Goal: Information Seeking & Learning: Check status

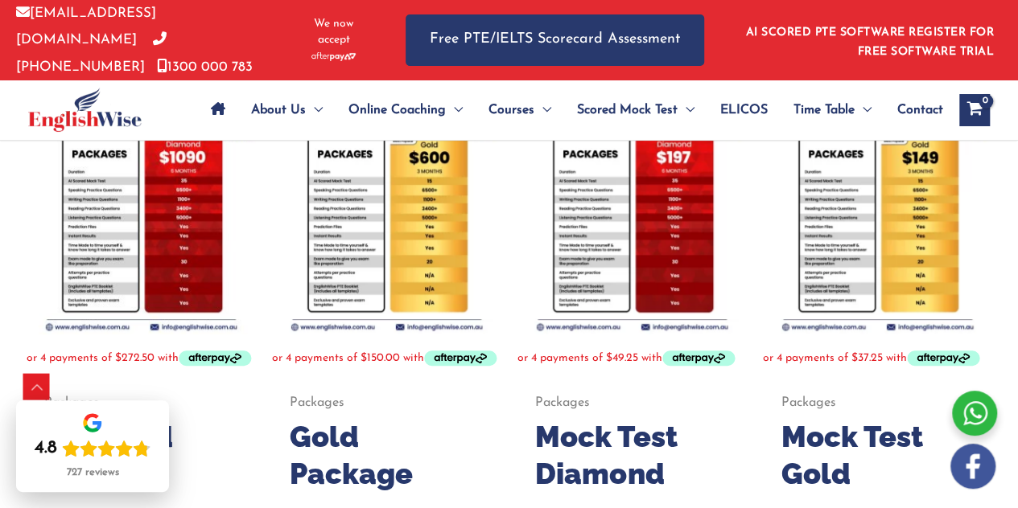
scroll to position [347, 0]
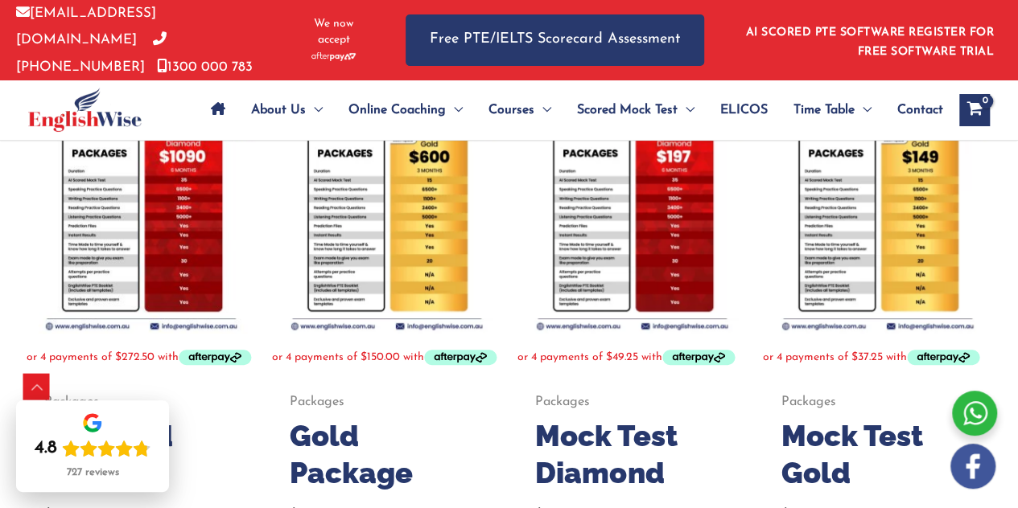
click at [220, 103] on icon "Site Navigation: Main Menu" at bounding box center [218, 108] width 14 height 13
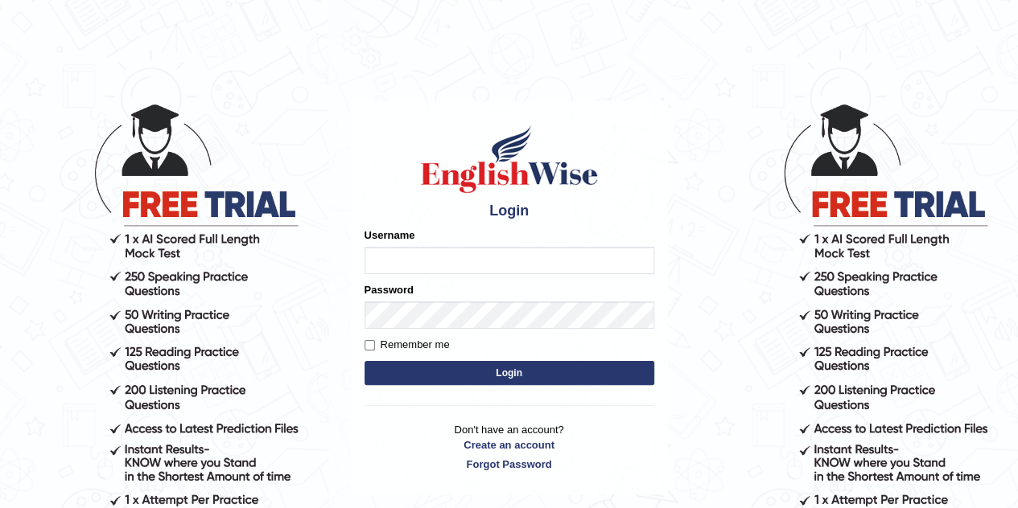
type input "Ahmer2025"
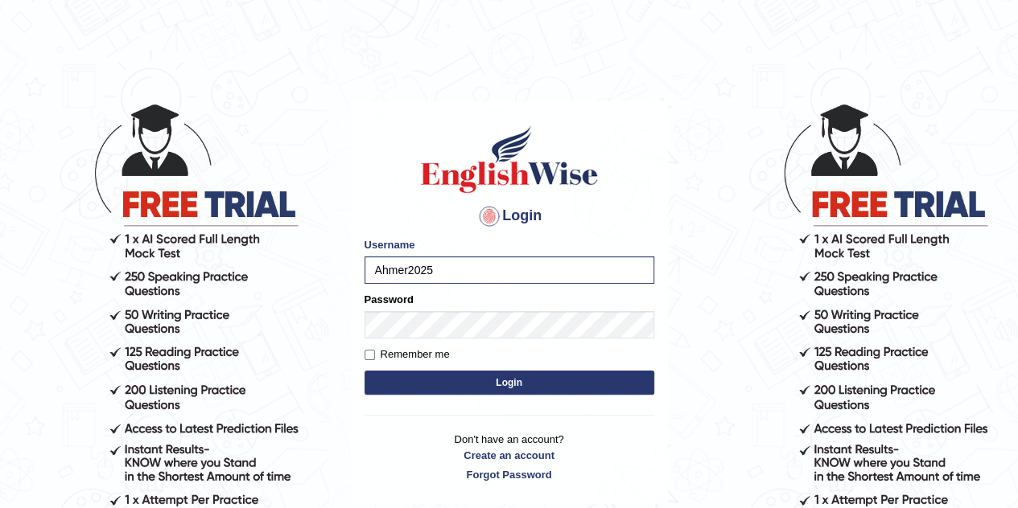
click at [447, 360] on label "Remember me" at bounding box center [406, 355] width 85 height 16
click at [375, 360] on input "Remember me" at bounding box center [369, 355] width 10 height 10
checkbox input "true"
click at [449, 379] on button "Login" at bounding box center [509, 383] width 290 height 24
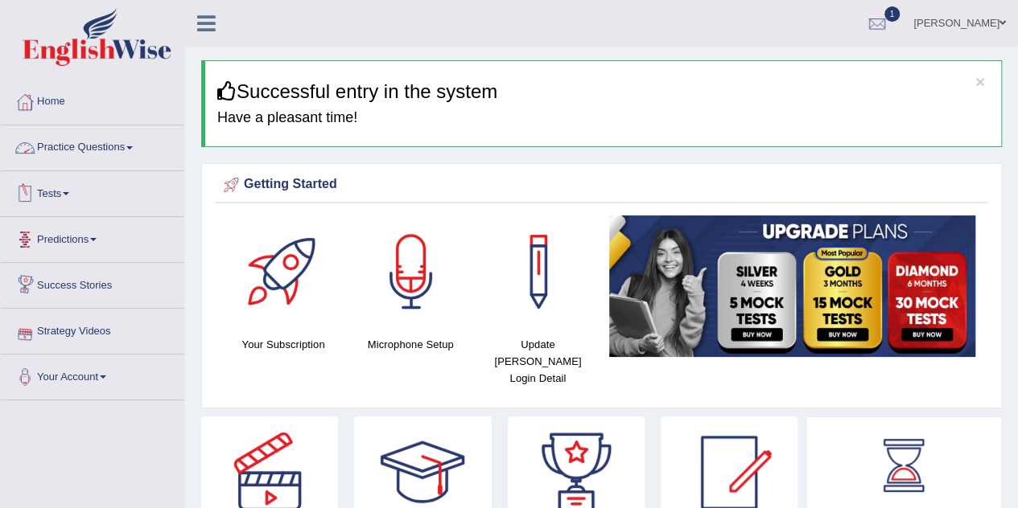
click at [114, 133] on link "Practice Questions" at bounding box center [92, 145] width 183 height 40
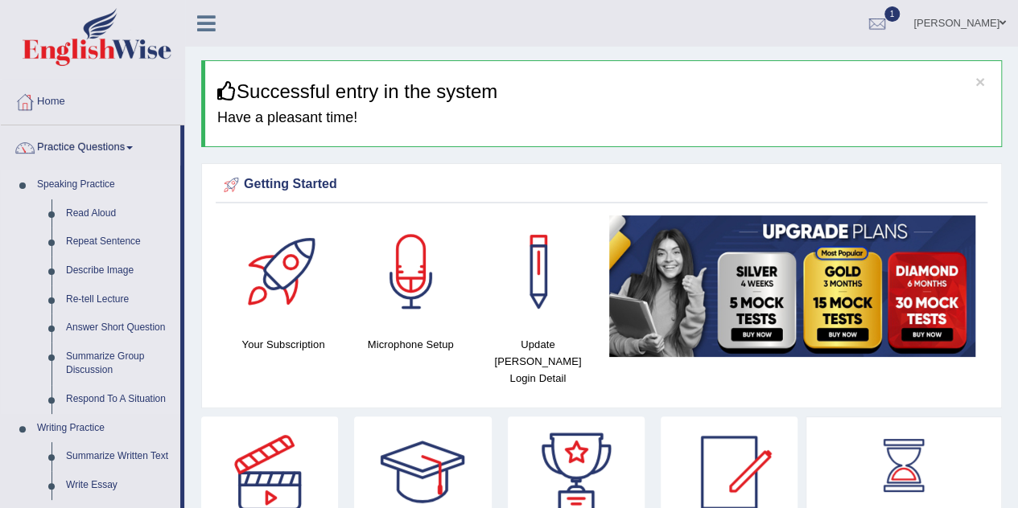
click at [61, 181] on link "Speaking Practice" at bounding box center [105, 185] width 150 height 29
click at [83, 204] on link "Read Aloud" at bounding box center [119, 213] width 121 height 29
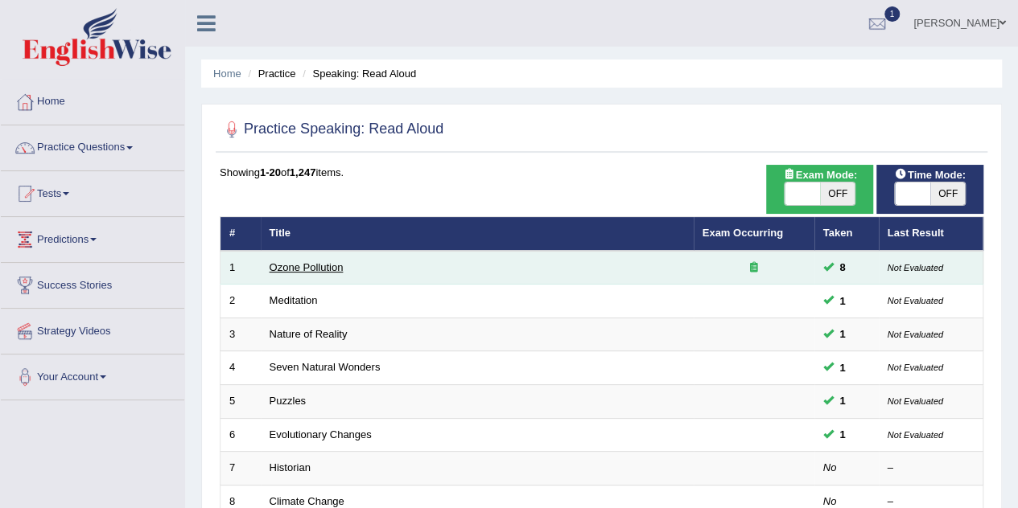
click at [294, 269] on link "Ozone Pollution" at bounding box center [306, 267] width 74 height 12
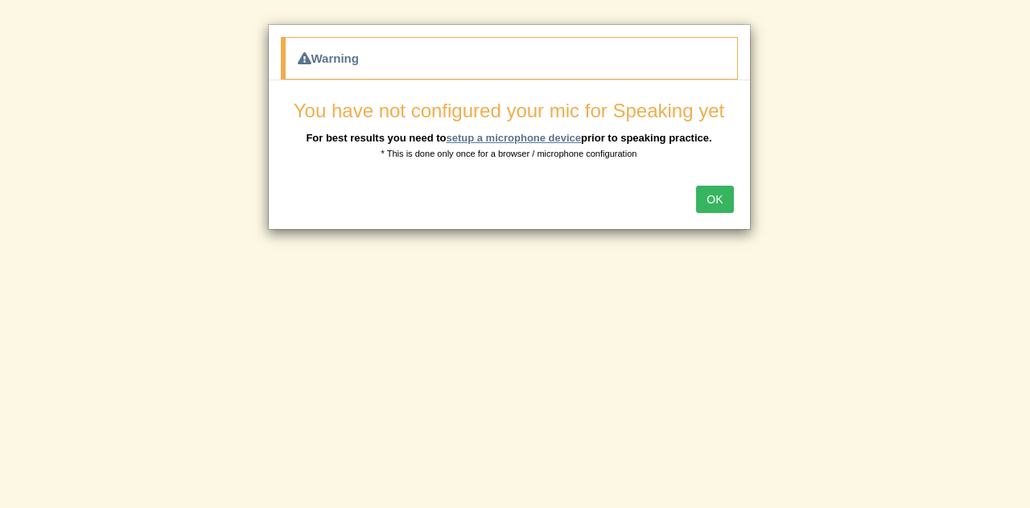
click at [550, 137] on link "setup a microphone device" at bounding box center [513, 138] width 135 height 12
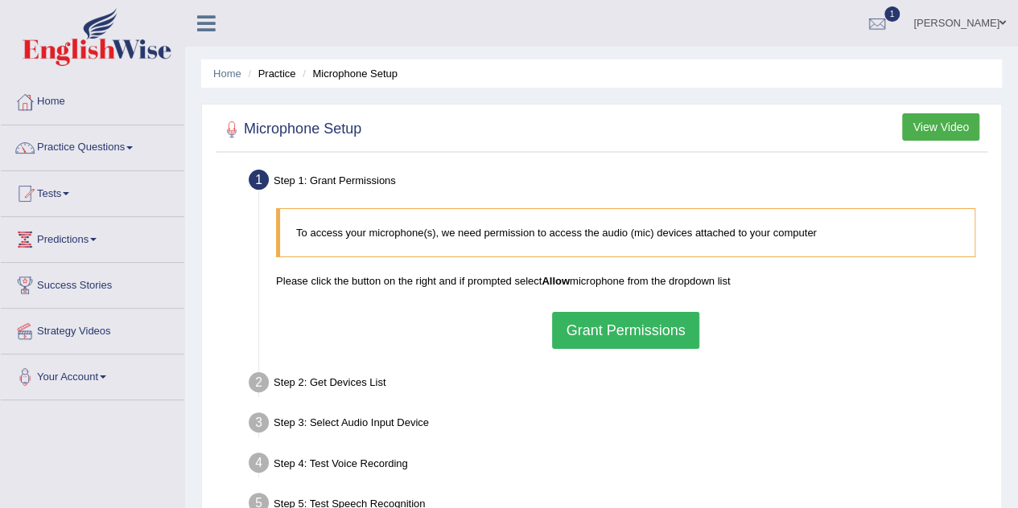
click at [596, 334] on button "Grant Permissions" at bounding box center [625, 330] width 146 height 37
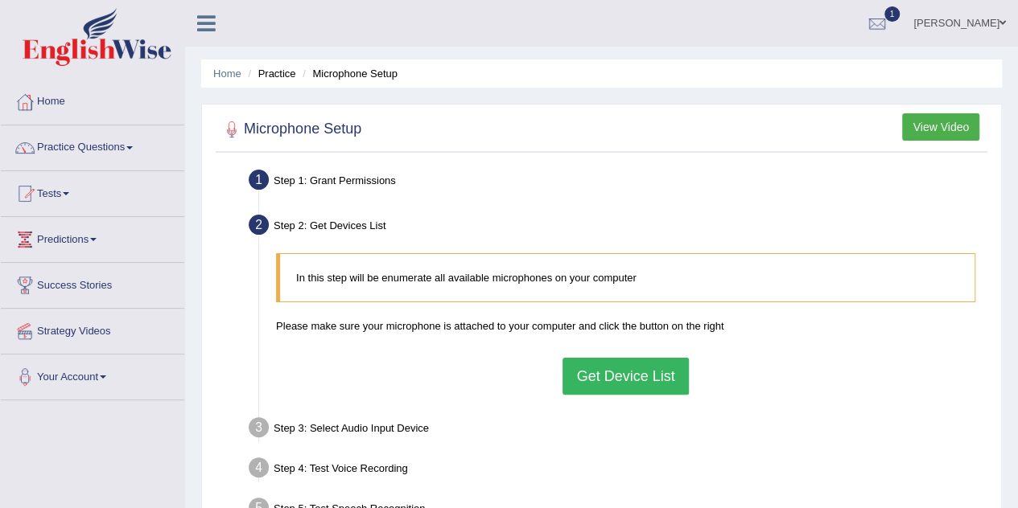
click at [573, 384] on button "Get Device List" at bounding box center [624, 376] width 125 height 37
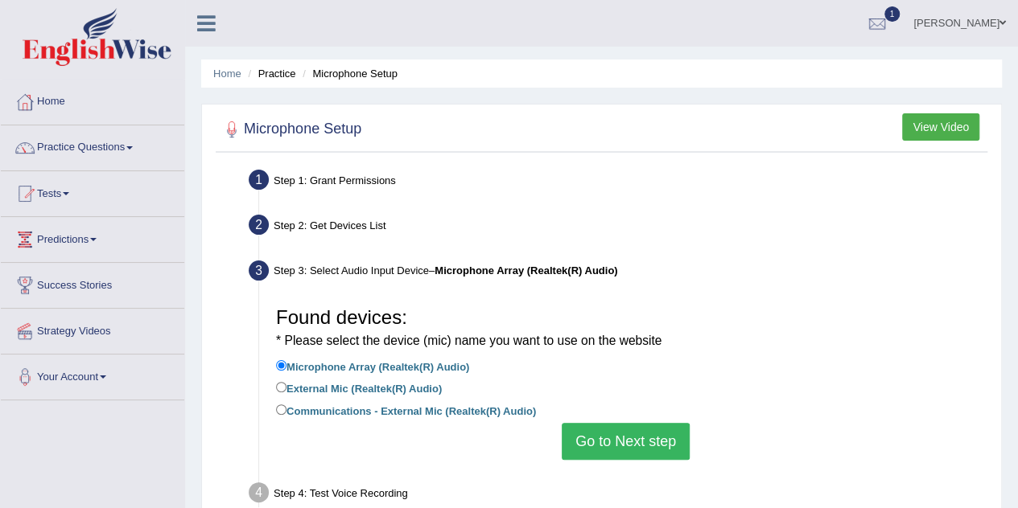
click at [606, 442] on button "Go to Next step" at bounding box center [625, 441] width 128 height 37
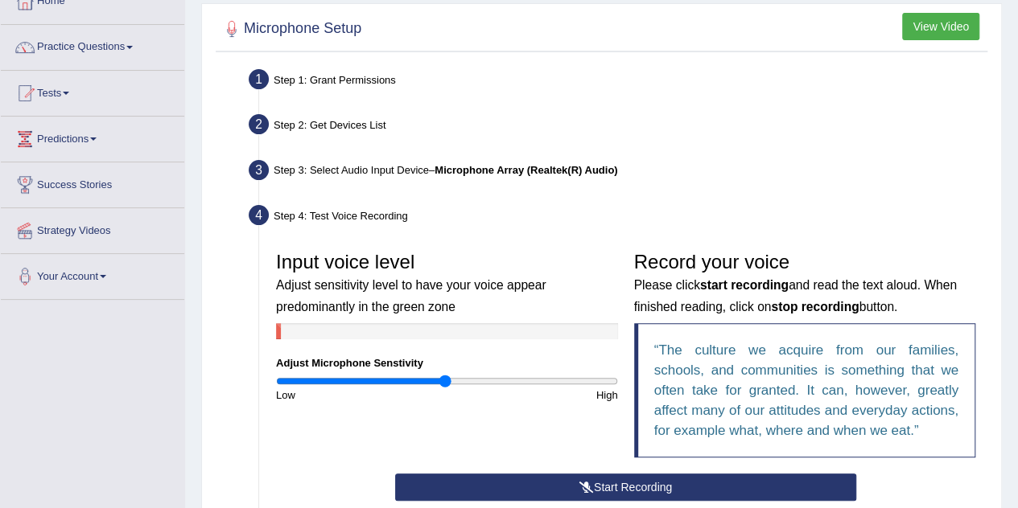
scroll to position [101, 0]
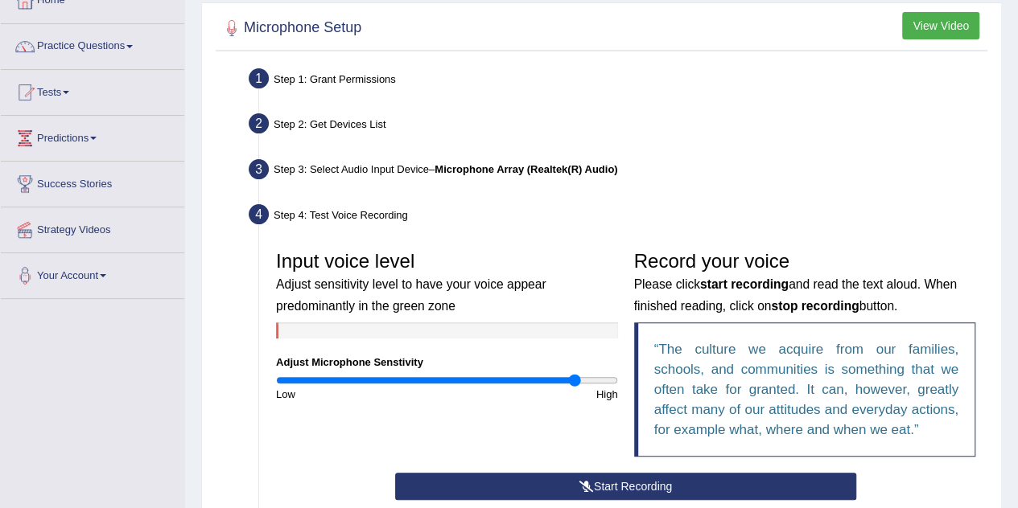
drag, startPoint x: 446, startPoint y: 381, endPoint x: 573, endPoint y: 401, distance: 128.7
click at [573, 387] on input "range" at bounding box center [447, 380] width 342 height 13
click at [543, 385] on input "range" at bounding box center [447, 380] width 342 height 13
drag, startPoint x: 543, startPoint y: 385, endPoint x: 435, endPoint y: 378, distance: 108.0
type input "0.94"
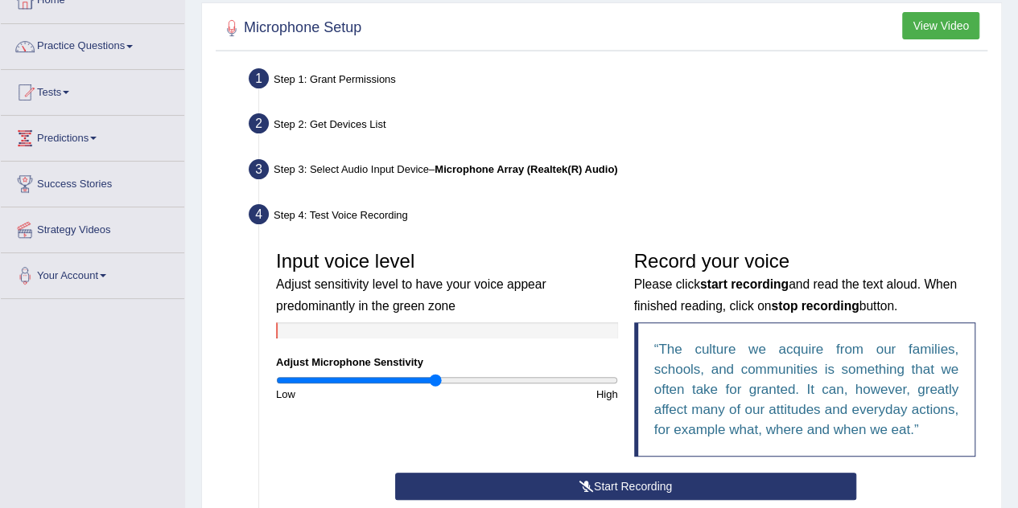
click at [435, 378] on input "range" at bounding box center [447, 380] width 342 height 13
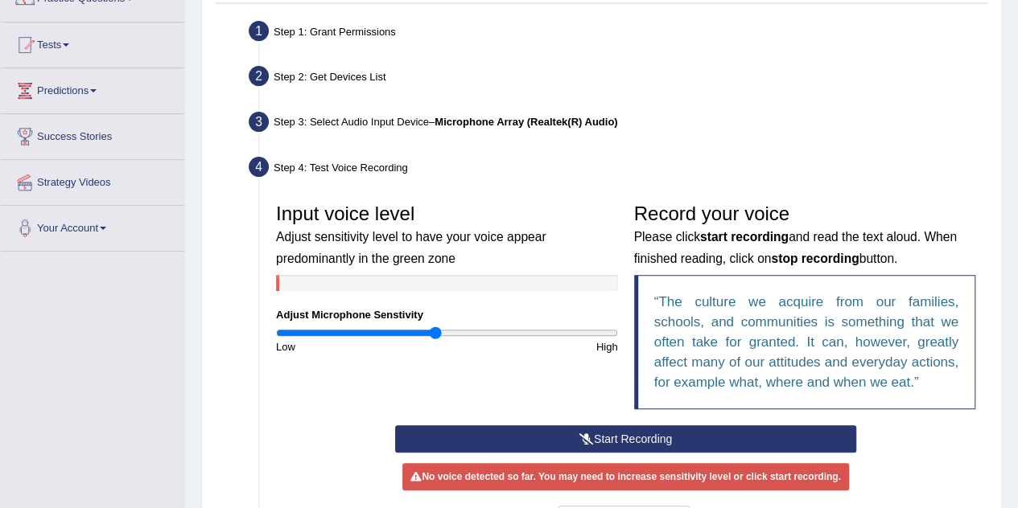
scroll to position [152, 0]
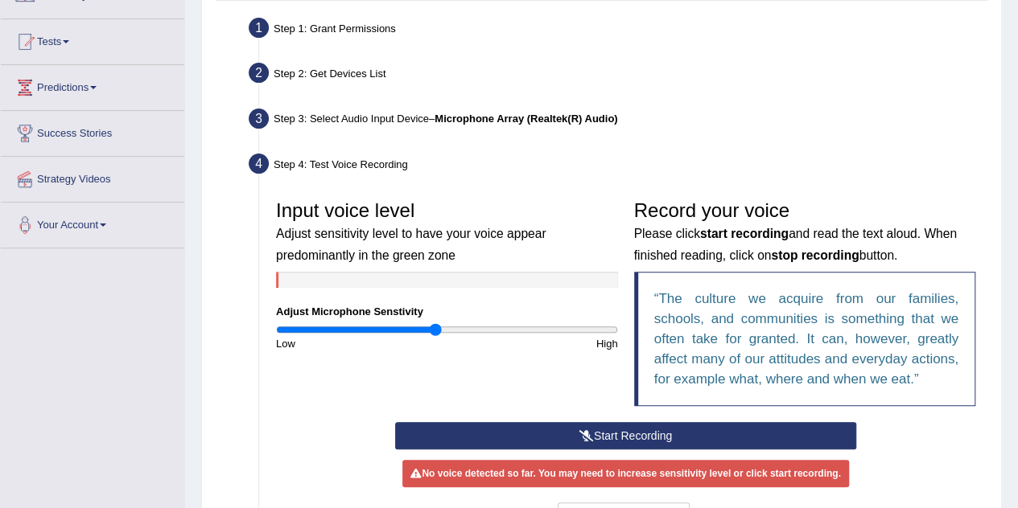
click at [514, 432] on button "Start Recording" at bounding box center [625, 435] width 461 height 27
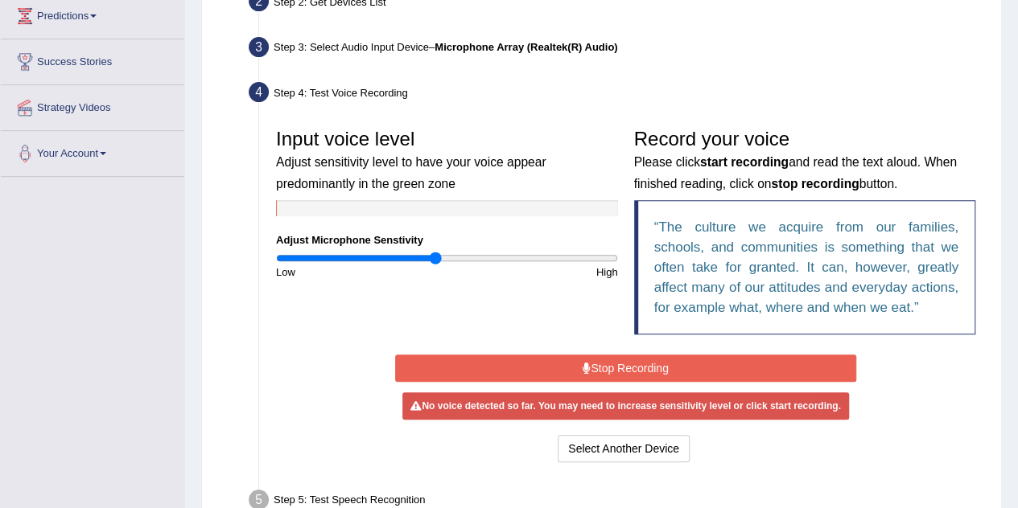
scroll to position [224, 0]
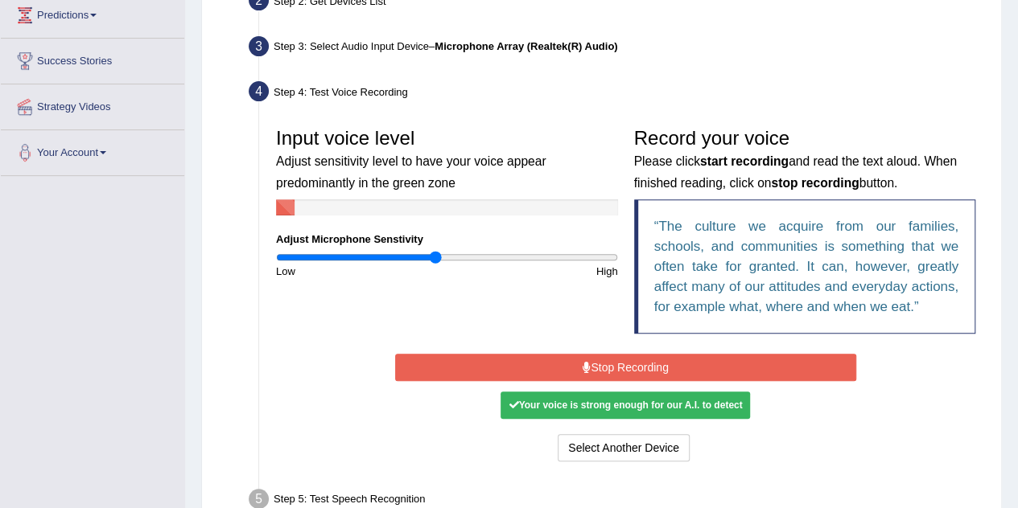
click at [579, 355] on button "Stop Recording" at bounding box center [625, 367] width 461 height 27
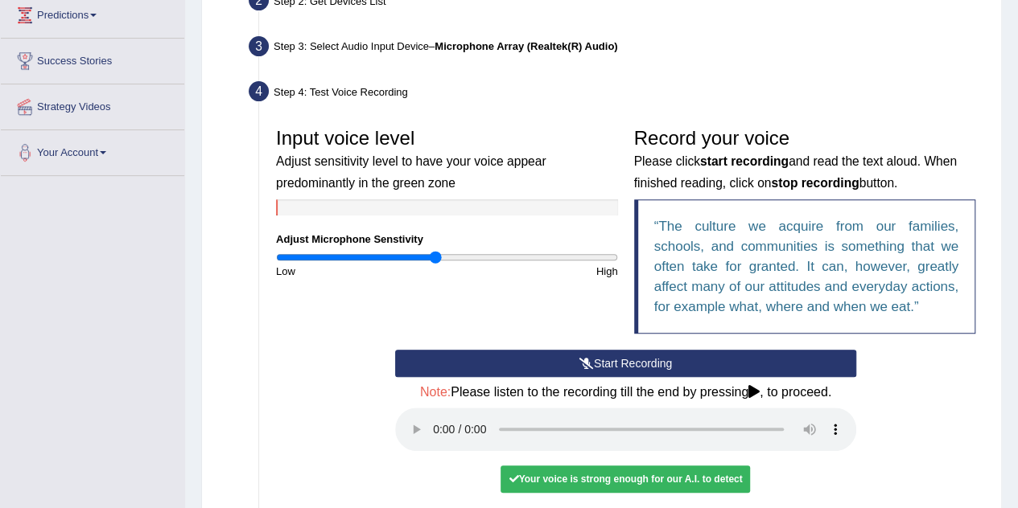
click at [560, 368] on button "Start Recording" at bounding box center [625, 363] width 461 height 27
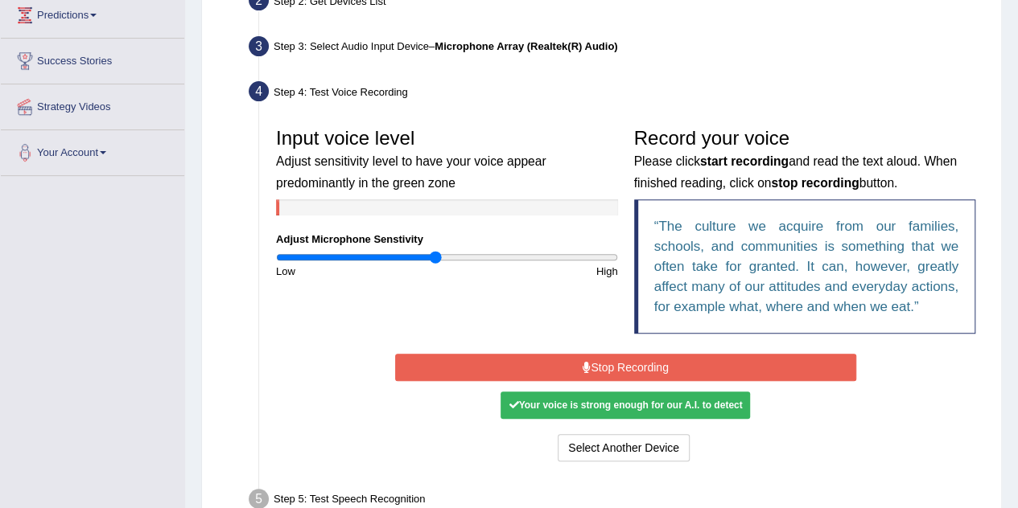
click at [560, 368] on button "Stop Recording" at bounding box center [625, 367] width 461 height 27
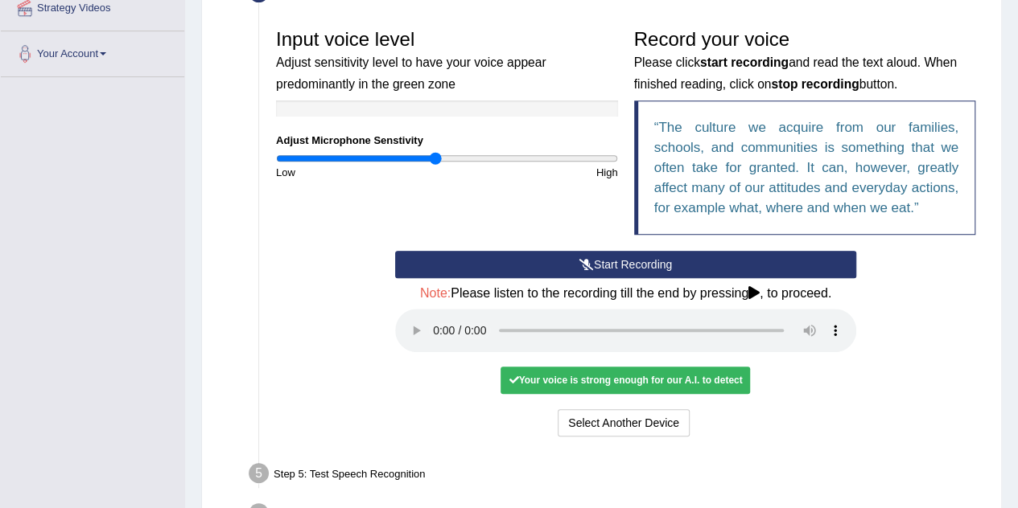
scroll to position [326, 0]
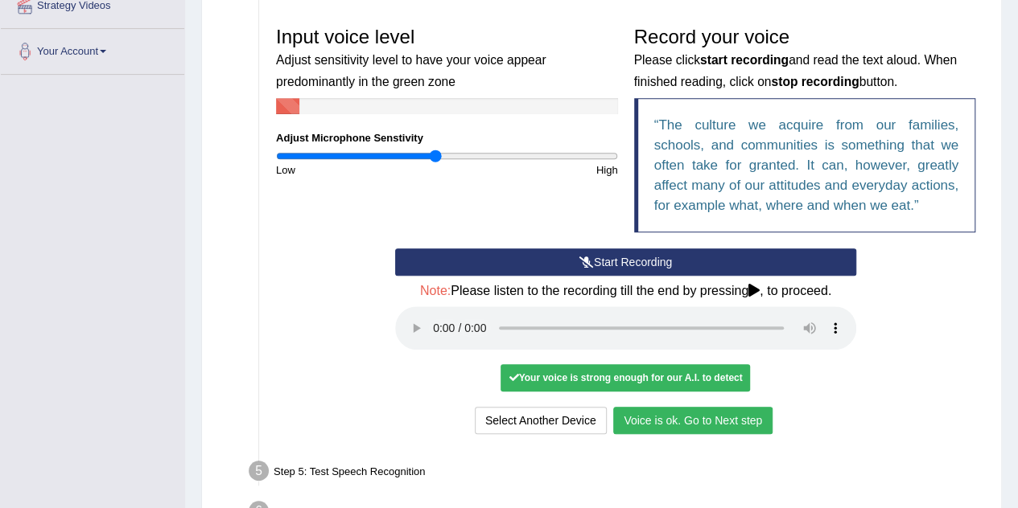
click at [674, 421] on button "Voice is ok. Go to Next step" at bounding box center [692, 420] width 159 height 27
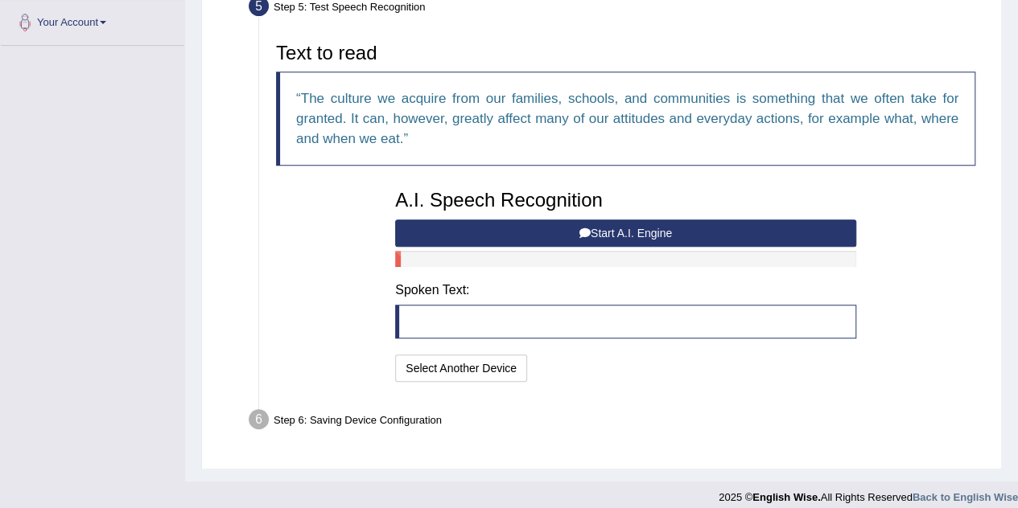
scroll to position [365, 0]
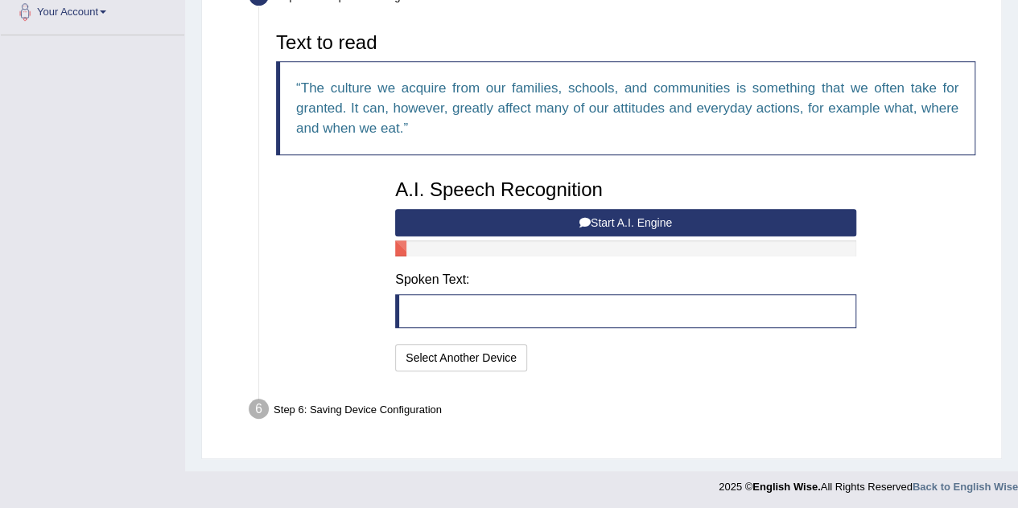
click at [553, 213] on button "Start A.I. Engine" at bounding box center [625, 222] width 461 height 27
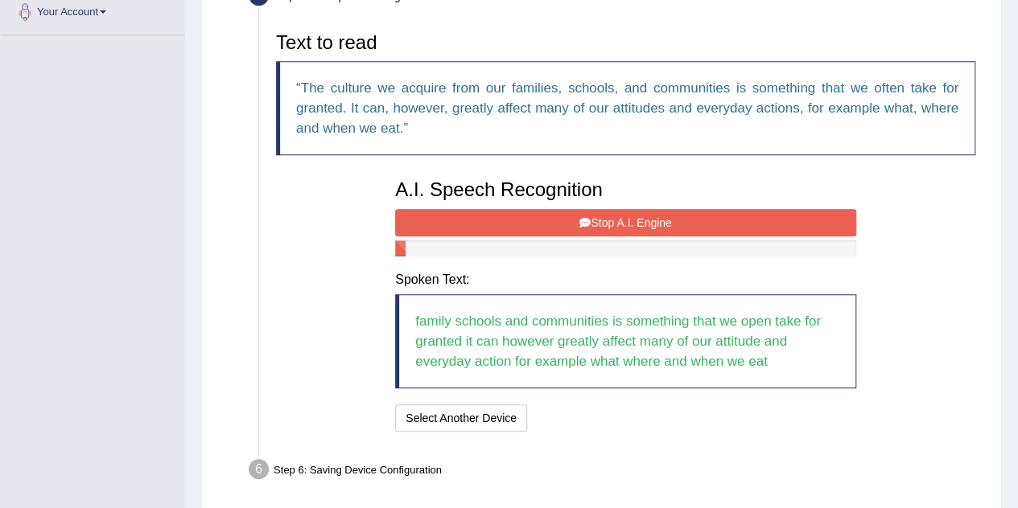
click at [553, 213] on button "Stop A.I. Engine" at bounding box center [625, 222] width 461 height 27
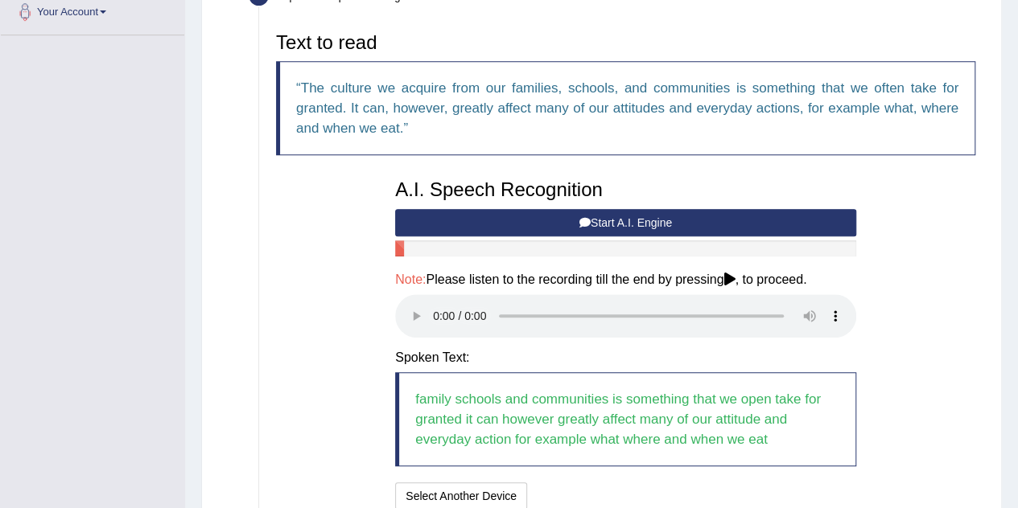
click at [553, 213] on button "Start A.I. Engine" at bounding box center [625, 222] width 461 height 27
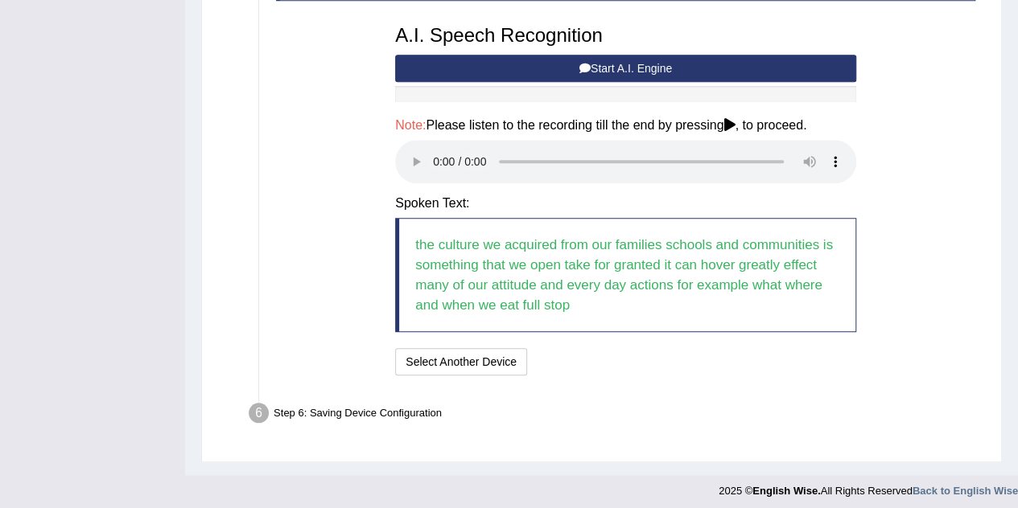
scroll to position [524, 0]
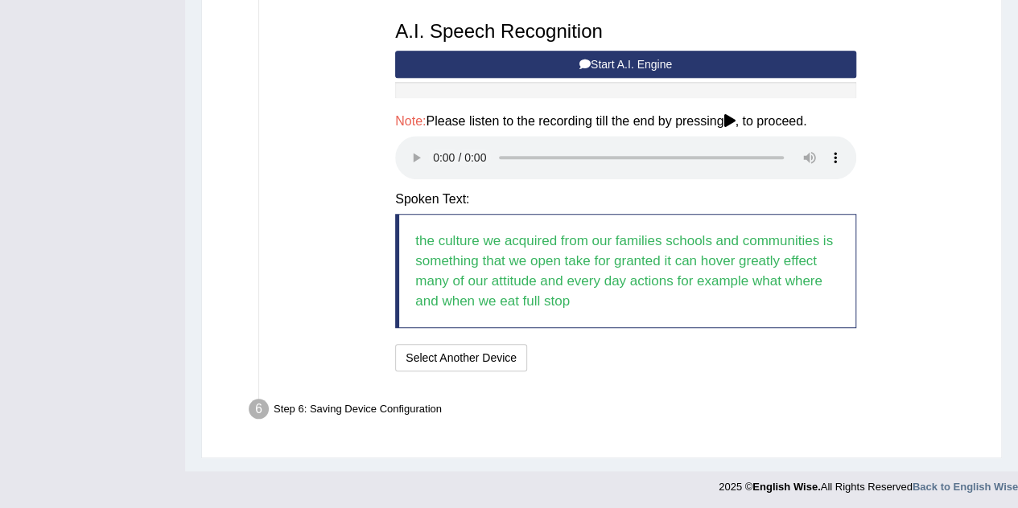
click at [379, 408] on div "Step 6: Saving Device Configuration" at bounding box center [617, 411] width 752 height 35
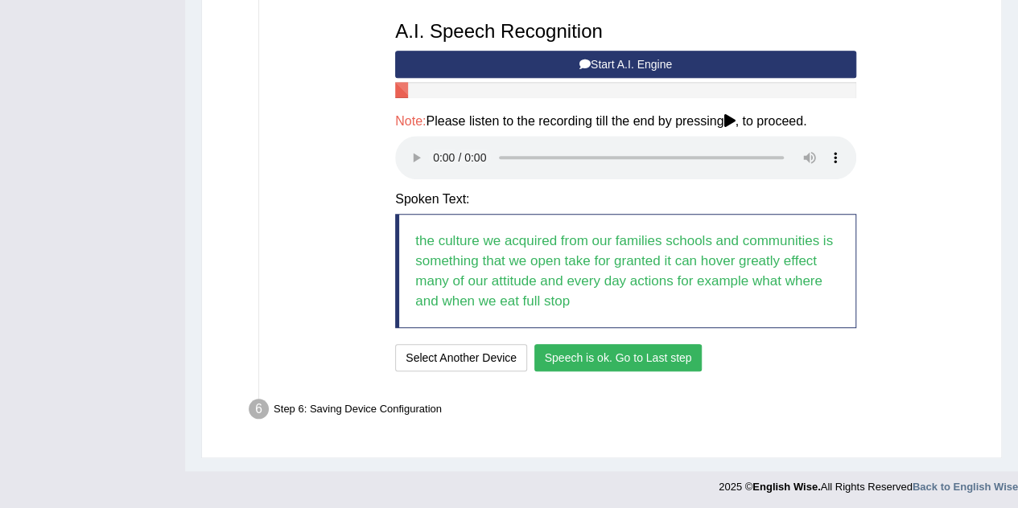
click at [623, 349] on button "Speech is ok. Go to Last step" at bounding box center [618, 357] width 168 height 27
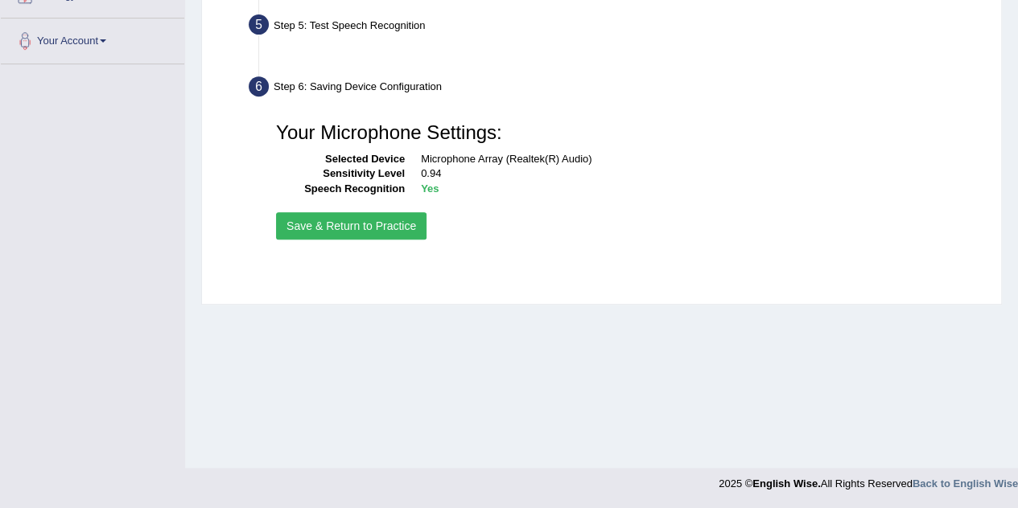
scroll to position [336, 0]
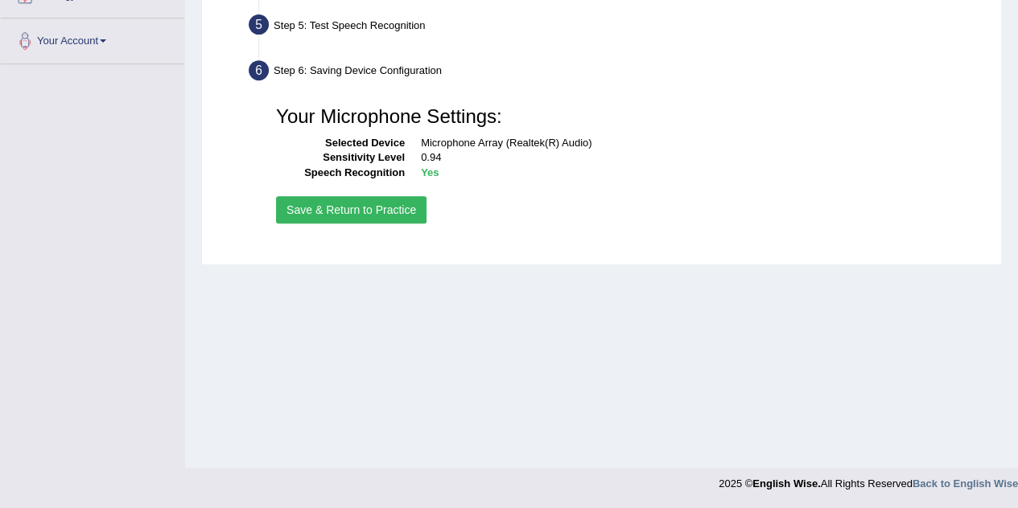
click at [391, 210] on button "Save & Return to Practice" at bounding box center [351, 209] width 150 height 27
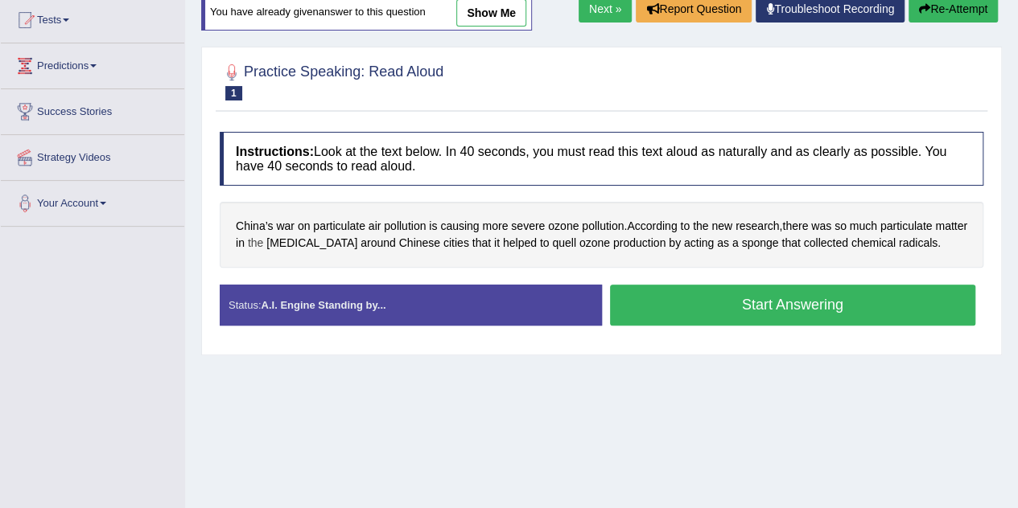
scroll to position [183, 0]
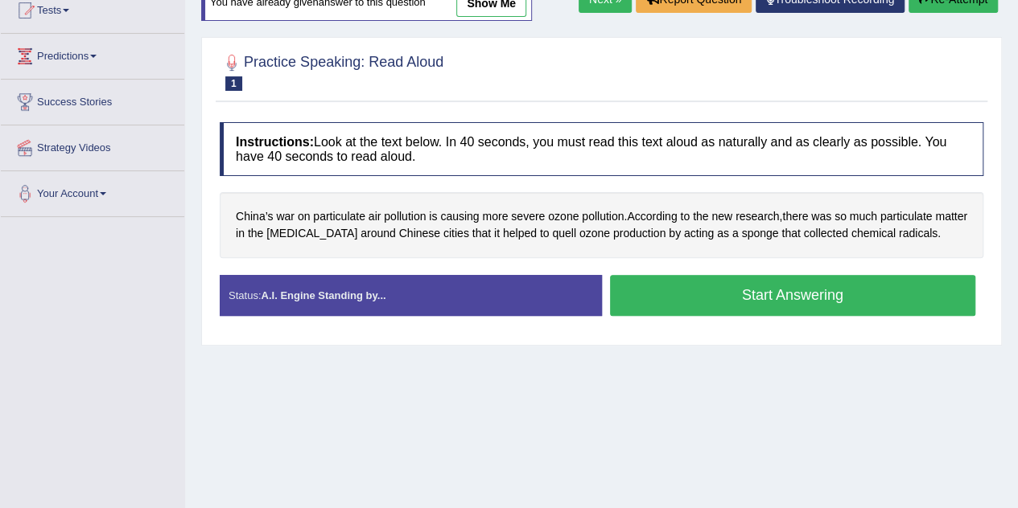
click at [763, 292] on button "Start Answering" at bounding box center [793, 295] width 366 height 41
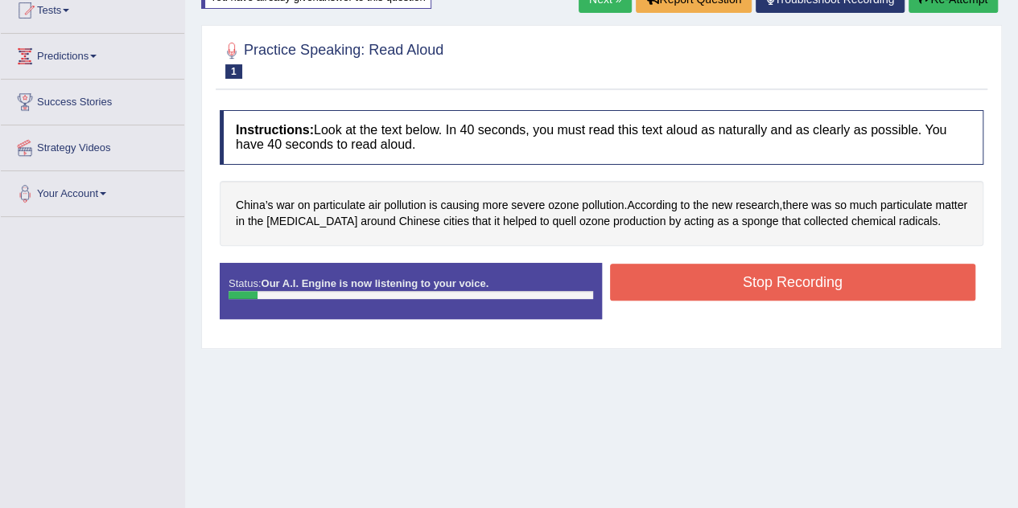
click at [763, 292] on button "Stop Recording" at bounding box center [793, 282] width 366 height 37
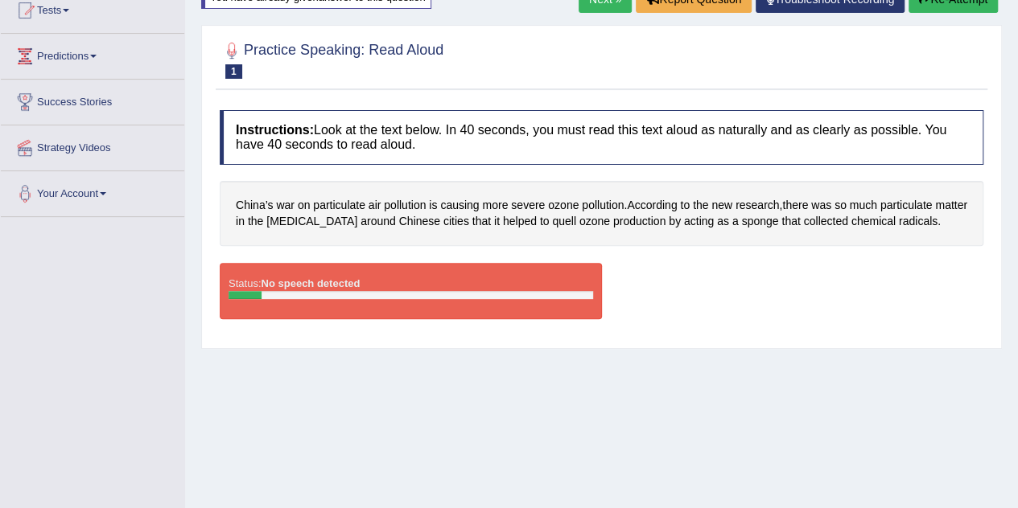
scroll to position [130, 0]
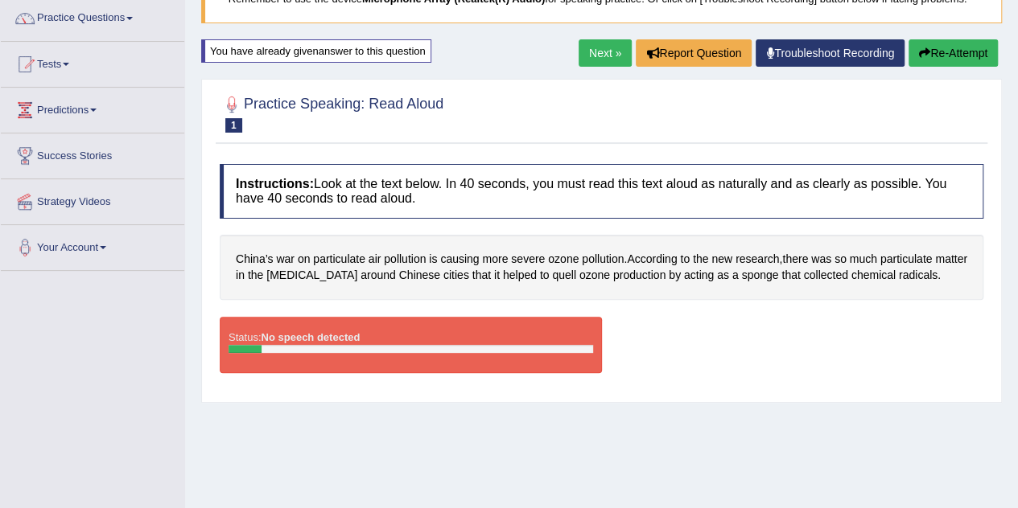
click at [954, 54] on button "Re-Attempt" at bounding box center [952, 52] width 89 height 27
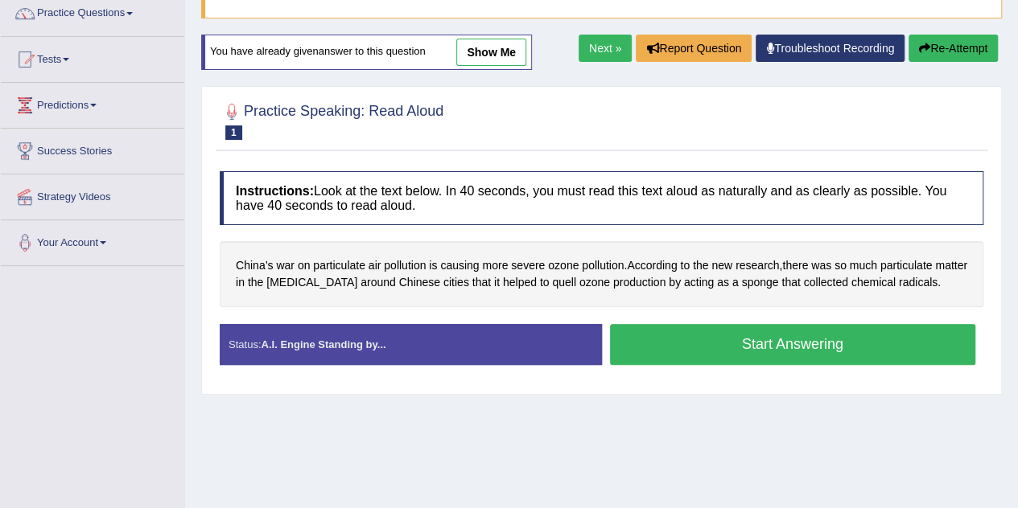
click at [738, 343] on button "Start Answering" at bounding box center [793, 344] width 366 height 41
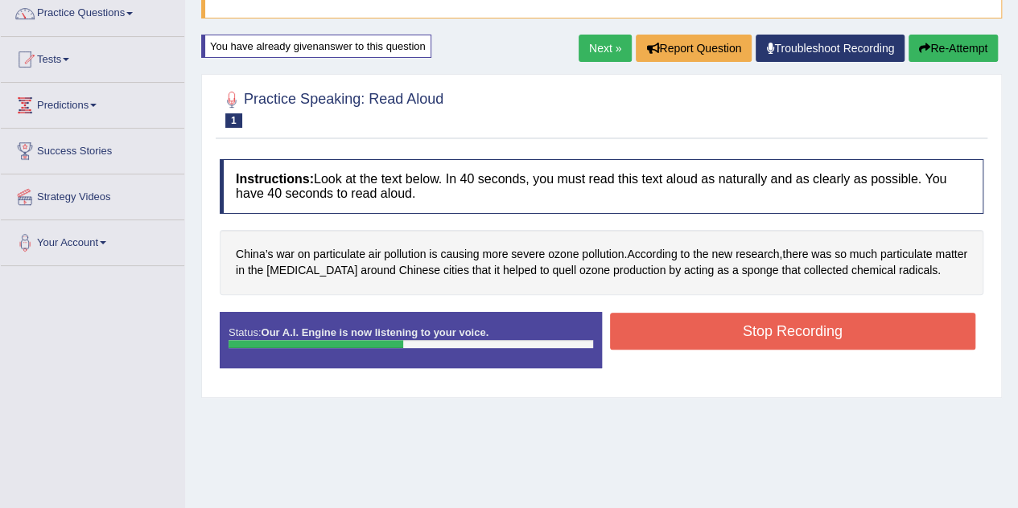
click at [738, 343] on button "Stop Recording" at bounding box center [793, 331] width 366 height 37
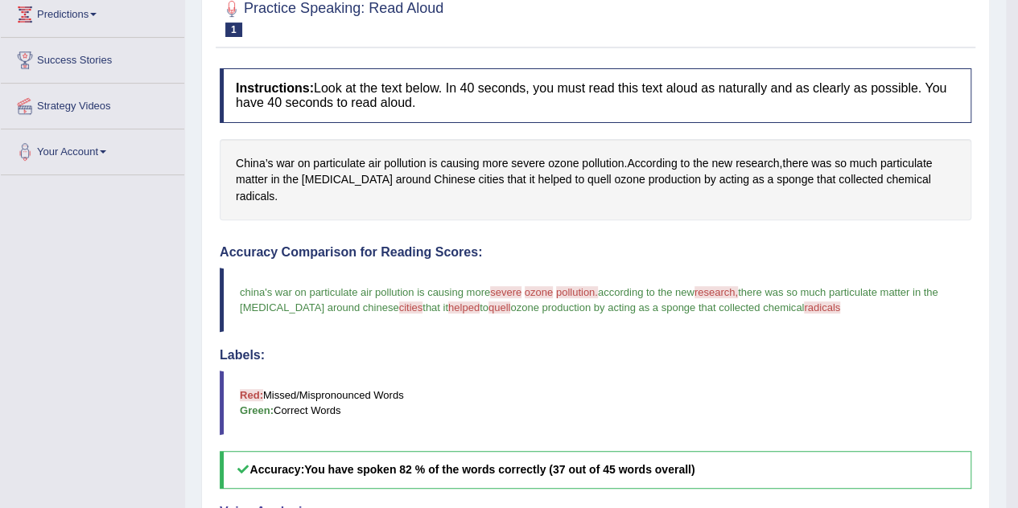
scroll to position [224, 0]
click at [488, 302] on span "quell" at bounding box center [499, 308] width 22 height 12
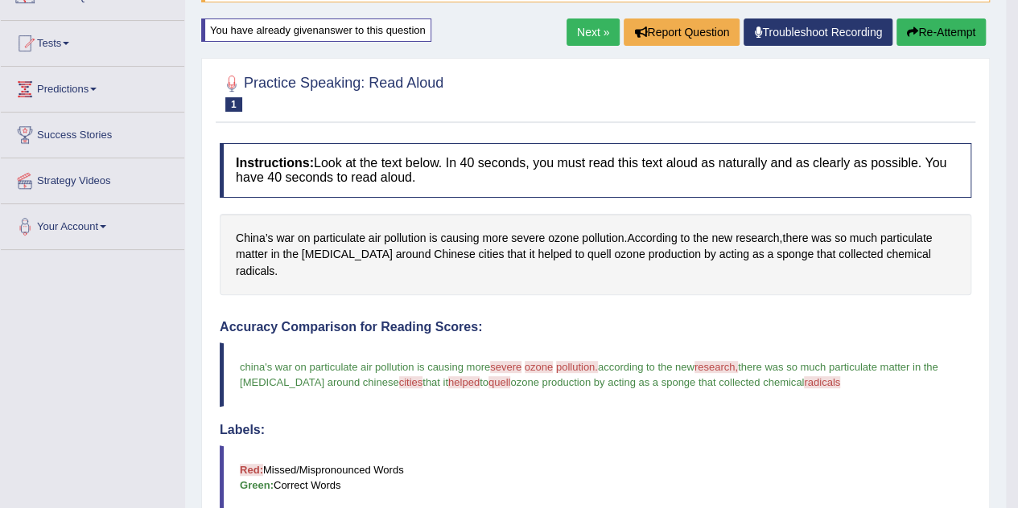
scroll to position [149, 0]
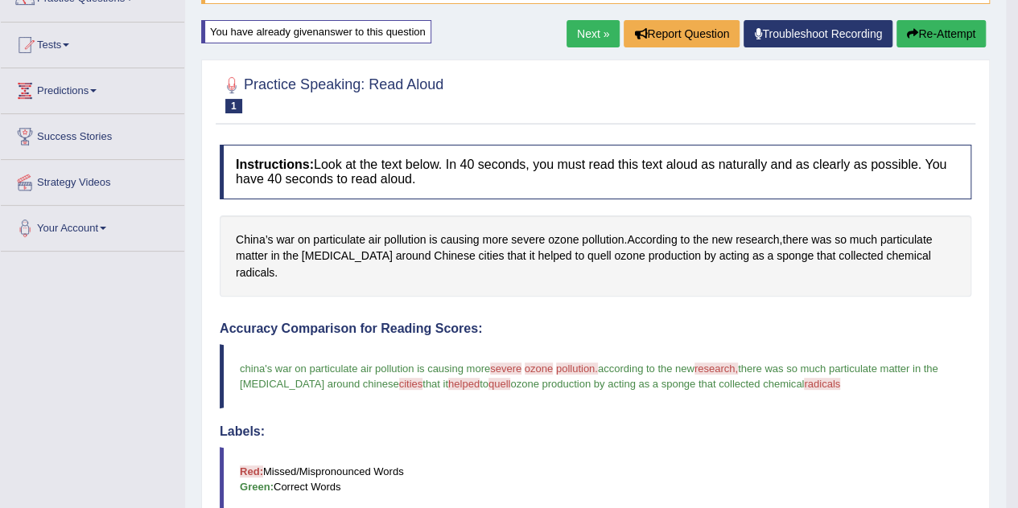
click at [925, 28] on button "Re-Attempt" at bounding box center [940, 33] width 89 height 27
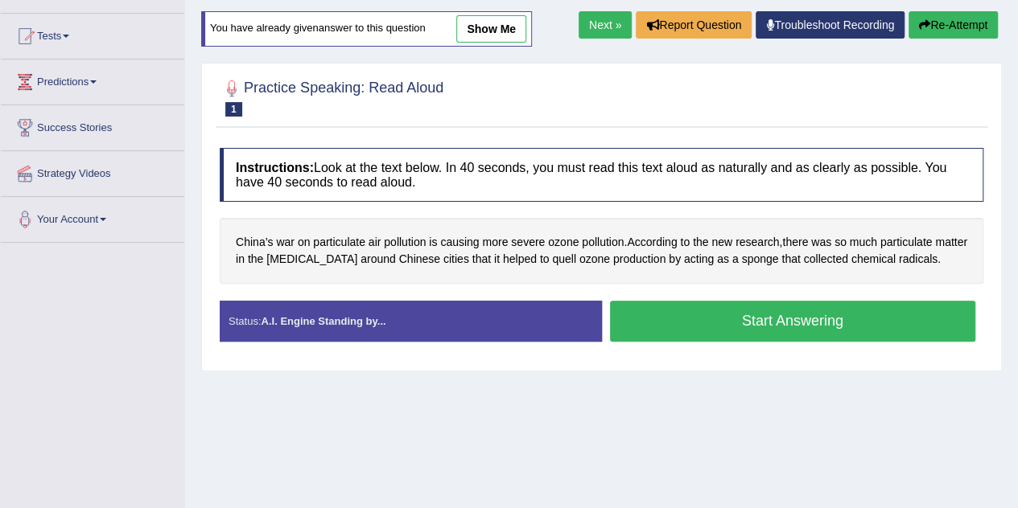
scroll to position [149, 0]
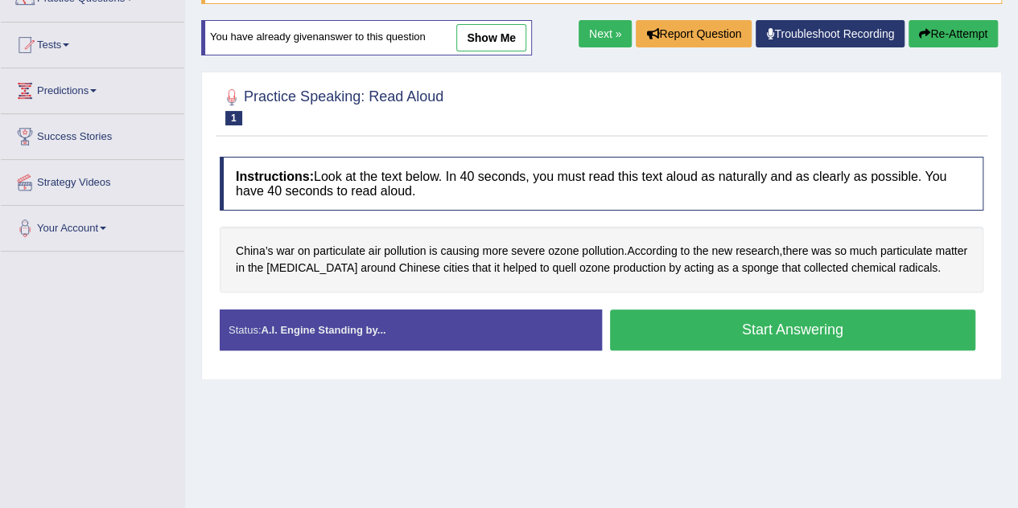
click at [771, 327] on button "Start Answering" at bounding box center [793, 330] width 366 height 41
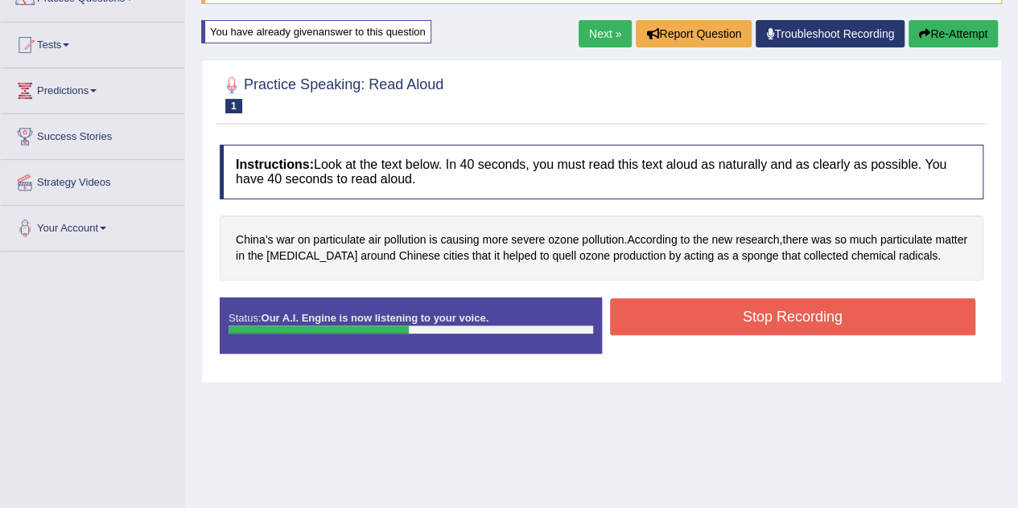
click at [771, 327] on button "Stop Recording" at bounding box center [793, 316] width 366 height 37
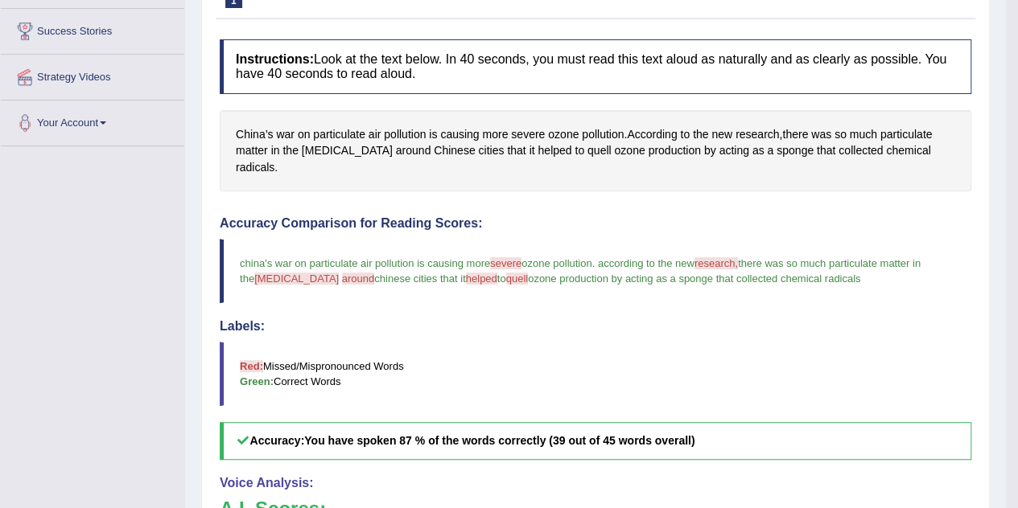
scroll to position [265, 0]
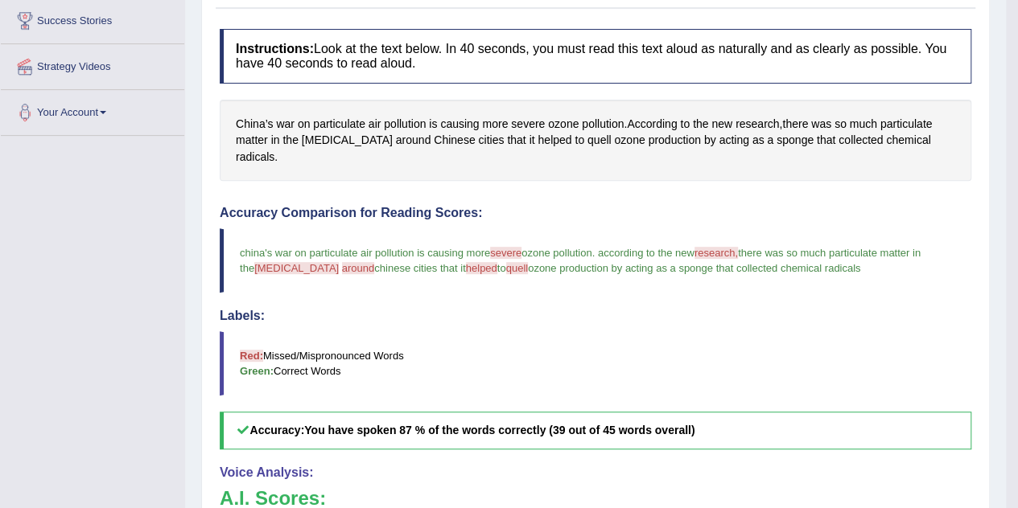
click at [506, 262] on span "quell" at bounding box center [517, 268] width 22 height 12
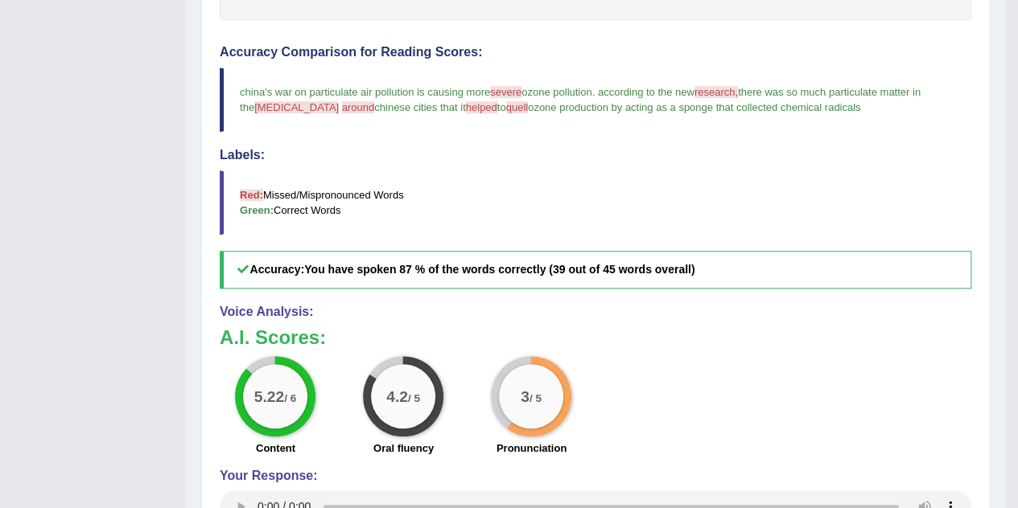
scroll to position [424, 0]
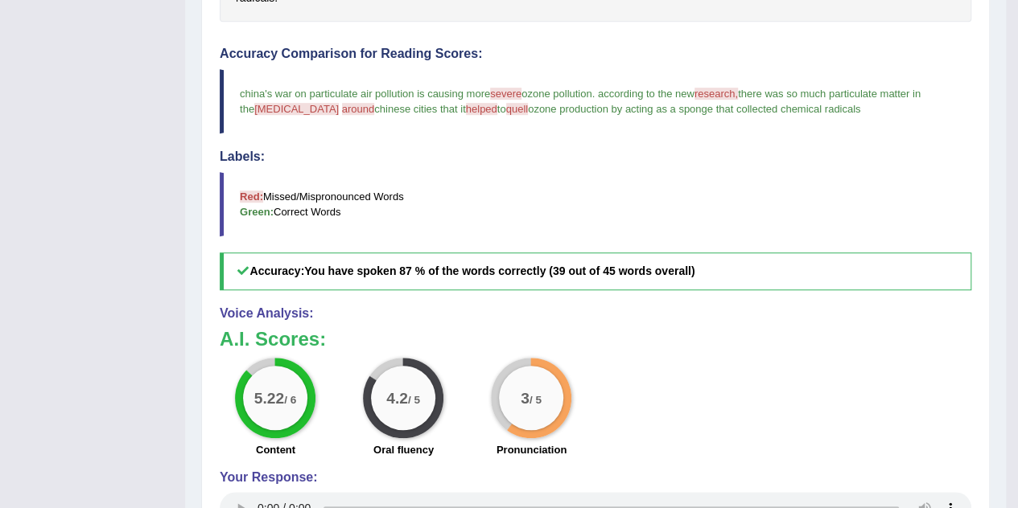
click at [505, 88] on span "severe" at bounding box center [505, 94] width 31 height 12
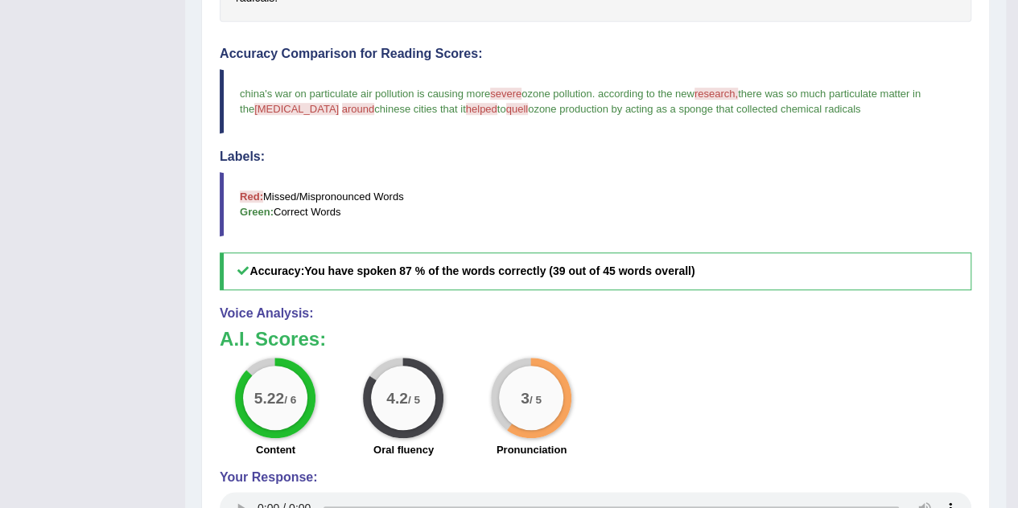
click at [505, 88] on span "severe" at bounding box center [505, 94] width 31 height 12
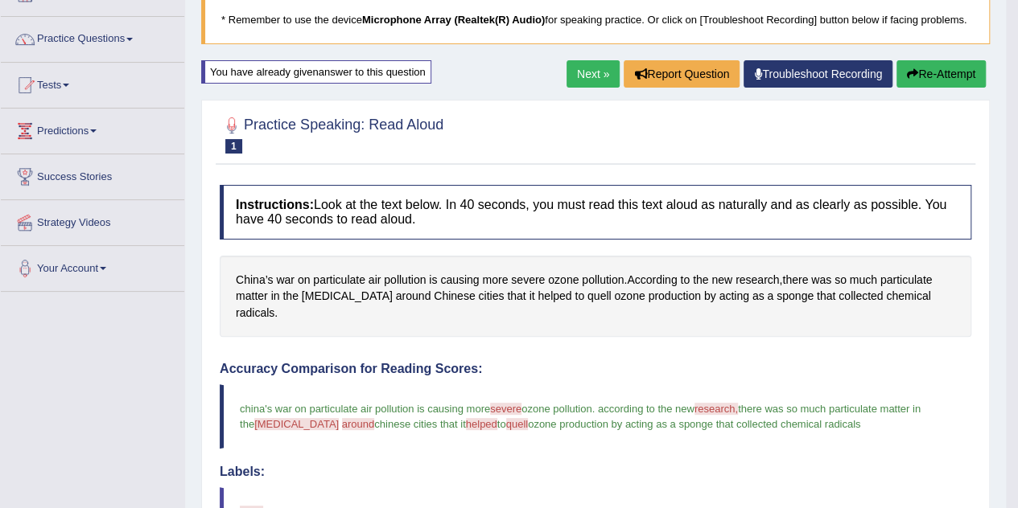
scroll to position [108, 0]
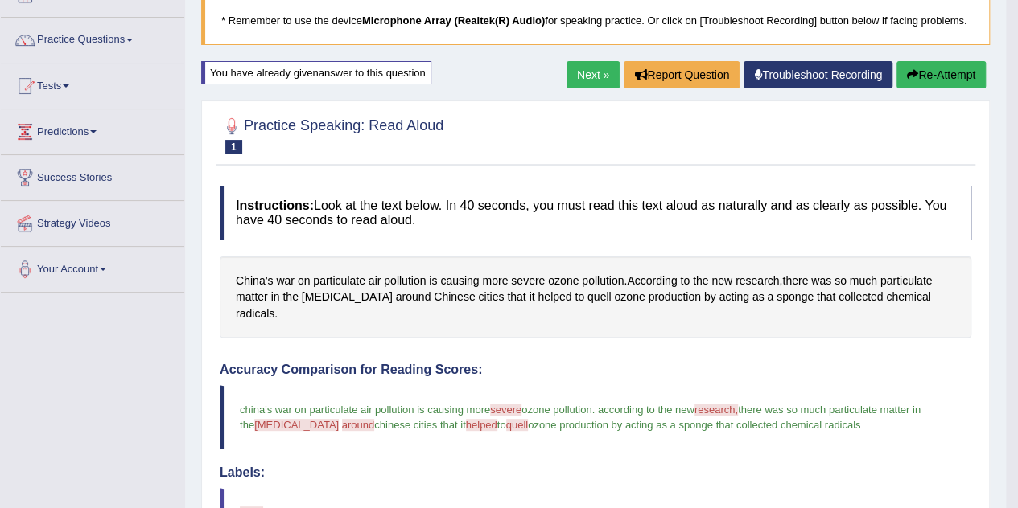
click at [936, 74] on button "Re-Attempt" at bounding box center [940, 74] width 89 height 27
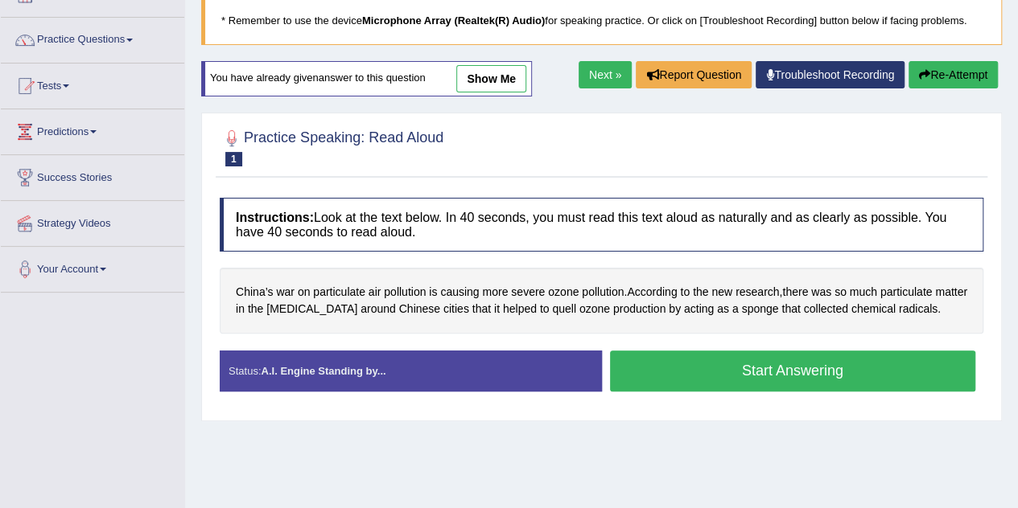
click at [808, 372] on button "Start Answering" at bounding box center [793, 371] width 366 height 41
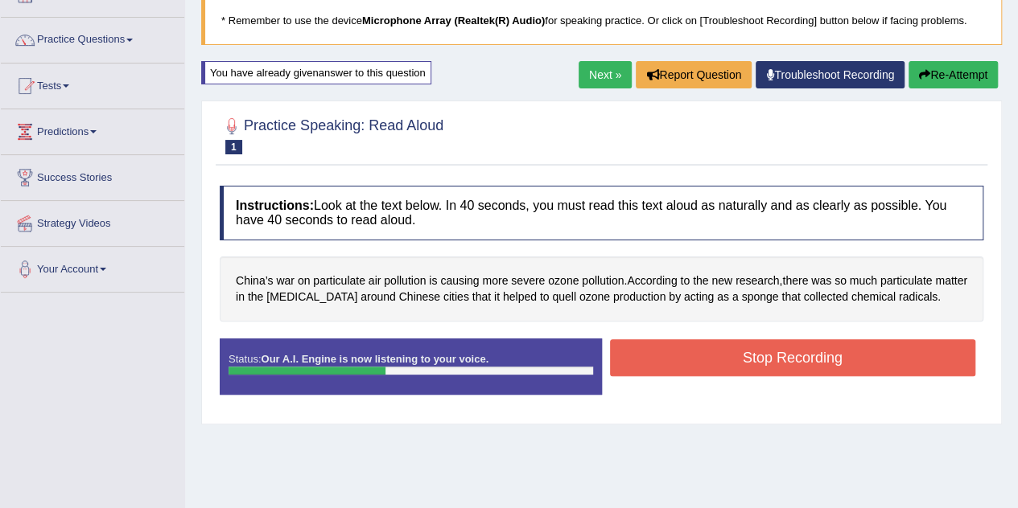
click at [808, 372] on button "Stop Recording" at bounding box center [793, 357] width 366 height 37
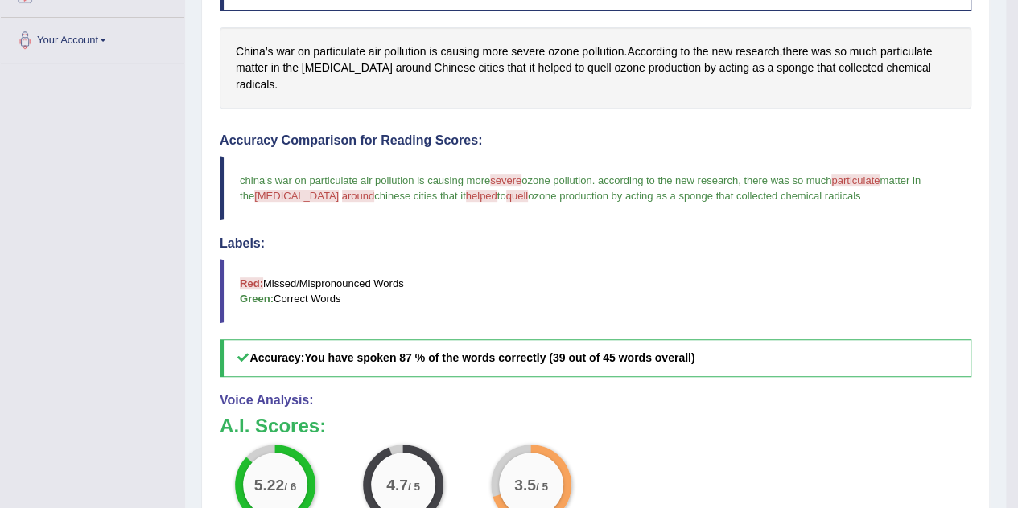
scroll to position [322, 0]
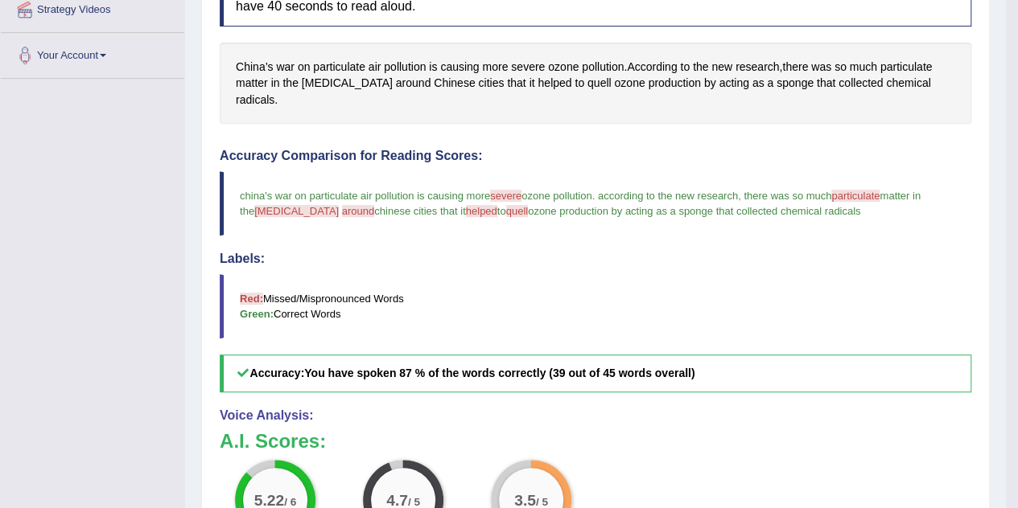
click at [865, 190] on span "particulate" at bounding box center [855, 196] width 48 height 12
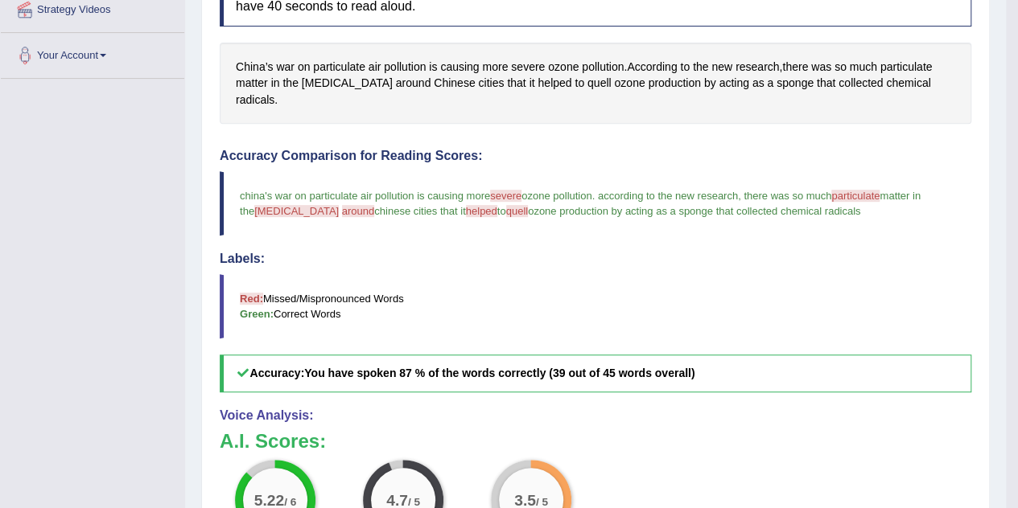
click at [865, 190] on span "particulate" at bounding box center [855, 196] width 48 height 12
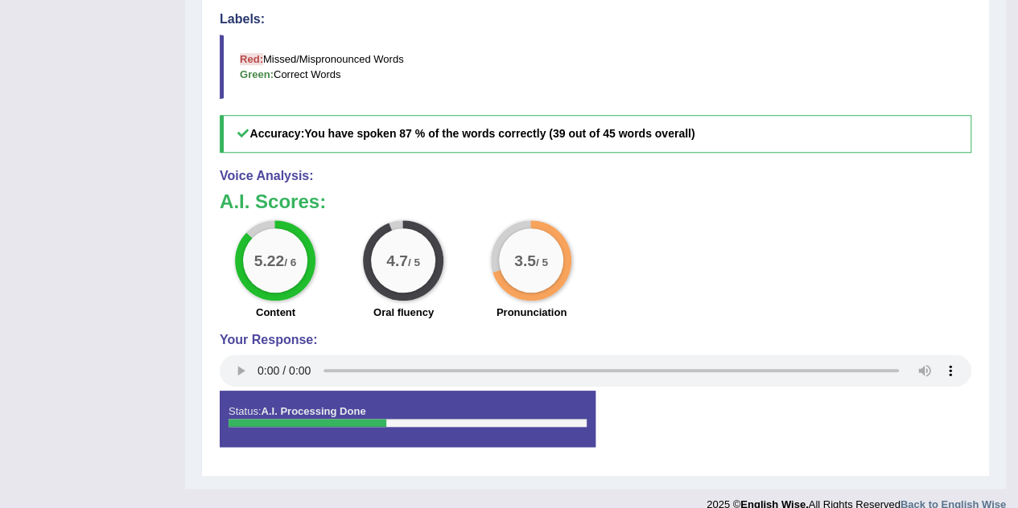
click at [333, 419] on div at bounding box center [307, 423] width 158 height 8
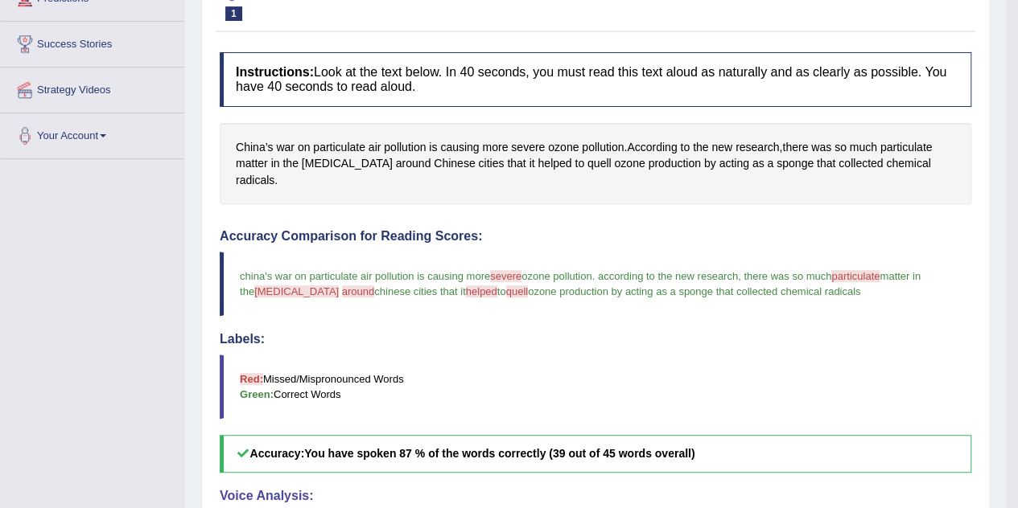
scroll to position [224, 0]
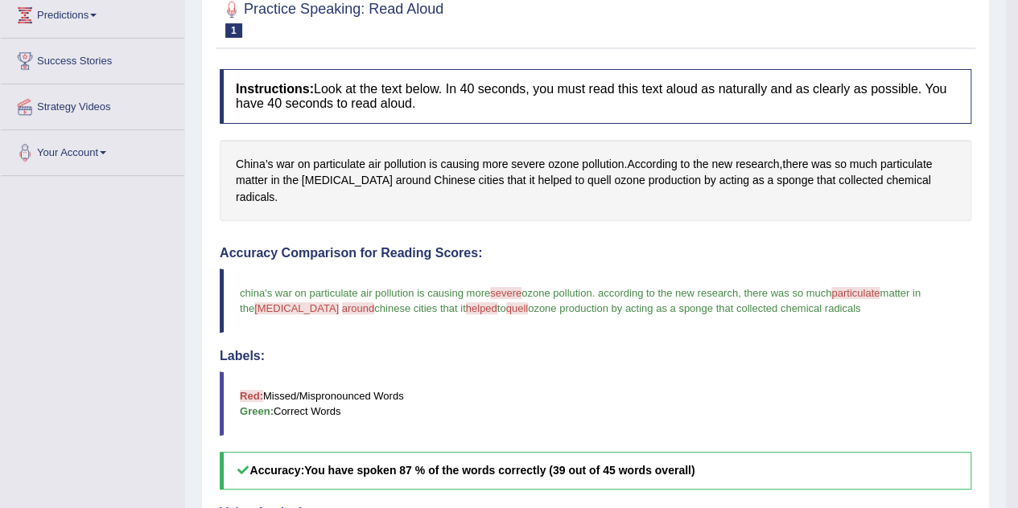
click at [271, 295] on blockquote "china's war on particulate air pollution is causing more severe sweat ozone pol…" at bounding box center [595, 301] width 751 height 64
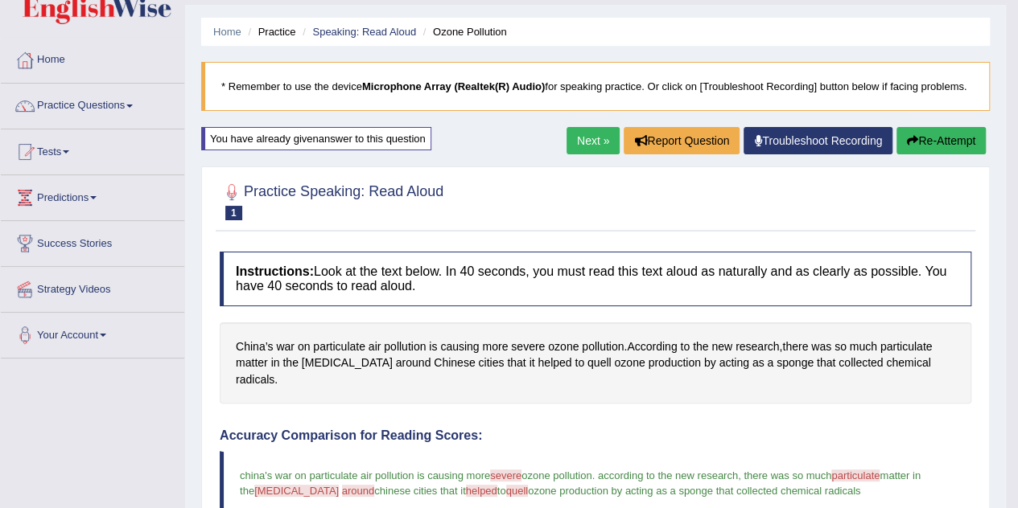
scroll to position [41, 0]
click at [915, 130] on button "Re-Attempt" at bounding box center [940, 141] width 89 height 27
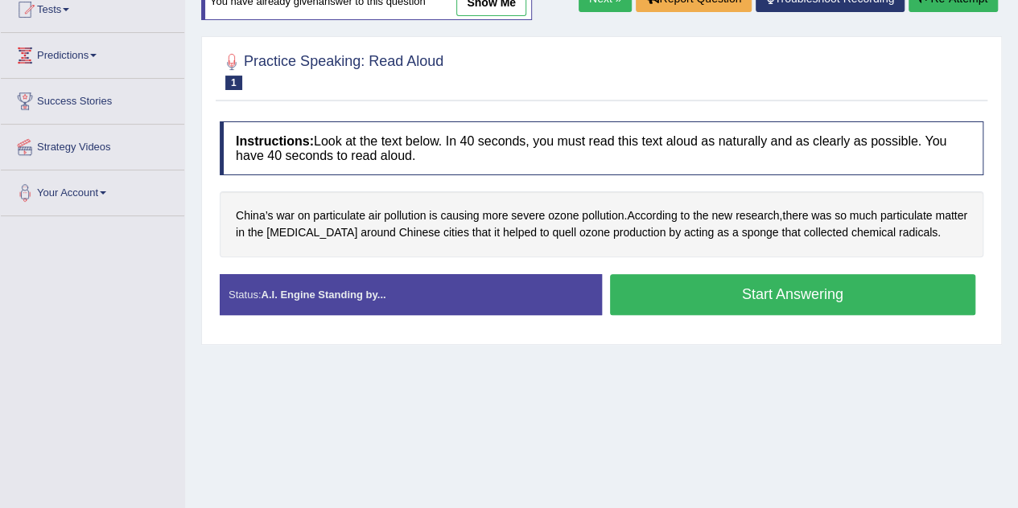
scroll to position [189, 0]
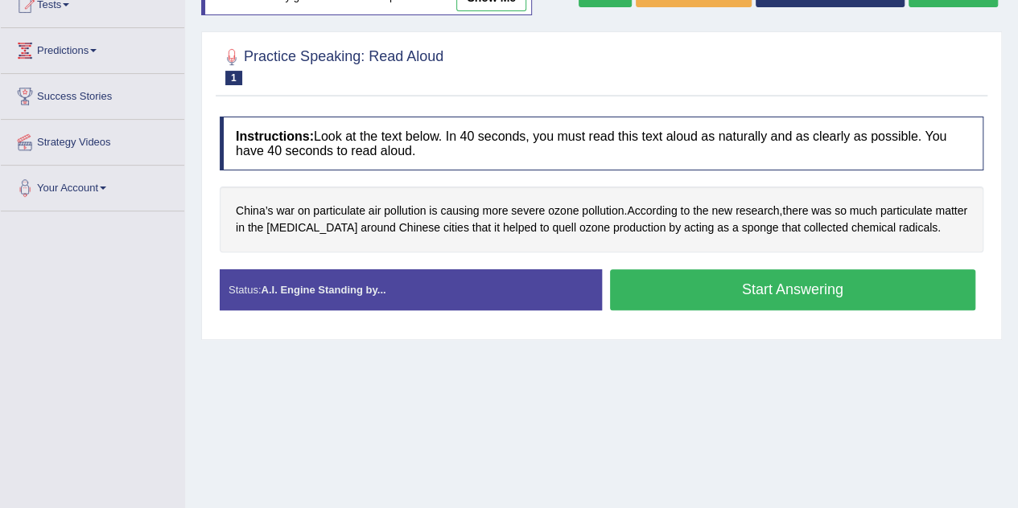
click at [765, 276] on button "Start Answering" at bounding box center [793, 289] width 366 height 41
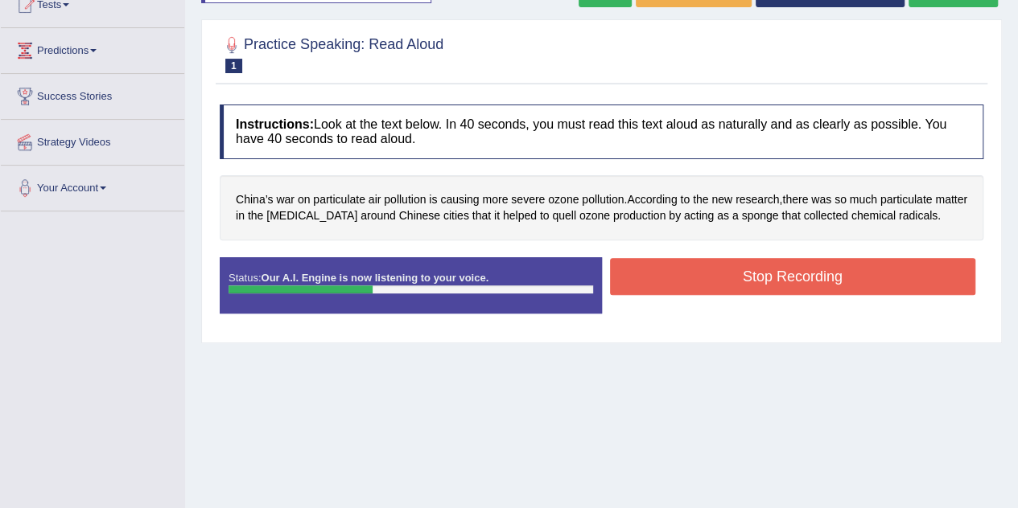
click at [765, 276] on button "Stop Recording" at bounding box center [793, 276] width 366 height 37
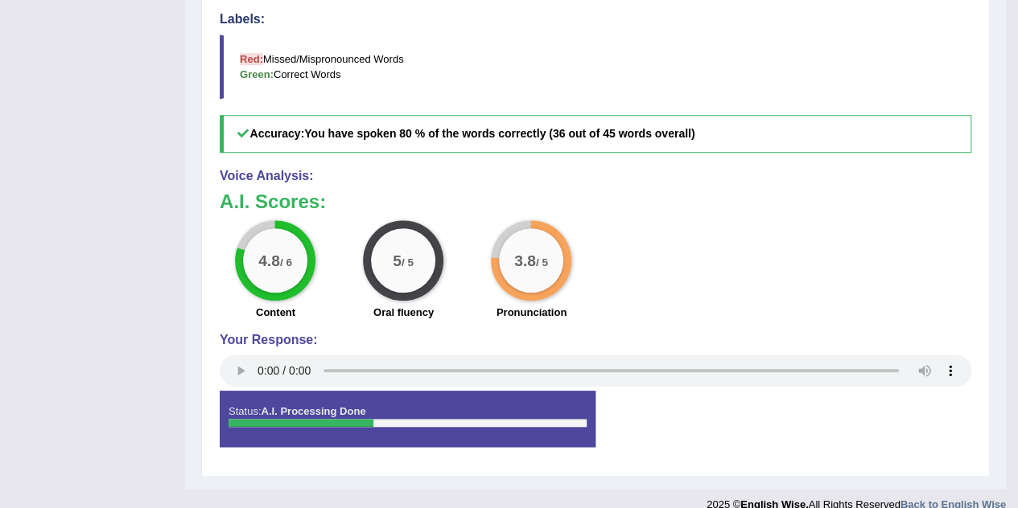
scroll to position [561, 0]
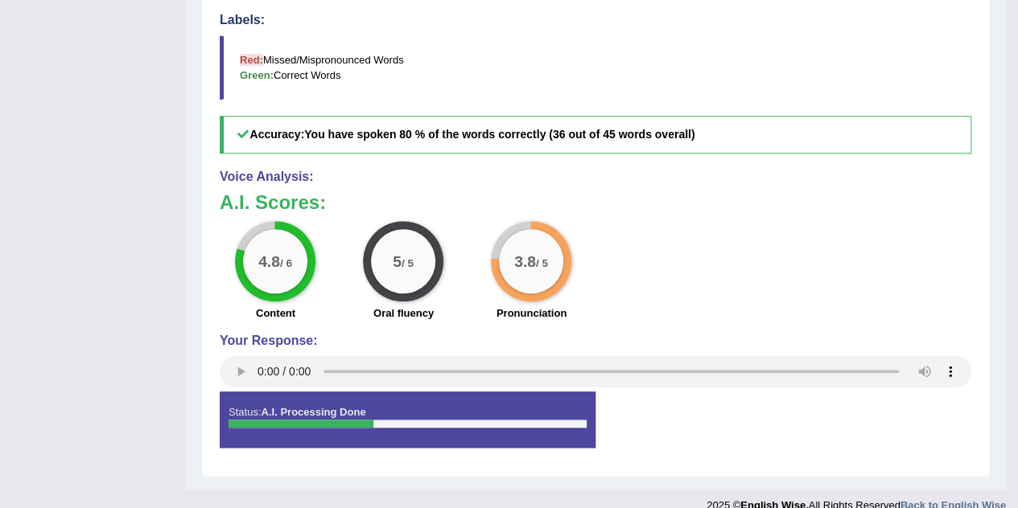
click at [509, 241] on div "3.8 / 5" at bounding box center [531, 261] width 64 height 64
drag, startPoint x: 509, startPoint y: 241, endPoint x: 509, endPoint y: 253, distance: 12.9
click at [509, 253] on div "3.8 / 5" at bounding box center [531, 261] width 64 height 64
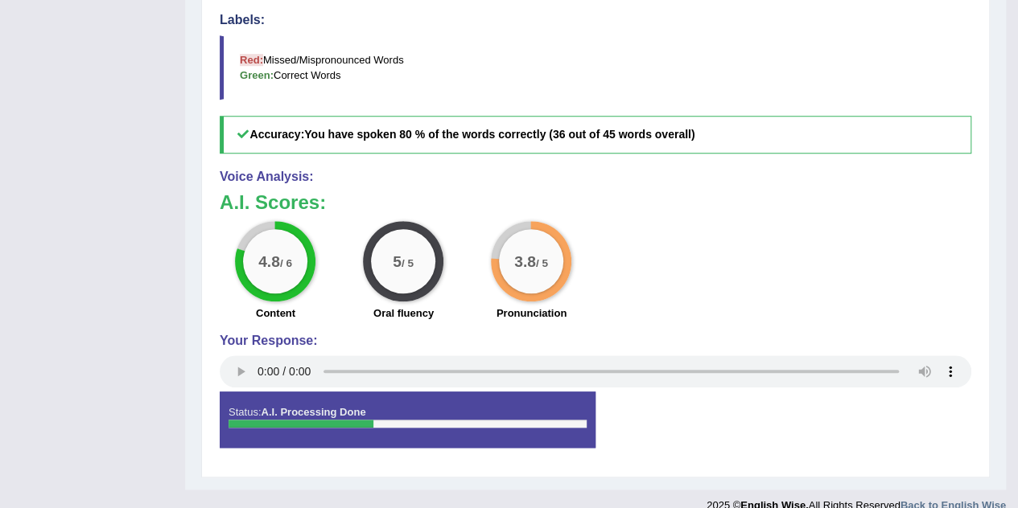
click at [257, 170] on h4 "Voice Analysis:" at bounding box center [595, 177] width 751 height 14
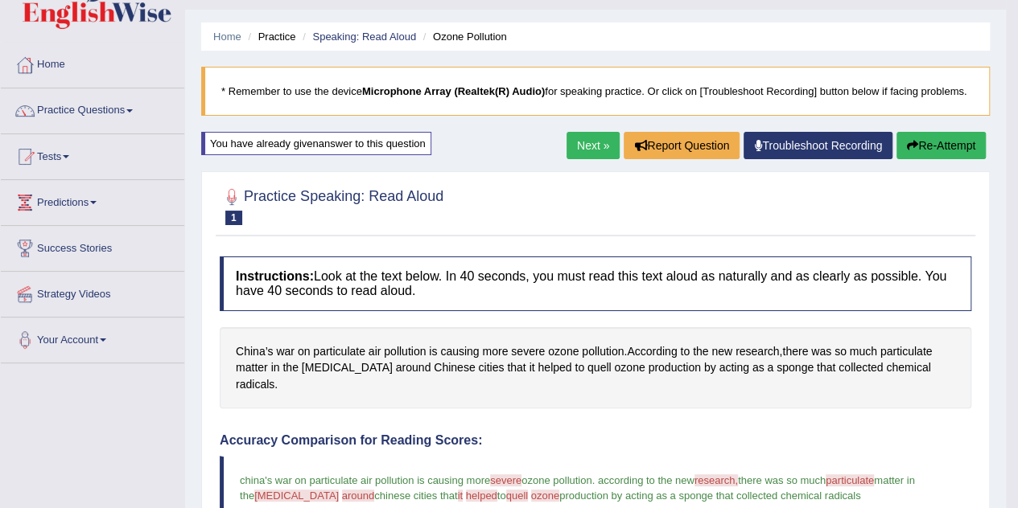
scroll to position [36, 0]
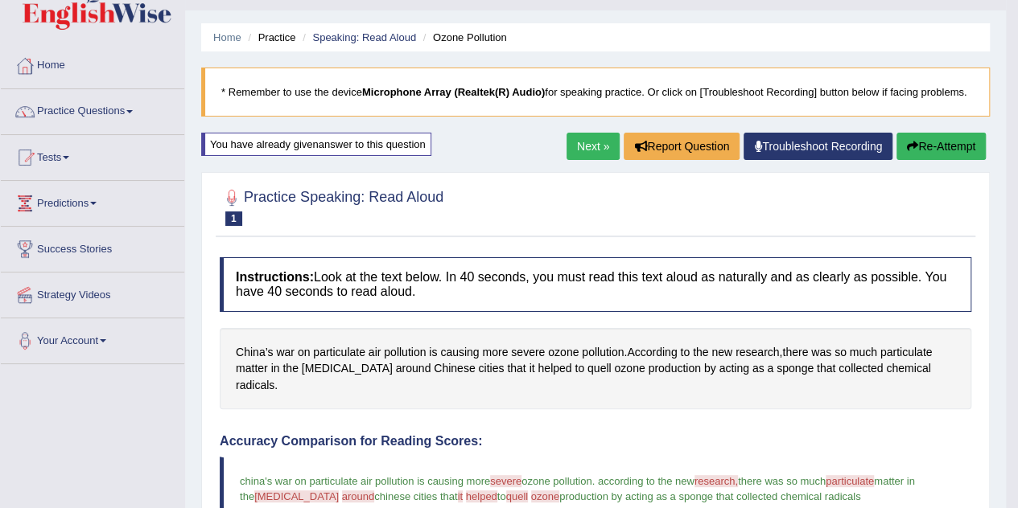
click at [339, 142] on div "You have already given answer to this question" at bounding box center [316, 144] width 230 height 23
click at [566, 148] on link "Next »" at bounding box center [592, 146] width 53 height 27
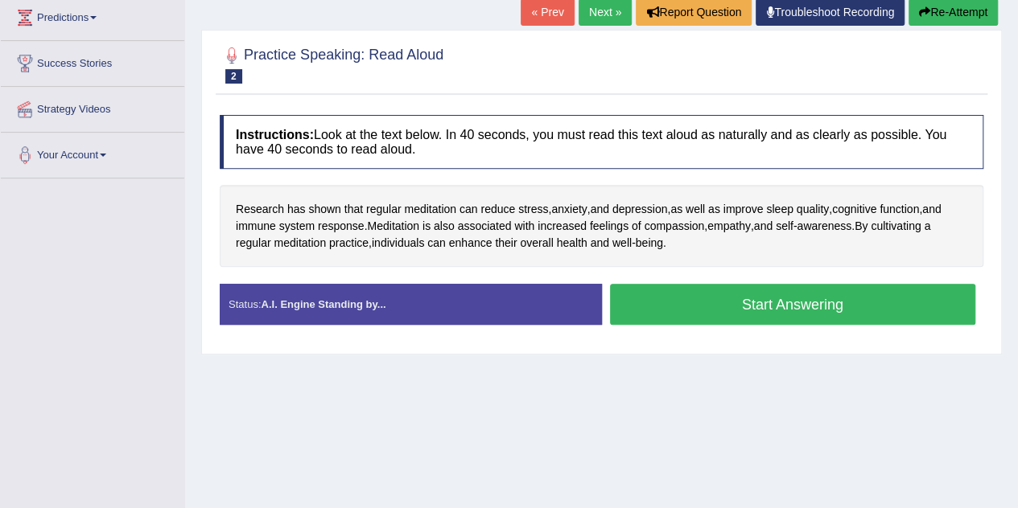
scroll to position [223, 0]
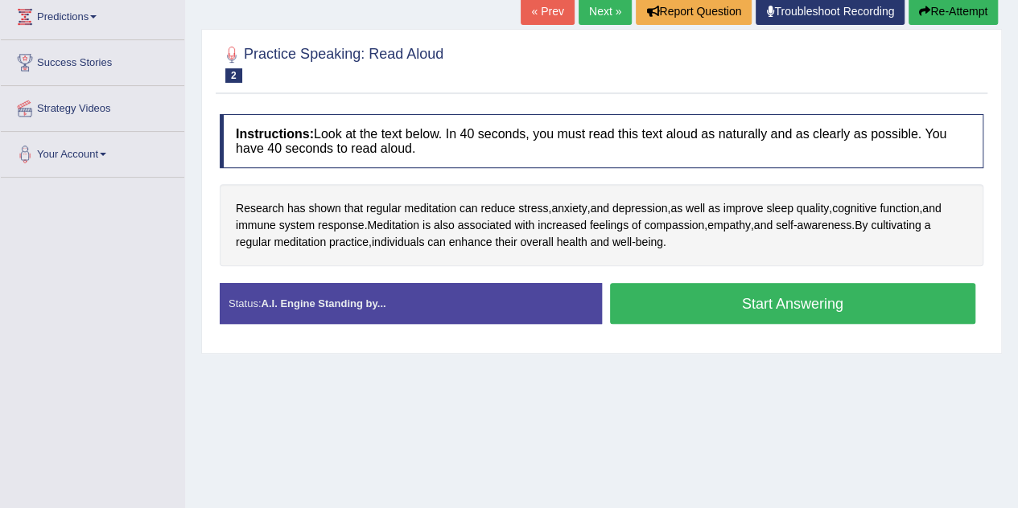
click at [726, 297] on button "Start Answering" at bounding box center [793, 303] width 366 height 41
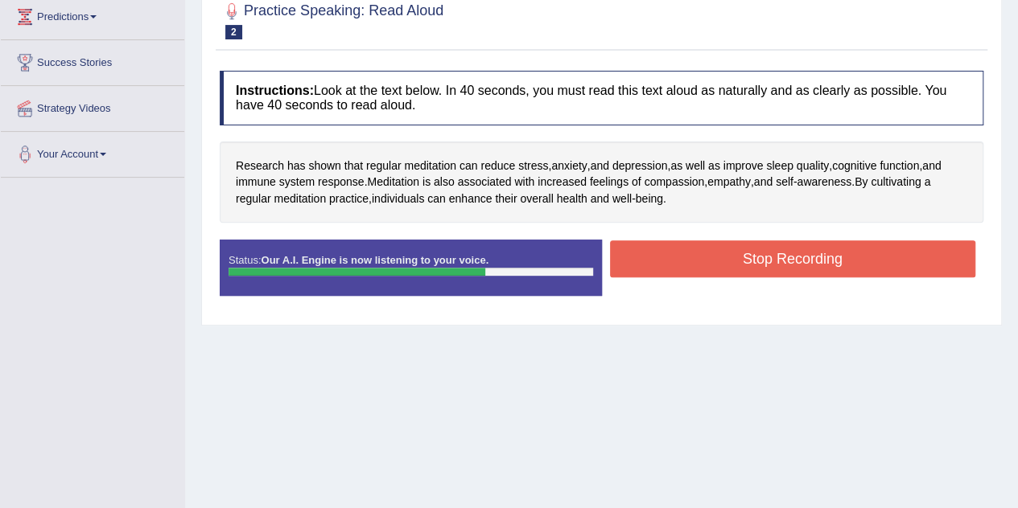
click at [734, 252] on button "Stop Recording" at bounding box center [793, 259] width 366 height 37
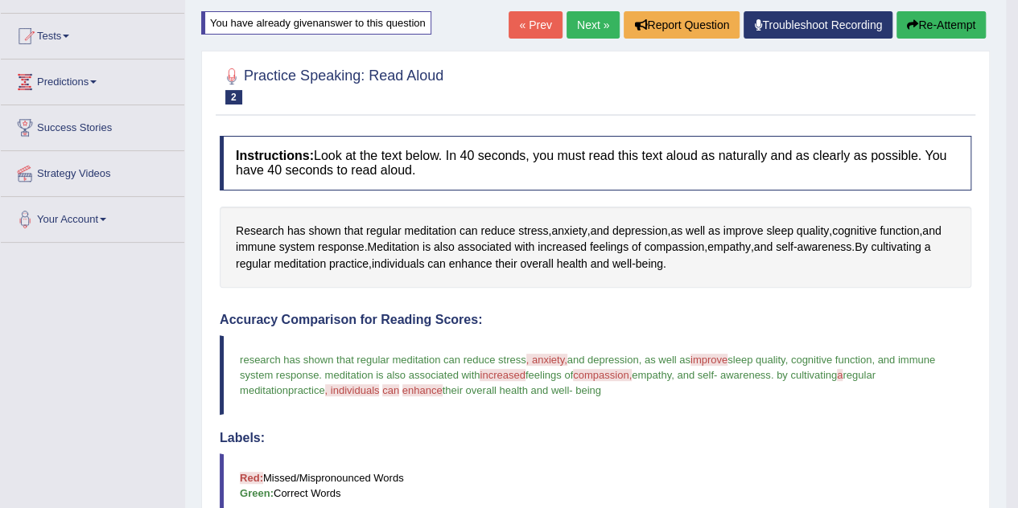
scroll to position [145, 0]
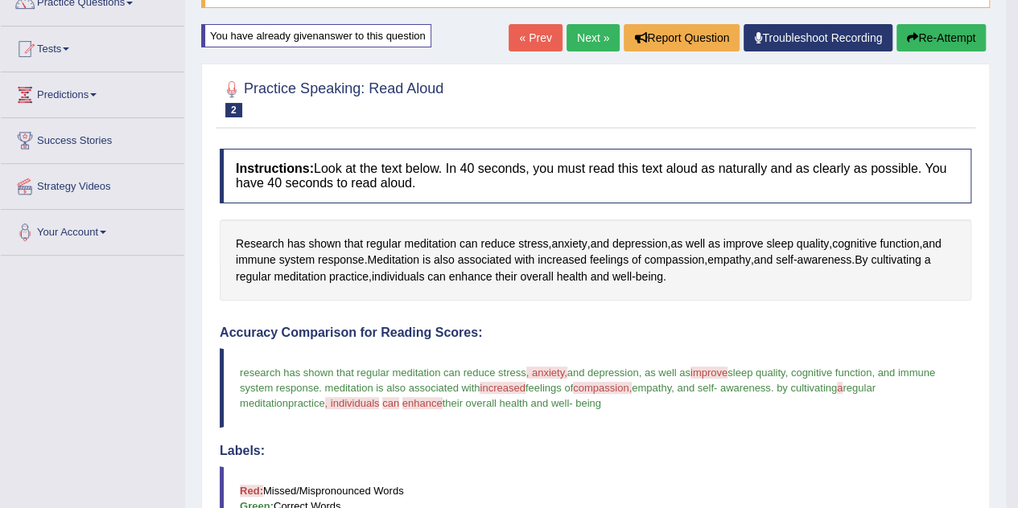
click at [939, 37] on button "Re-Attempt" at bounding box center [940, 37] width 89 height 27
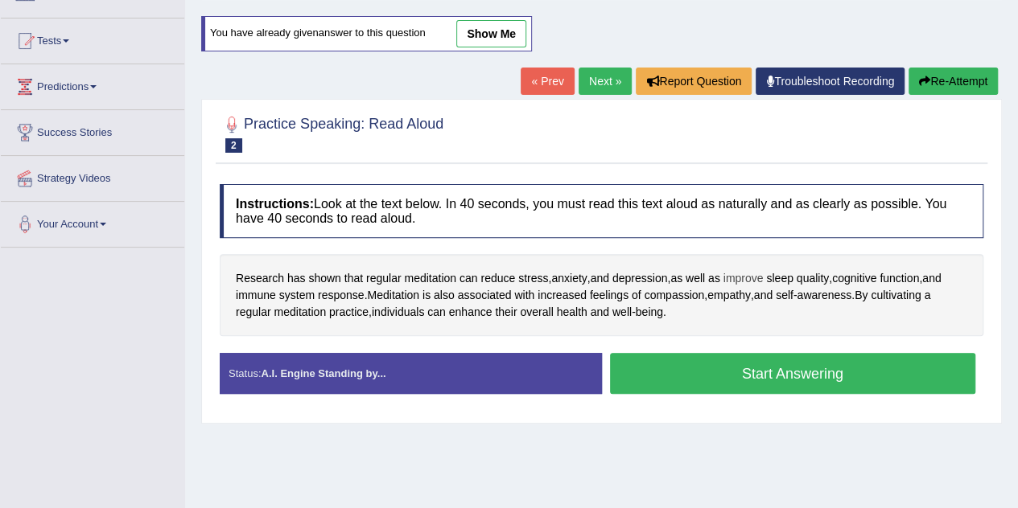
scroll to position [145, 0]
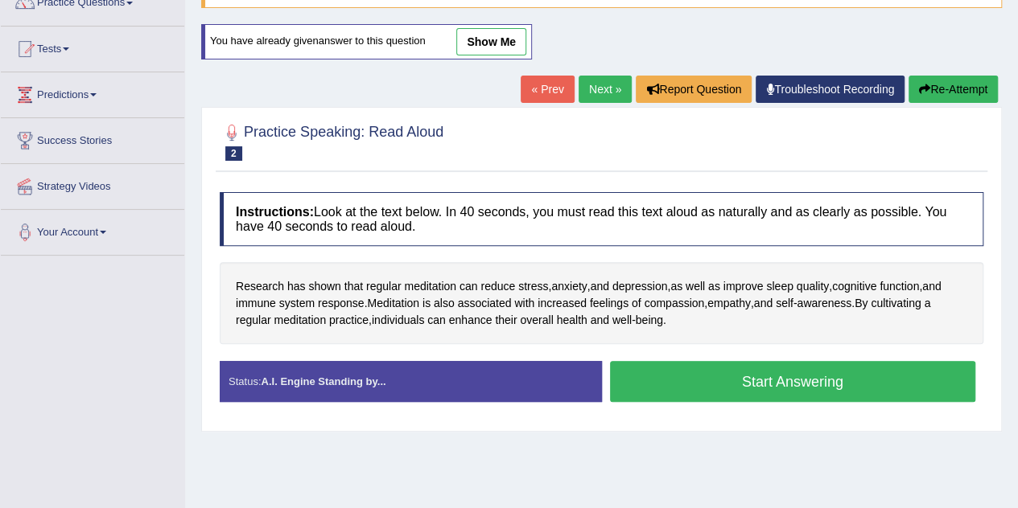
click at [770, 377] on button "Start Answering" at bounding box center [793, 381] width 366 height 41
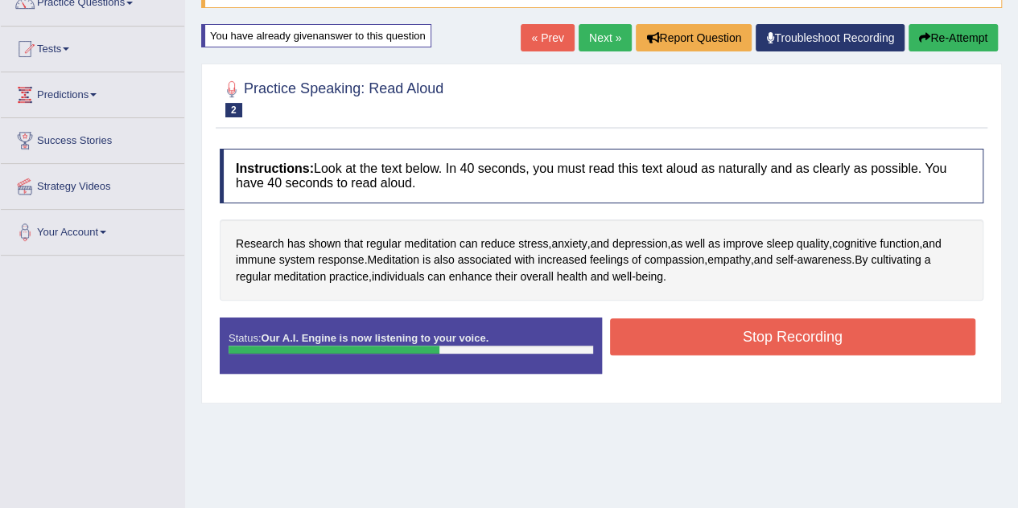
click at [757, 331] on button "Stop Recording" at bounding box center [793, 337] width 366 height 37
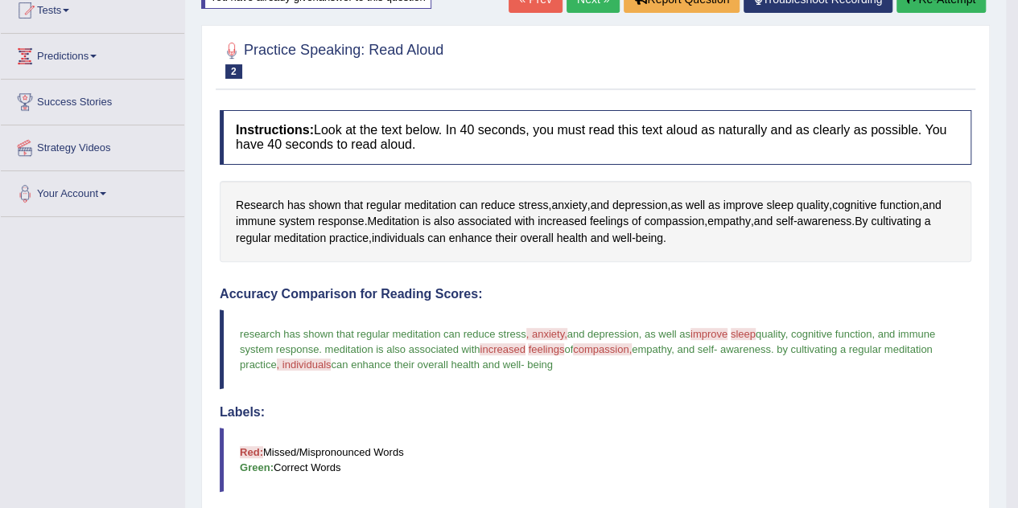
scroll to position [171, 0]
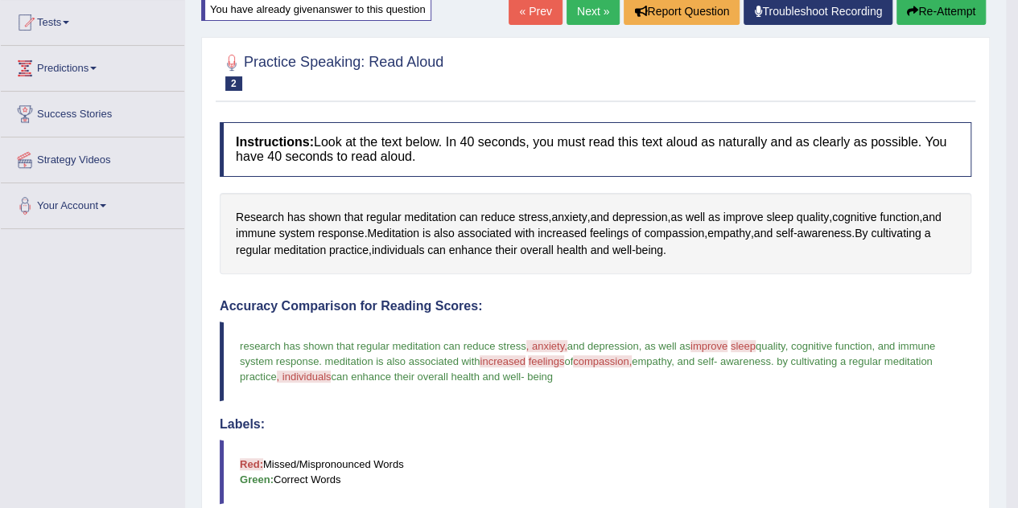
click at [930, 12] on button "Re-Attempt" at bounding box center [940, 11] width 89 height 27
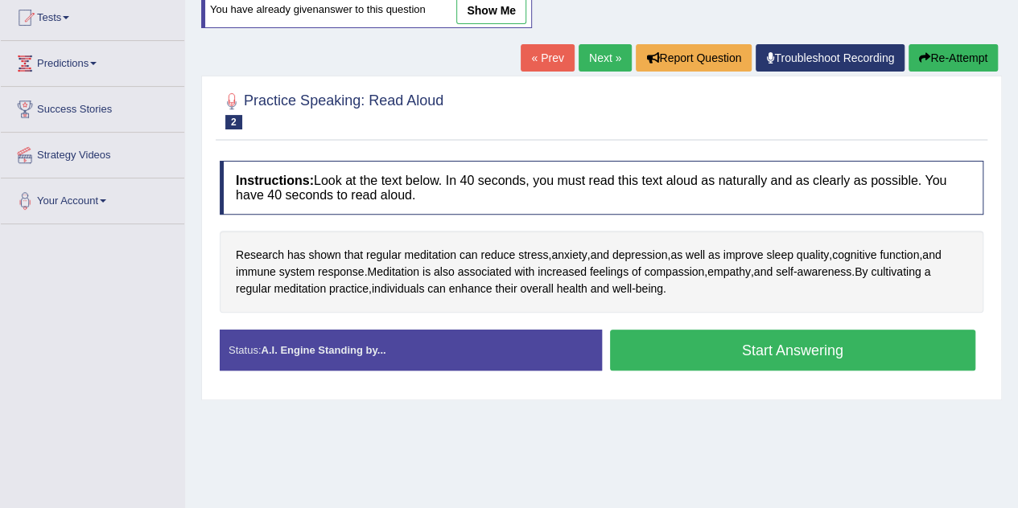
click at [713, 339] on button "Start Answering" at bounding box center [793, 350] width 366 height 41
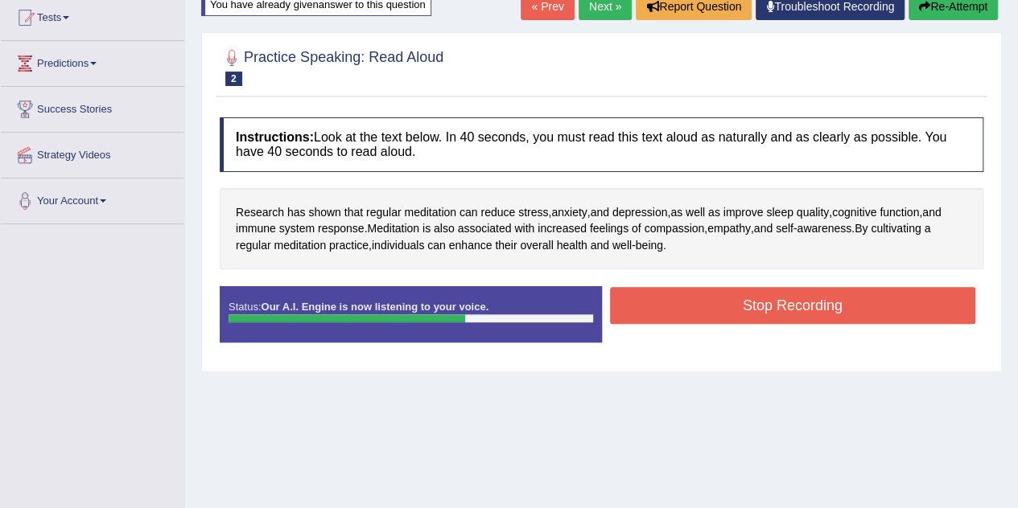
click at [706, 306] on button "Stop Recording" at bounding box center [793, 305] width 366 height 37
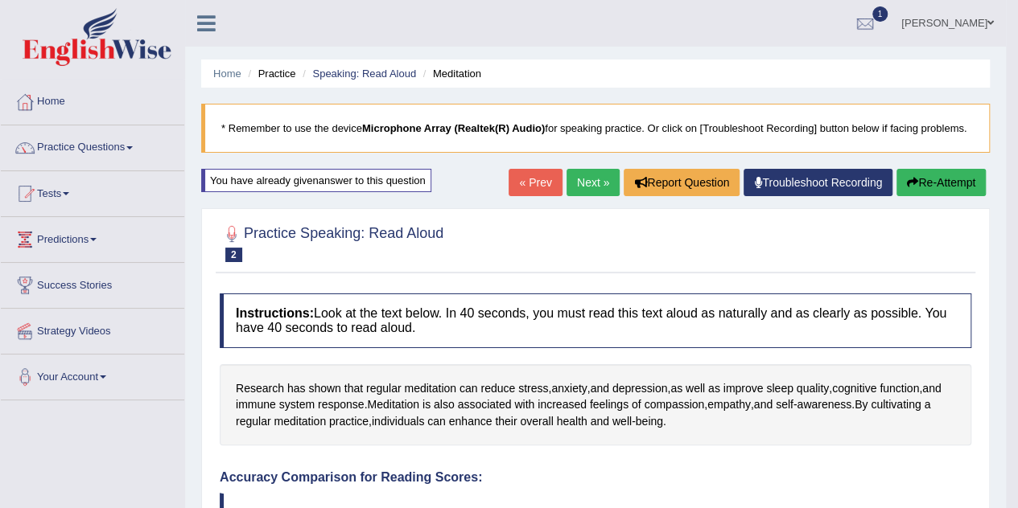
click at [951, 179] on button "Re-Attempt" at bounding box center [940, 182] width 89 height 27
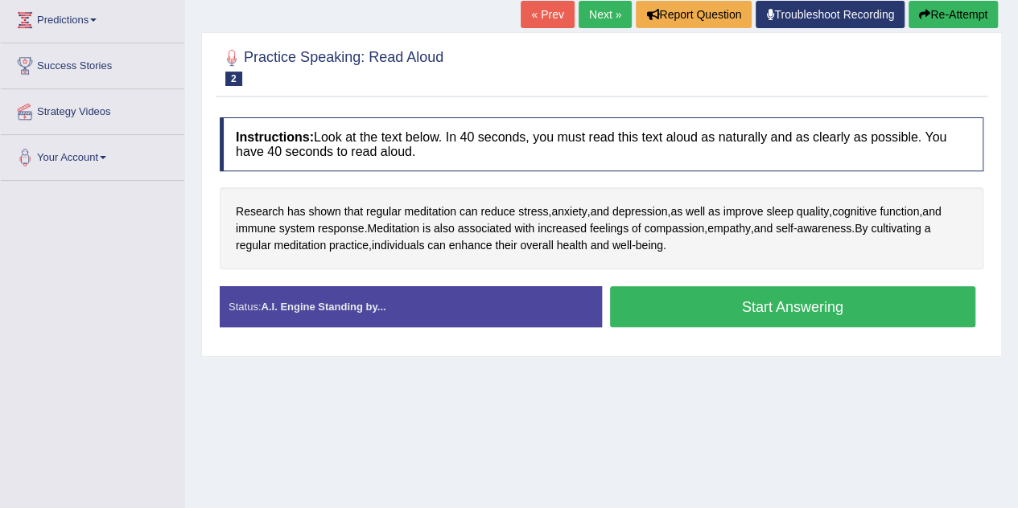
scroll to position [263, 0]
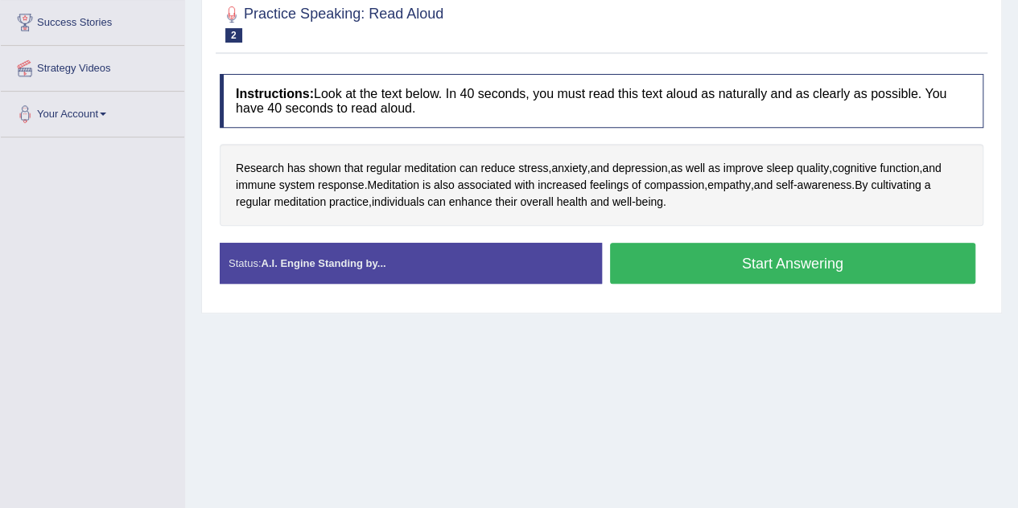
click at [827, 253] on button "Start Answering" at bounding box center [793, 263] width 366 height 41
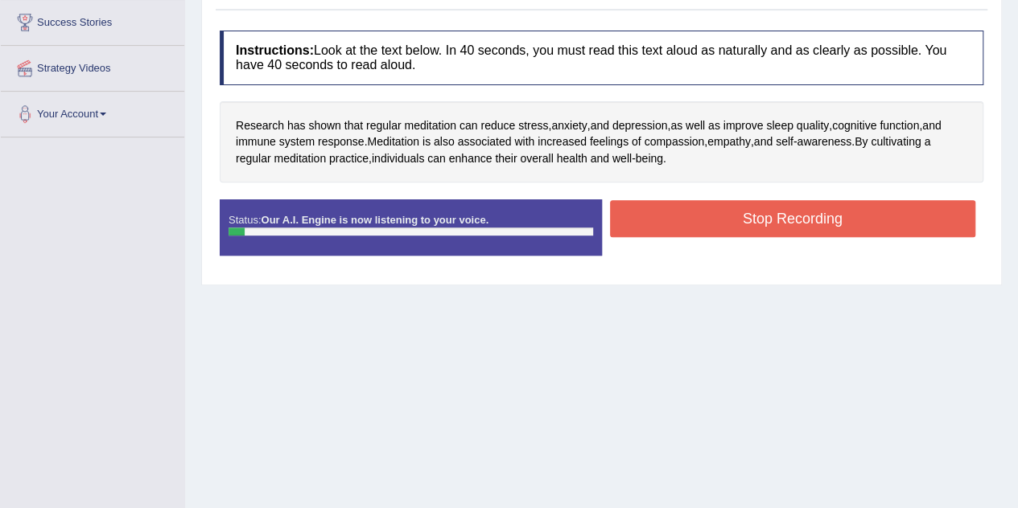
click at [810, 223] on button "Stop Recording" at bounding box center [793, 218] width 366 height 37
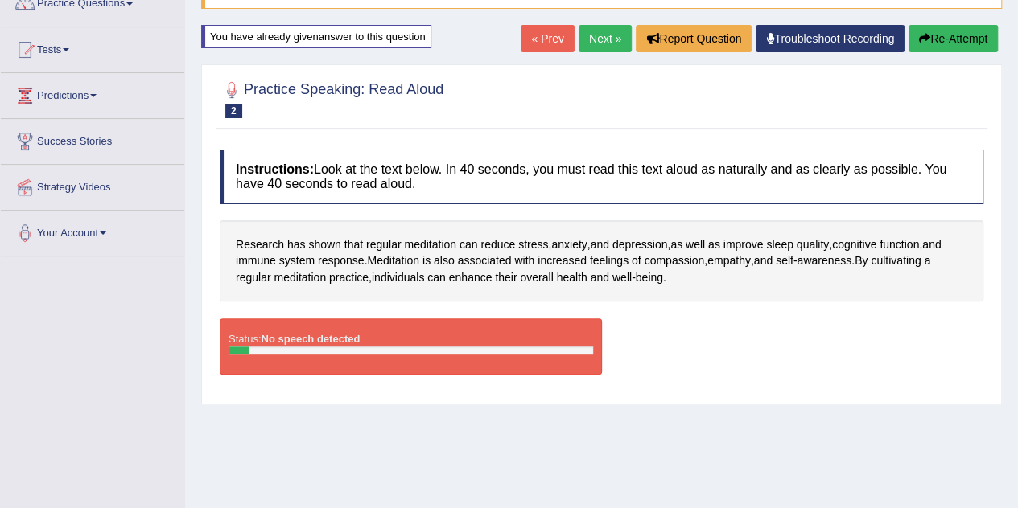
scroll to position [143, 0]
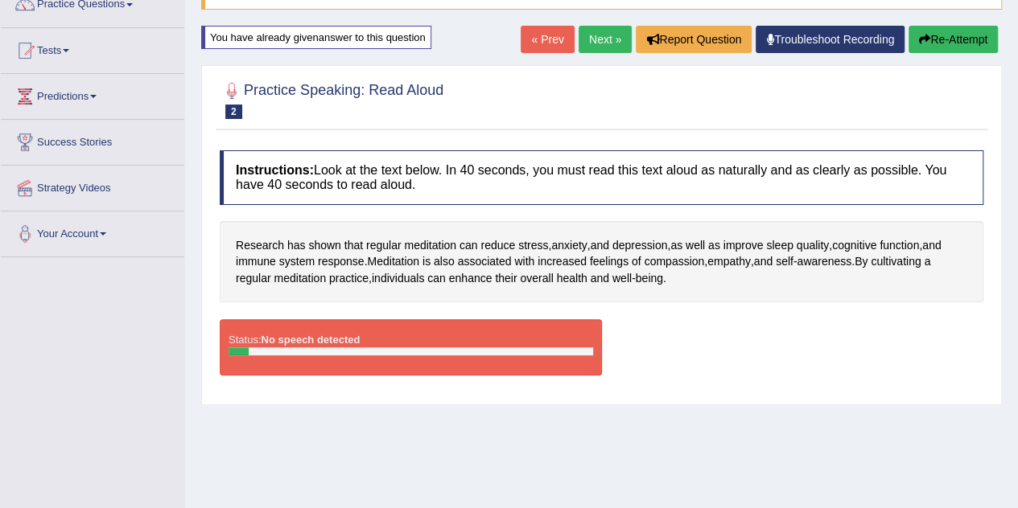
click at [945, 40] on button "Re-Attempt" at bounding box center [952, 39] width 89 height 27
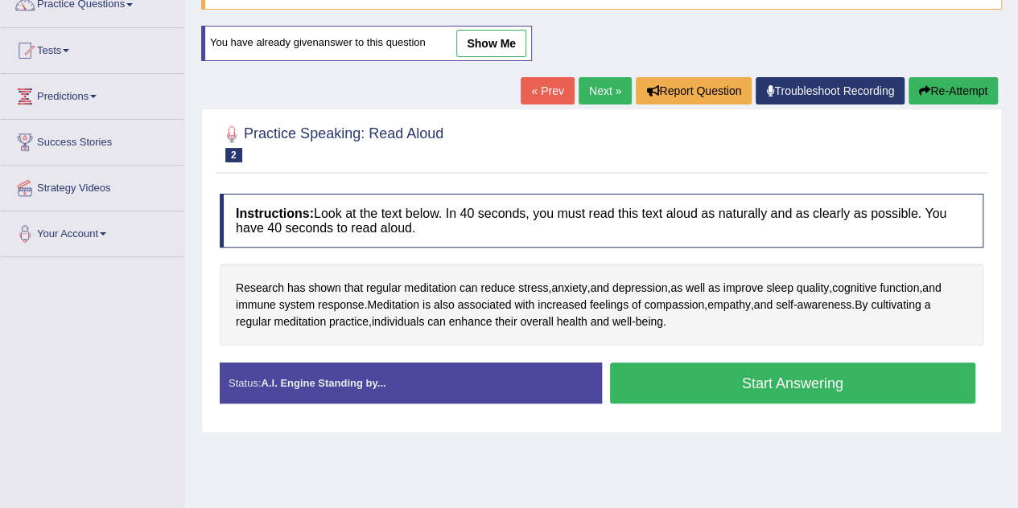
click at [798, 376] on button "Start Answering" at bounding box center [793, 383] width 366 height 41
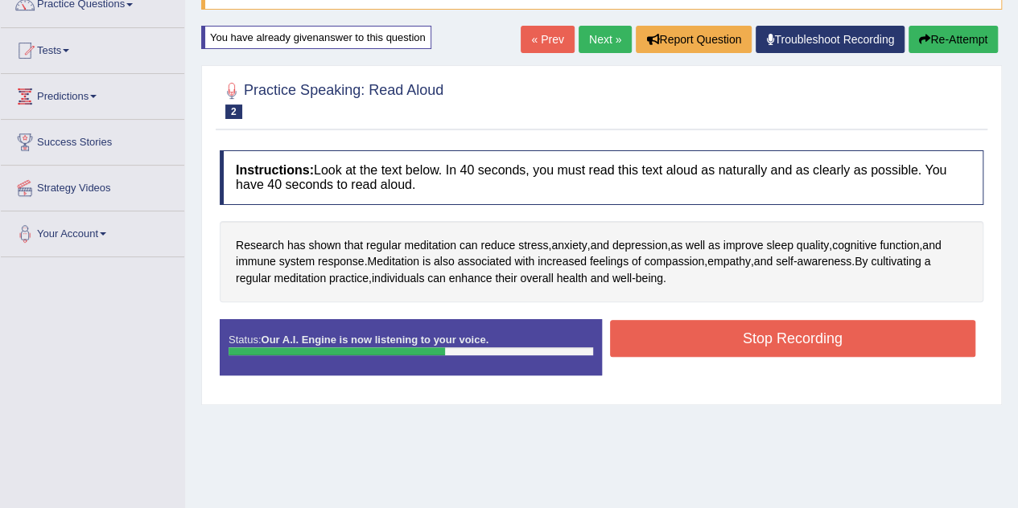
click at [784, 337] on button "Stop Recording" at bounding box center [793, 338] width 366 height 37
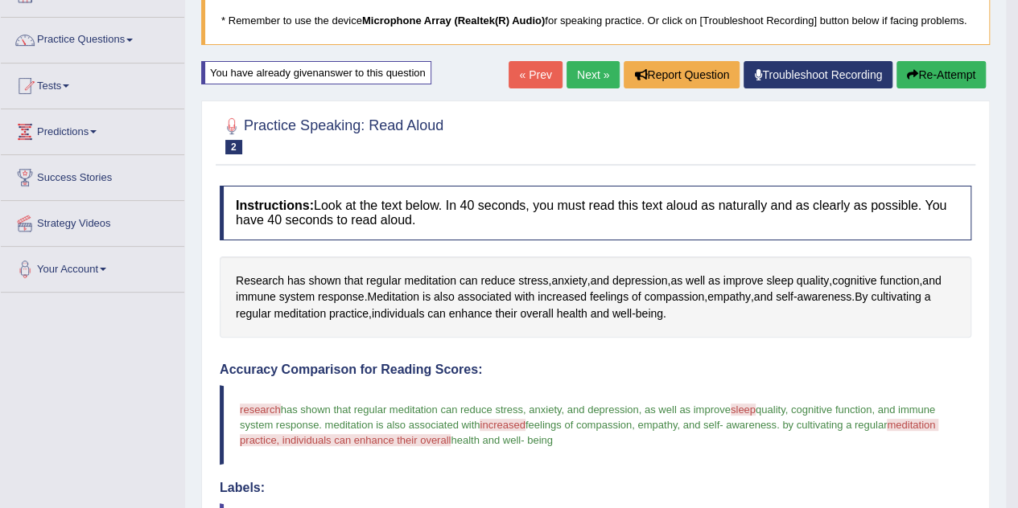
scroll to position [106, 0]
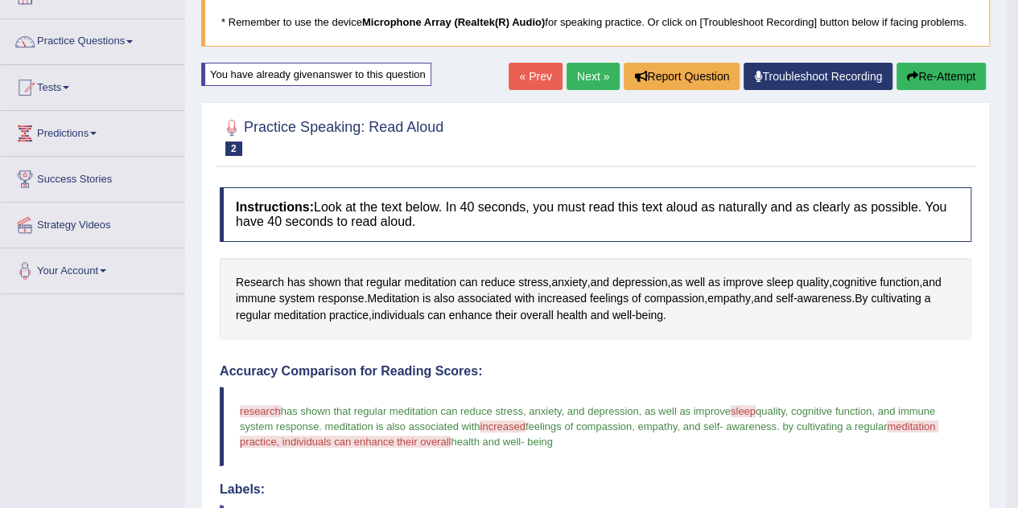
click at [935, 68] on button "Re-Attempt" at bounding box center [940, 76] width 89 height 27
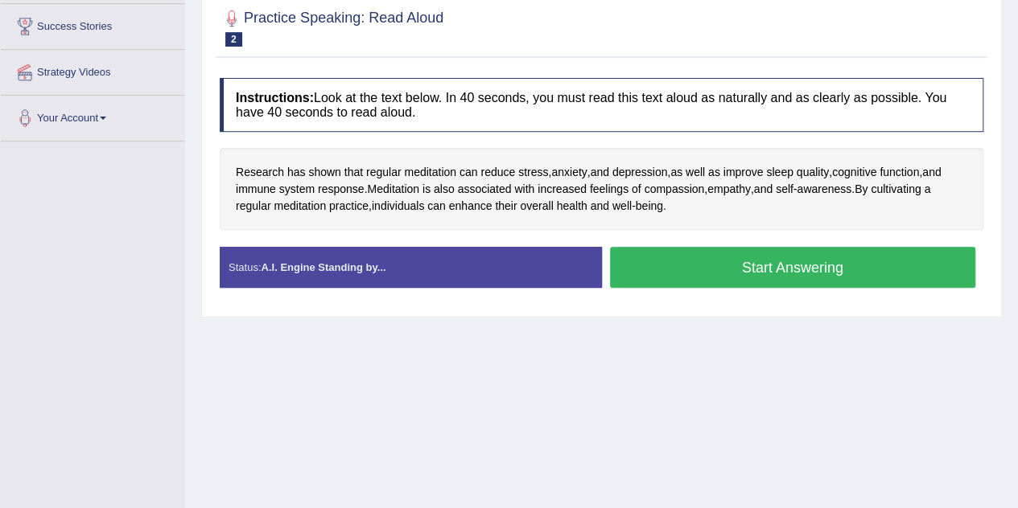
scroll to position [262, 0]
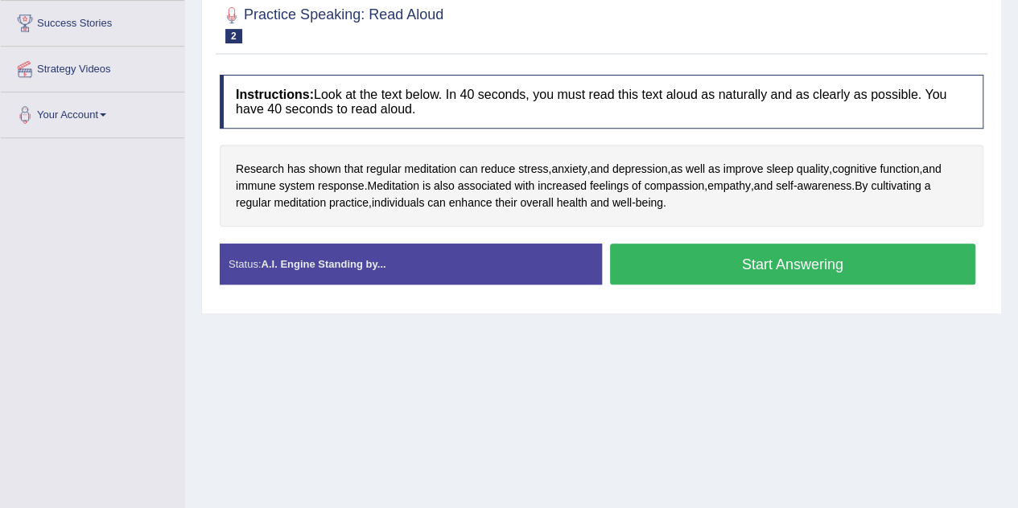
click at [824, 258] on button "Start Answering" at bounding box center [793, 264] width 366 height 41
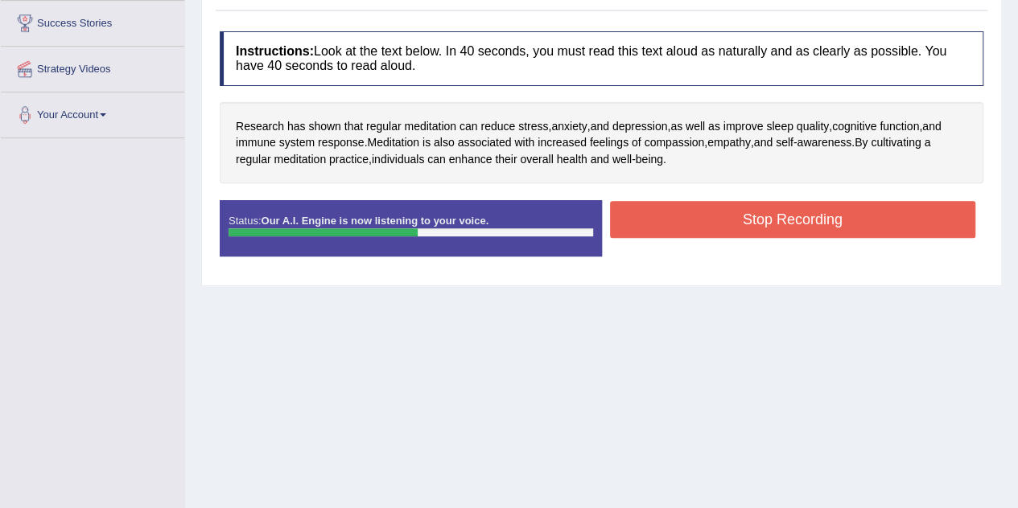
click at [808, 208] on button "Stop Recording" at bounding box center [793, 219] width 366 height 37
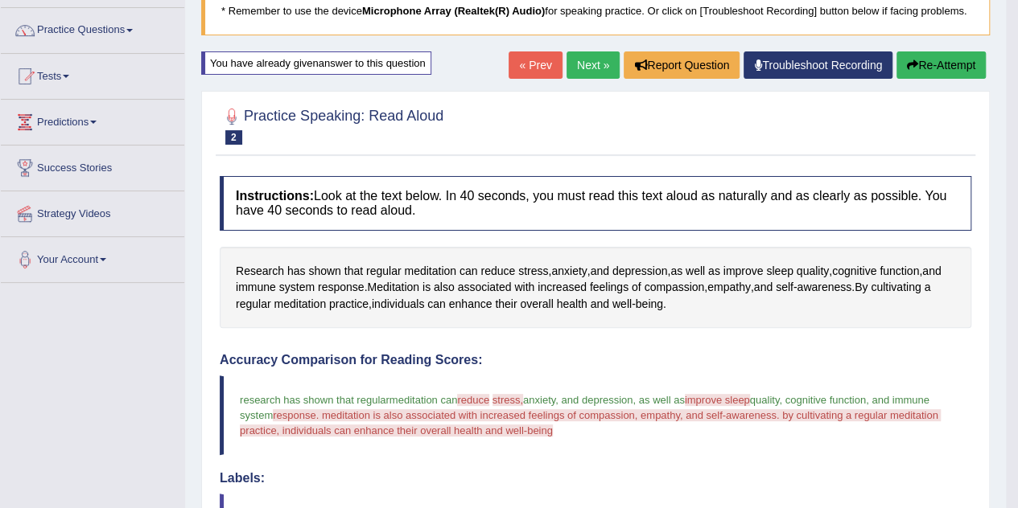
scroll to position [107, 0]
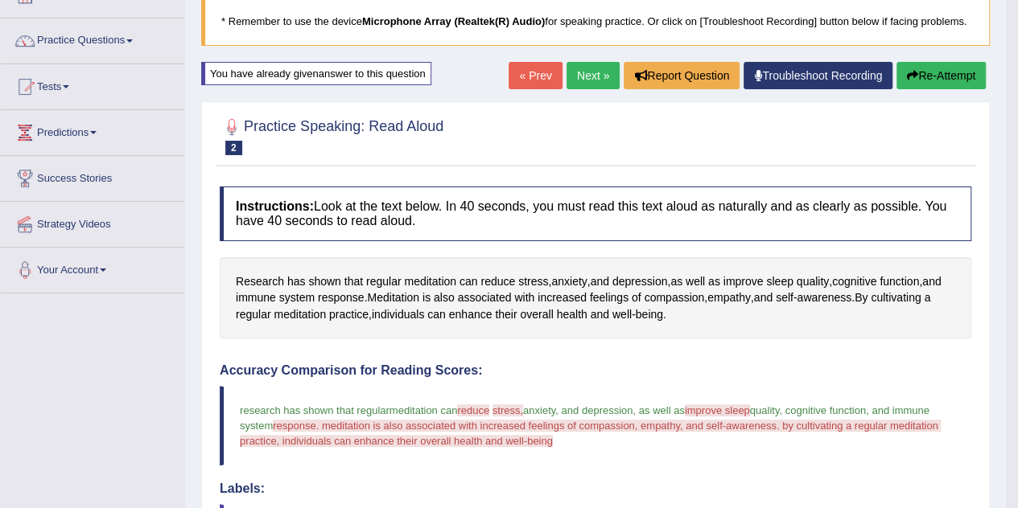
click at [938, 86] on button "Re-Attempt" at bounding box center [940, 75] width 89 height 27
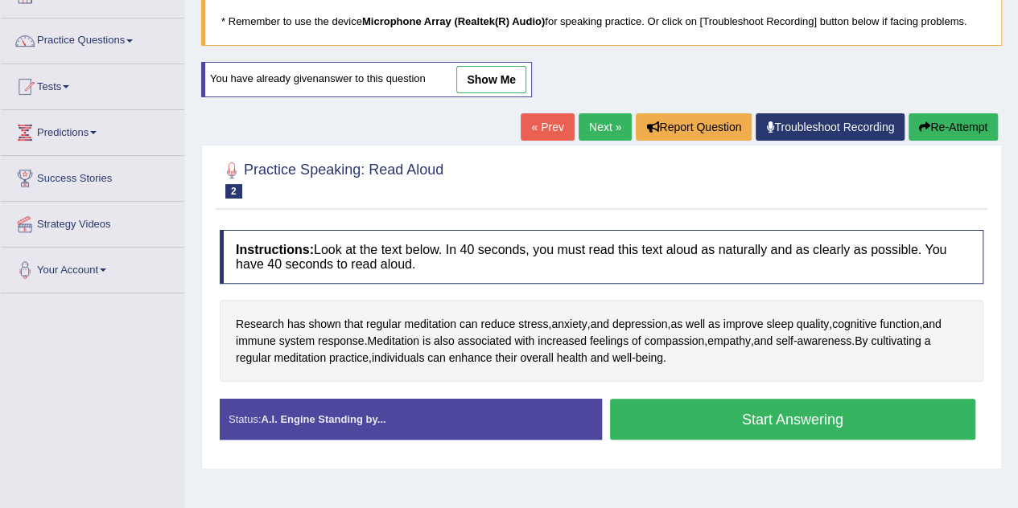
click at [788, 411] on button "Start Answering" at bounding box center [793, 419] width 366 height 41
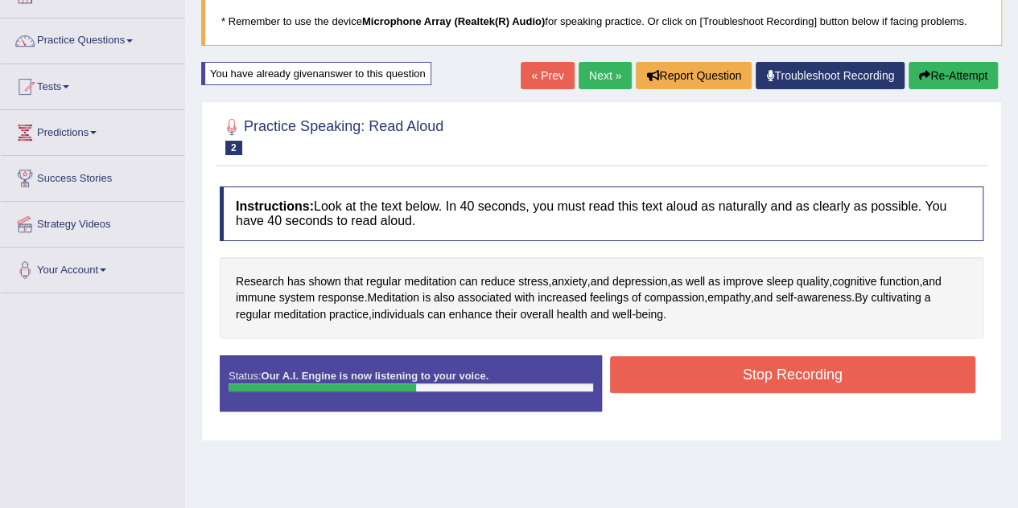
click at [796, 378] on button "Stop Recording" at bounding box center [793, 374] width 366 height 37
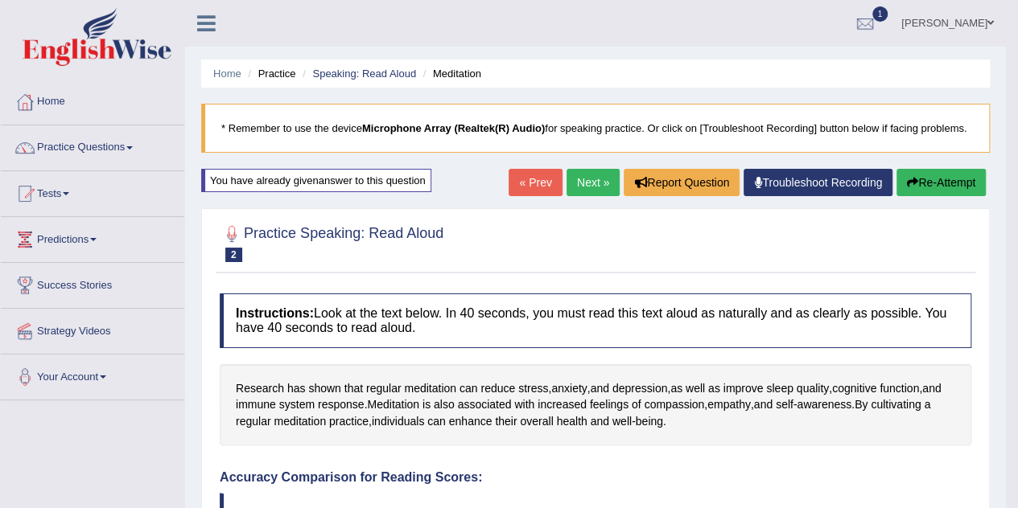
click at [928, 187] on button "Re-Attempt" at bounding box center [940, 182] width 89 height 27
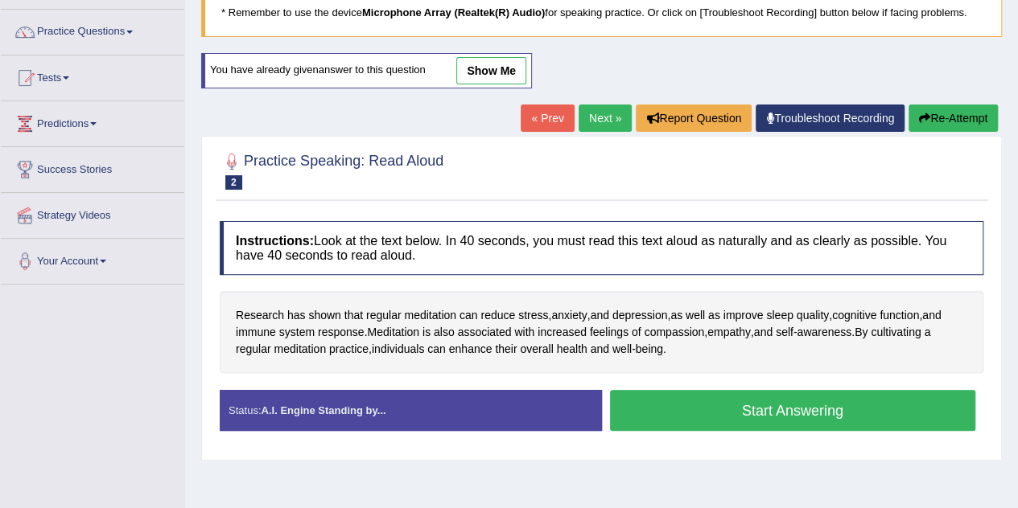
scroll to position [117, 0]
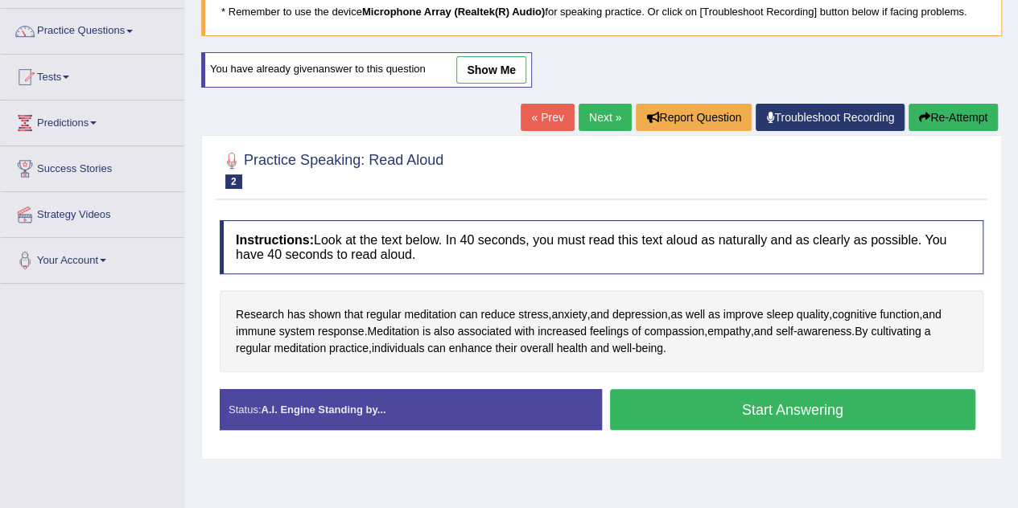
click at [911, 401] on button "Start Answering" at bounding box center [793, 409] width 366 height 41
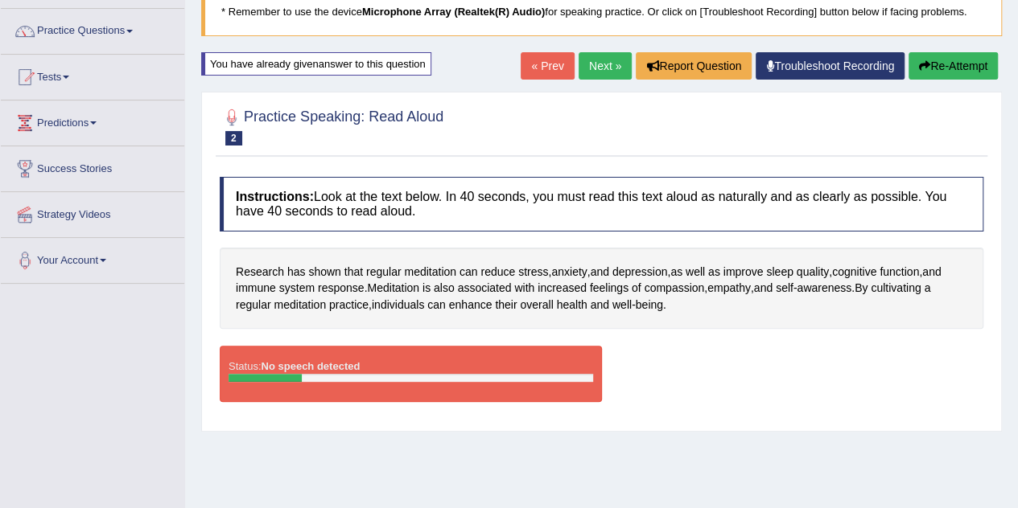
click at [853, 65] on link "Troubleshoot Recording" at bounding box center [829, 65] width 149 height 27
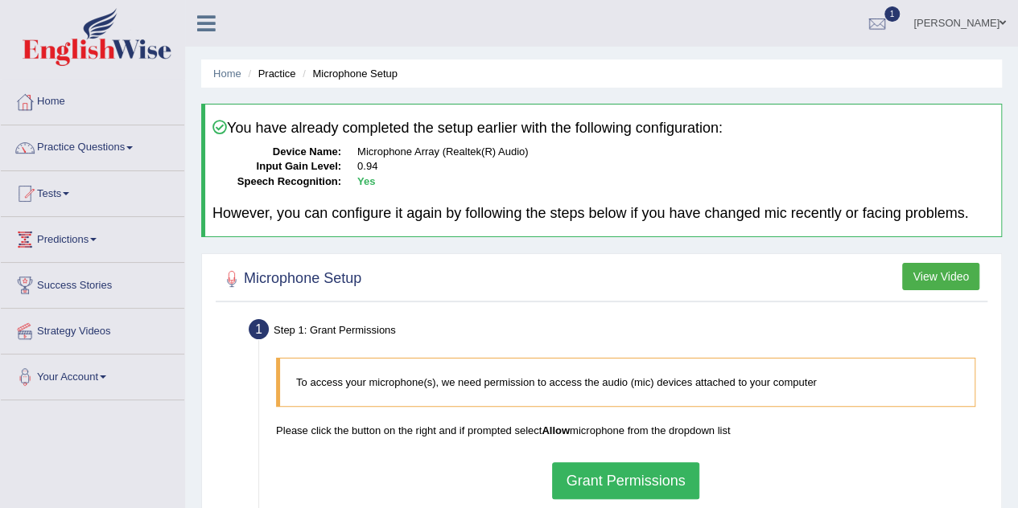
click at [623, 475] on button "Grant Permissions" at bounding box center [625, 481] width 146 height 37
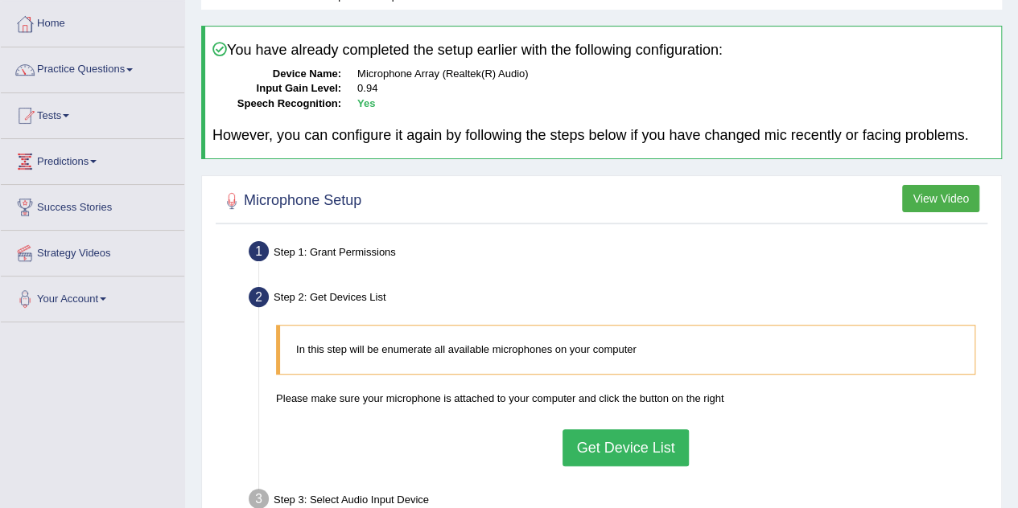
scroll to position [104, 0]
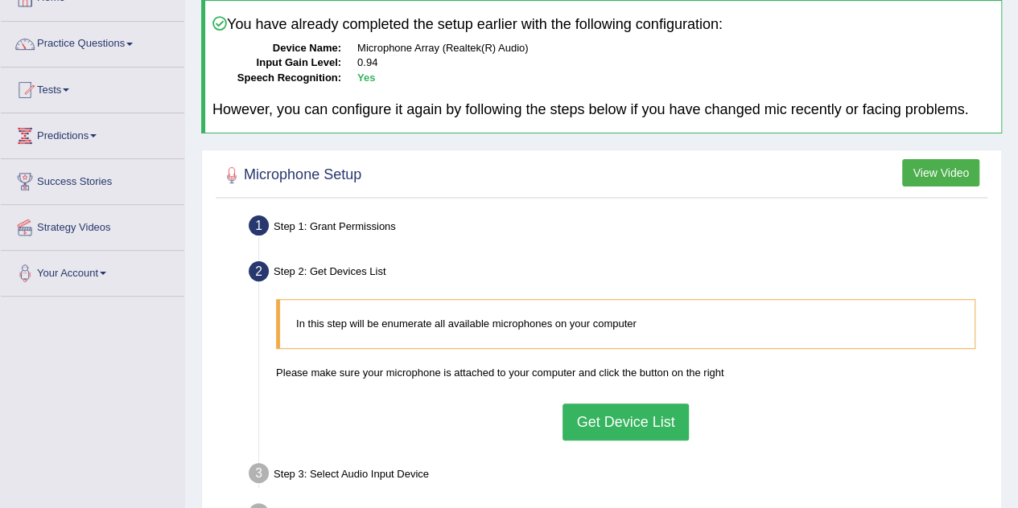
click at [626, 411] on button "Get Device List" at bounding box center [624, 422] width 125 height 37
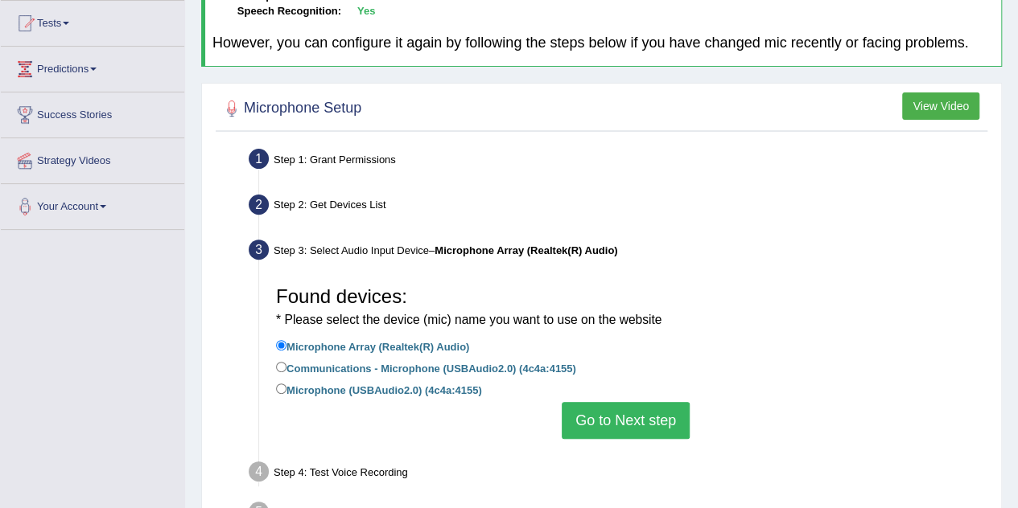
scroll to position [171, 0]
click at [626, 411] on button "Go to Next step" at bounding box center [625, 419] width 128 height 37
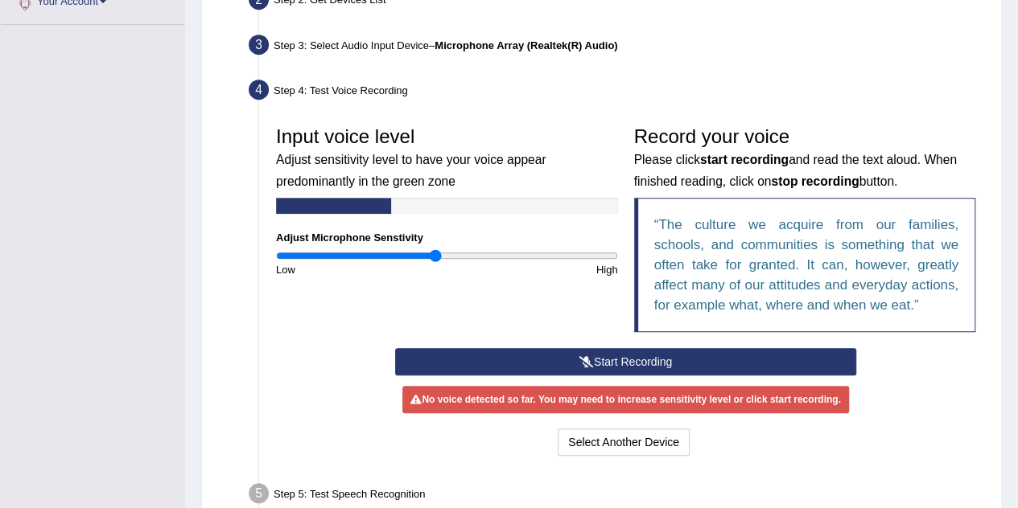
scroll to position [377, 0]
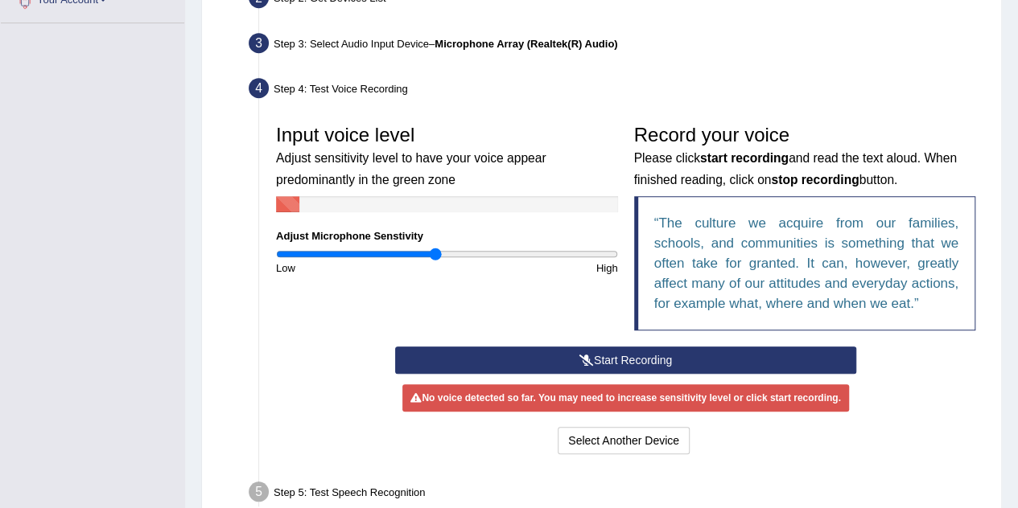
click at [613, 353] on button "Start Recording" at bounding box center [625, 360] width 461 height 27
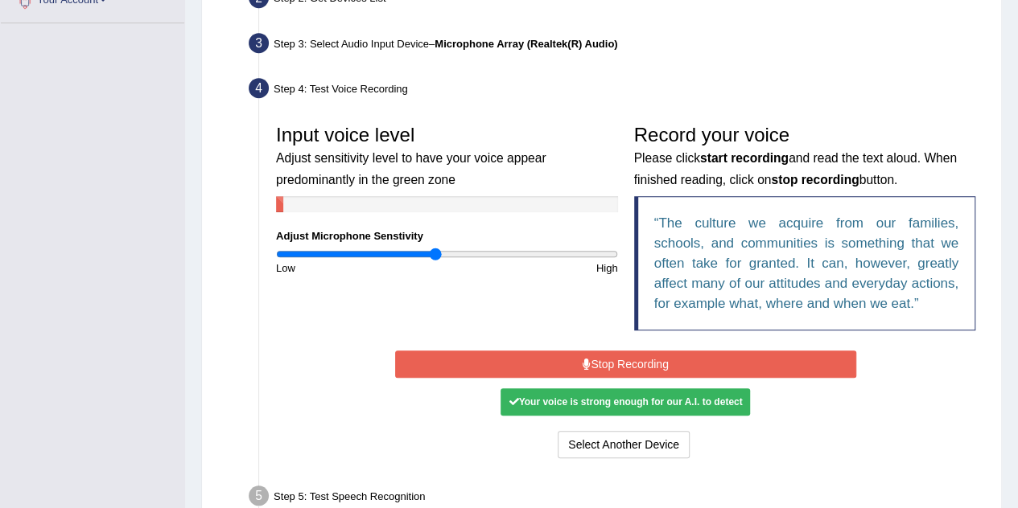
click at [605, 398] on div "Your voice is strong enough for our A.I. to detect" at bounding box center [624, 402] width 249 height 27
click at [603, 359] on button "Stop Recording" at bounding box center [625, 364] width 461 height 27
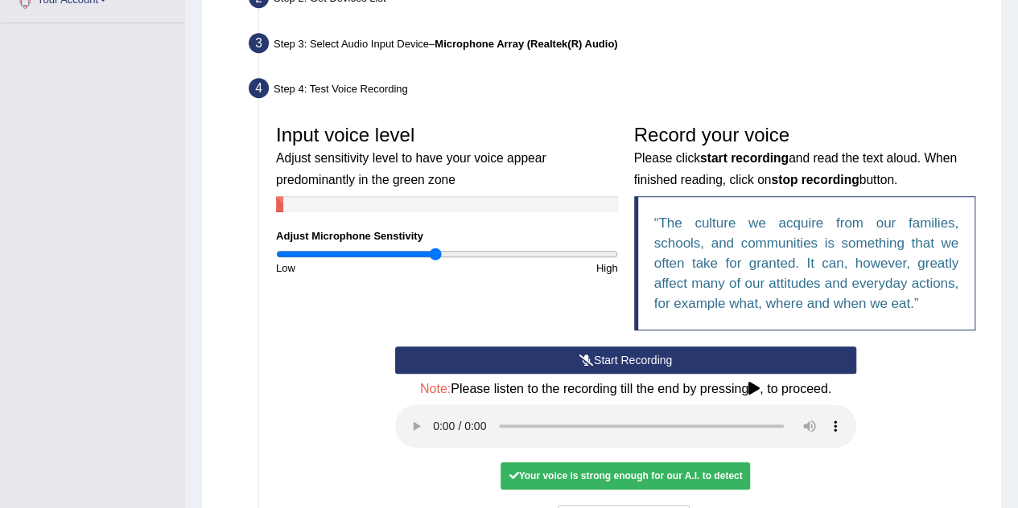
click at [679, 471] on div "Your voice is strong enough for our A.I. to detect" at bounding box center [624, 476] width 249 height 27
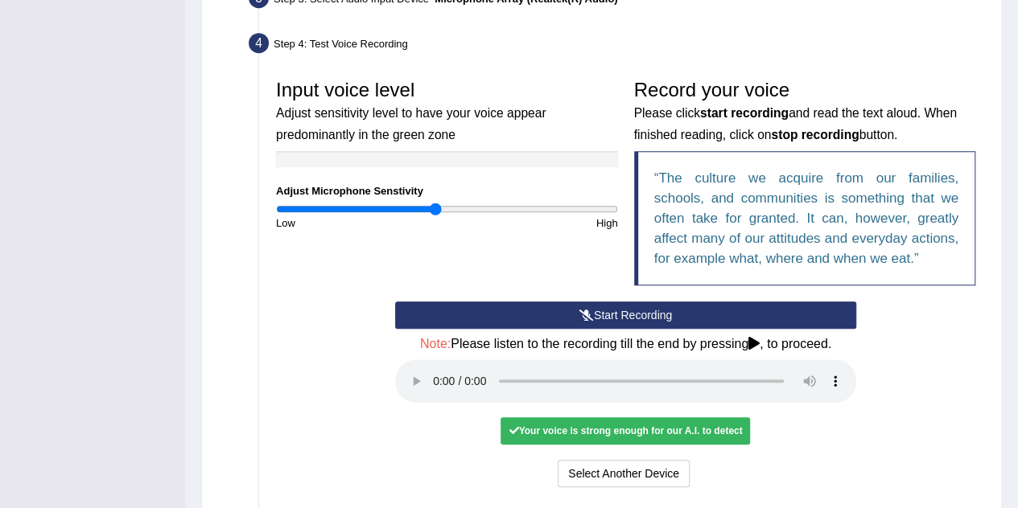
scroll to position [427, 0]
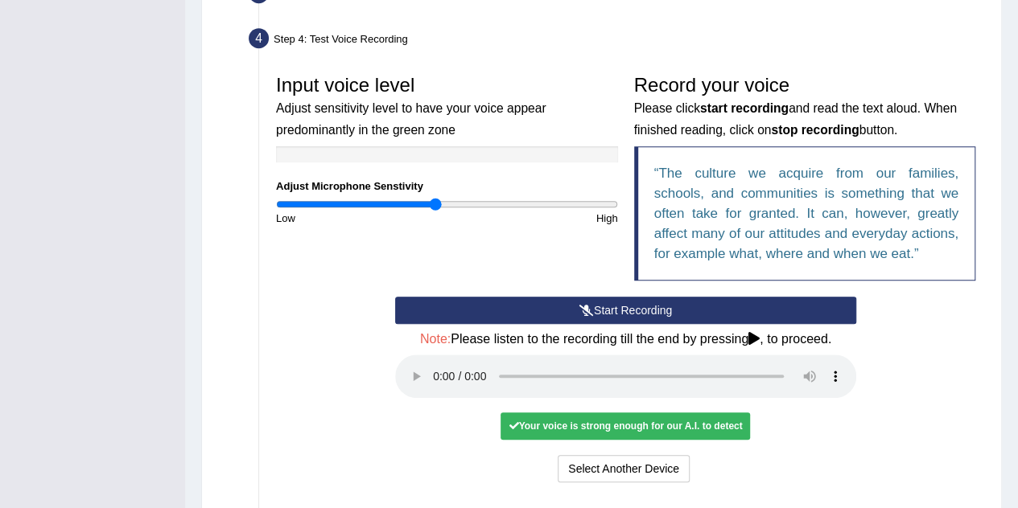
click at [594, 425] on div "Your voice is strong enough for our A.I. to detect" at bounding box center [624, 426] width 249 height 27
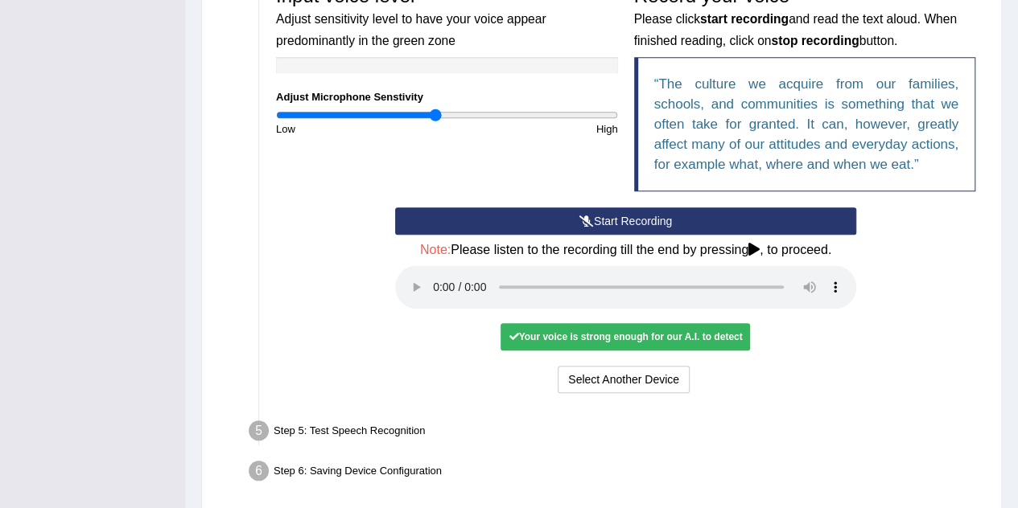
scroll to position [524, 0]
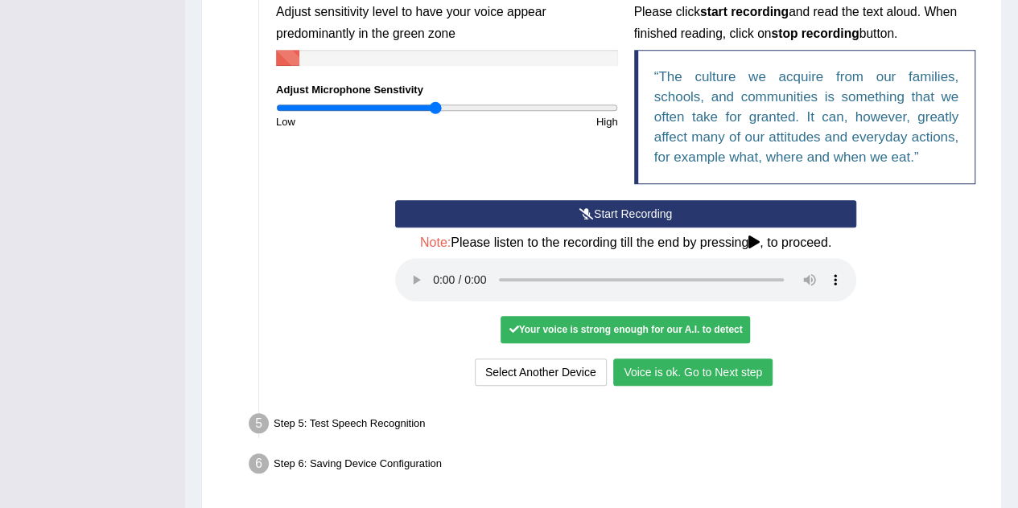
click at [668, 372] on button "Voice is ok. Go to Next step" at bounding box center [692, 372] width 159 height 27
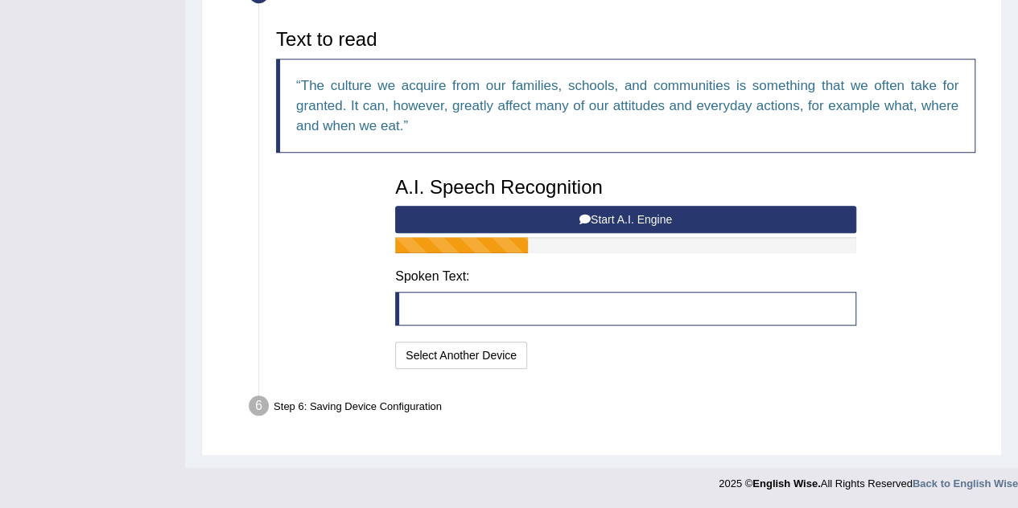
scroll to position [508, 0]
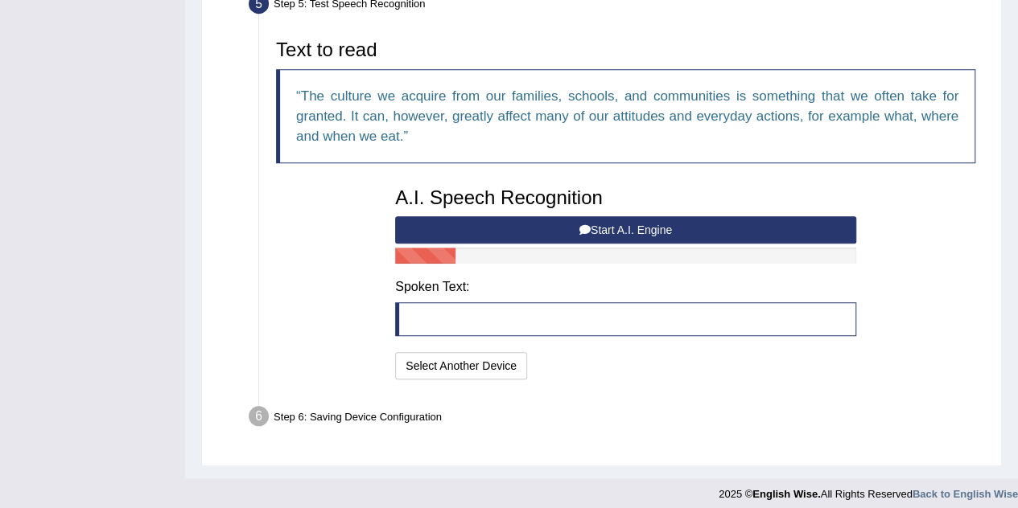
click at [550, 226] on button "Start A.I. Engine" at bounding box center [625, 229] width 461 height 27
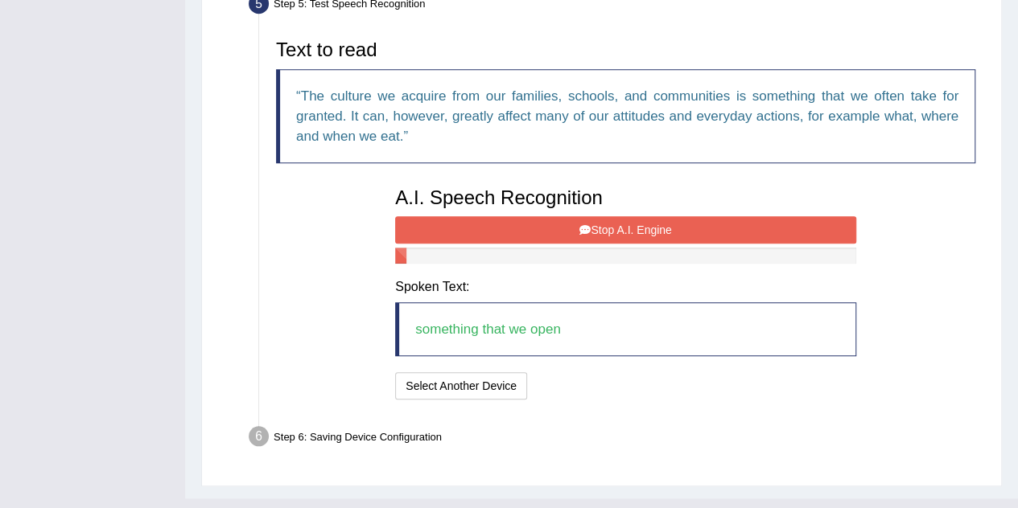
click at [524, 219] on button "Stop A.I. Engine" at bounding box center [625, 229] width 461 height 27
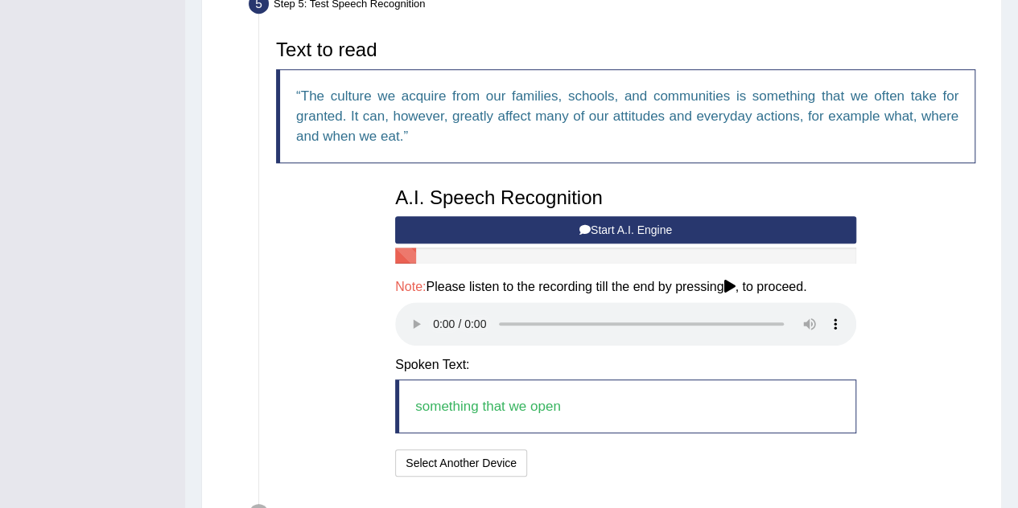
click at [524, 219] on button "Start A.I. Engine" at bounding box center [625, 229] width 461 height 27
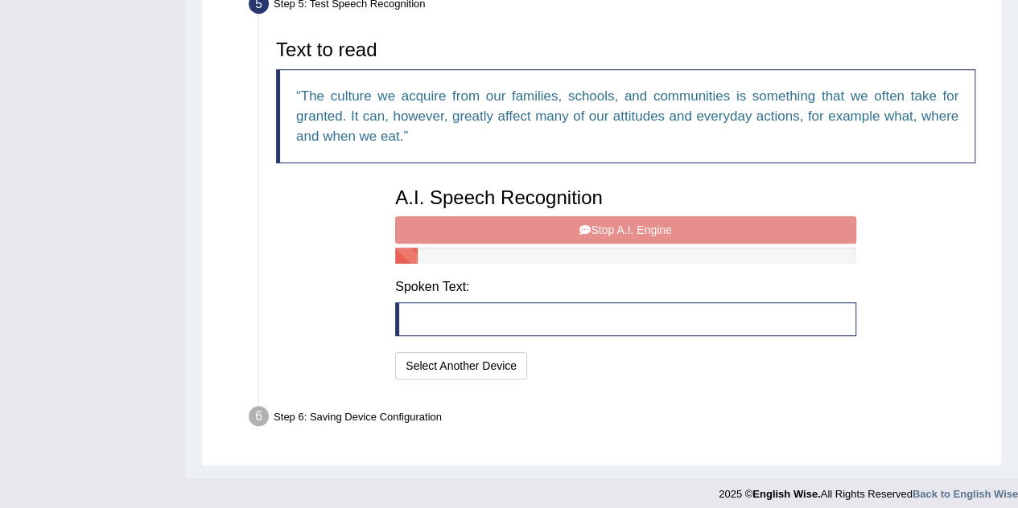
click at [938, 111] on q "The culture we acquire from our families, schools, and communities is something…" at bounding box center [627, 116] width 662 height 56
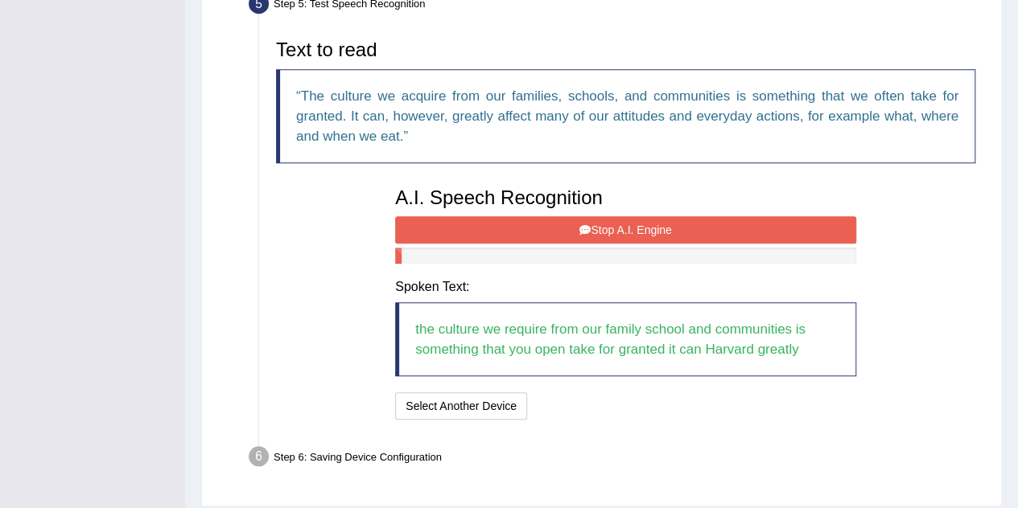
drag, startPoint x: 539, startPoint y: 346, endPoint x: 565, endPoint y: 352, distance: 26.5
click at [565, 352] on blockquote "the culture we require from our family school and communities is something that…" at bounding box center [625, 339] width 461 height 74
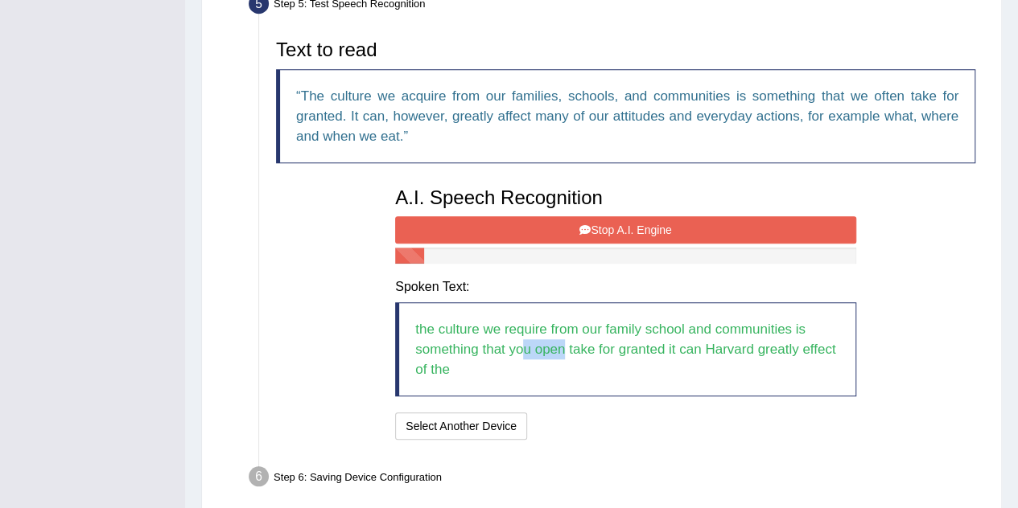
drag, startPoint x: 565, startPoint y: 352, endPoint x: 521, endPoint y: 350, distance: 43.5
click at [521, 350] on blockquote "the culture we require from our family school and communities is something that…" at bounding box center [625, 349] width 461 height 94
click at [531, 224] on button "Stop A.I. Engine" at bounding box center [625, 229] width 461 height 27
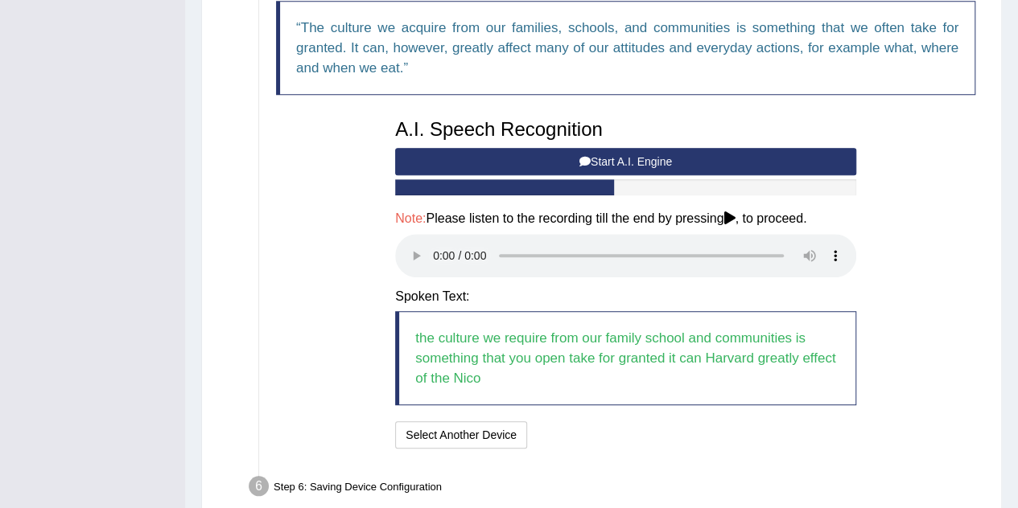
scroll to position [577, 0]
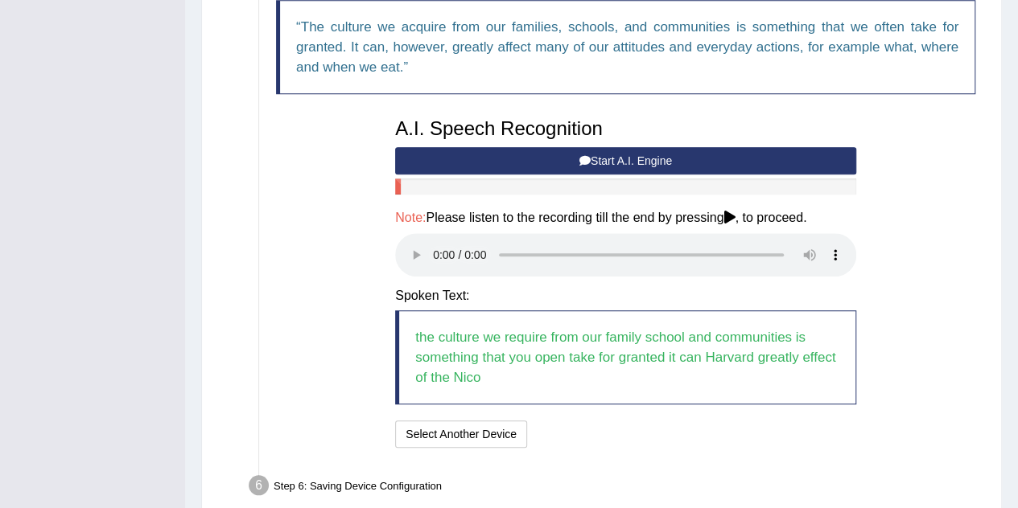
click at [492, 162] on button "Start A.I. Engine" at bounding box center [625, 160] width 461 height 27
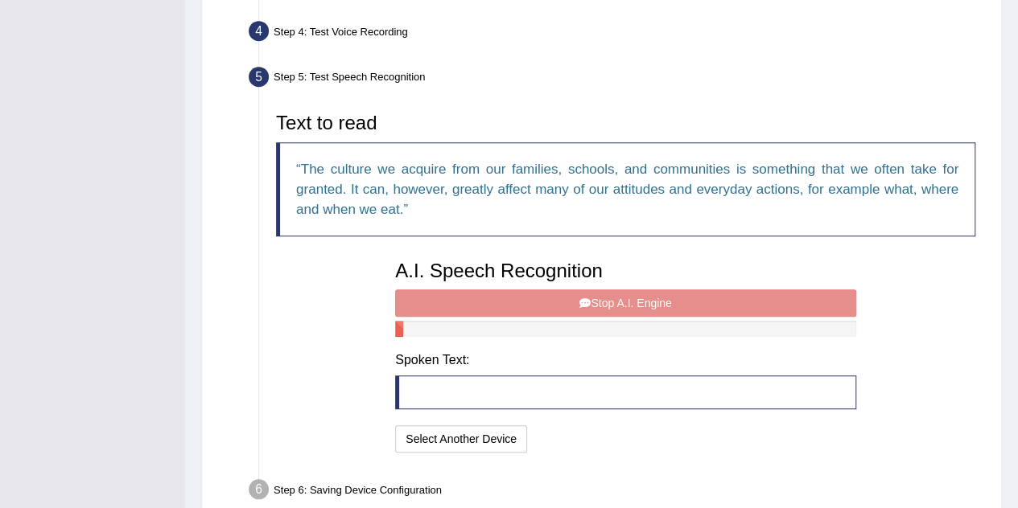
scroll to position [433, 0]
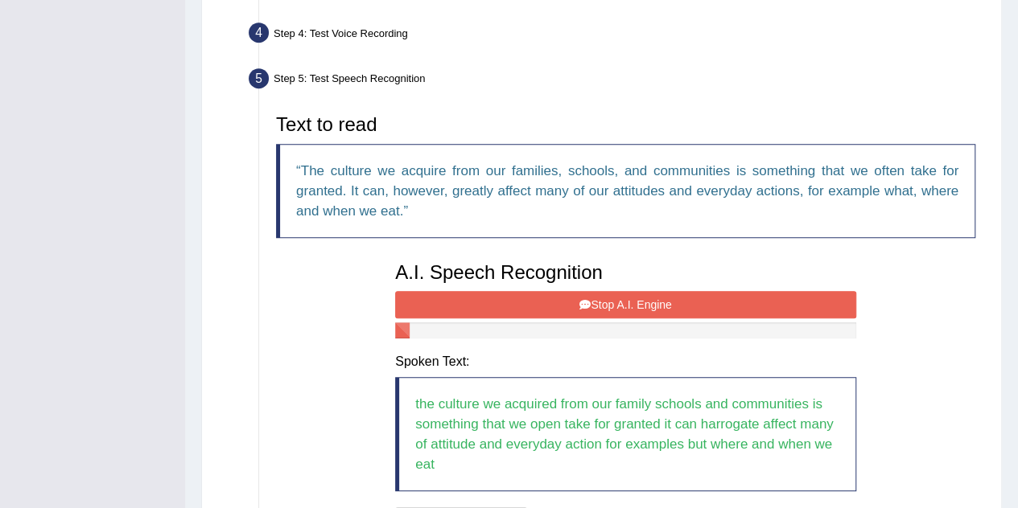
click at [548, 426] on blockquote "the culture we acquired from our family schools and communities is something th…" at bounding box center [625, 434] width 461 height 114
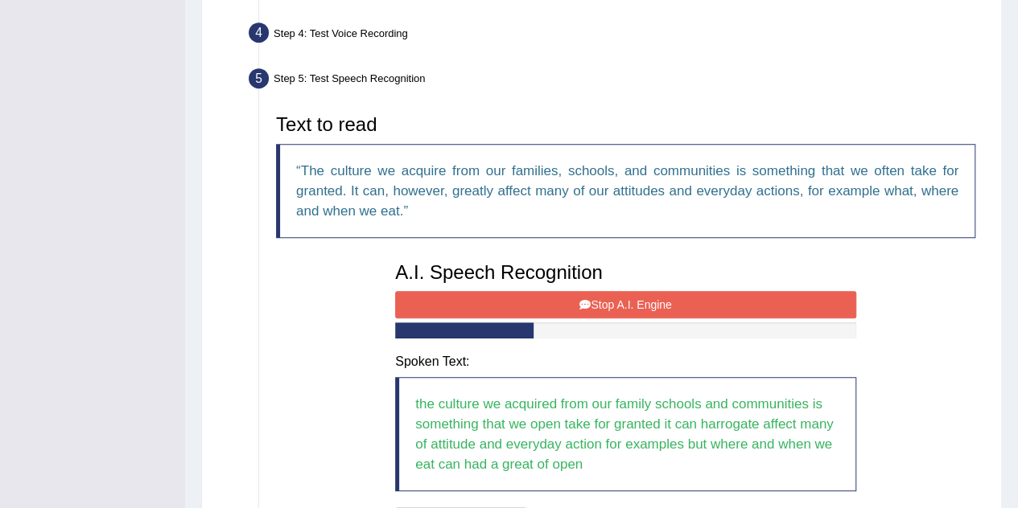
click at [611, 305] on button "Stop A.I. Engine" at bounding box center [625, 304] width 461 height 27
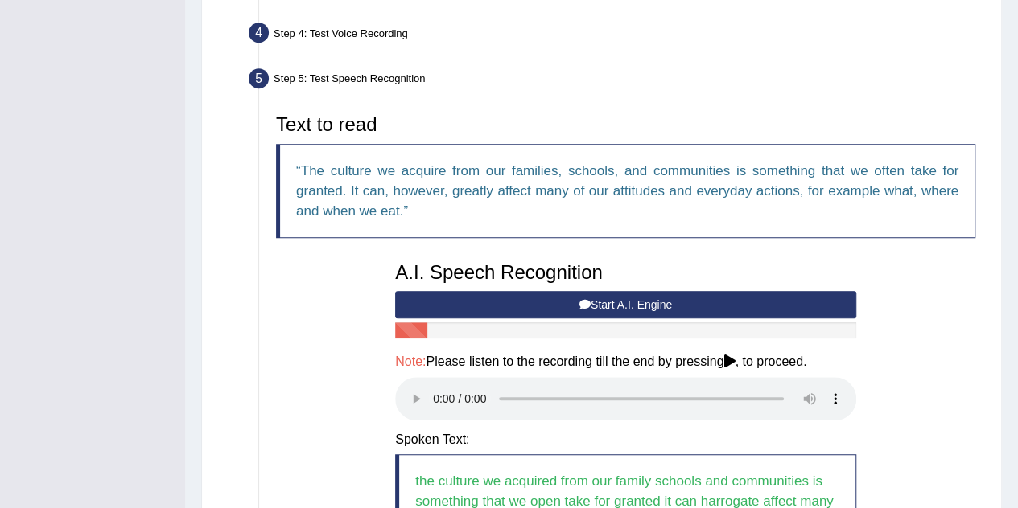
click at [611, 305] on button "Start A.I. Engine" at bounding box center [625, 304] width 461 height 27
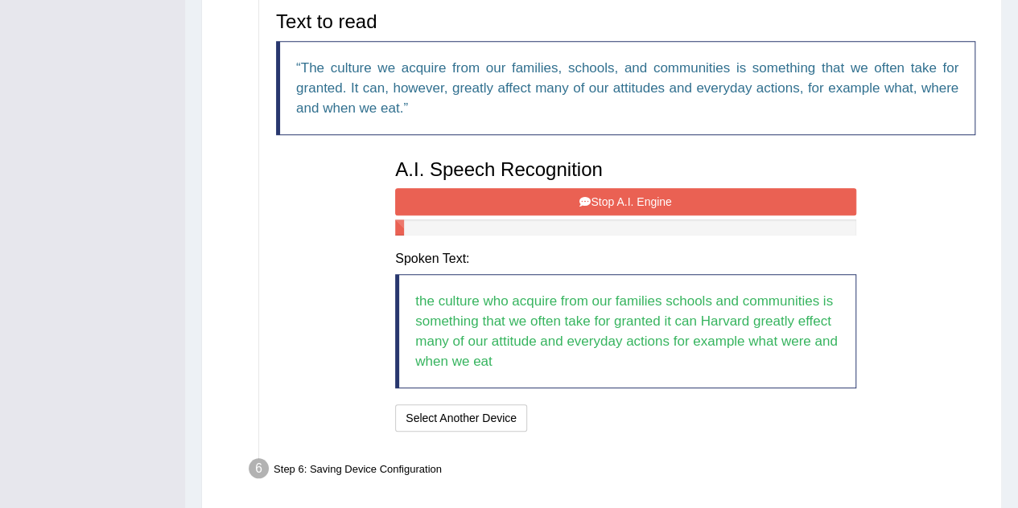
scroll to position [537, 0]
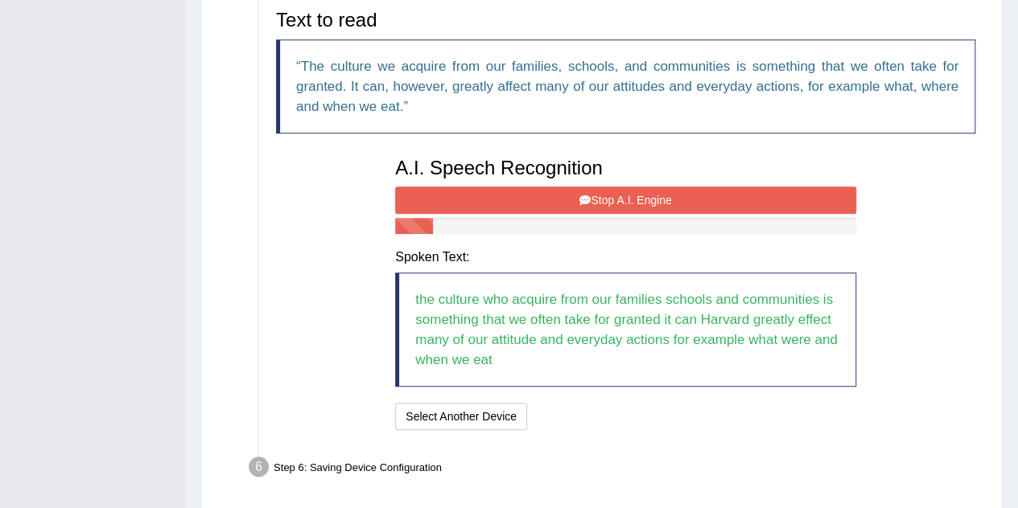
click at [725, 332] on blockquote "the culture who acquire from our families schools and communities is something …" at bounding box center [625, 330] width 461 height 114
click at [619, 195] on button "Stop A.I. Engine" at bounding box center [625, 200] width 461 height 27
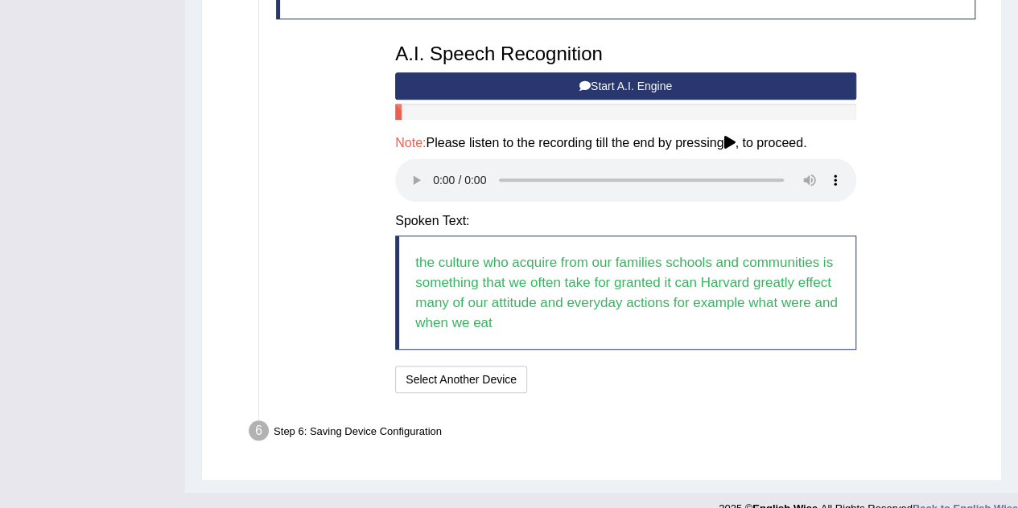
scroll to position [672, 0]
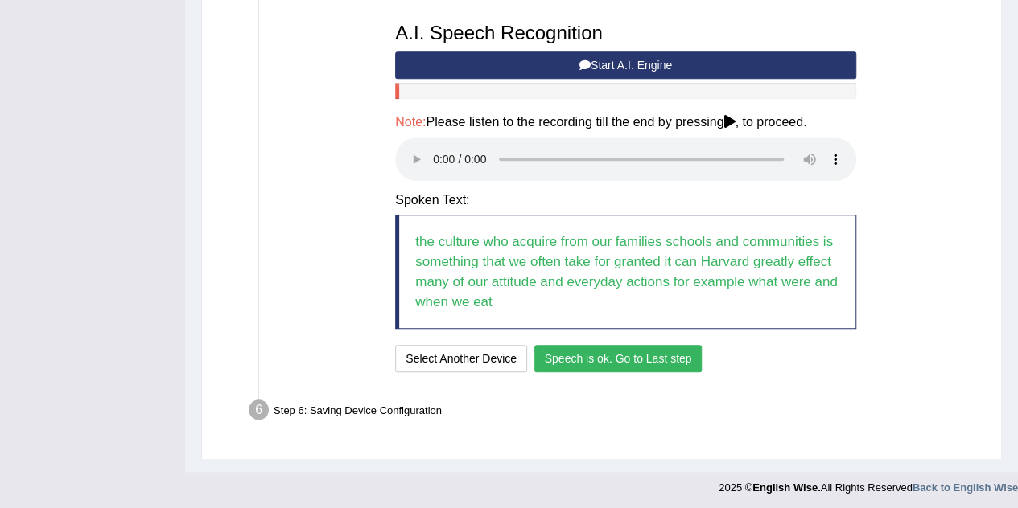
click at [621, 368] on button "Speech is ok. Go to Last step" at bounding box center [618, 358] width 168 height 27
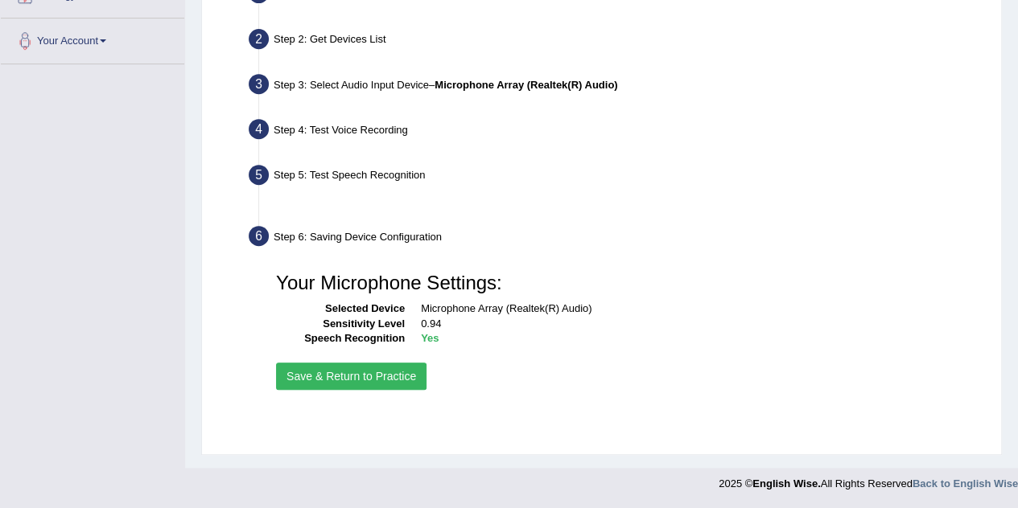
scroll to position [336, 0]
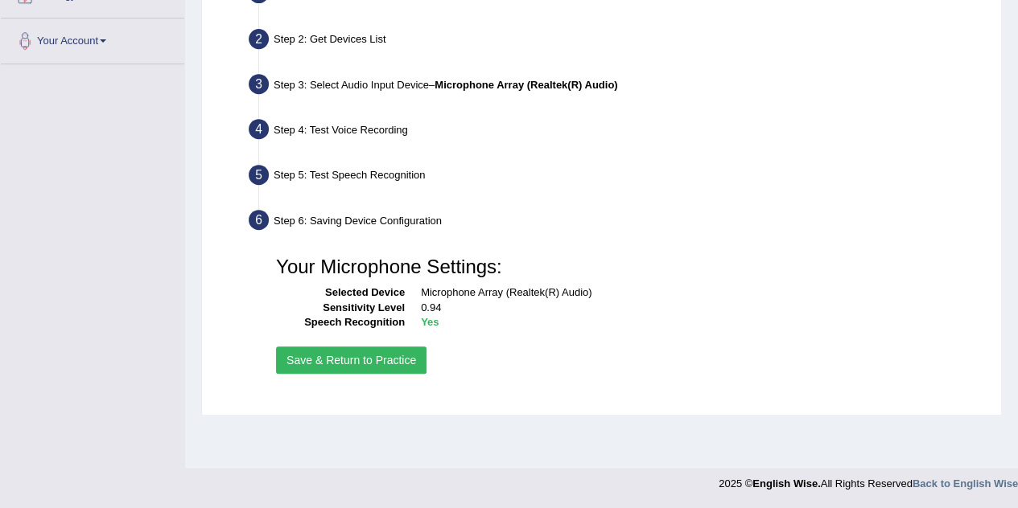
click at [335, 357] on button "Save & Return to Practice" at bounding box center [351, 360] width 150 height 27
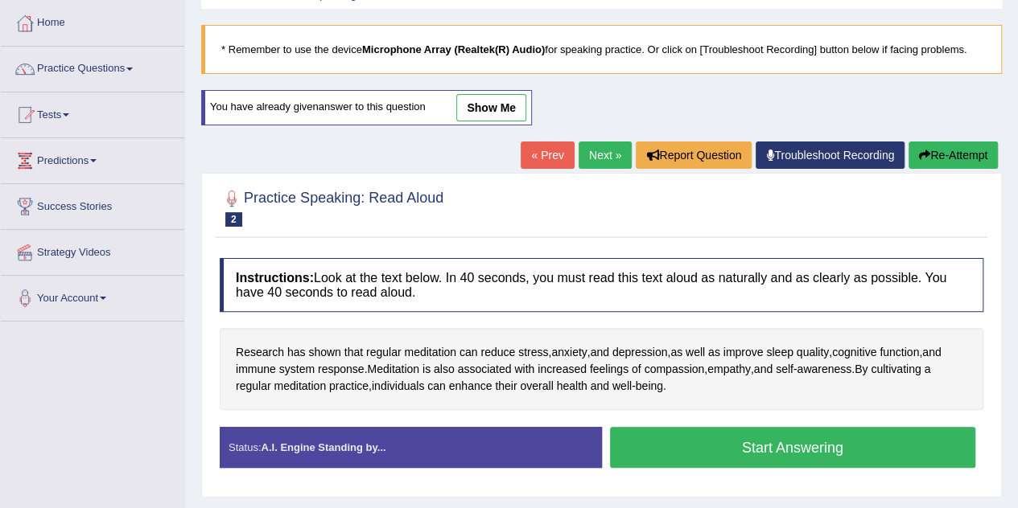
scroll to position [129, 0]
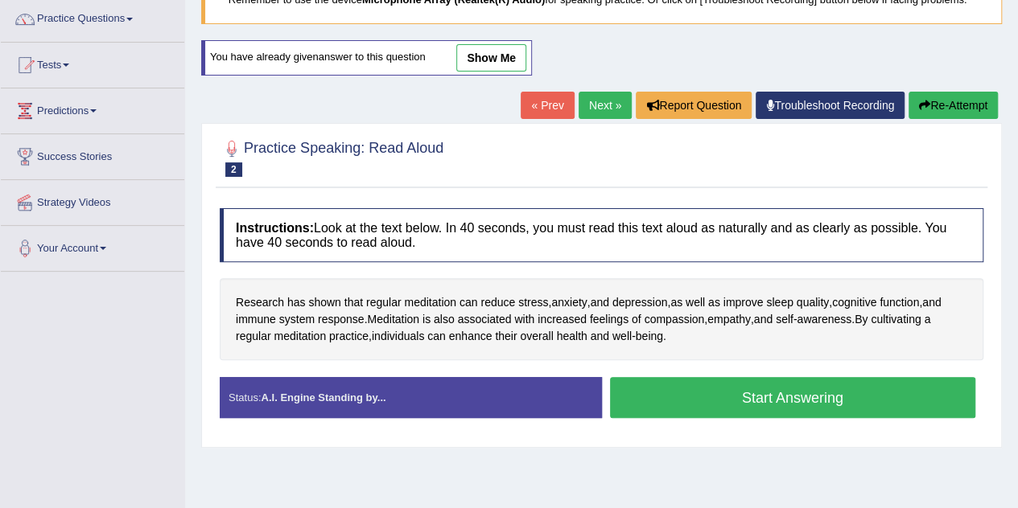
click at [734, 395] on button "Start Answering" at bounding box center [793, 397] width 366 height 41
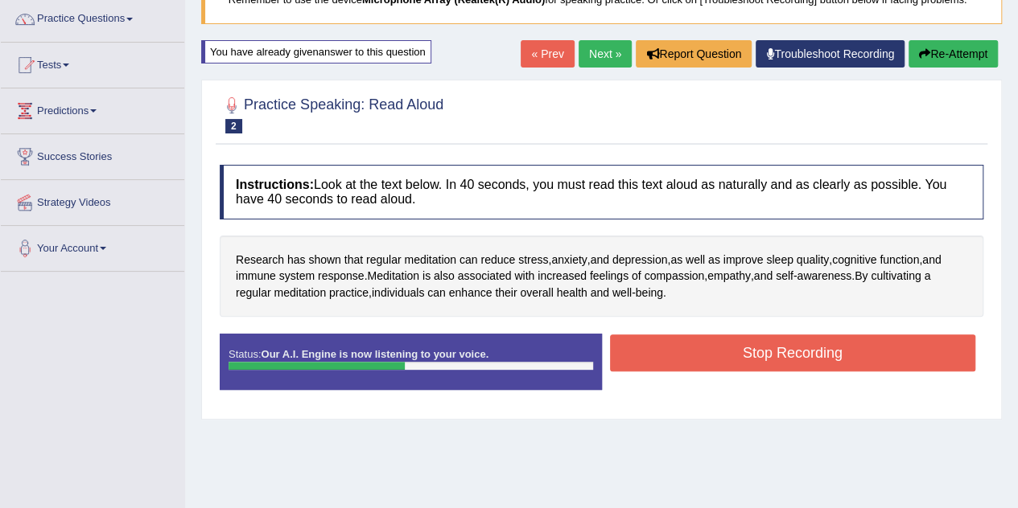
click at [740, 357] on button "Stop Recording" at bounding box center [793, 353] width 366 height 37
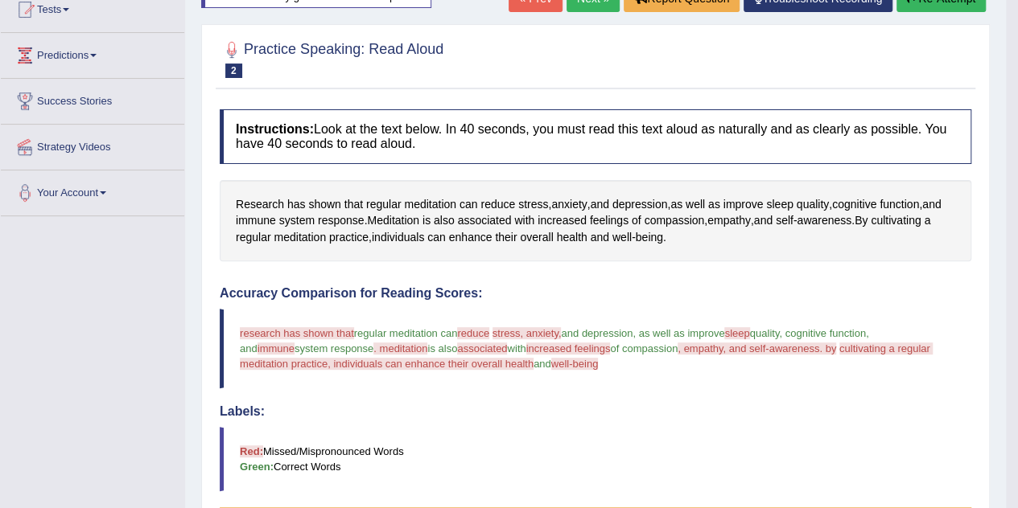
scroll to position [130, 0]
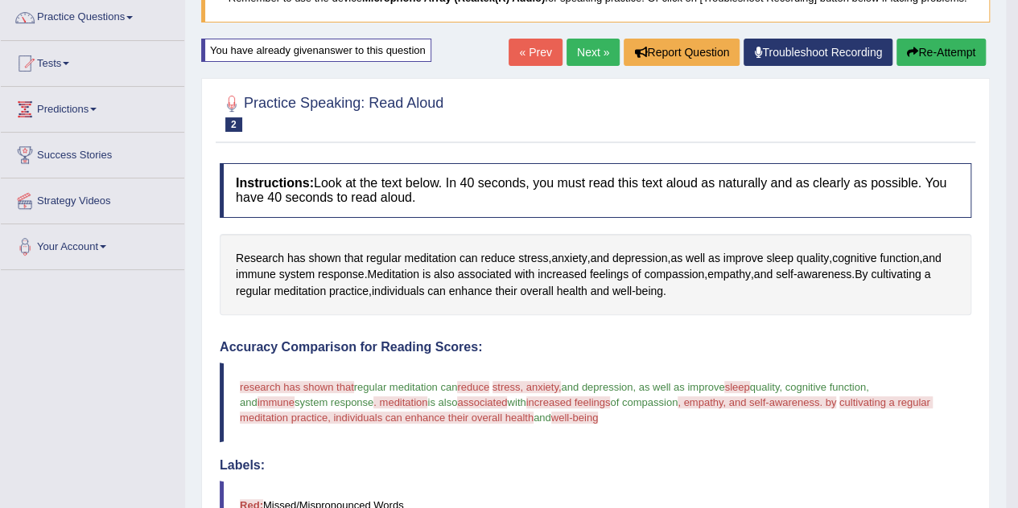
click at [914, 47] on icon "button" at bounding box center [912, 52] width 11 height 11
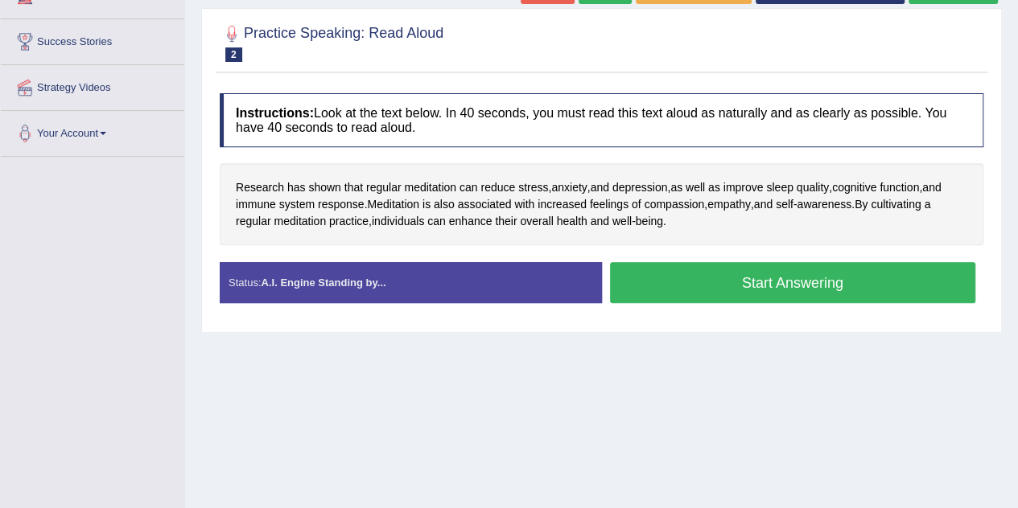
scroll to position [249, 0]
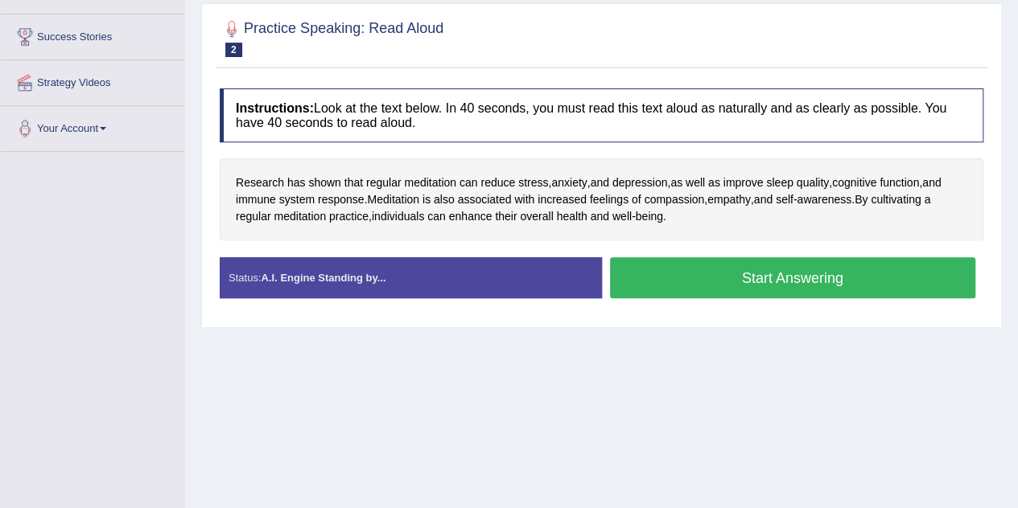
click at [858, 269] on button "Start Answering" at bounding box center [793, 277] width 366 height 41
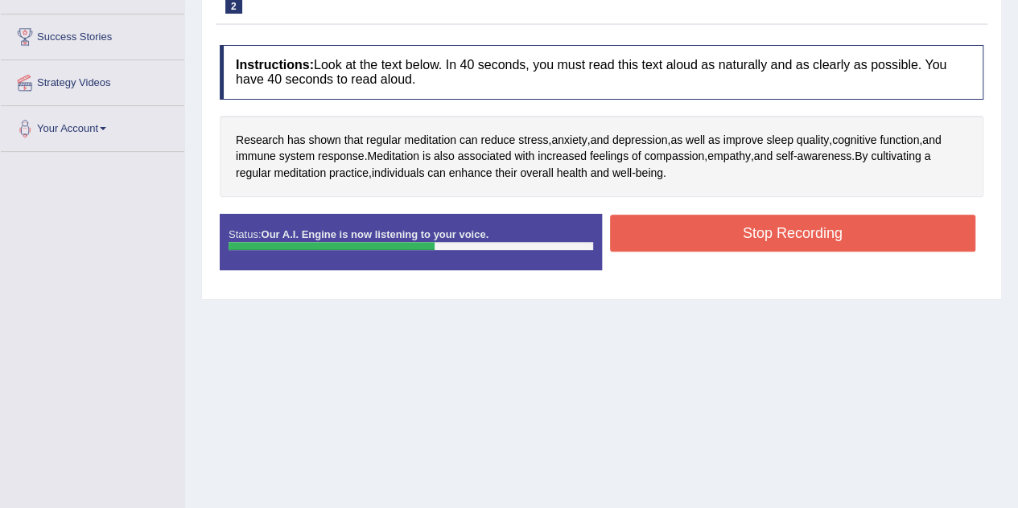
click at [837, 219] on button "Stop Recording" at bounding box center [793, 233] width 366 height 37
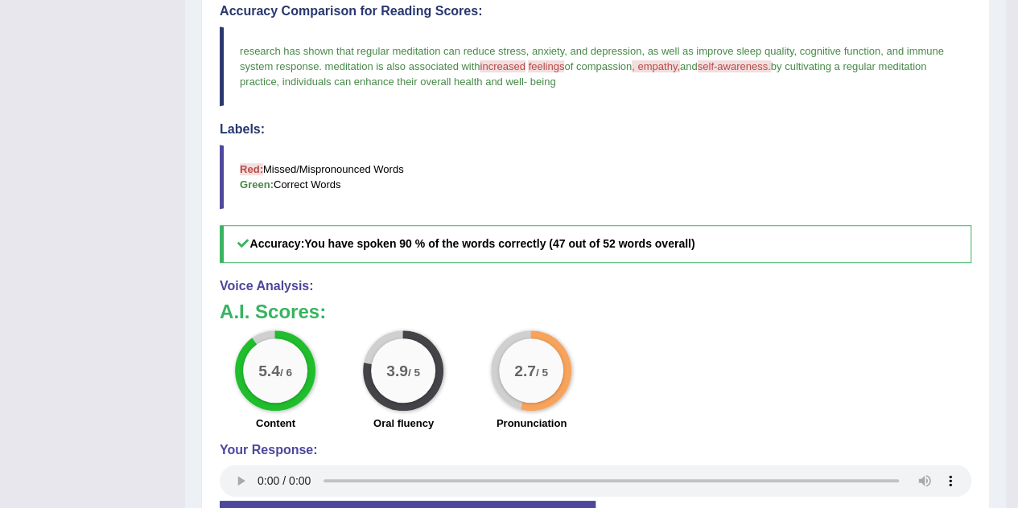
scroll to position [0, 0]
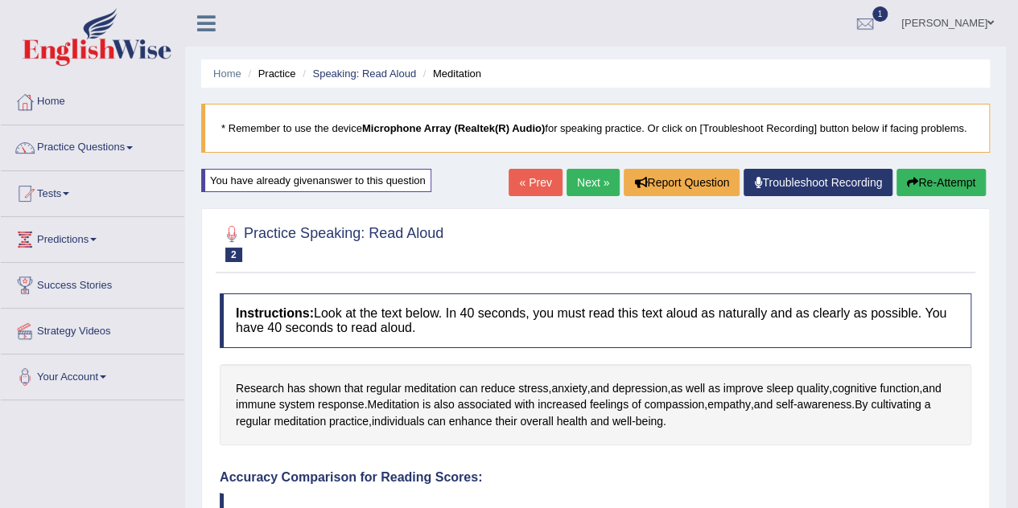
click at [574, 176] on link "Next »" at bounding box center [592, 182] width 53 height 27
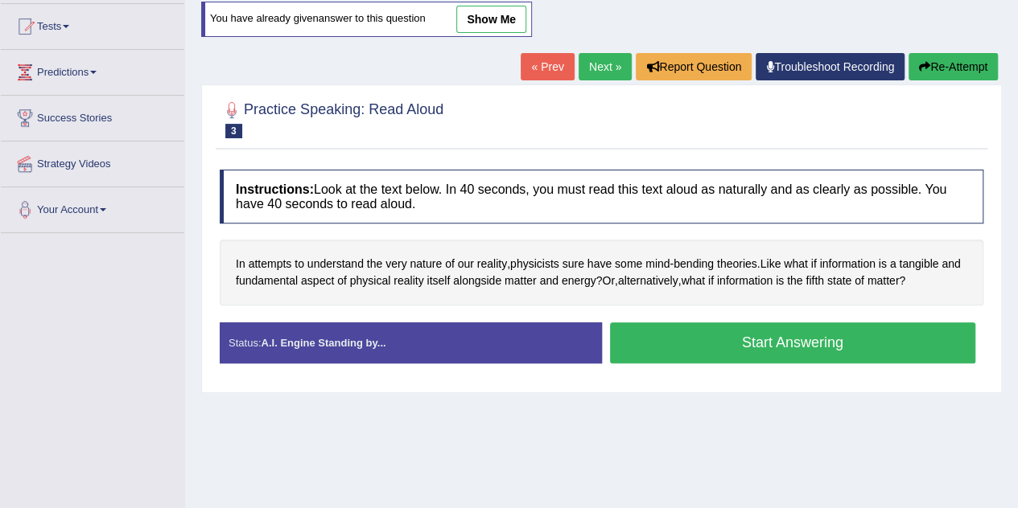
scroll to position [162, 0]
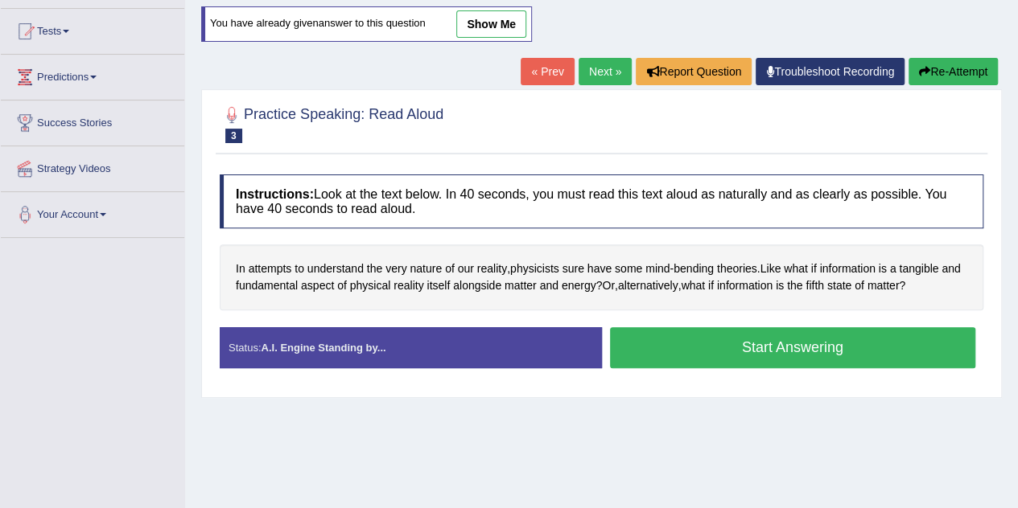
click at [756, 350] on button "Start Answering" at bounding box center [793, 347] width 366 height 41
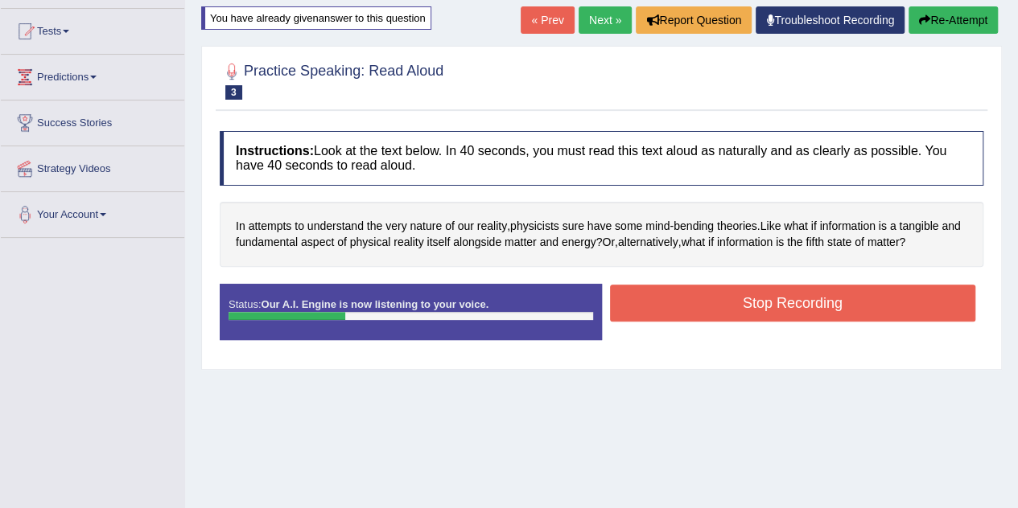
click at [960, 9] on button "Re-Attempt" at bounding box center [952, 19] width 89 height 27
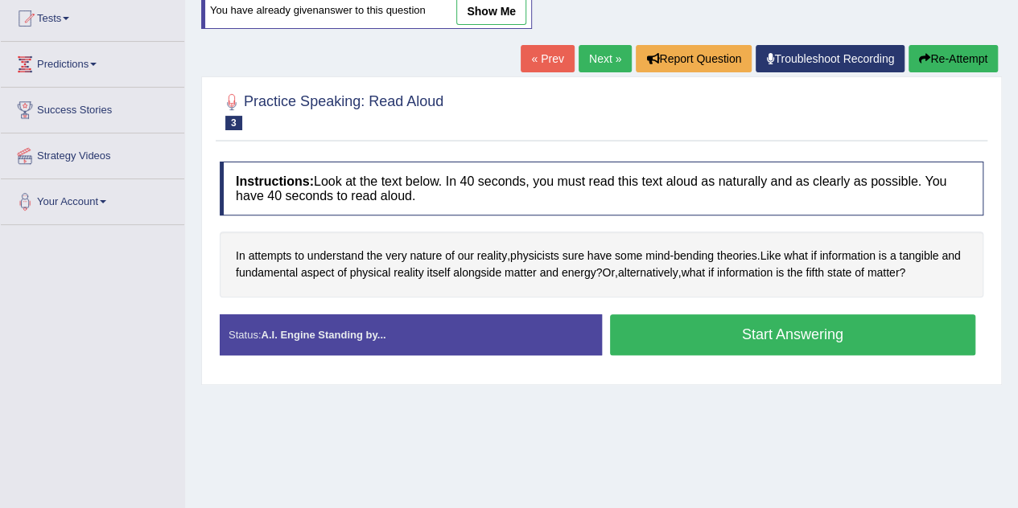
click at [836, 337] on button "Start Answering" at bounding box center [793, 335] width 366 height 41
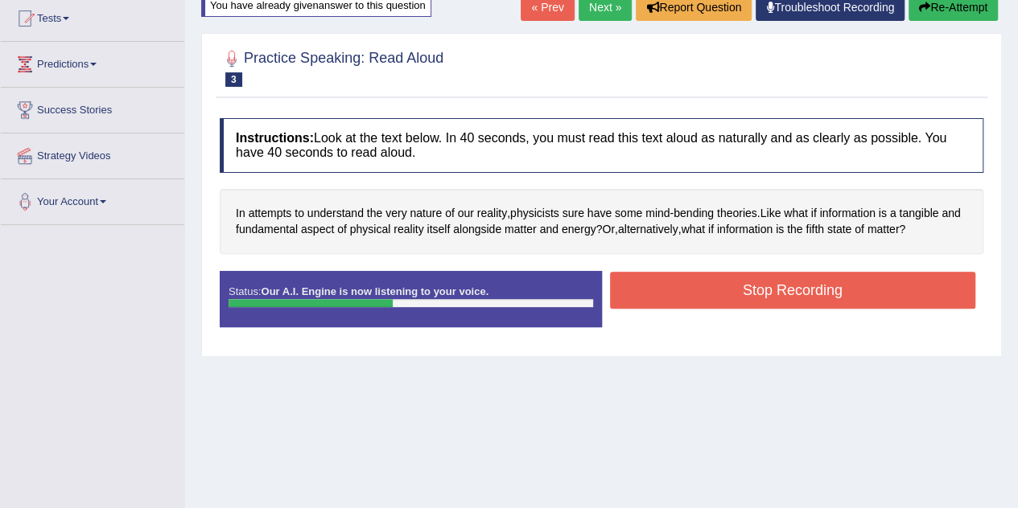
click at [836, 282] on button "Stop Recording" at bounding box center [793, 290] width 366 height 37
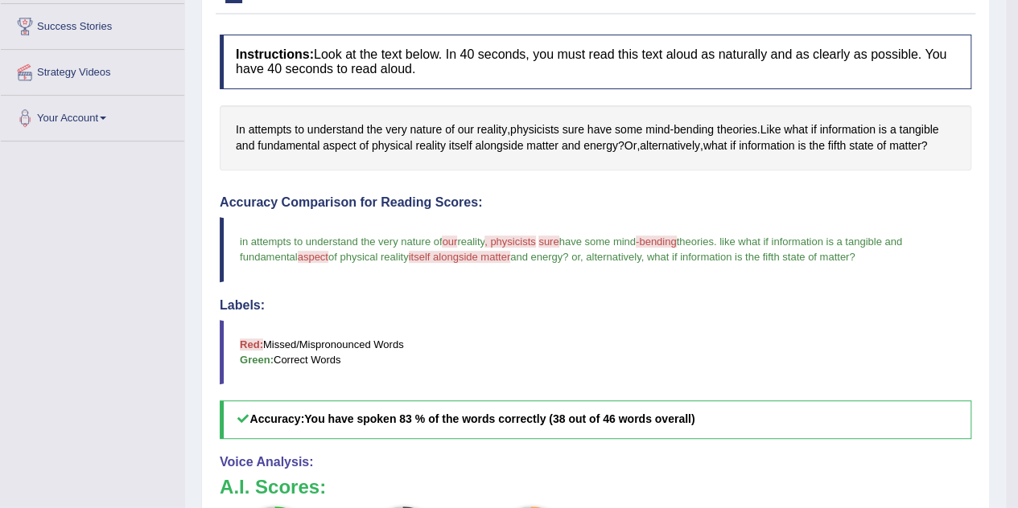
scroll to position [158, 0]
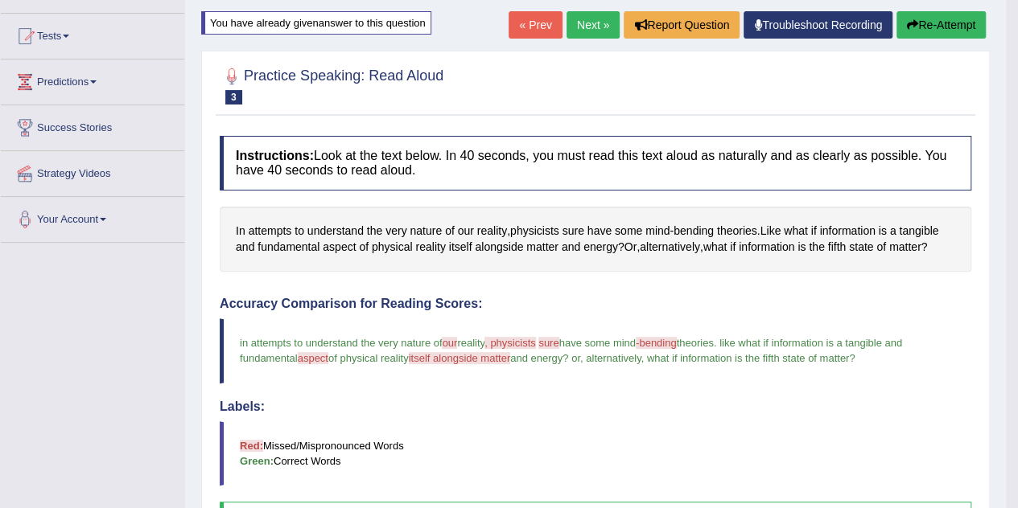
click at [923, 29] on button "Re-Attempt" at bounding box center [940, 24] width 89 height 27
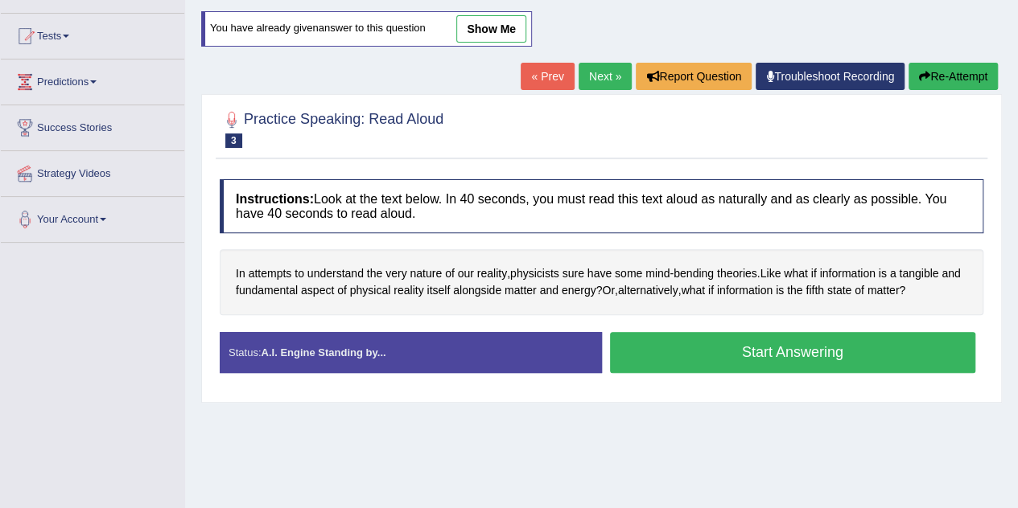
click at [848, 352] on button "Start Answering" at bounding box center [793, 352] width 366 height 41
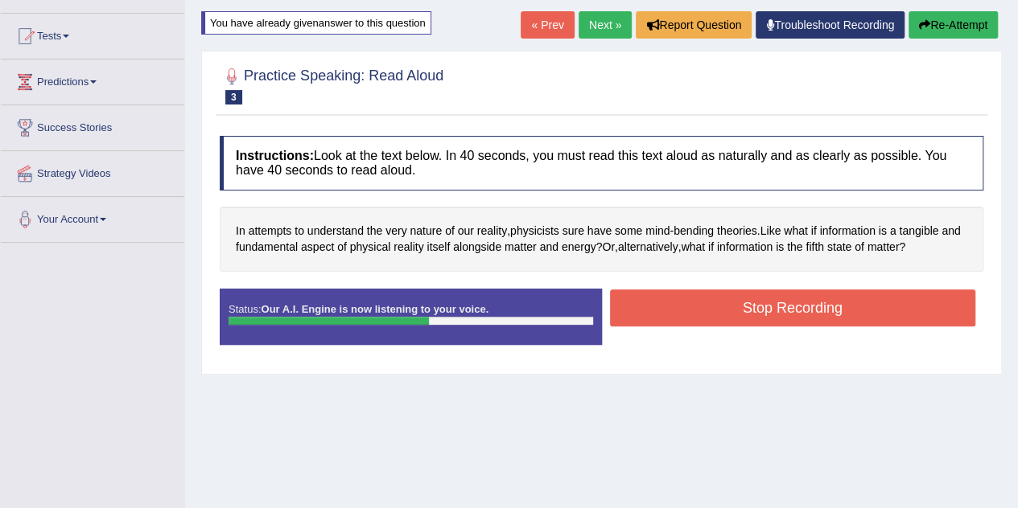
click at [824, 314] on button "Stop Recording" at bounding box center [793, 308] width 366 height 37
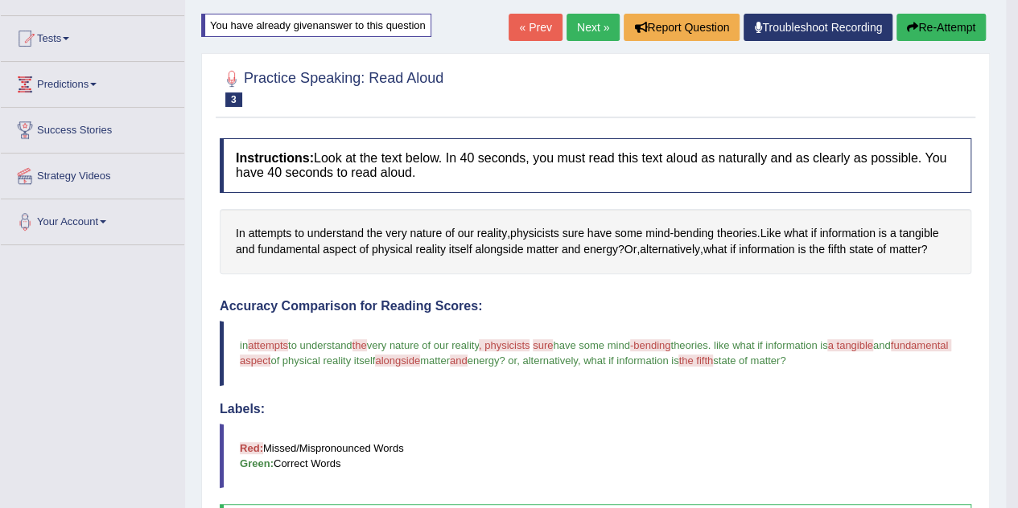
scroll to position [154, 0]
click at [584, 19] on link "Next »" at bounding box center [592, 27] width 53 height 27
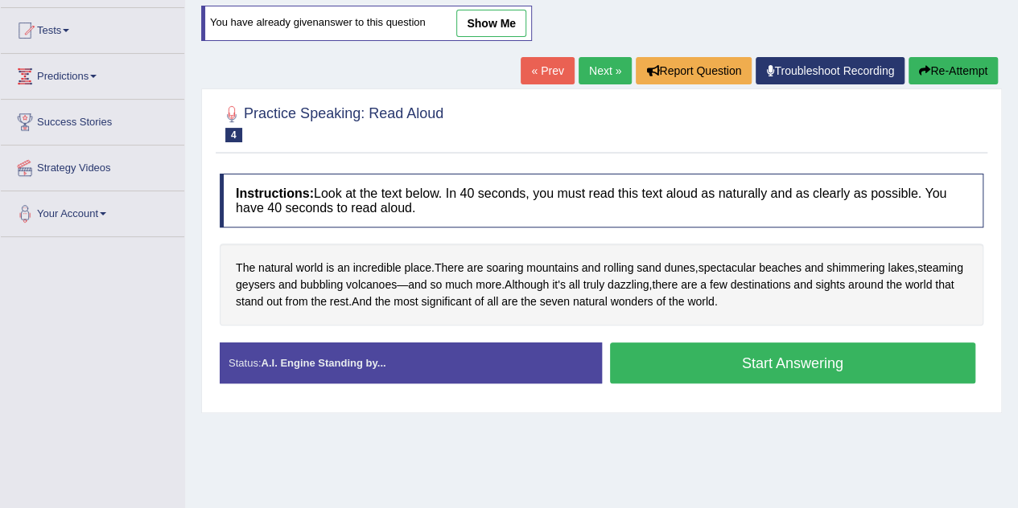
scroll to position [164, 0]
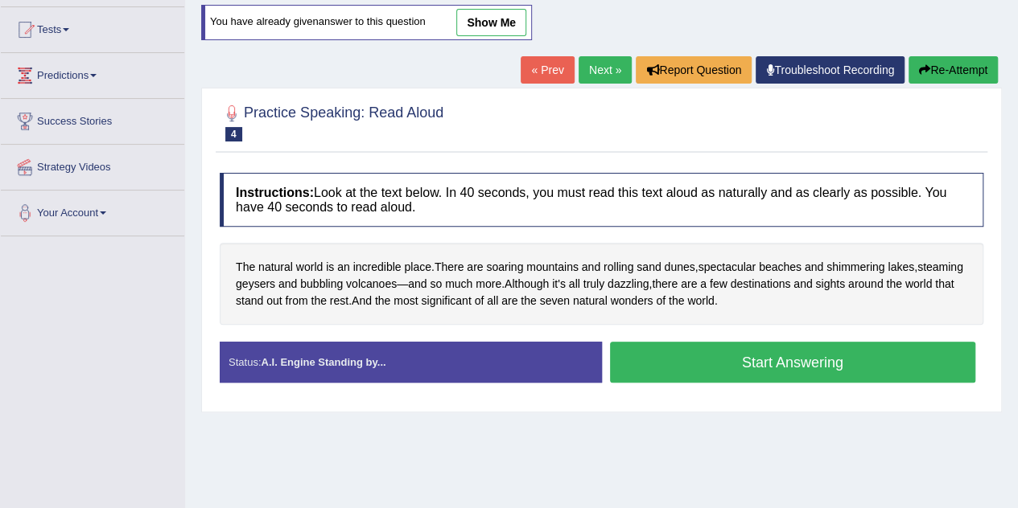
click at [798, 364] on button "Start Answering" at bounding box center [793, 362] width 366 height 41
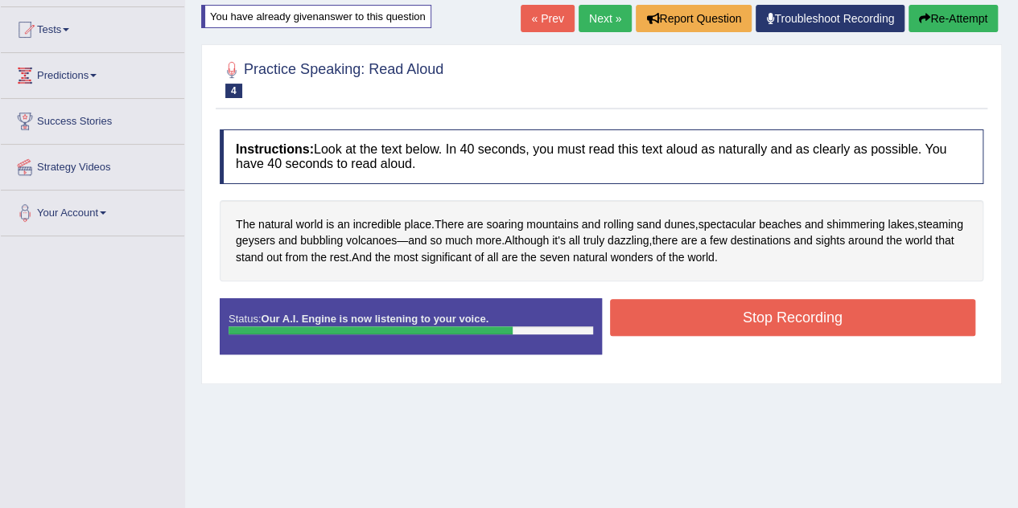
click at [771, 315] on button "Stop Recording" at bounding box center [793, 317] width 366 height 37
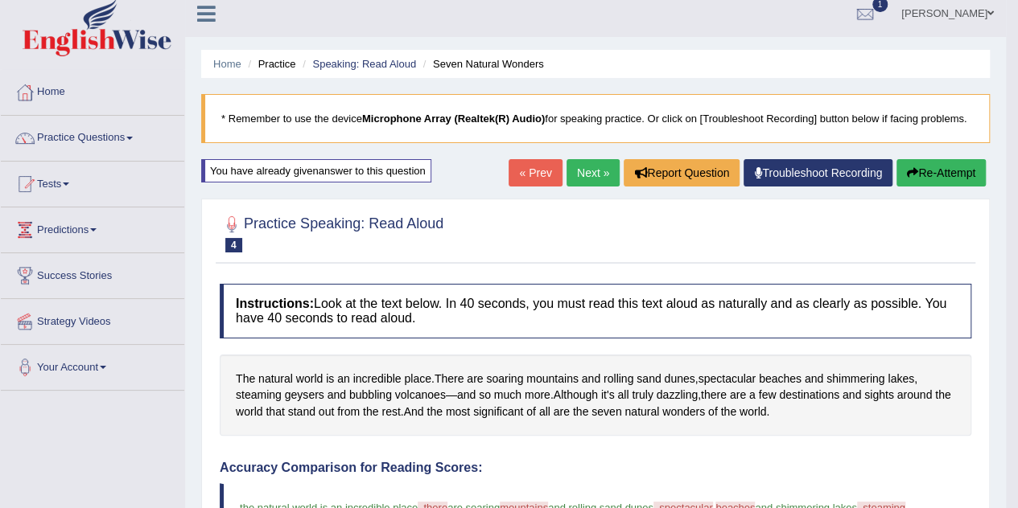
scroll to position [0, 0]
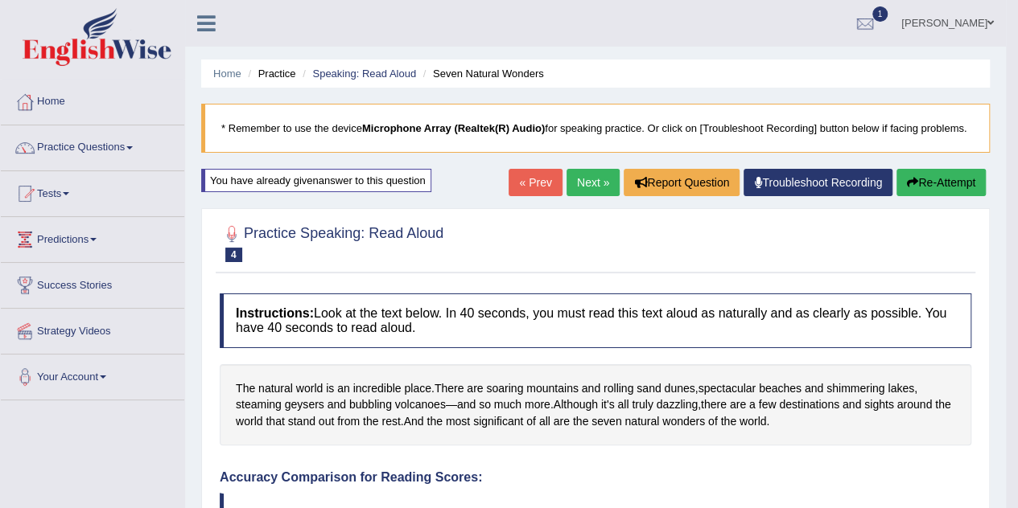
click at [587, 185] on link "Next »" at bounding box center [592, 182] width 53 height 27
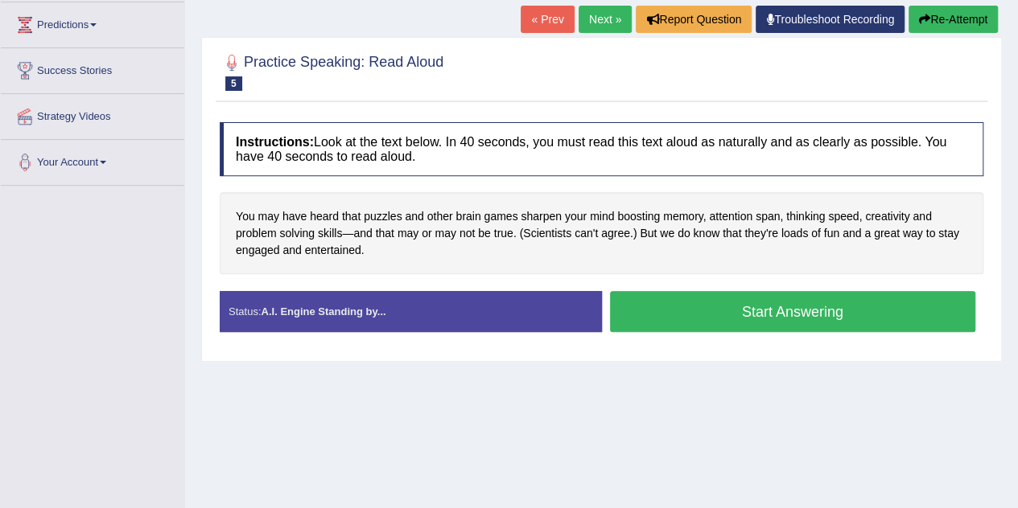
scroll to position [216, 0]
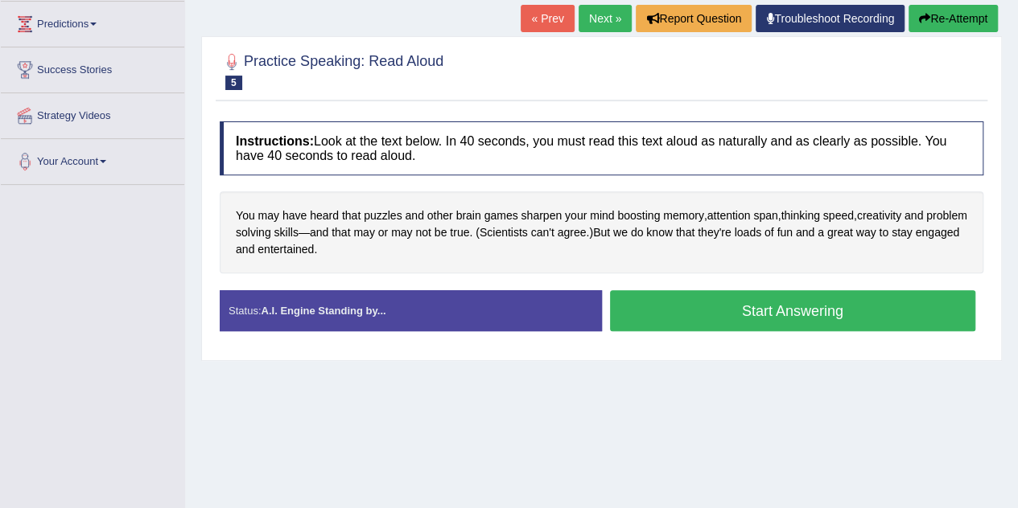
click at [664, 324] on button "Start Answering" at bounding box center [793, 310] width 366 height 41
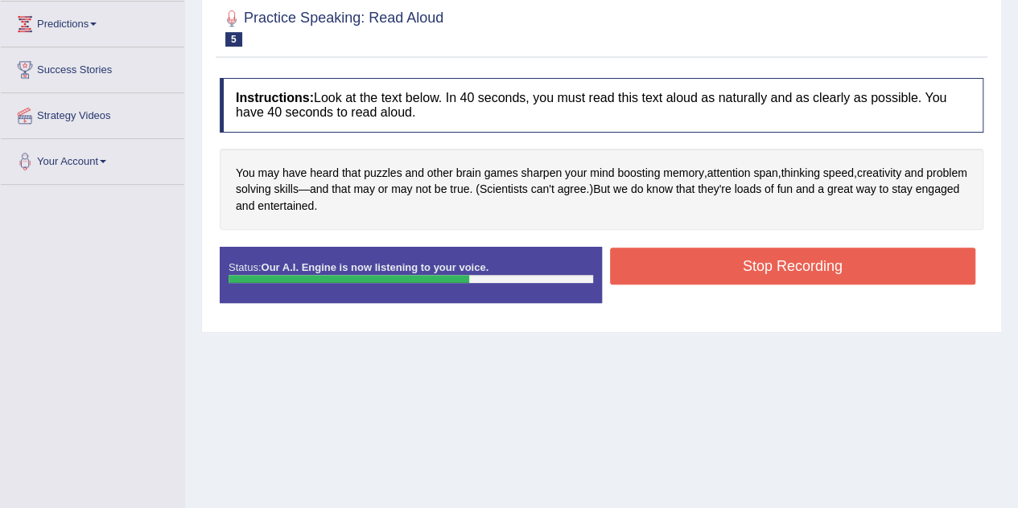
click at [709, 257] on button "Stop Recording" at bounding box center [793, 266] width 366 height 37
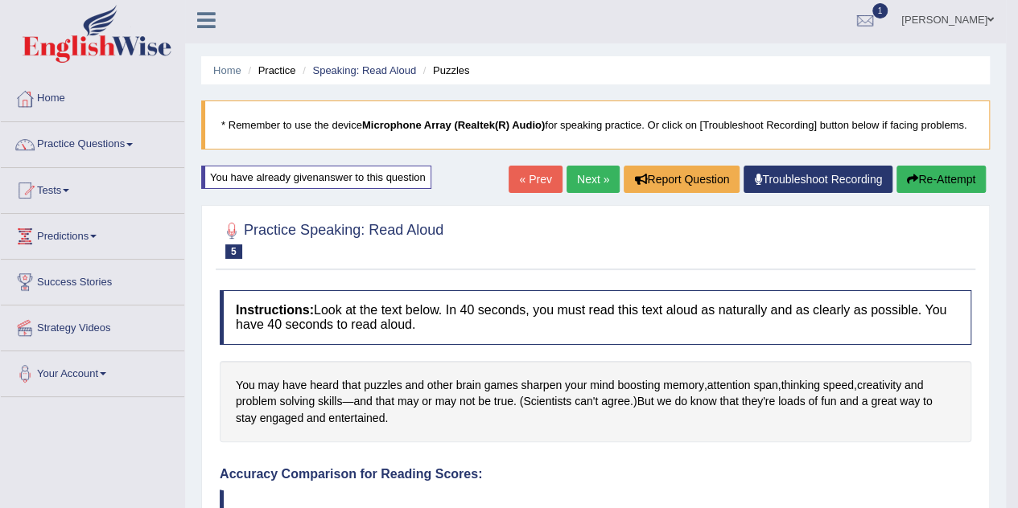
scroll to position [0, 0]
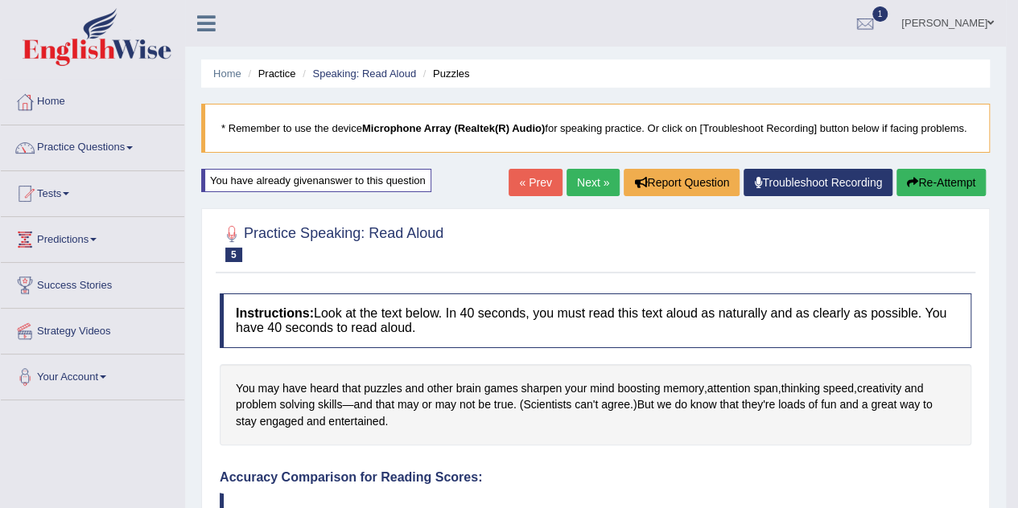
click at [571, 180] on link "Next »" at bounding box center [592, 182] width 53 height 27
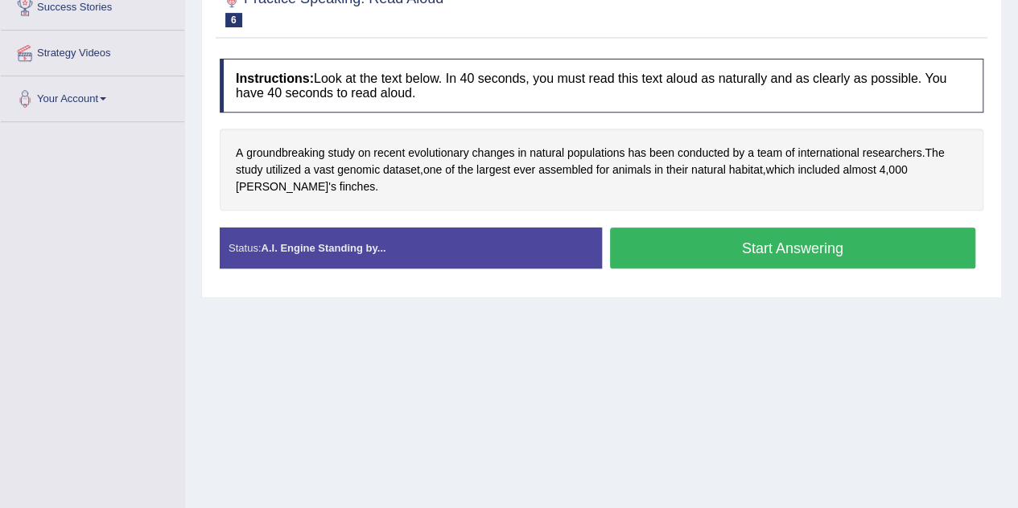
scroll to position [288, 0]
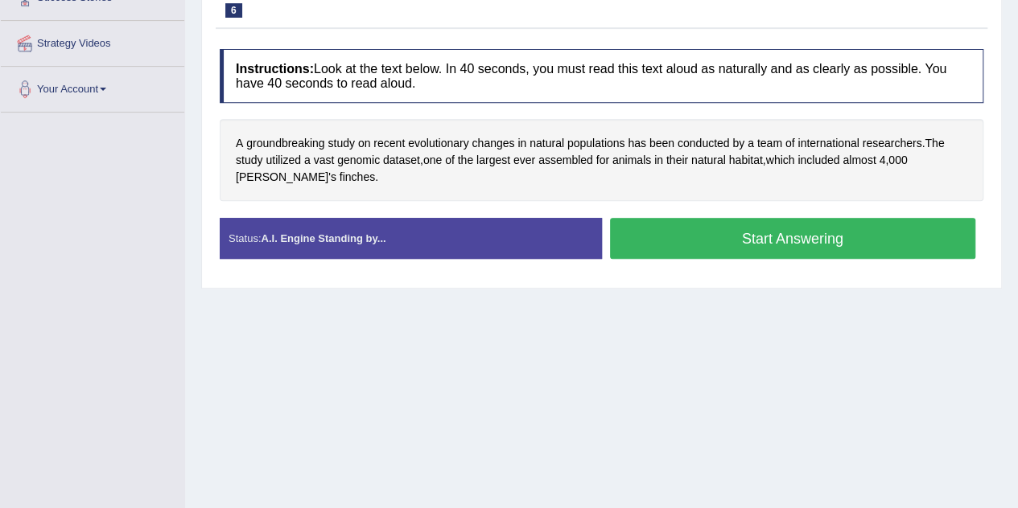
click at [647, 237] on button "Start Answering" at bounding box center [793, 238] width 366 height 41
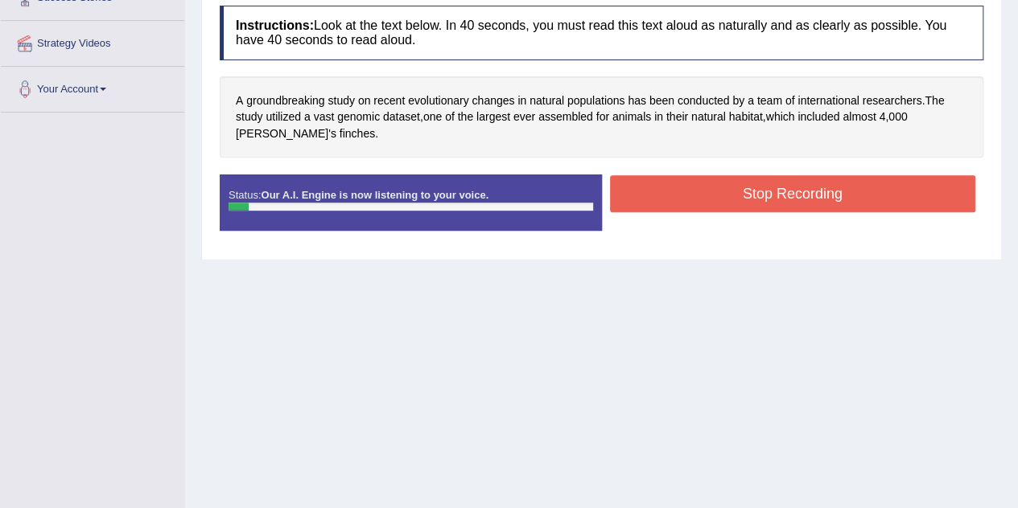
click at [650, 210] on div "Stop Recording" at bounding box center [793, 195] width 382 height 41
click at [644, 207] on button "Stop Recording" at bounding box center [793, 193] width 366 height 37
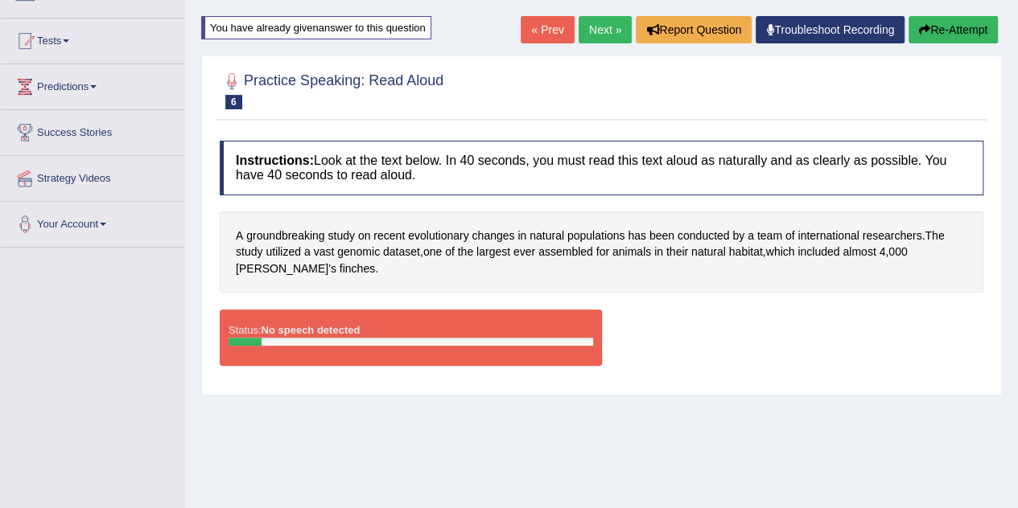
scroll to position [142, 0]
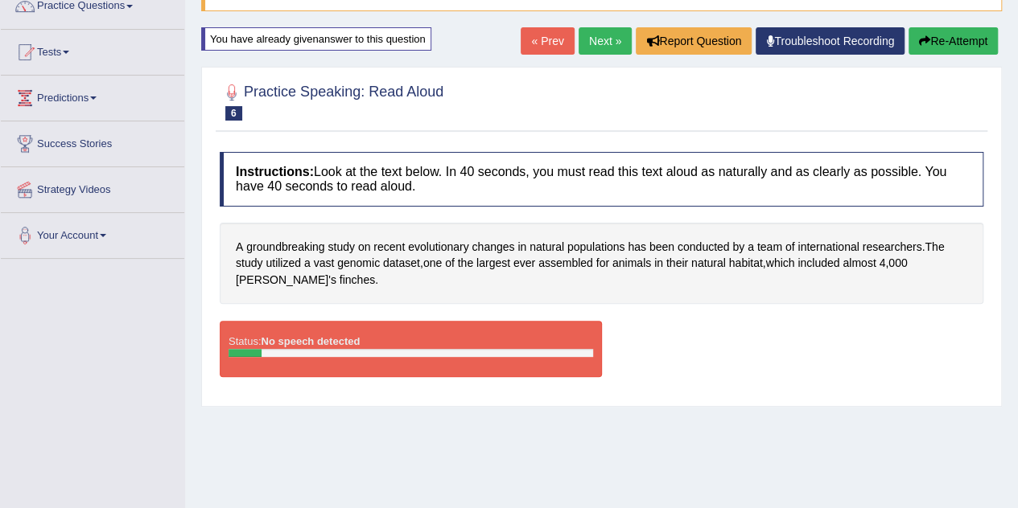
click at [939, 30] on button "Re-Attempt" at bounding box center [952, 40] width 89 height 27
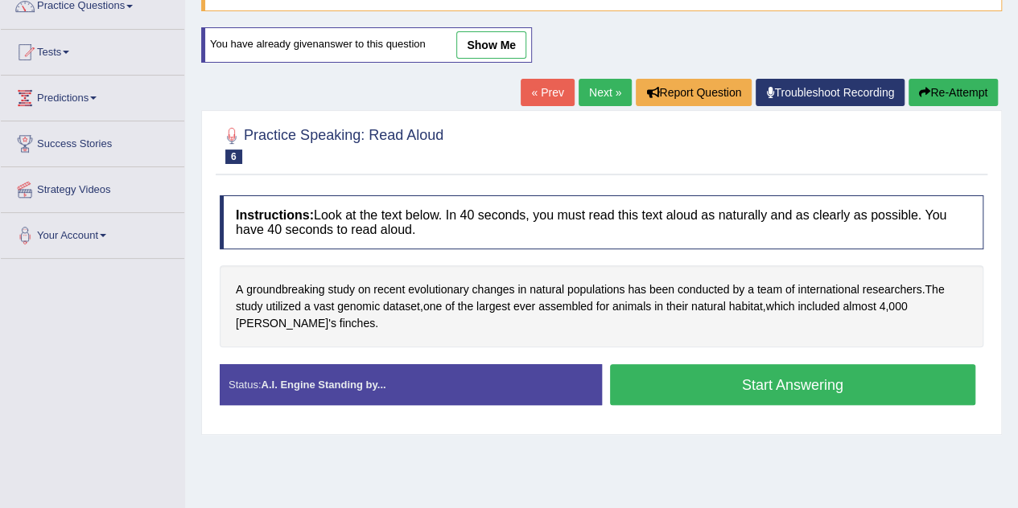
click at [800, 376] on button "Start Answering" at bounding box center [793, 384] width 366 height 41
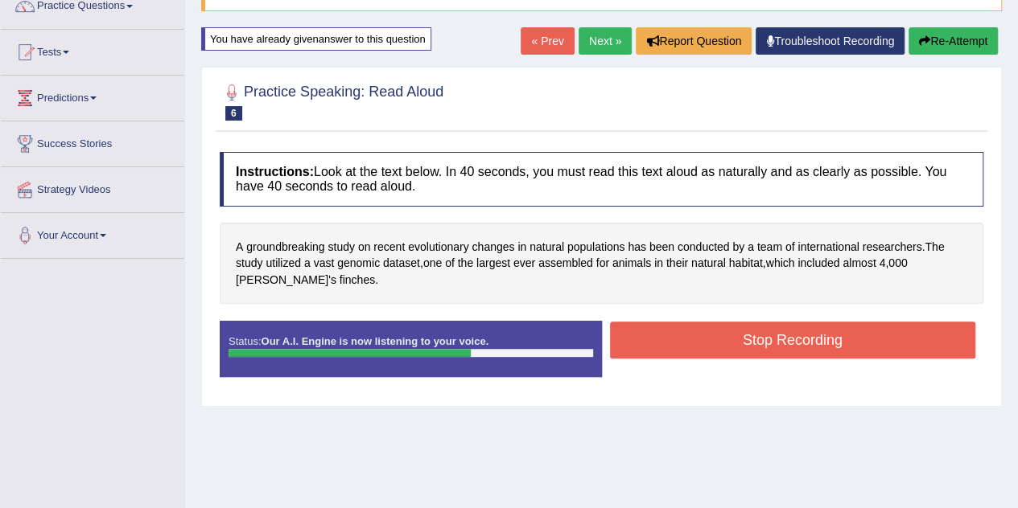
click at [786, 332] on button "Stop Recording" at bounding box center [793, 340] width 366 height 37
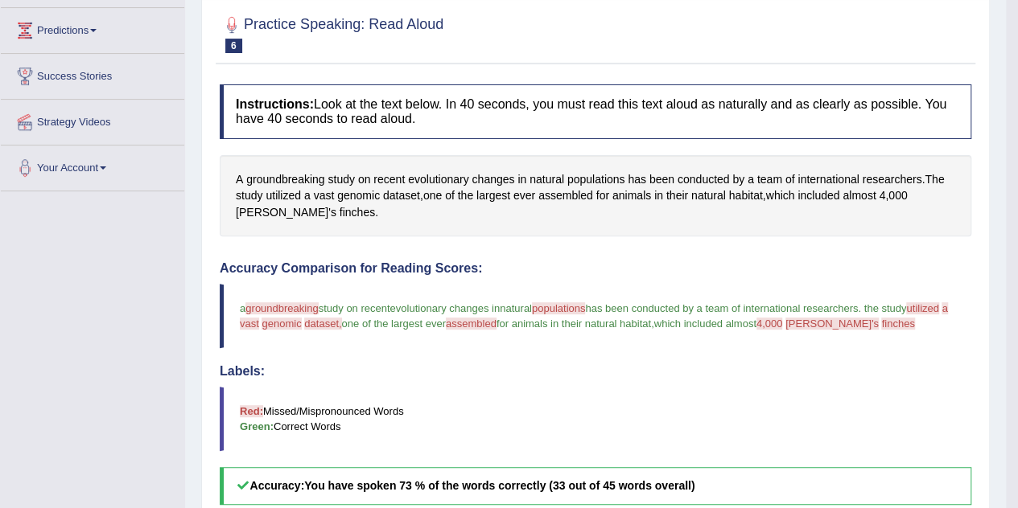
click at [756, 318] on span "which included almost" at bounding box center [705, 324] width 102 height 12
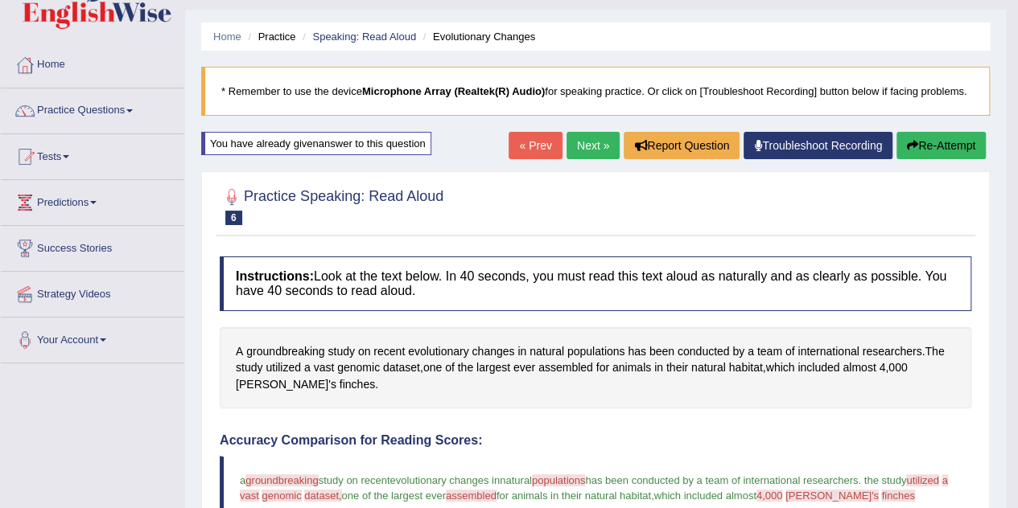
scroll to position [10, 0]
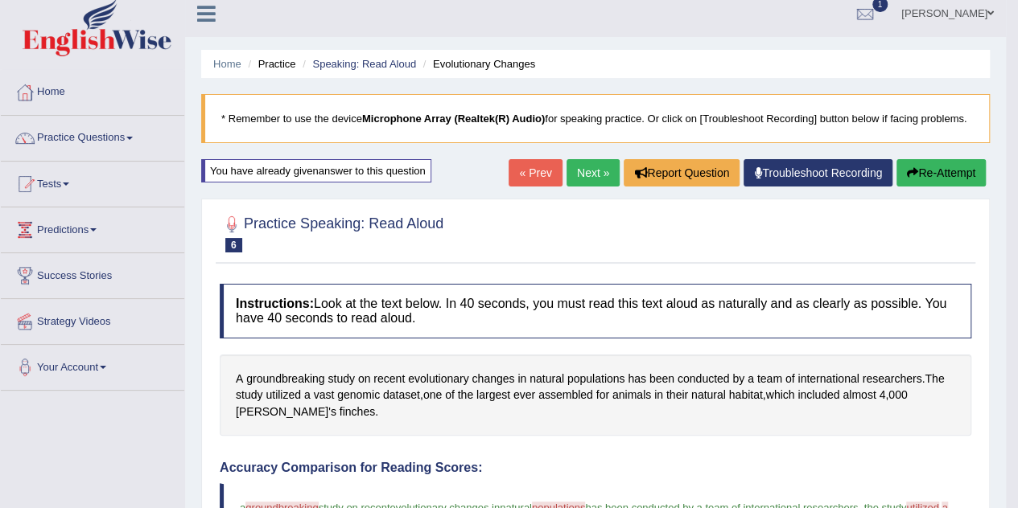
click at [584, 165] on link "Next »" at bounding box center [592, 172] width 53 height 27
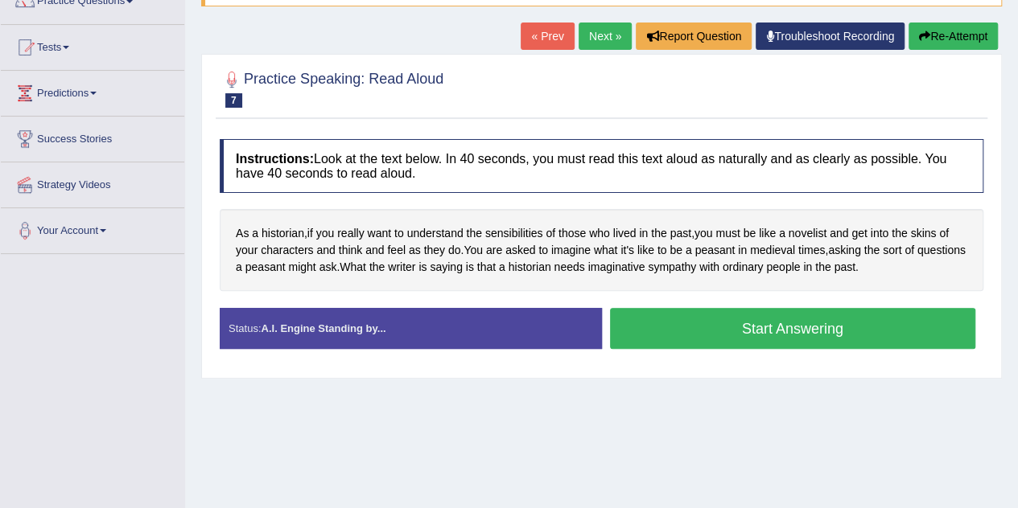
scroll to position [150, 0]
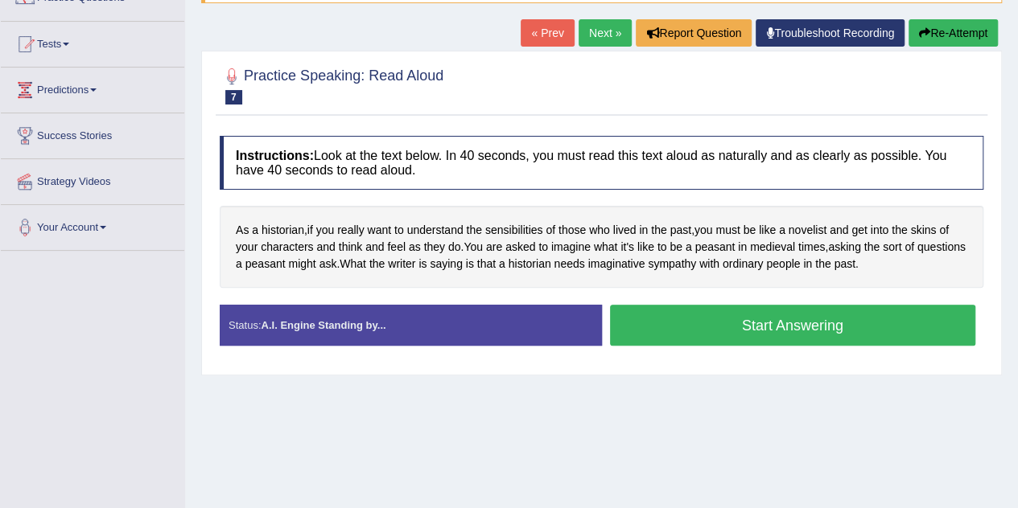
click at [640, 334] on button "Start Answering" at bounding box center [793, 325] width 366 height 41
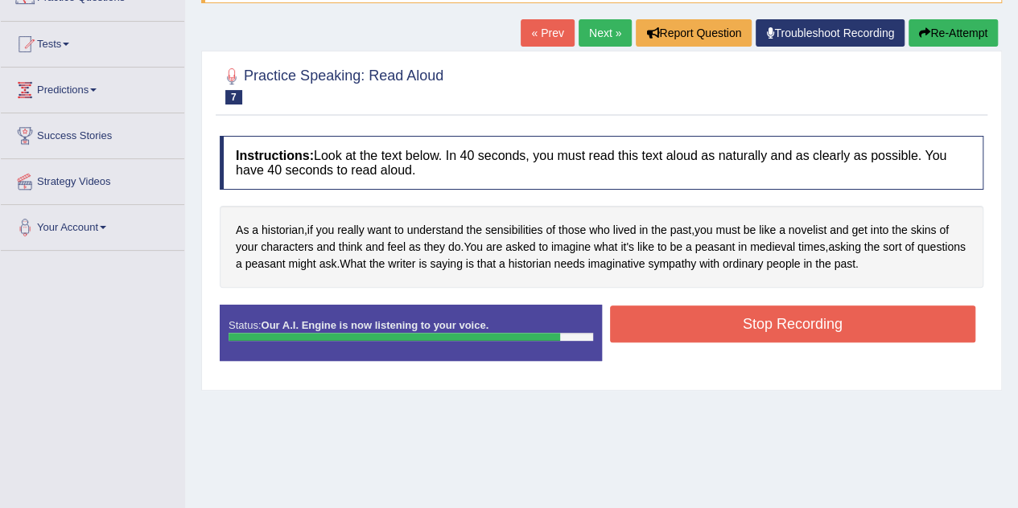
click at [640, 334] on button "Stop Recording" at bounding box center [793, 324] width 366 height 37
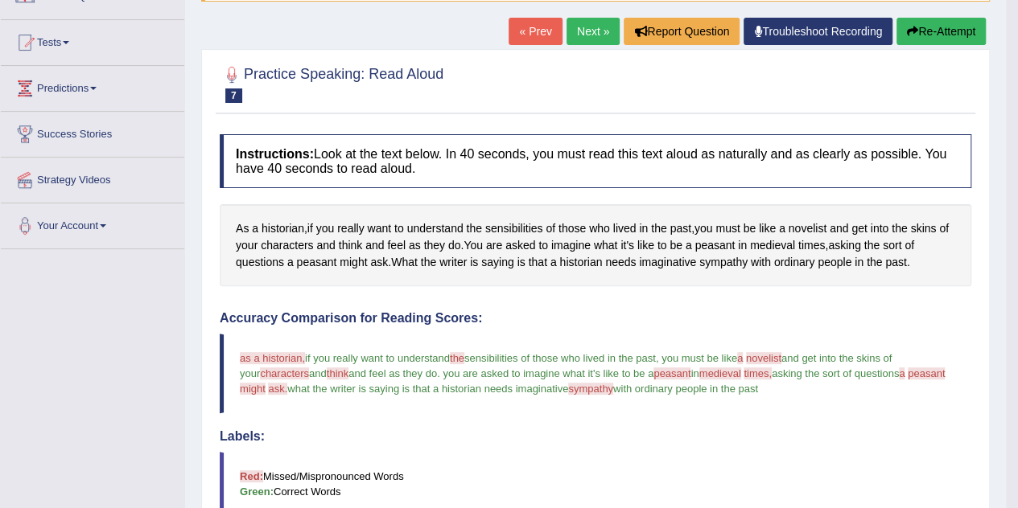
scroll to position [146, 0]
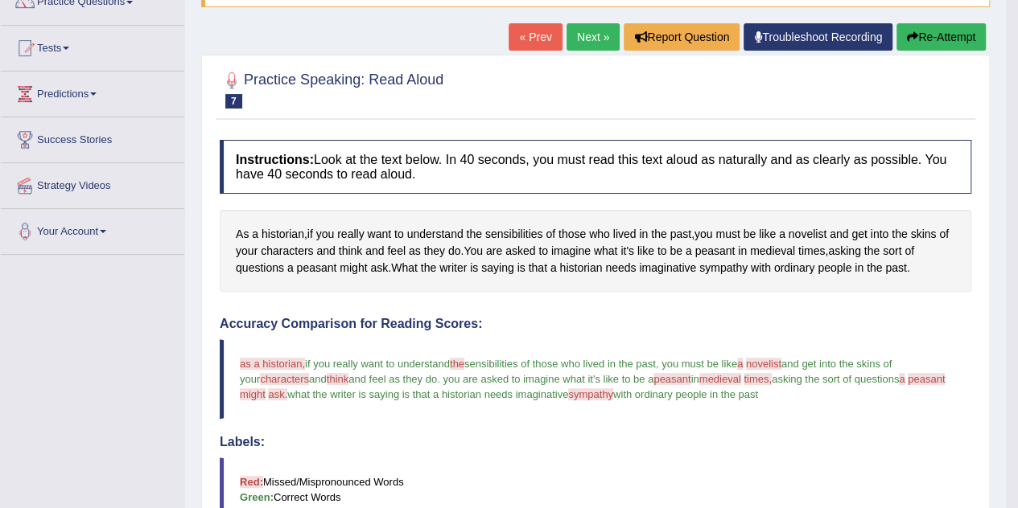
click at [588, 44] on link "Next »" at bounding box center [592, 36] width 53 height 27
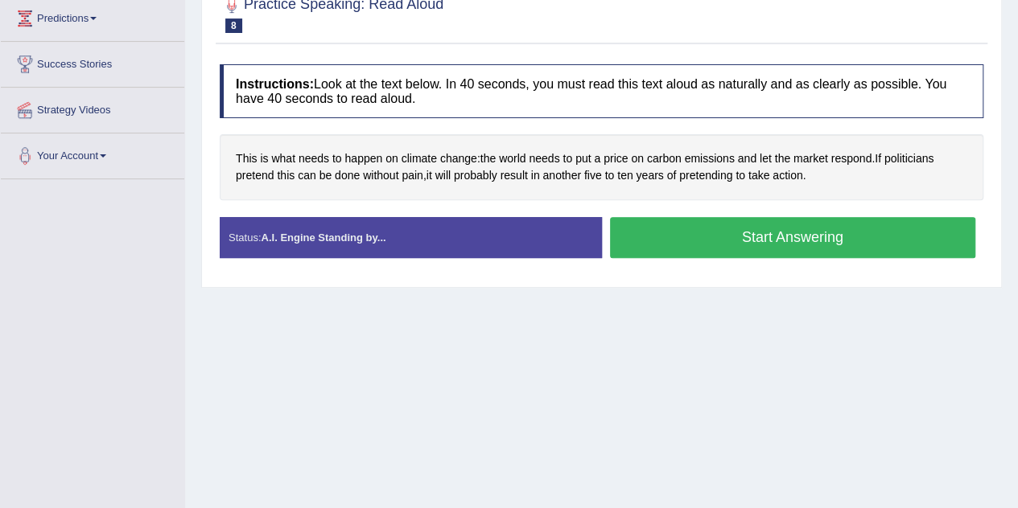
scroll to position [226, 0]
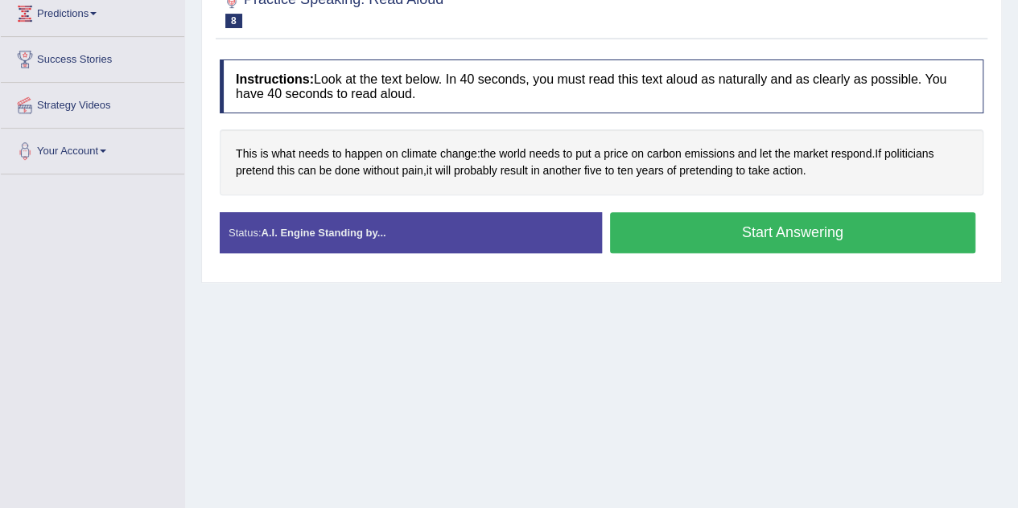
click at [664, 245] on button "Start Answering" at bounding box center [793, 232] width 366 height 41
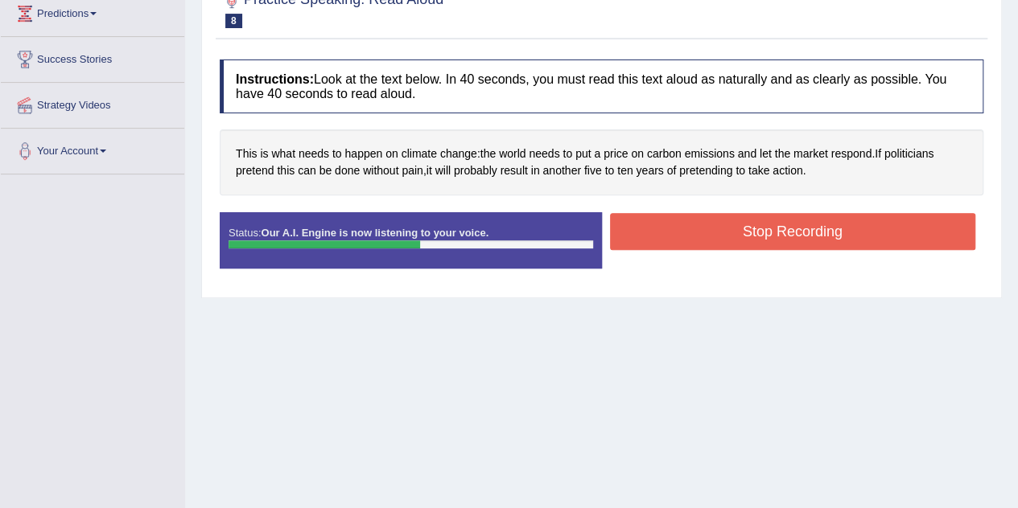
click at [674, 236] on button "Stop Recording" at bounding box center [793, 231] width 366 height 37
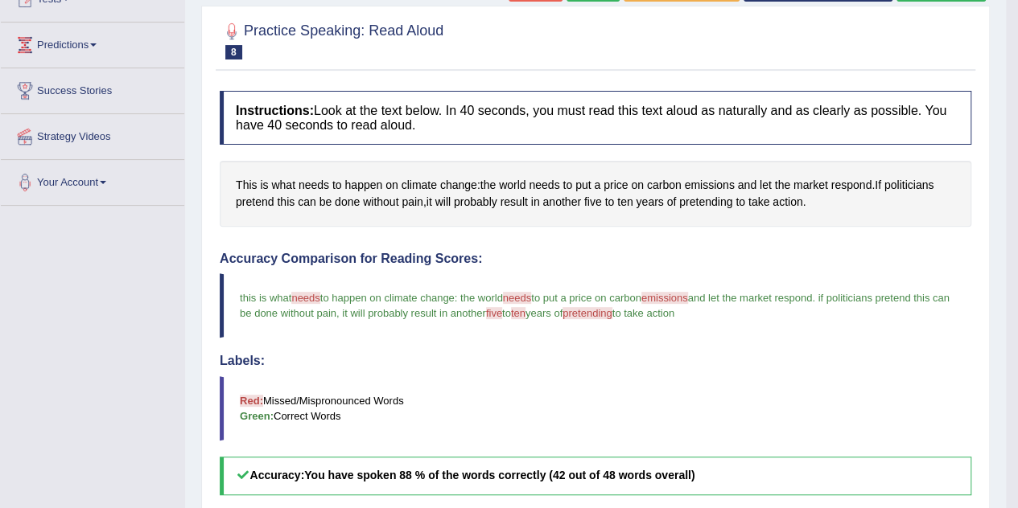
scroll to position [175, 0]
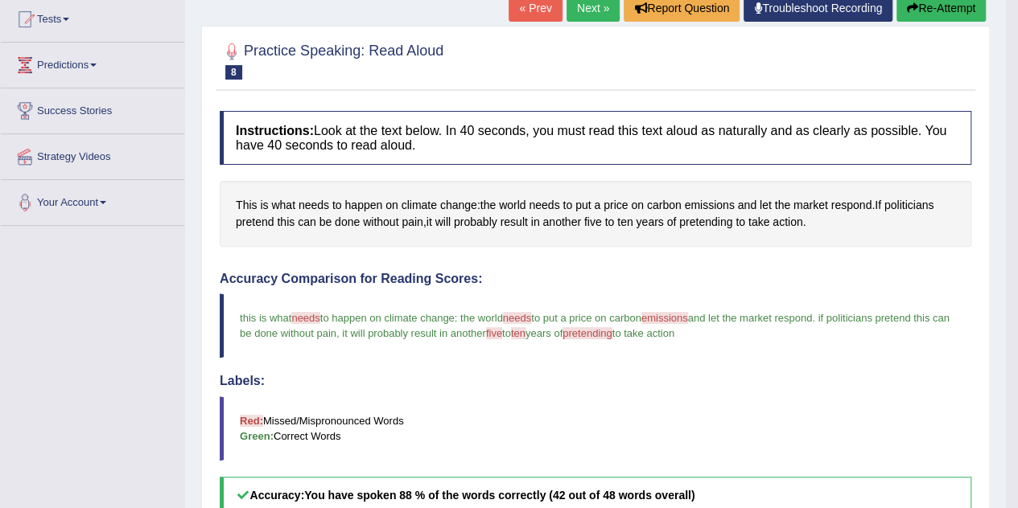
click at [579, 12] on link "Next »" at bounding box center [592, 7] width 53 height 27
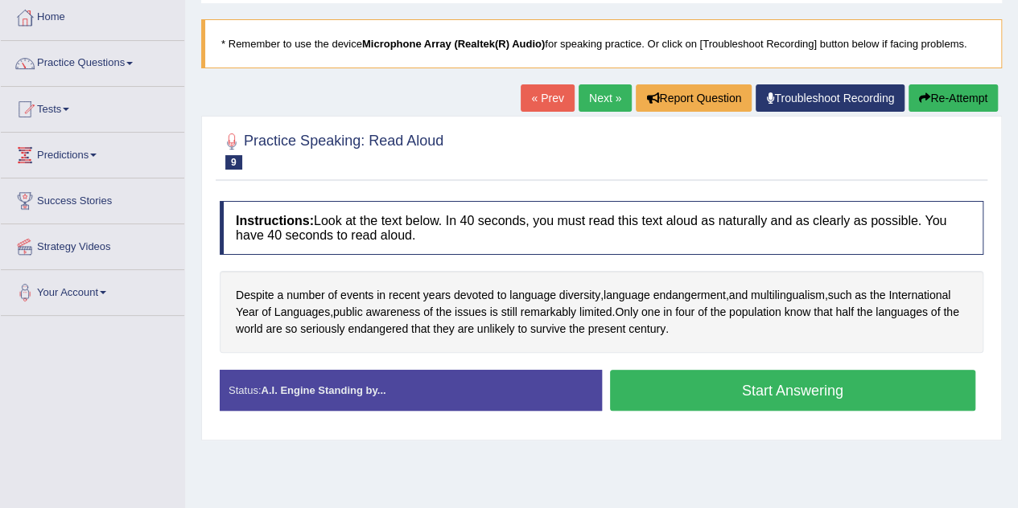
scroll to position [85, 0]
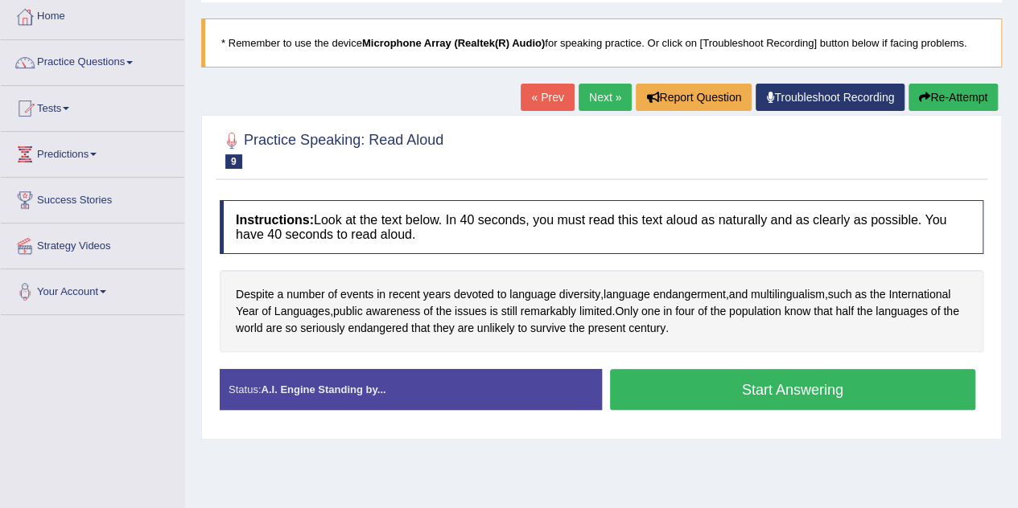
click at [682, 377] on button "Start Answering" at bounding box center [793, 389] width 366 height 41
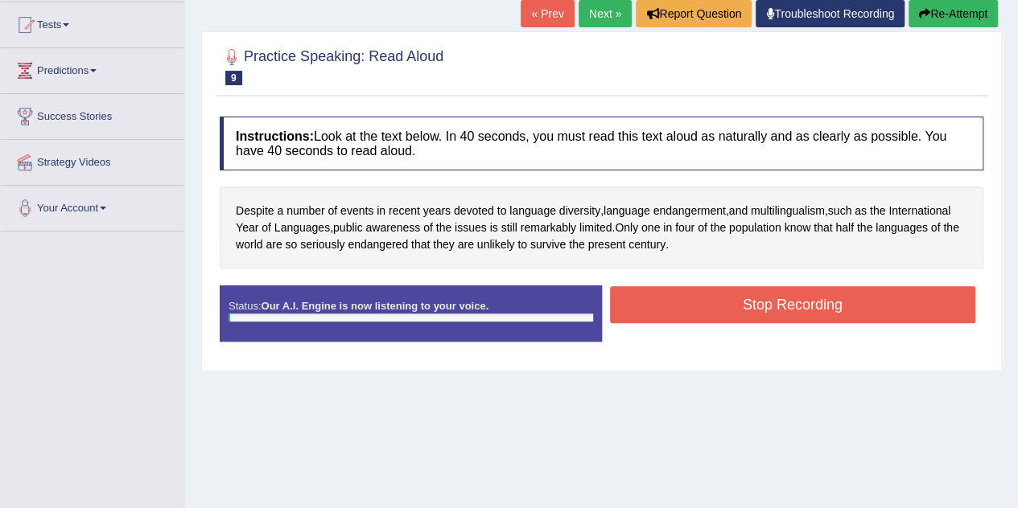
scroll to position [186, 0]
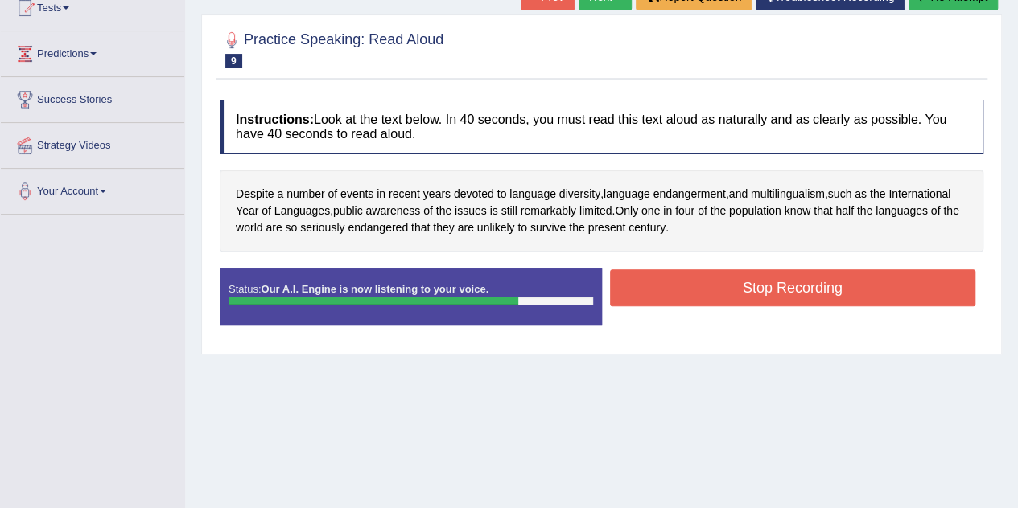
click at [713, 294] on button "Stop Recording" at bounding box center [793, 287] width 366 height 37
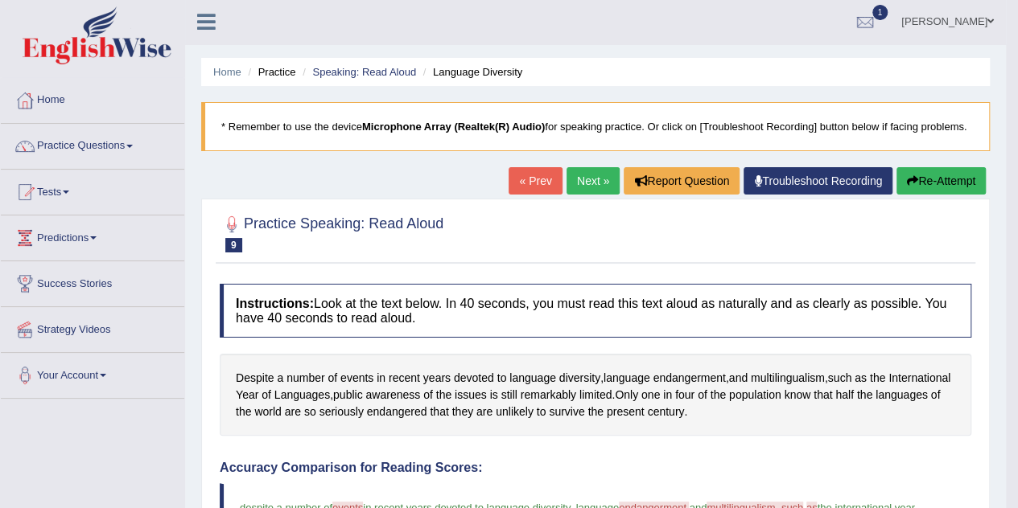
scroll to position [0, 0]
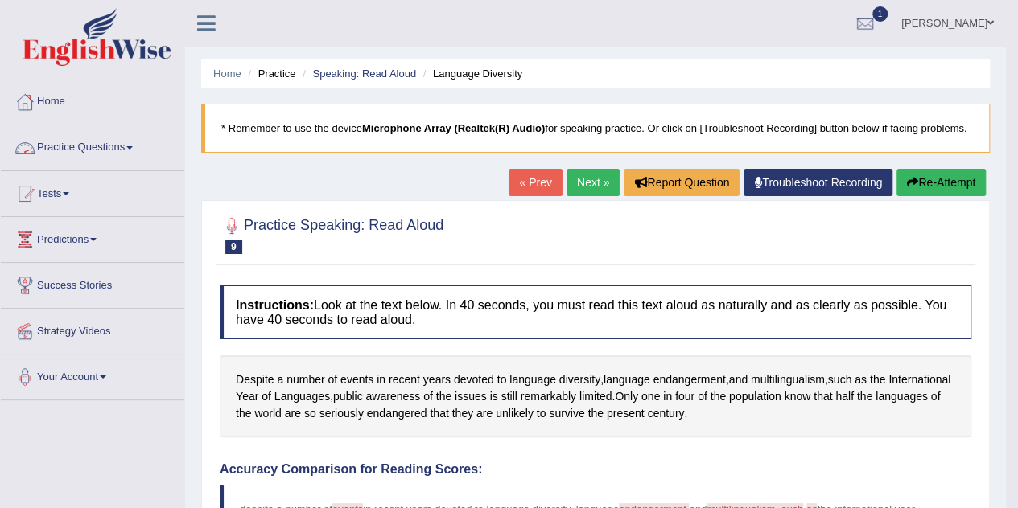
click at [103, 143] on link "Practice Questions" at bounding box center [92, 145] width 183 height 40
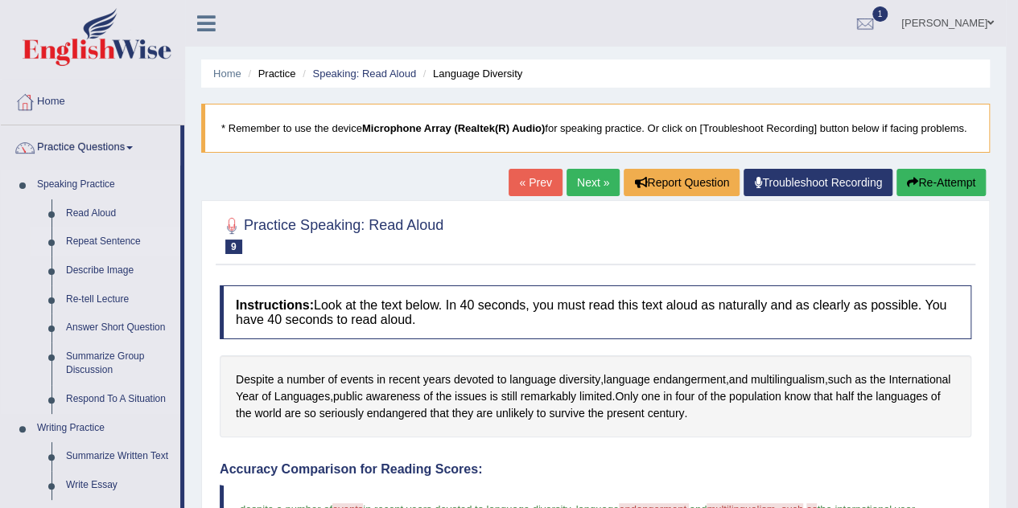
click at [93, 234] on link "Repeat Sentence" at bounding box center [119, 242] width 121 height 29
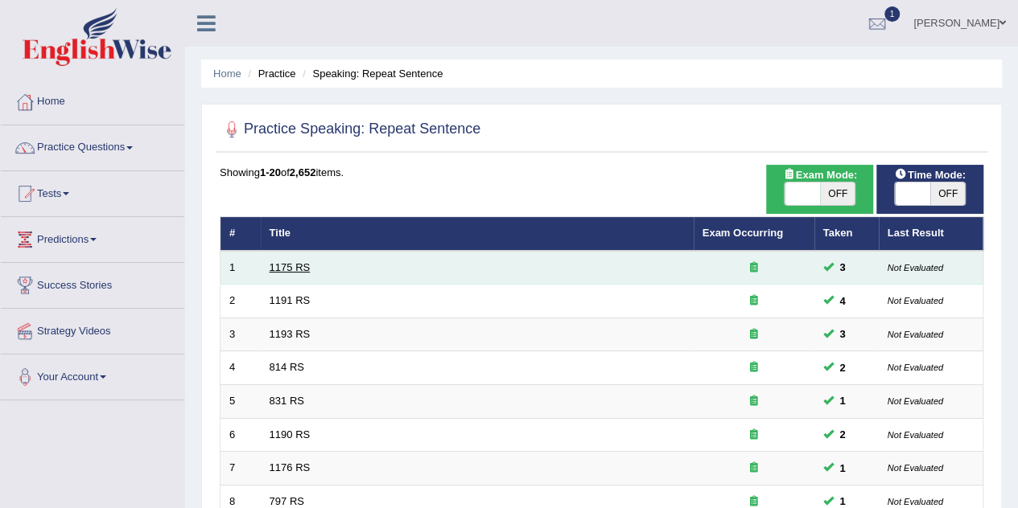
click at [278, 261] on link "1175 RS" at bounding box center [289, 267] width 41 height 12
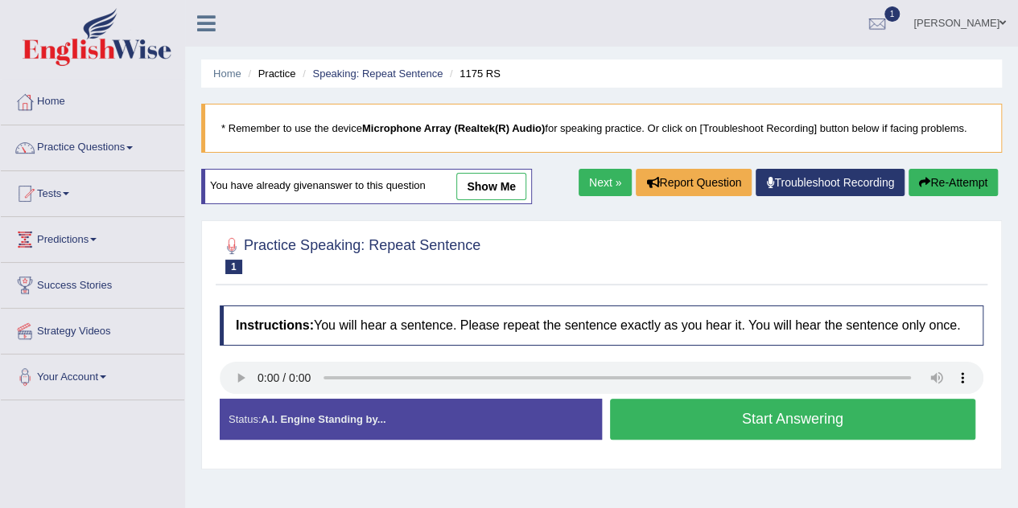
click at [486, 173] on link "show me" at bounding box center [491, 186] width 70 height 27
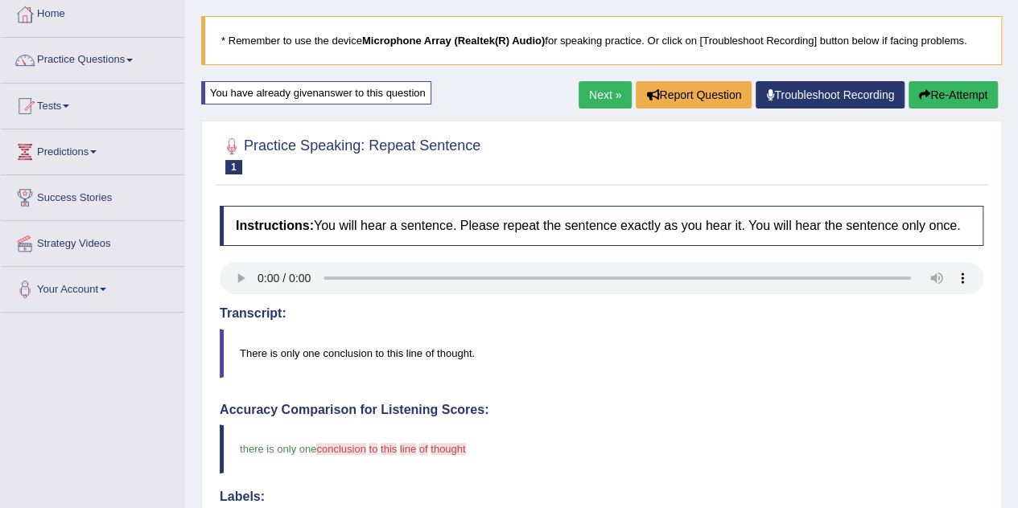
scroll to position [80, 0]
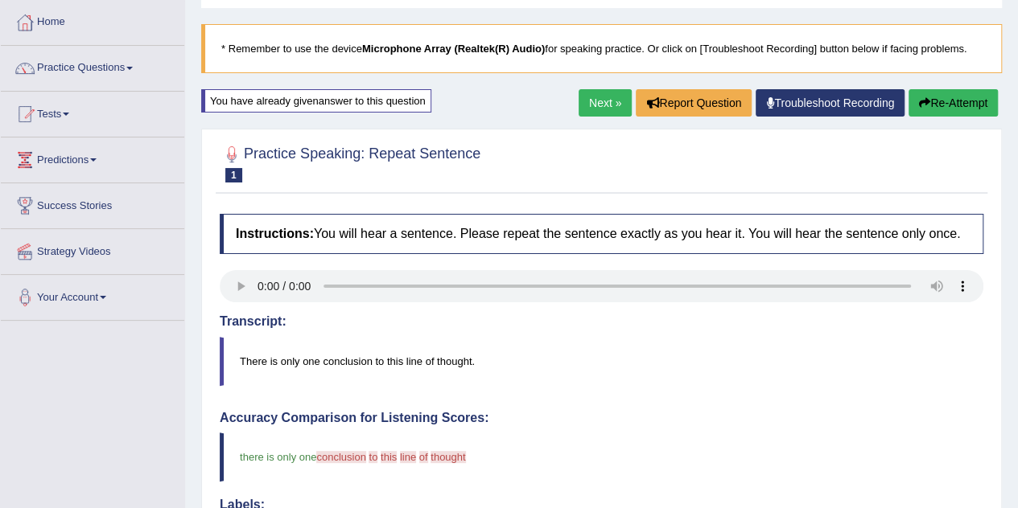
click at [935, 105] on button "Re-Attempt" at bounding box center [952, 102] width 89 height 27
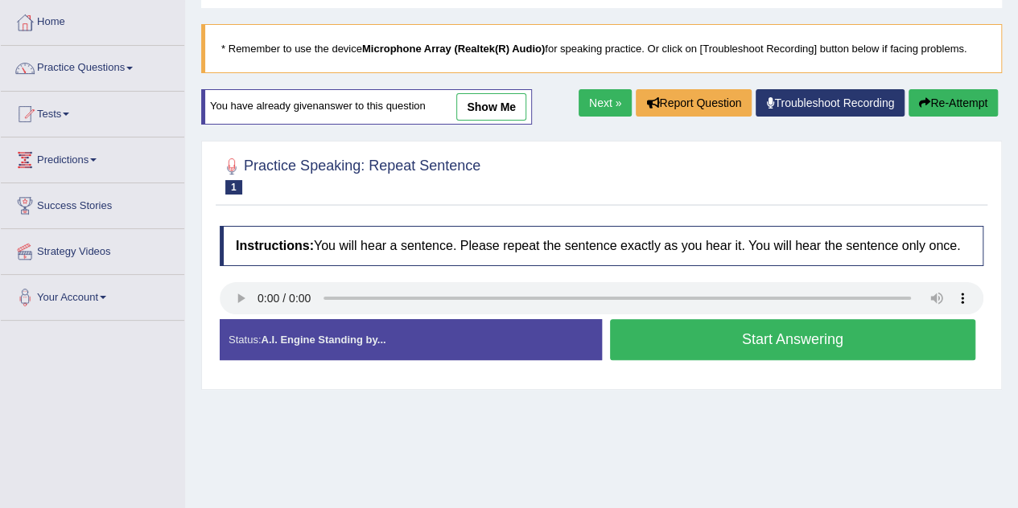
click at [751, 328] on button "Start Answering" at bounding box center [793, 339] width 366 height 41
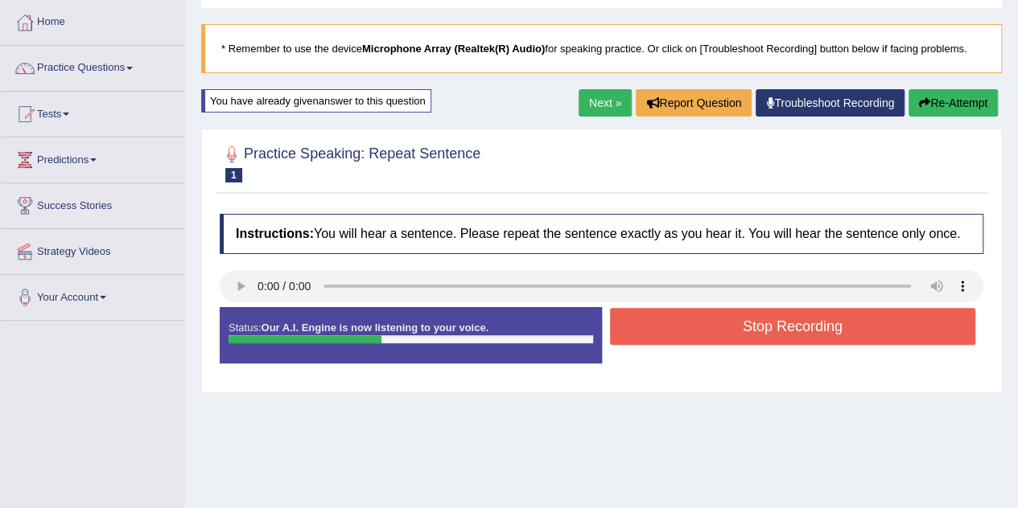
click at [751, 328] on button "Stop Recording" at bounding box center [793, 326] width 366 height 37
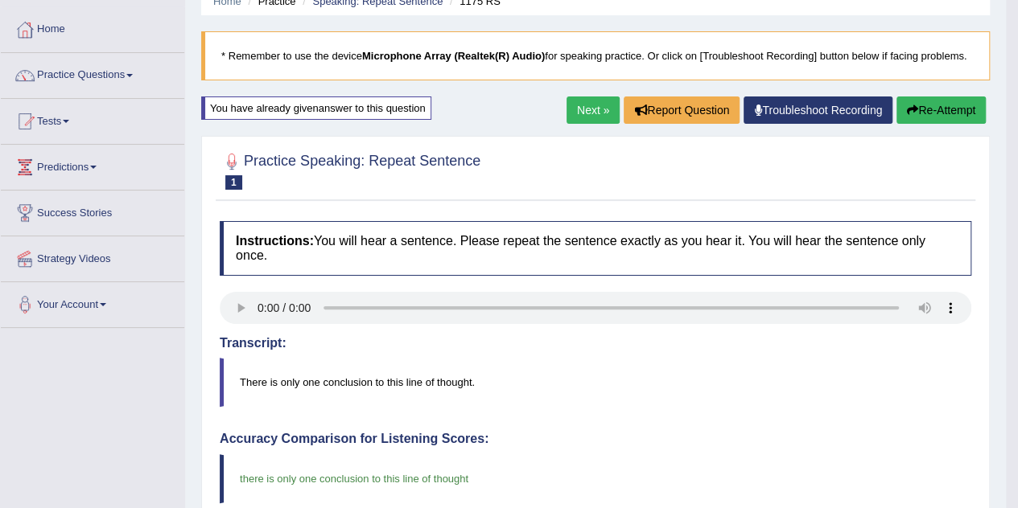
scroll to position [72, 0]
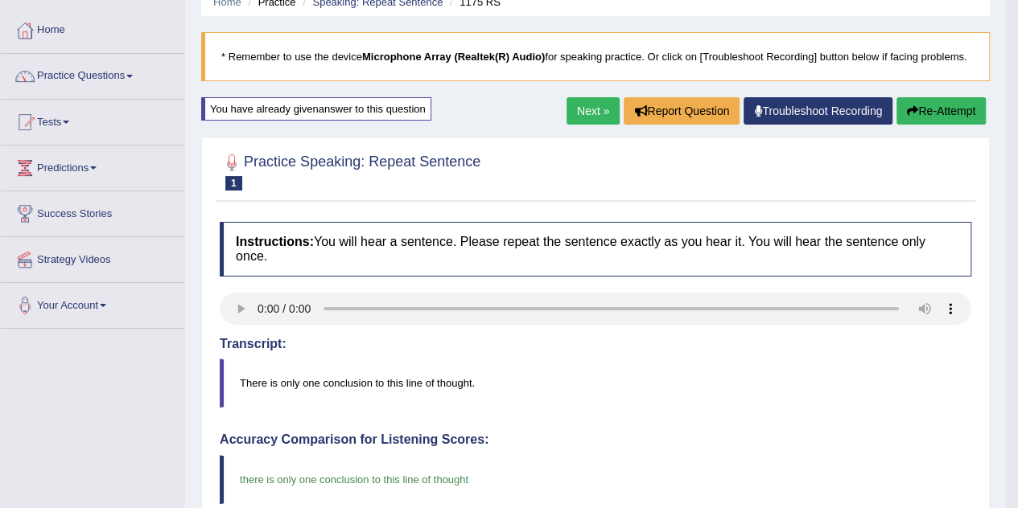
click at [581, 99] on link "Next »" at bounding box center [592, 110] width 53 height 27
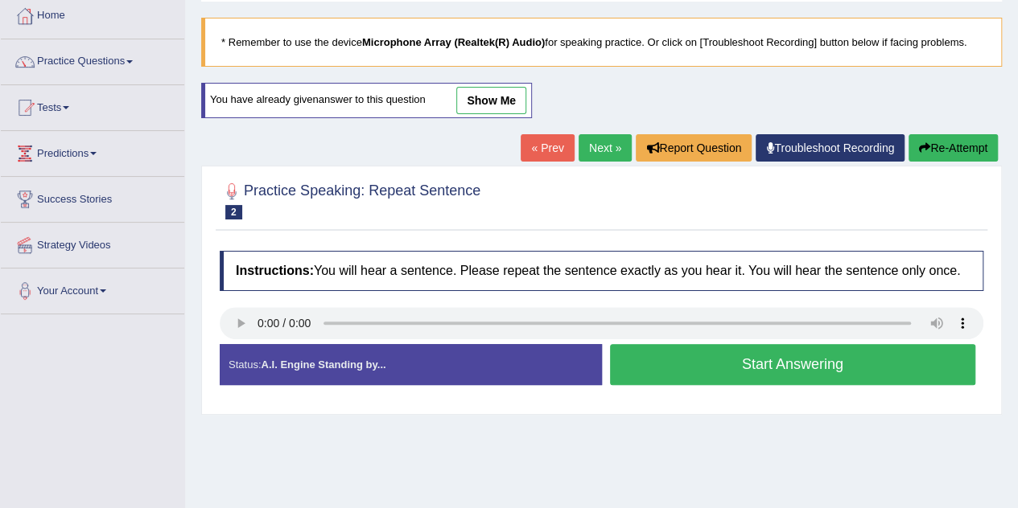
scroll to position [85, 0]
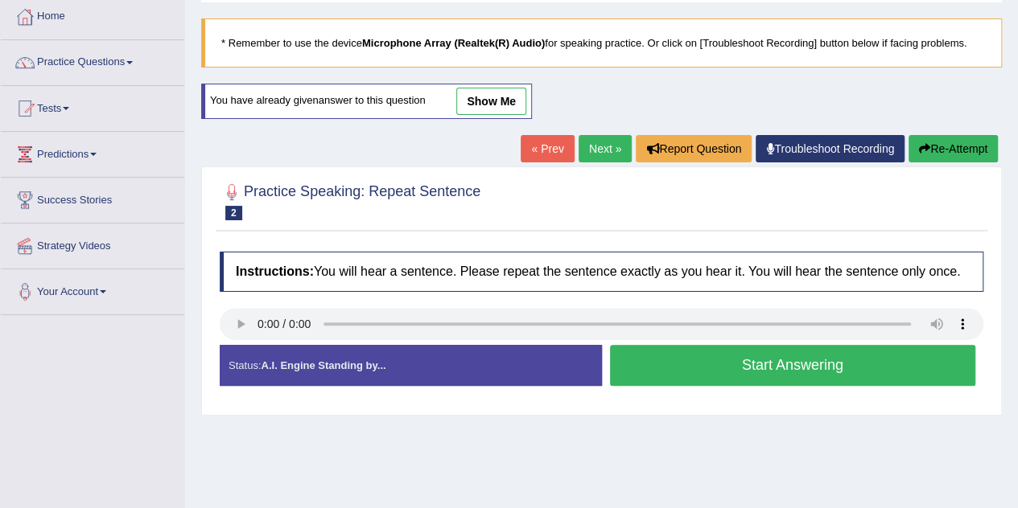
click at [344, 354] on div "Status: A.I. Engine Standing by..." at bounding box center [411, 365] width 382 height 41
click at [484, 92] on link "show me" at bounding box center [491, 101] width 70 height 27
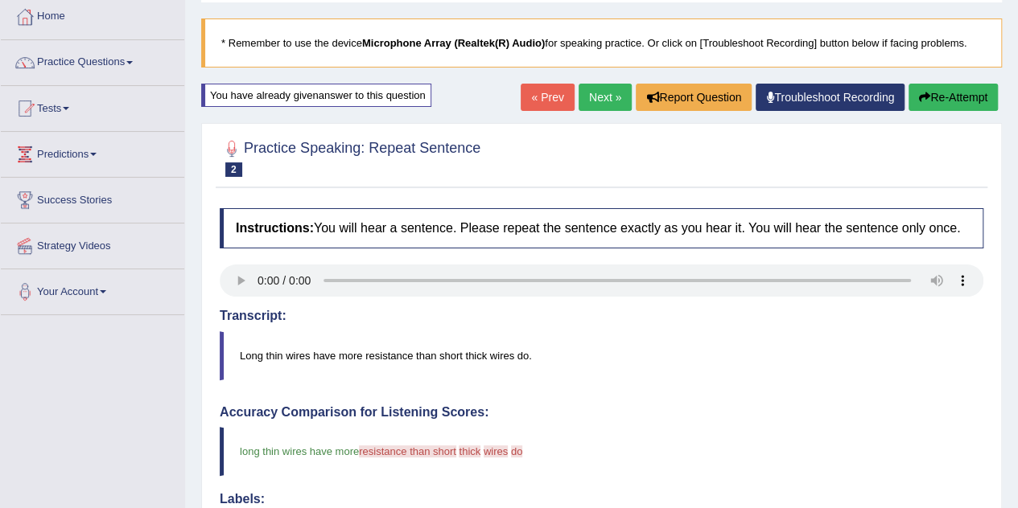
click at [944, 88] on button "Re-Attempt" at bounding box center [952, 97] width 89 height 27
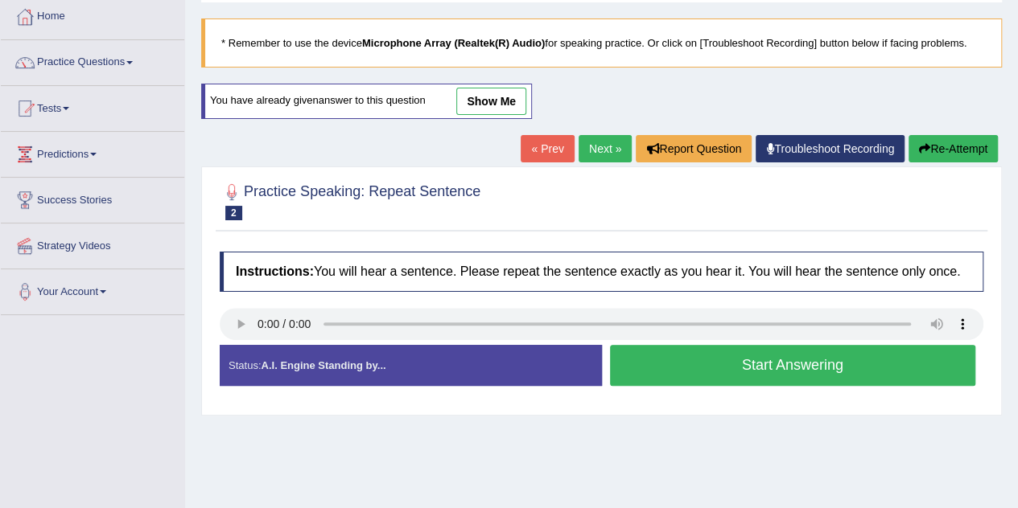
click at [672, 375] on button "Start Answering" at bounding box center [793, 365] width 366 height 41
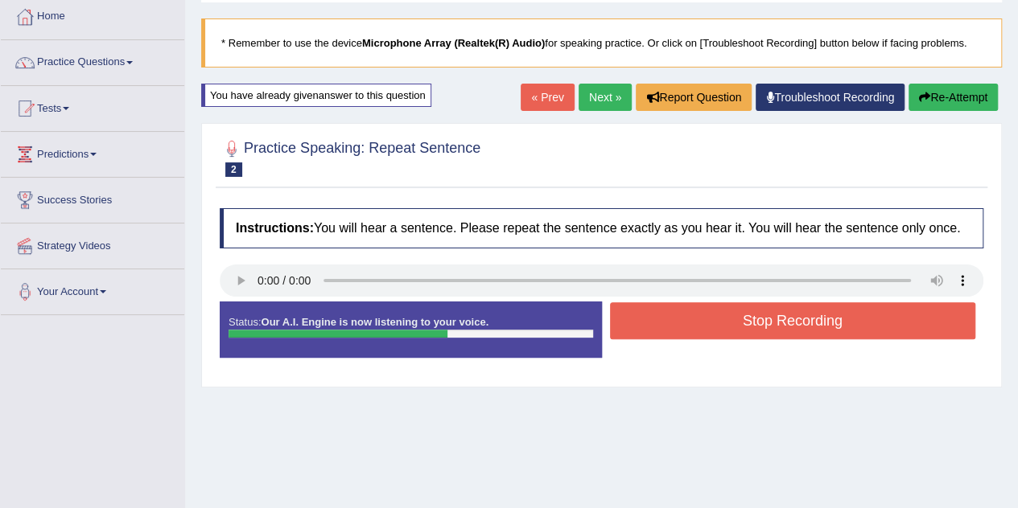
click at [685, 337] on div "Stop Recording" at bounding box center [793, 322] width 382 height 41
click at [685, 335] on button "Stop Recording" at bounding box center [793, 320] width 366 height 37
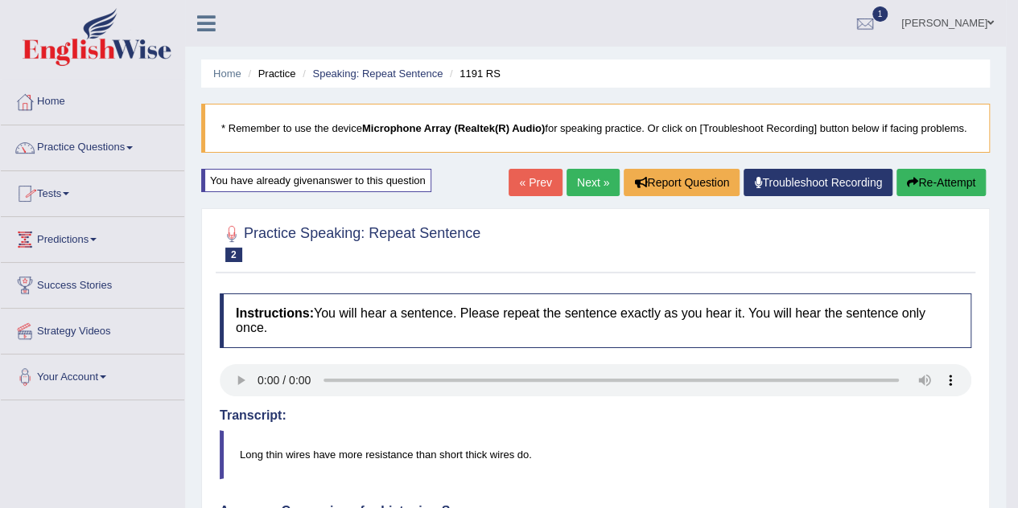
click at [54, 188] on link "Tests" at bounding box center [92, 191] width 183 height 40
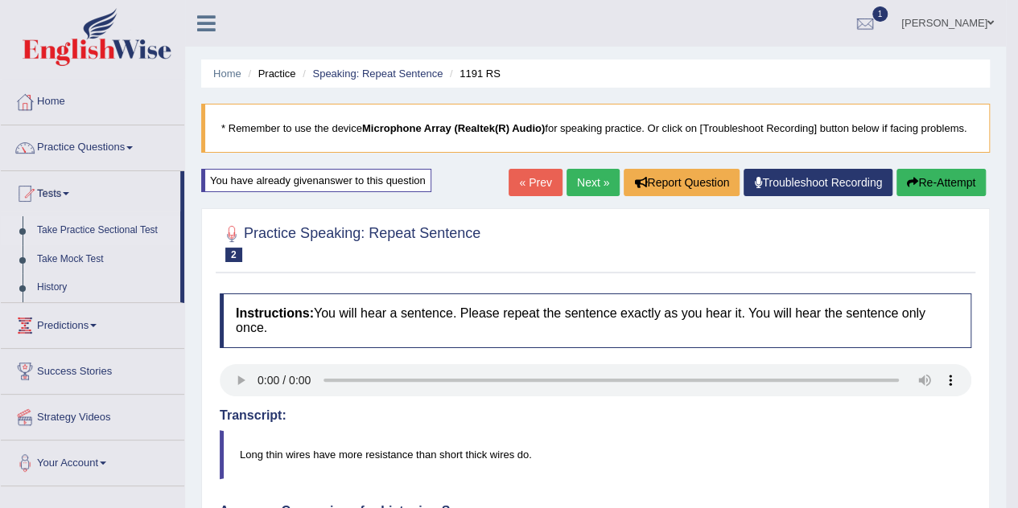
click at [59, 221] on link "Take Practice Sectional Test" at bounding box center [105, 230] width 150 height 29
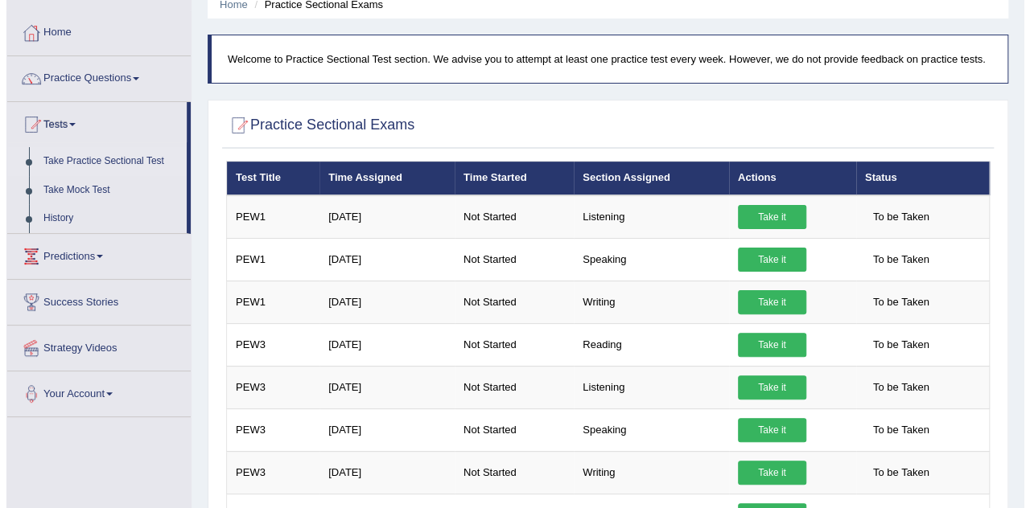
scroll to position [100, 0]
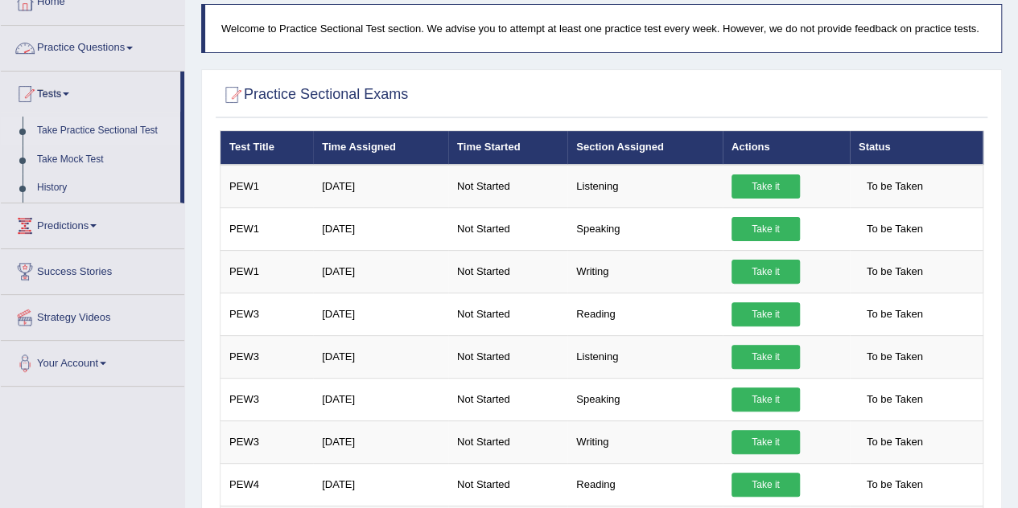
click at [113, 58] on link "Practice Questions" at bounding box center [92, 46] width 183 height 40
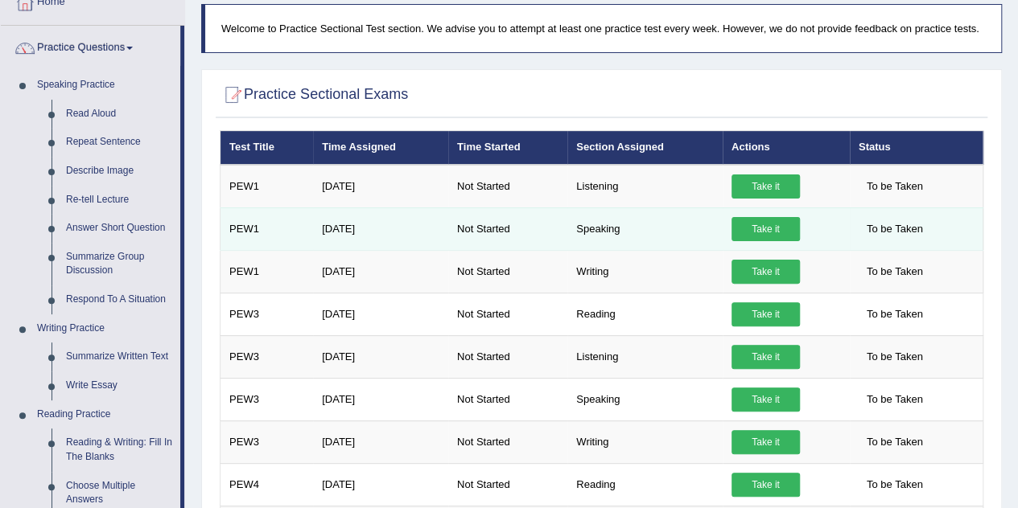
click at [764, 229] on link "Take it" at bounding box center [765, 229] width 68 height 24
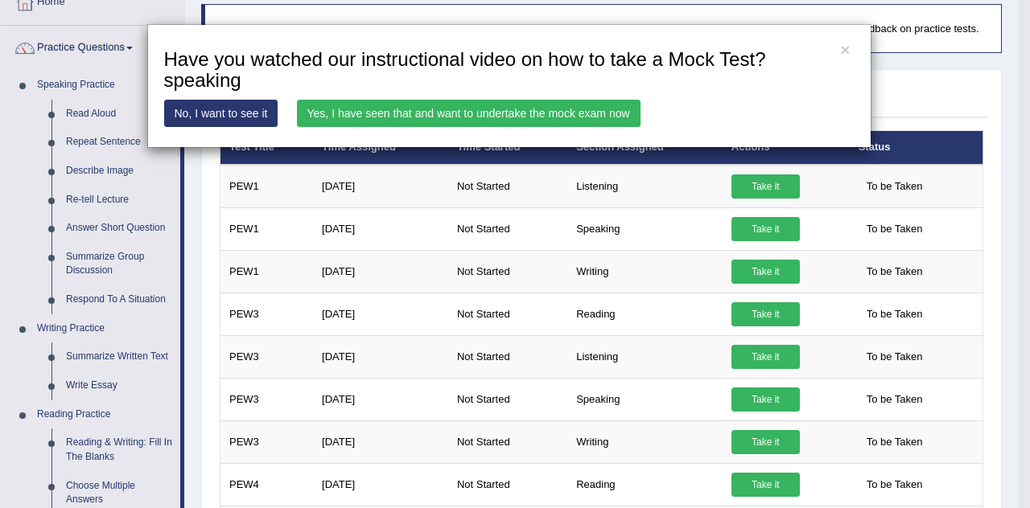
click at [261, 118] on link "No, I want to see it" at bounding box center [221, 113] width 114 height 27
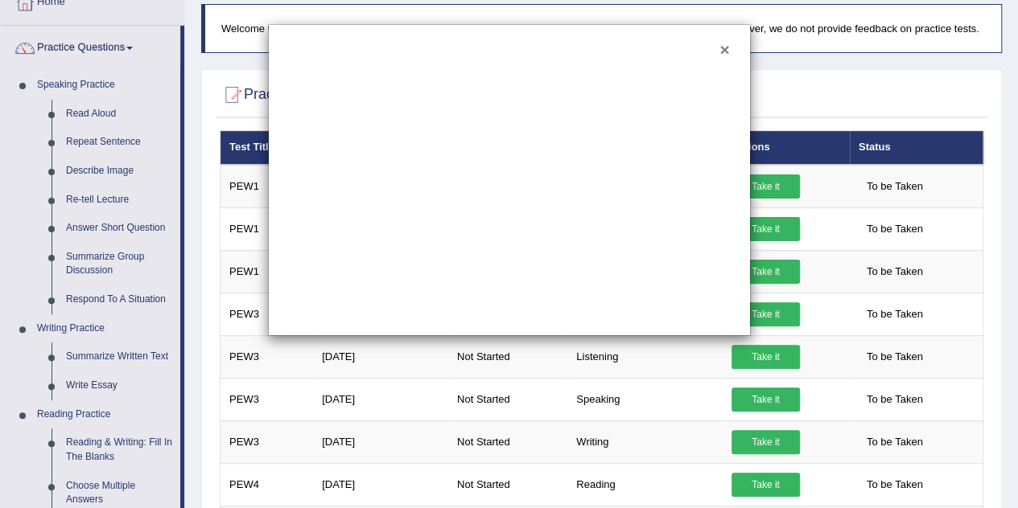
click at [722, 51] on button "×" at bounding box center [724, 49] width 10 height 17
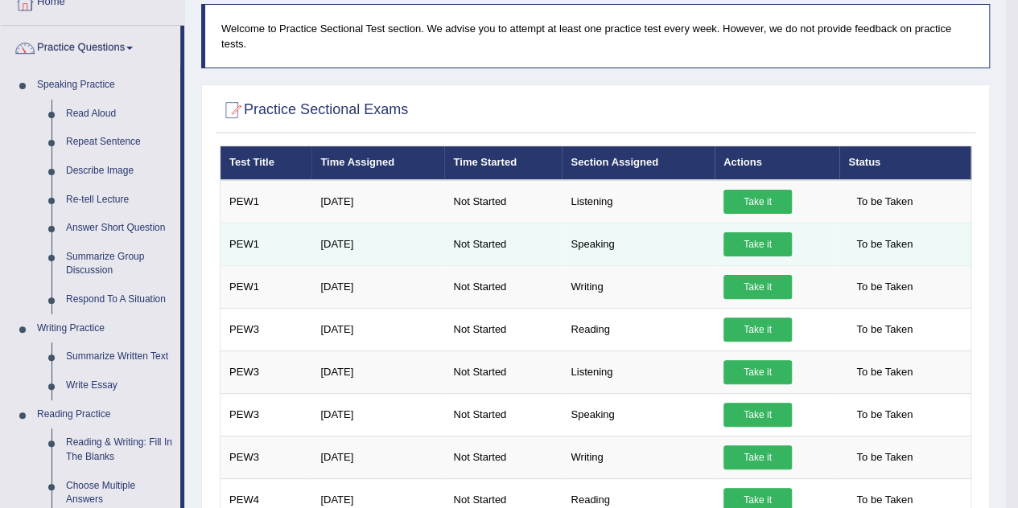
click at [759, 241] on link "Take it" at bounding box center [757, 244] width 68 height 24
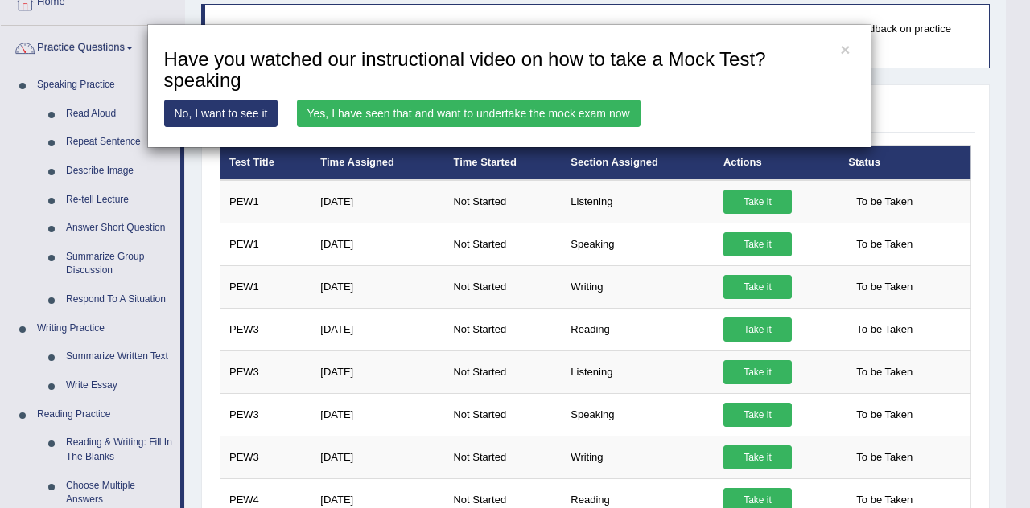
click at [489, 102] on link "Yes, I have seen that and want to undertake the mock exam now" at bounding box center [468, 113] width 343 height 27
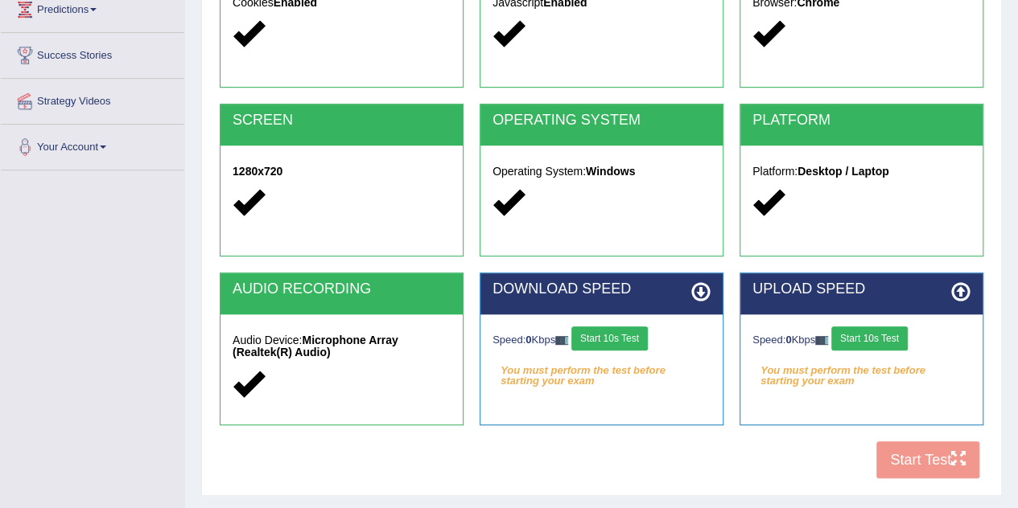
scroll to position [240, 0]
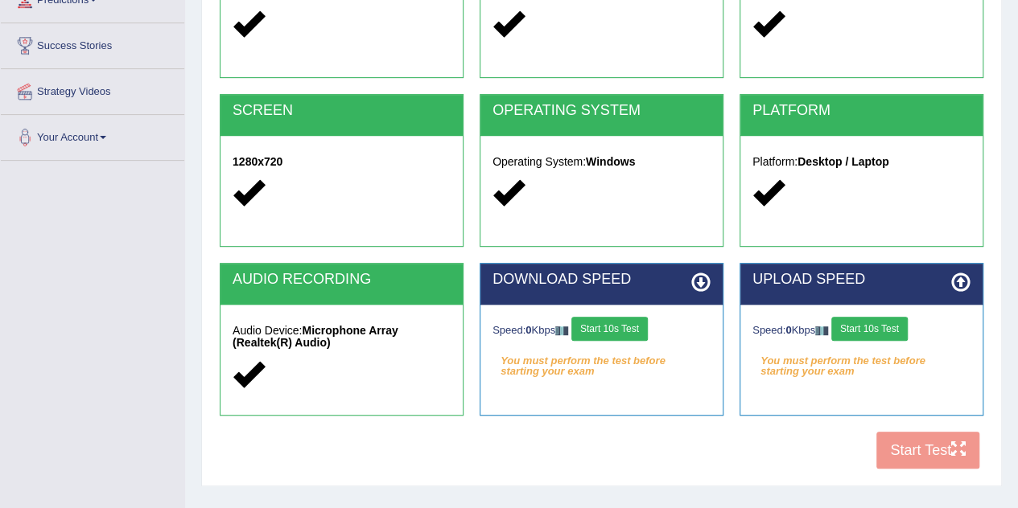
click at [626, 332] on button "Start 10s Test" at bounding box center [609, 329] width 76 height 24
click at [864, 331] on button "Start 10s Test" at bounding box center [869, 329] width 76 height 24
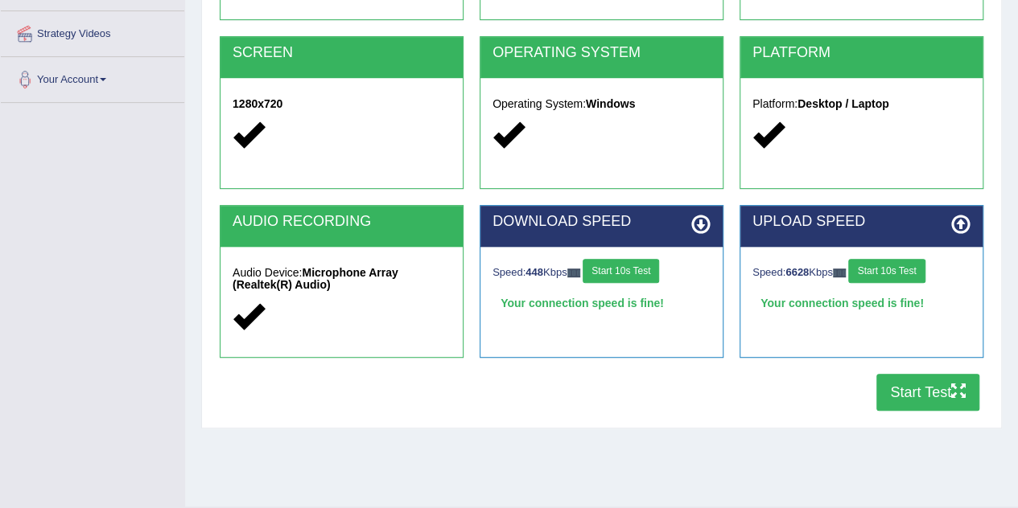
scroll to position [305, 0]
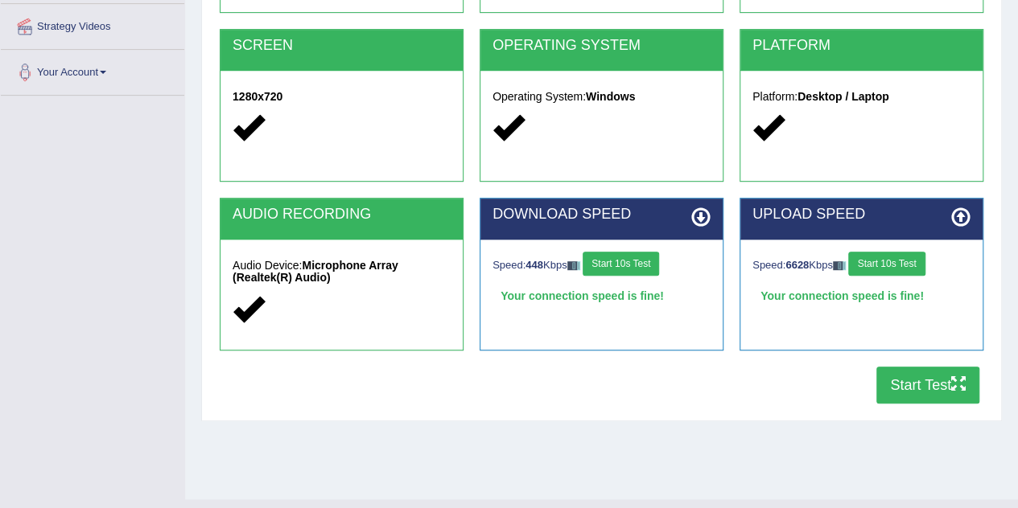
click at [915, 373] on button "Start Test" at bounding box center [927, 385] width 103 height 37
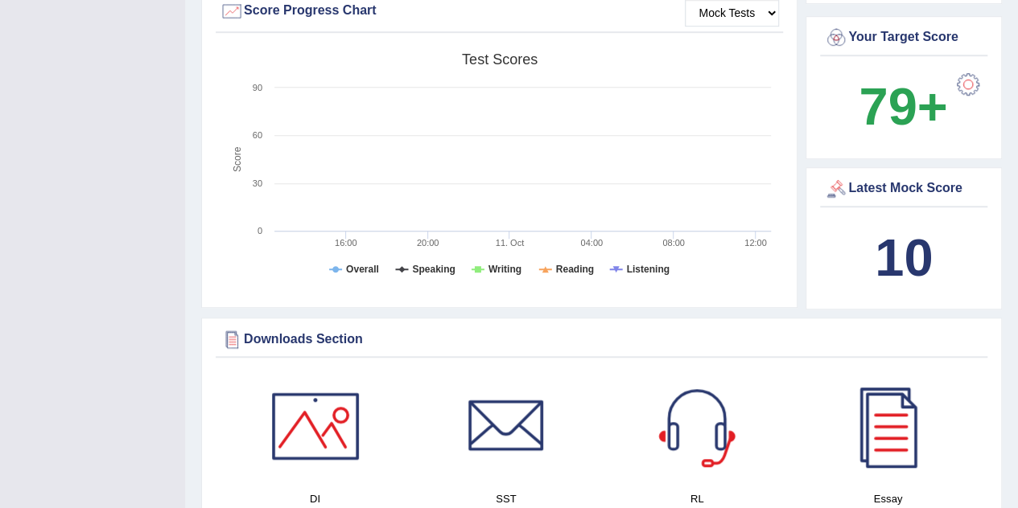
scroll to position [510, 0]
click at [896, 176] on div "Latest Mock Score" at bounding box center [903, 188] width 159 height 24
click at [908, 231] on b "10" at bounding box center [903, 257] width 58 height 59
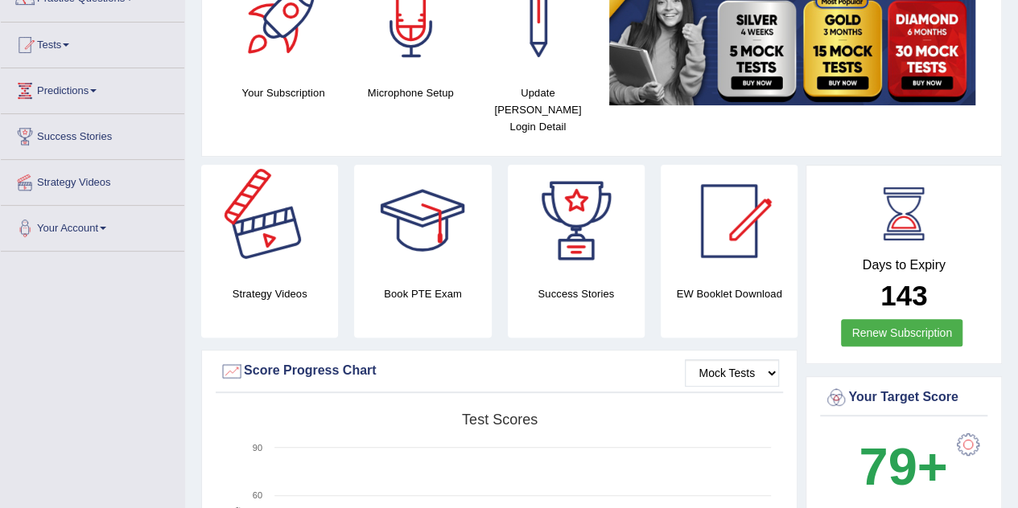
scroll to position [62, 0]
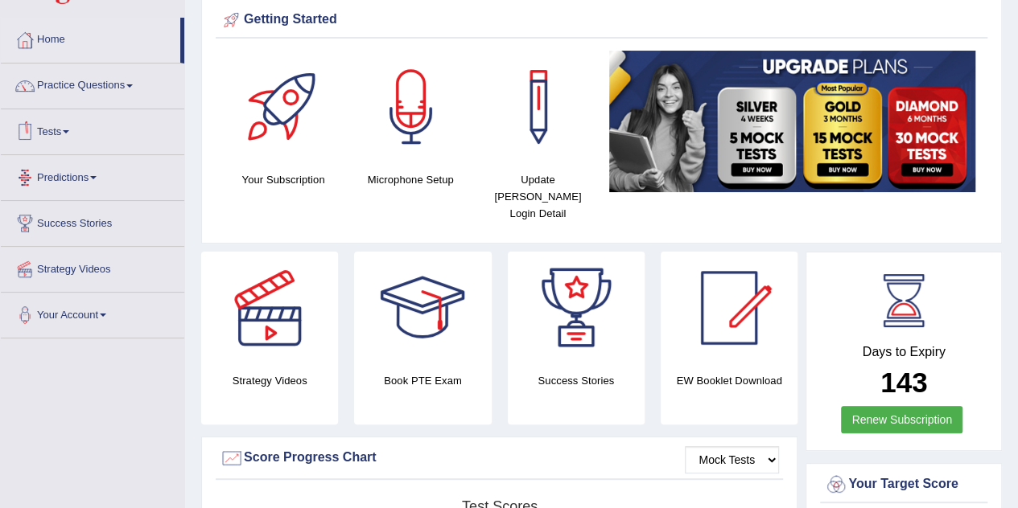
click at [60, 136] on link "Tests" at bounding box center [92, 129] width 183 height 40
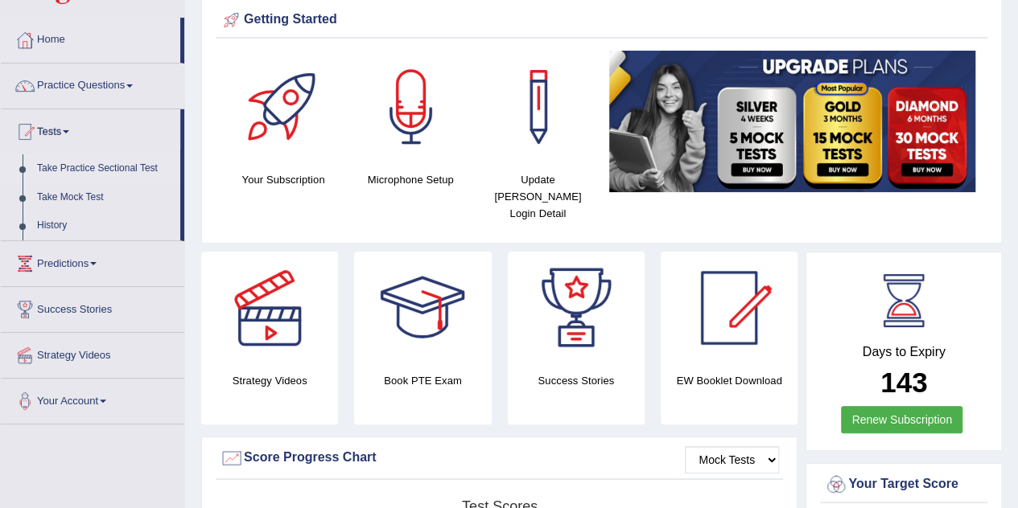
click at [66, 165] on link "Take Practice Sectional Test" at bounding box center [105, 168] width 150 height 29
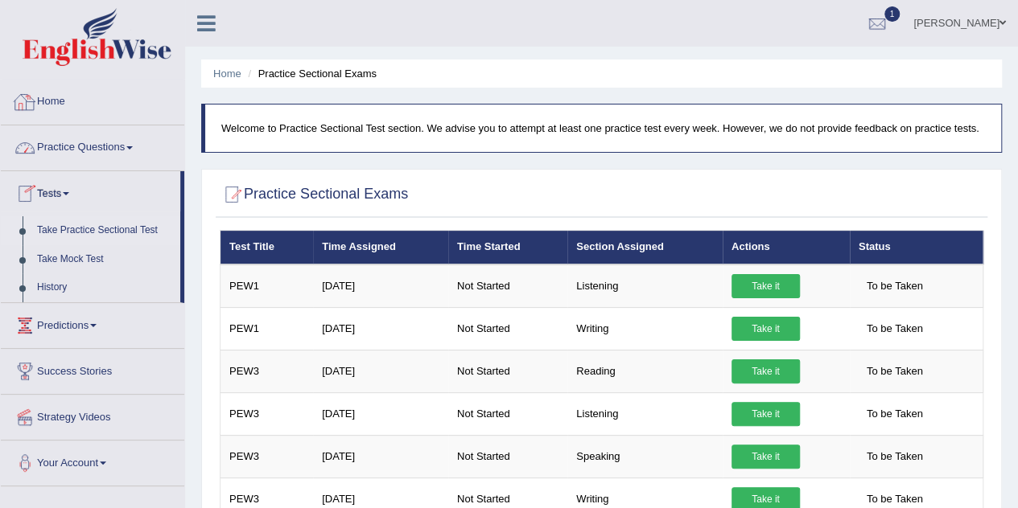
click at [47, 99] on link "Home" at bounding box center [92, 100] width 183 height 40
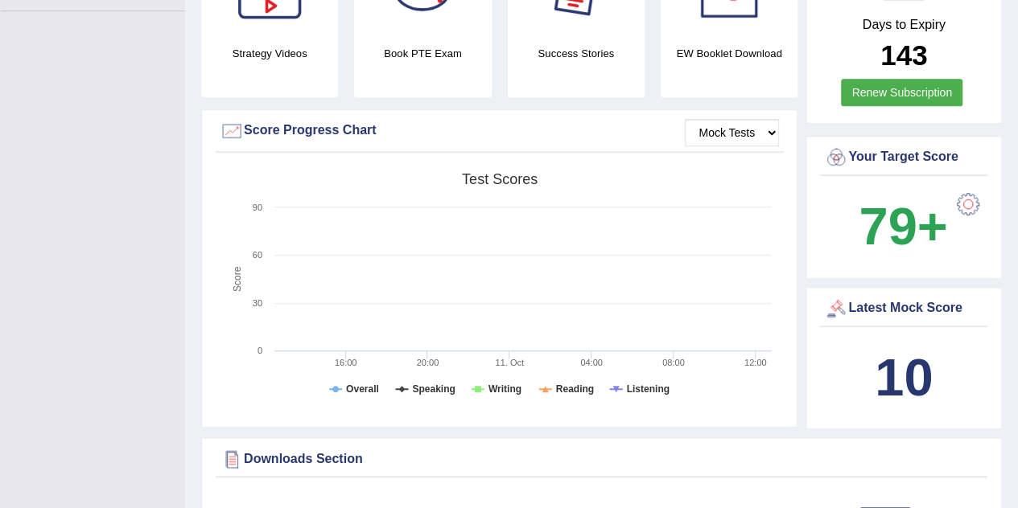
scroll to position [390, 0]
click at [875, 296] on div "Latest Mock Score" at bounding box center [903, 308] width 159 height 24
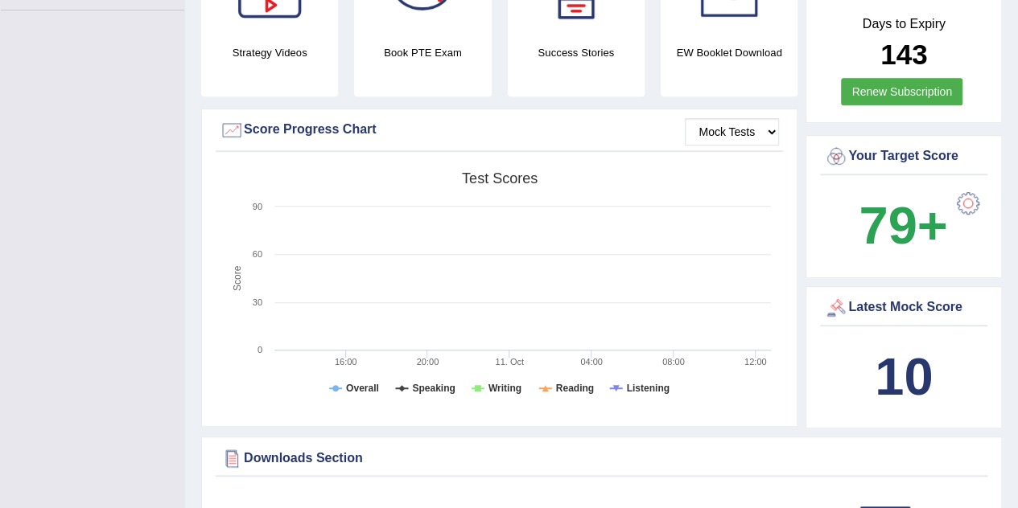
click at [882, 376] on b "10" at bounding box center [903, 376] width 58 height 59
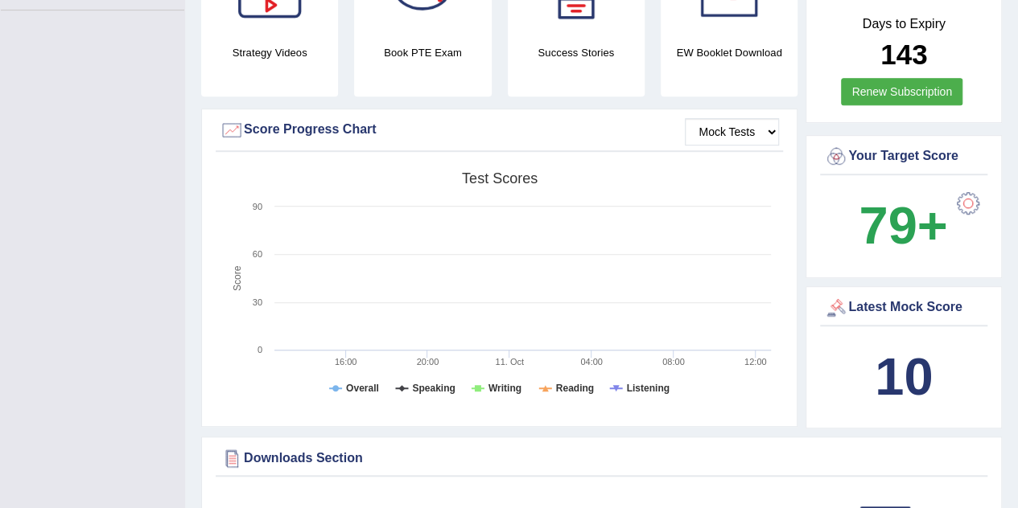
click at [882, 376] on b "10" at bounding box center [903, 376] width 58 height 59
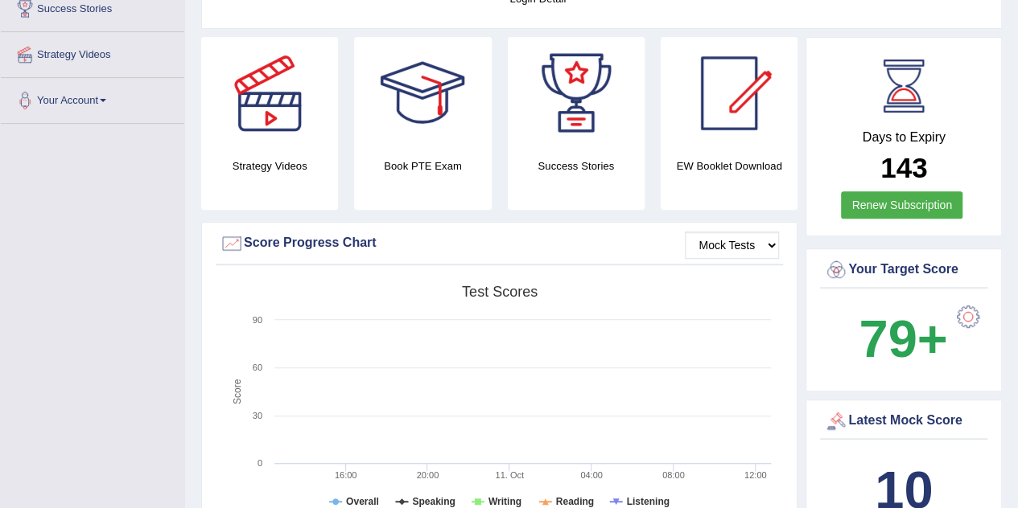
scroll to position [276, 0]
click at [727, 232] on select "Mock Tests" at bounding box center [732, 245] width 94 height 27
click at [685, 232] on select "Mock Tests" at bounding box center [732, 245] width 94 height 27
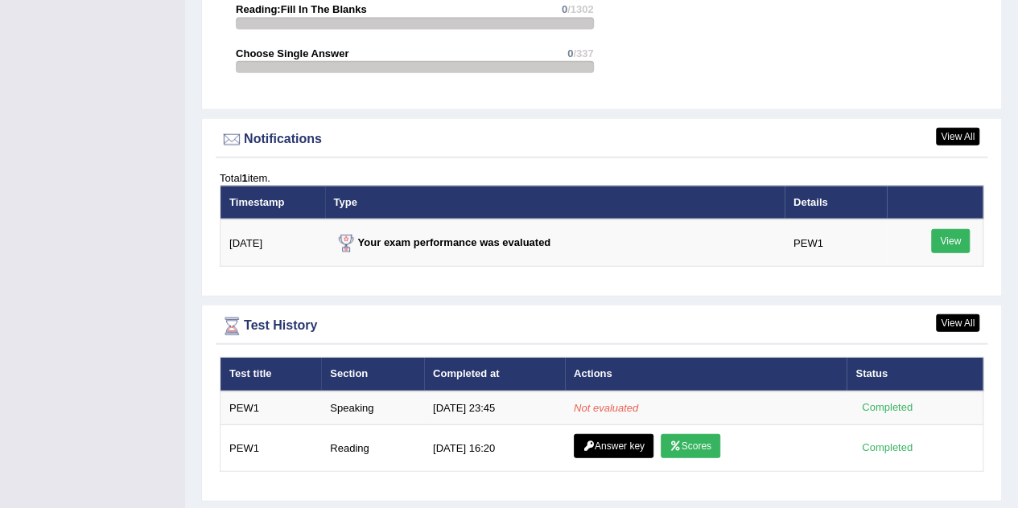
scroll to position [1876, 0]
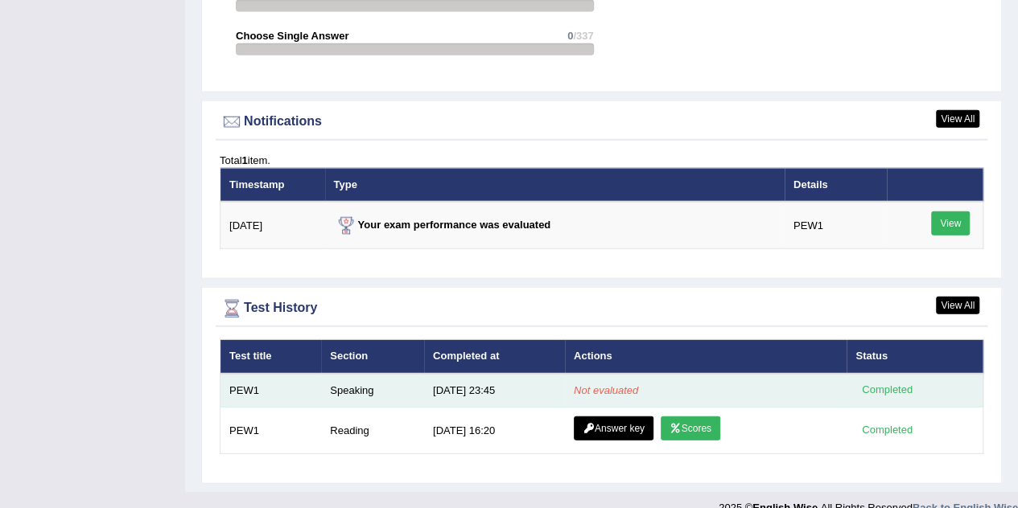
click at [602, 374] on td "Not evaluated" at bounding box center [706, 391] width 282 height 34
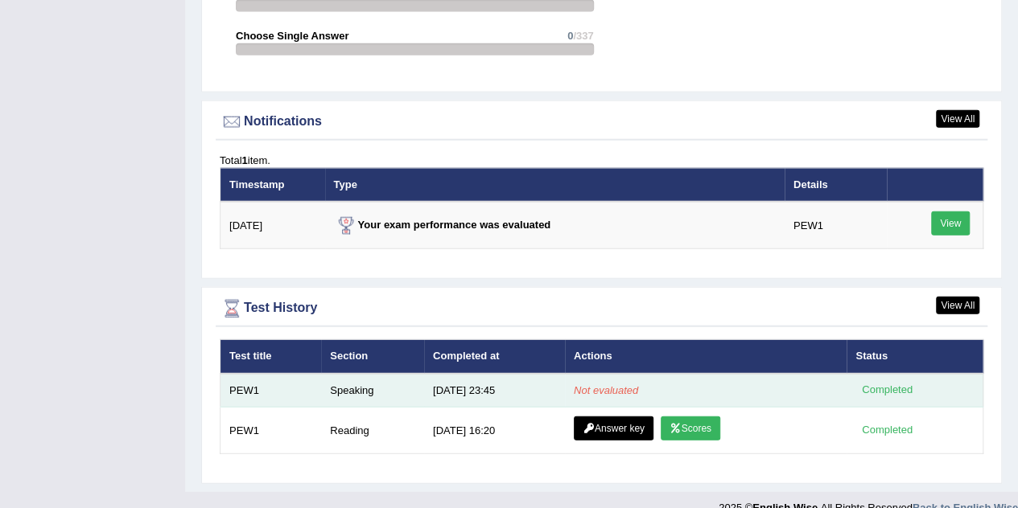
click at [602, 374] on td "Not evaluated" at bounding box center [706, 391] width 282 height 34
click at [447, 374] on td "[DATE] 23:45" at bounding box center [494, 391] width 141 height 34
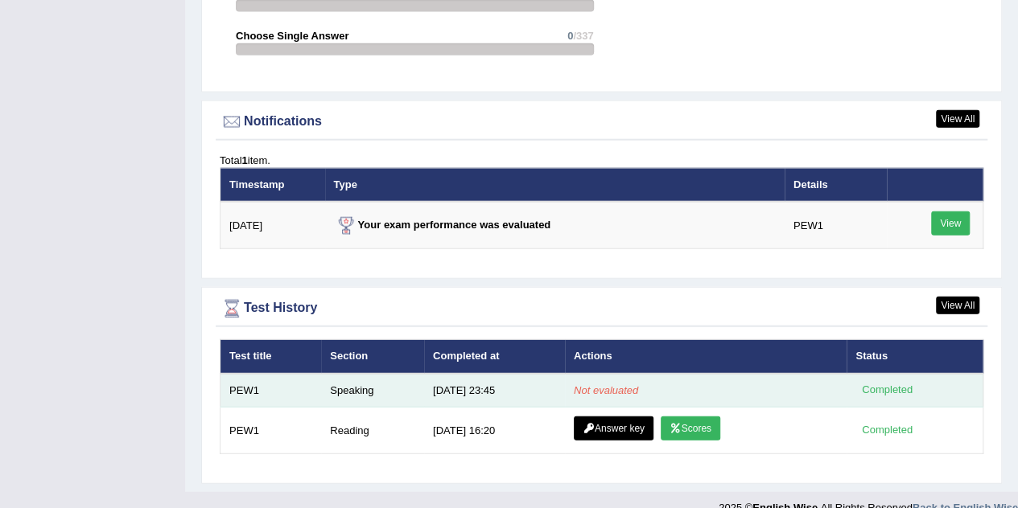
click at [447, 374] on td "[DATE] 23:45" at bounding box center [494, 391] width 141 height 34
click at [447, 374] on td "10/11/25 23:45" at bounding box center [494, 391] width 141 height 34
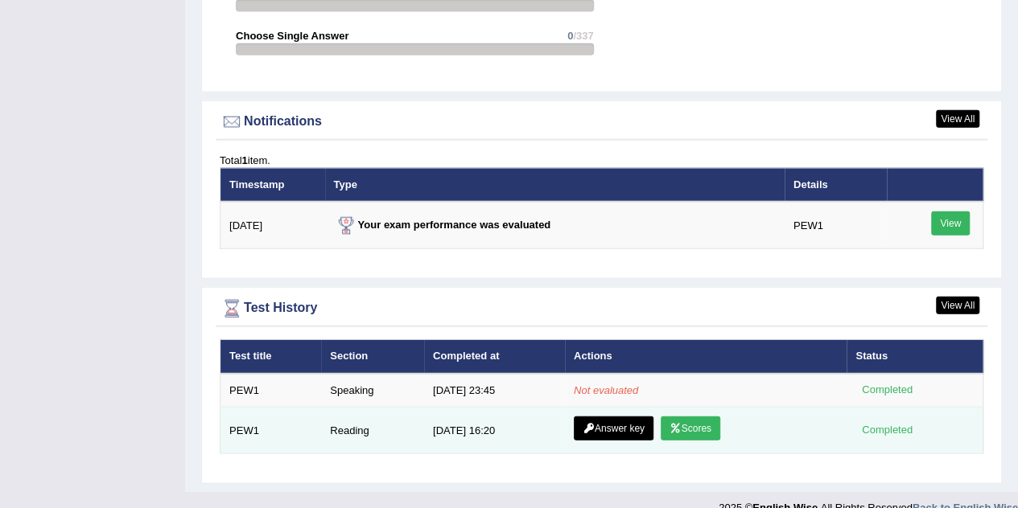
click at [690, 417] on link "Scores" at bounding box center [690, 429] width 60 height 24
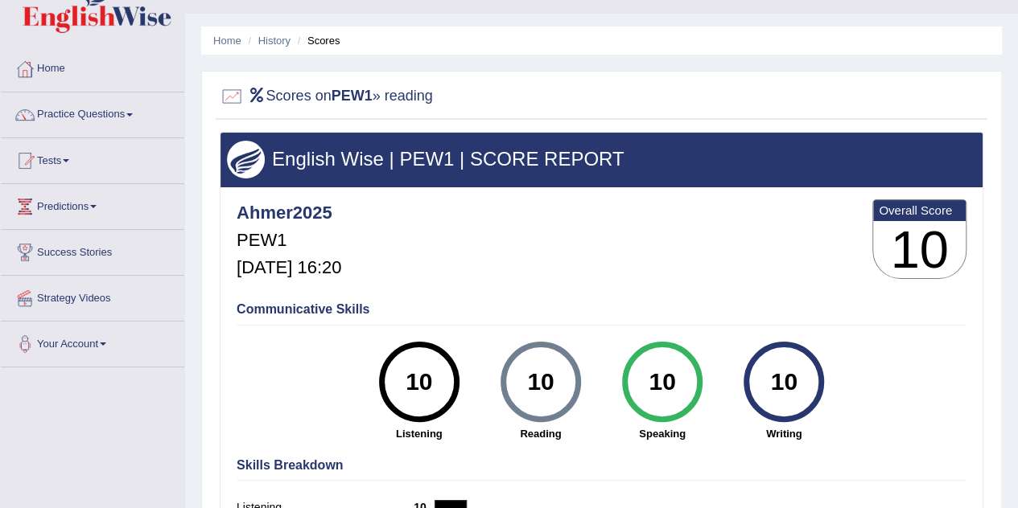
scroll to position [32, 0]
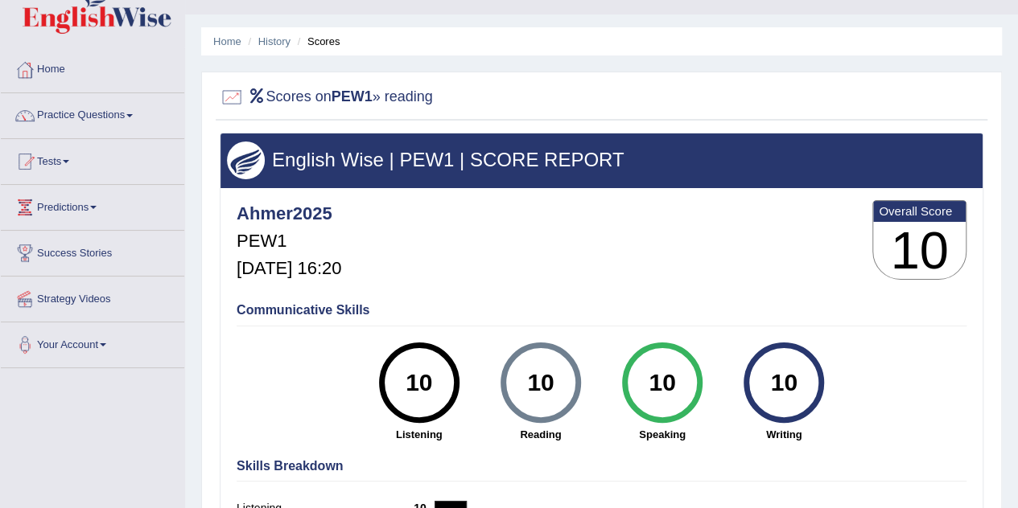
drag, startPoint x: 341, startPoint y: 273, endPoint x: 391, endPoint y: 281, distance: 50.4
click at [391, 281] on div "Ahmer2025 PEW1 Oct 11, 2025, 16:20 Overall Score 10" at bounding box center [601, 244] width 738 height 96
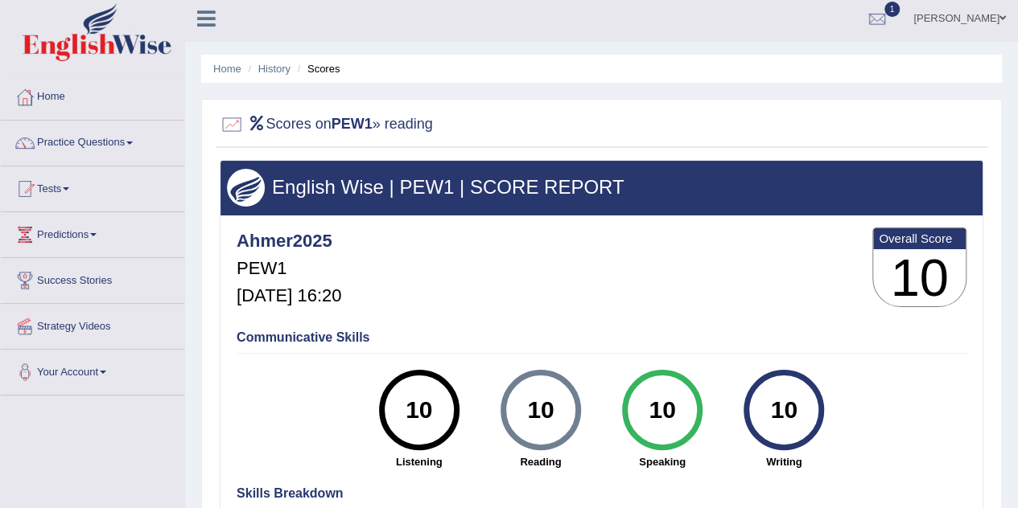
scroll to position [3, 0]
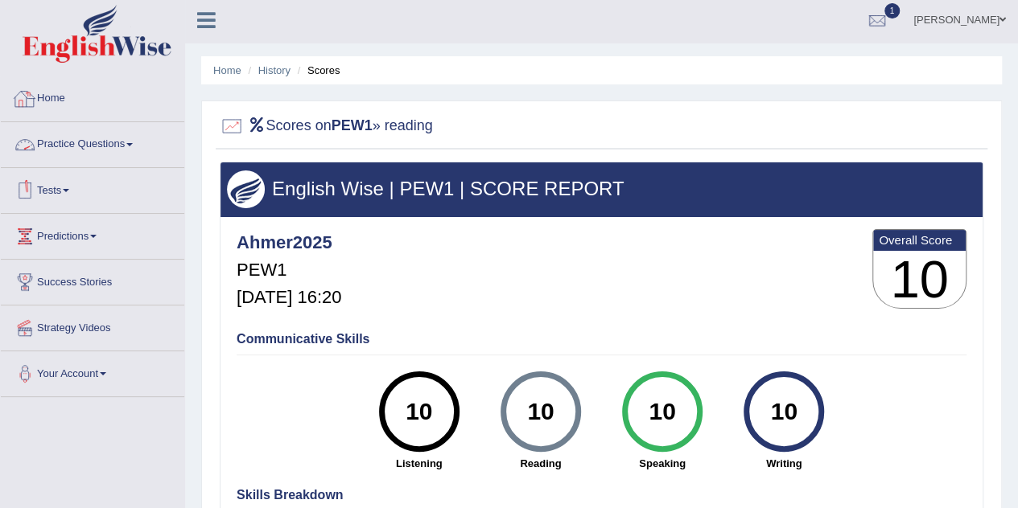
click at [45, 101] on link "Home" at bounding box center [92, 96] width 183 height 40
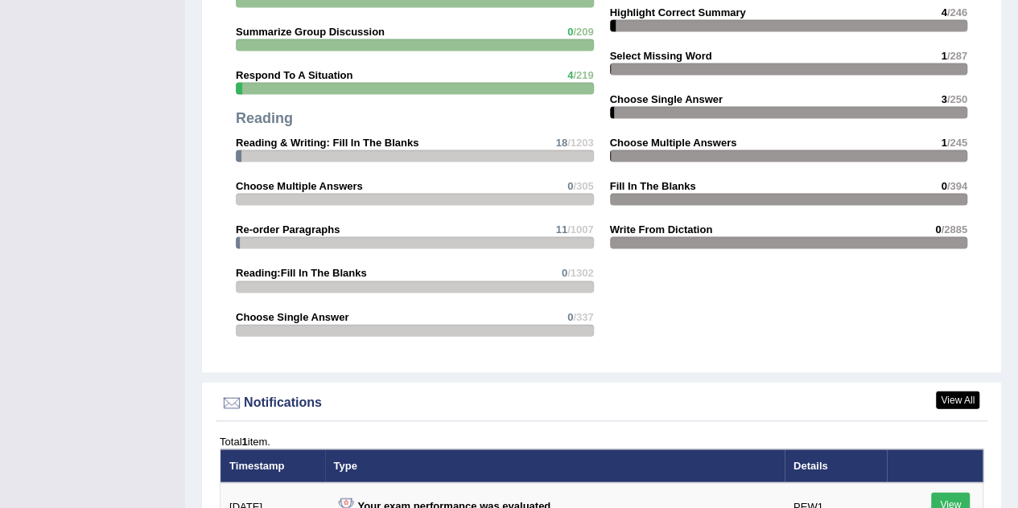
scroll to position [1876, 0]
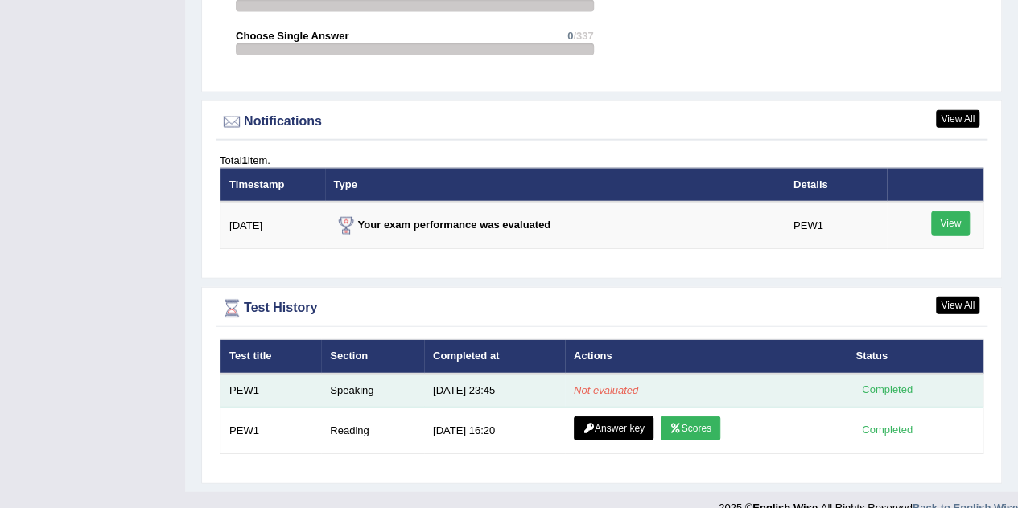
click at [610, 384] on em "Not evaluated" at bounding box center [606, 390] width 64 height 12
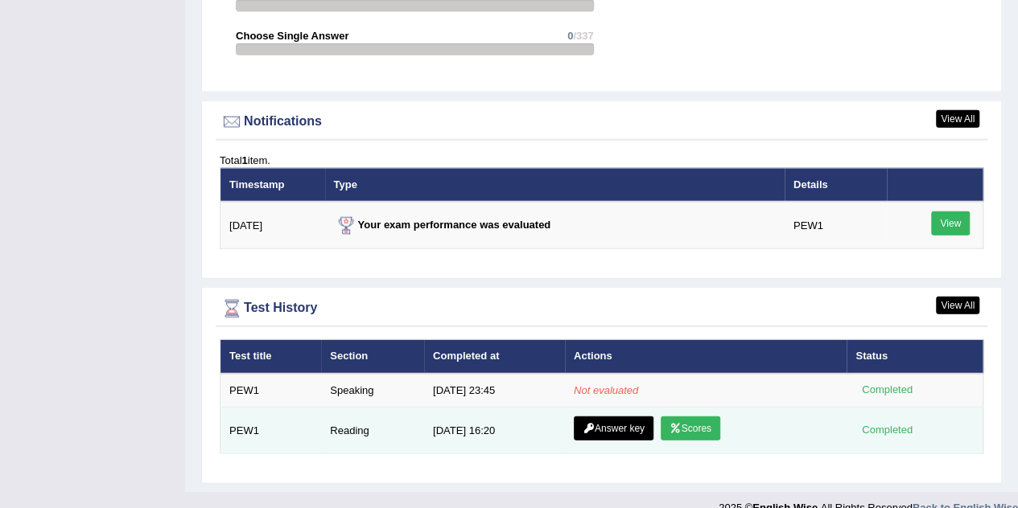
click at [614, 417] on link "Answer key" at bounding box center [614, 429] width 80 height 24
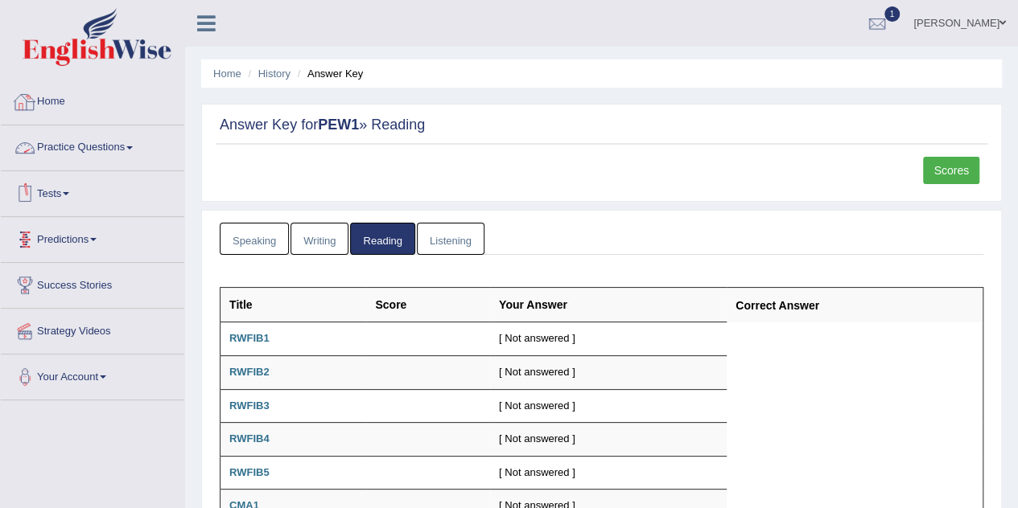
click at [73, 93] on link "Home" at bounding box center [92, 100] width 183 height 40
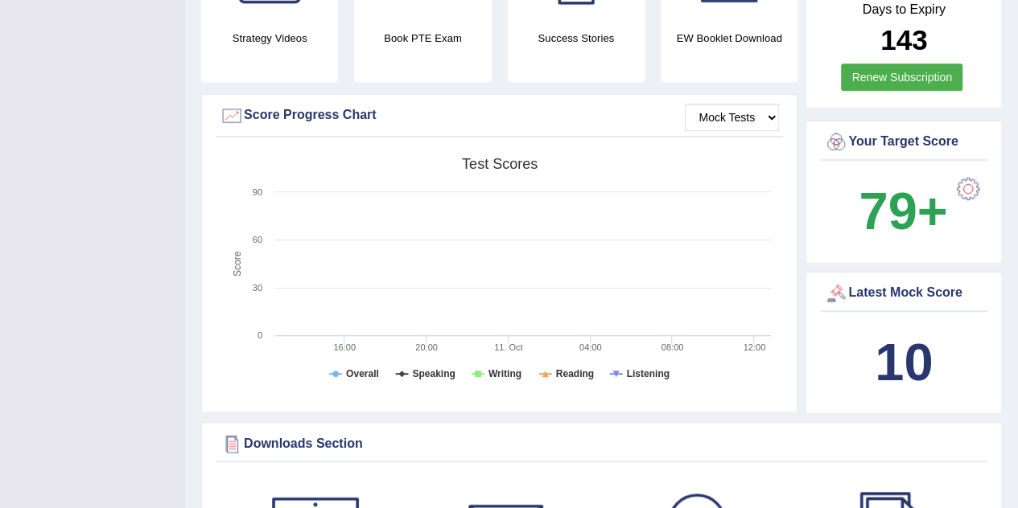
scroll to position [406, 0]
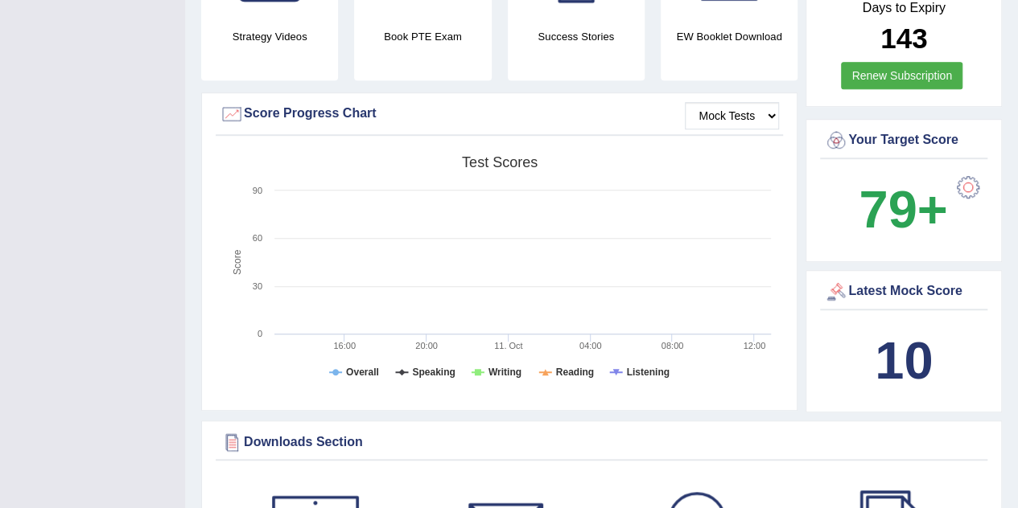
click at [919, 335] on b "10" at bounding box center [903, 360] width 58 height 59
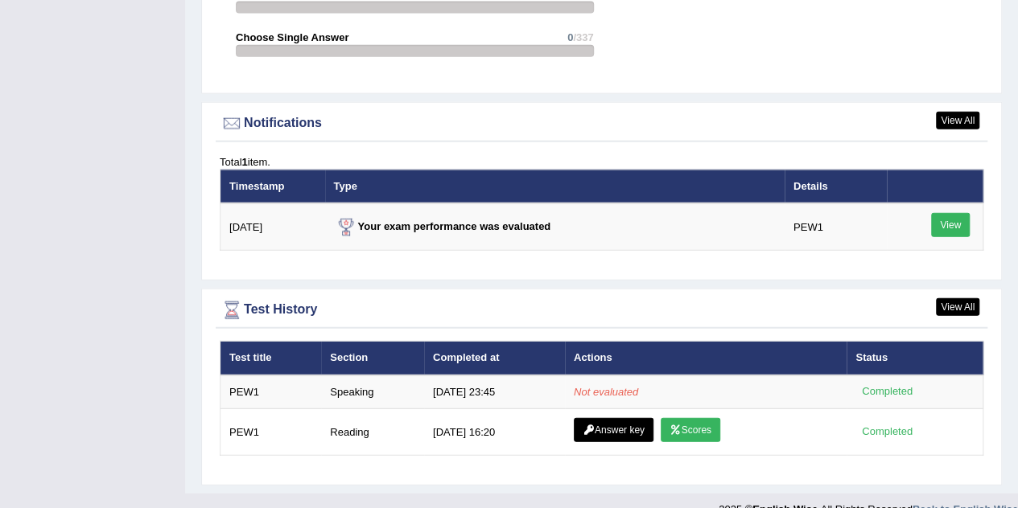
scroll to position [1876, 0]
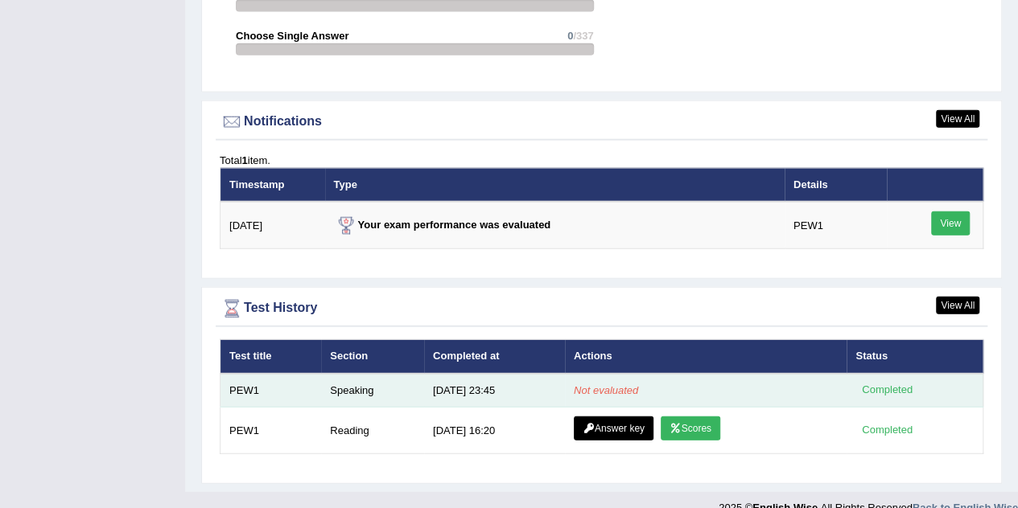
click at [894, 382] on div "Completed" at bounding box center [886, 390] width 63 height 17
click at [581, 384] on em "Not evaluated" at bounding box center [606, 390] width 64 height 12
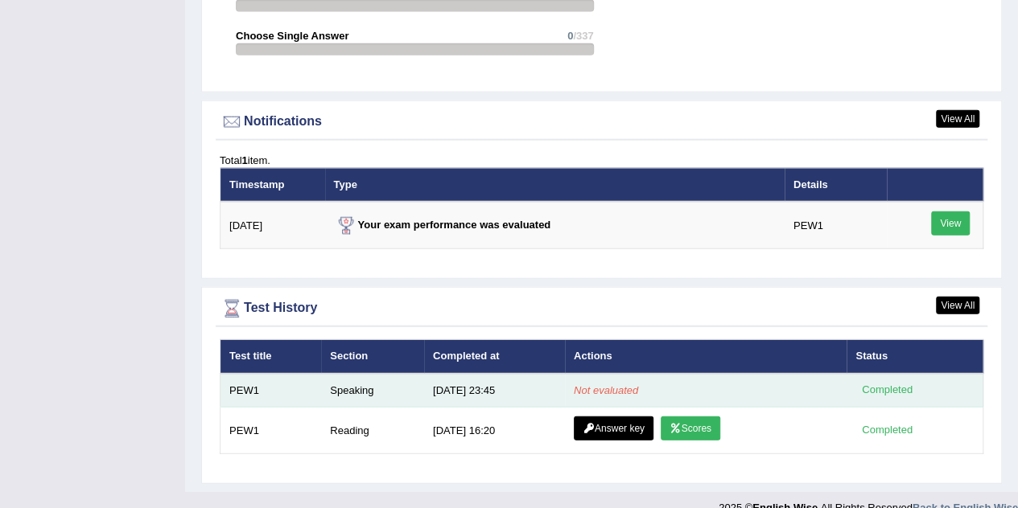
click at [581, 384] on em "Not evaluated" at bounding box center [606, 390] width 64 height 12
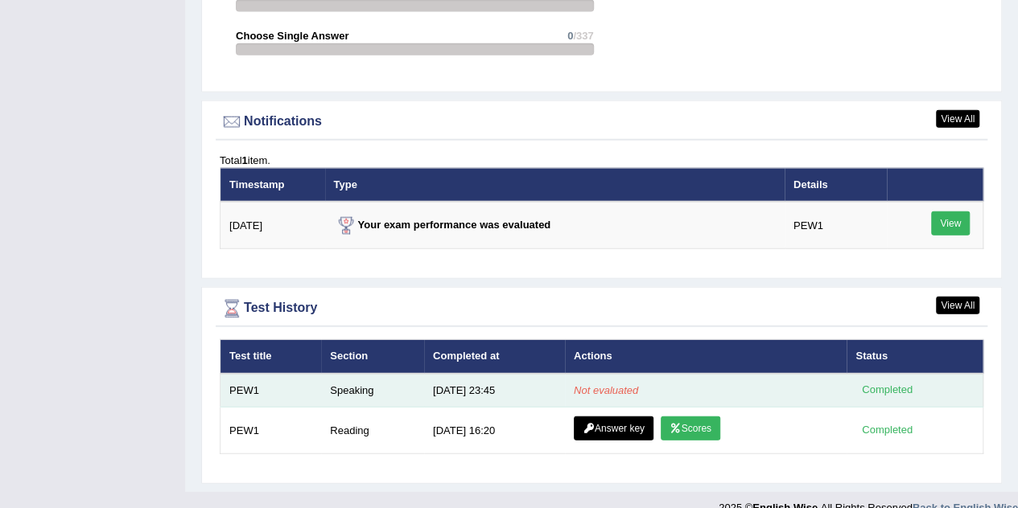
click at [581, 384] on em "Not evaluated" at bounding box center [606, 390] width 64 height 12
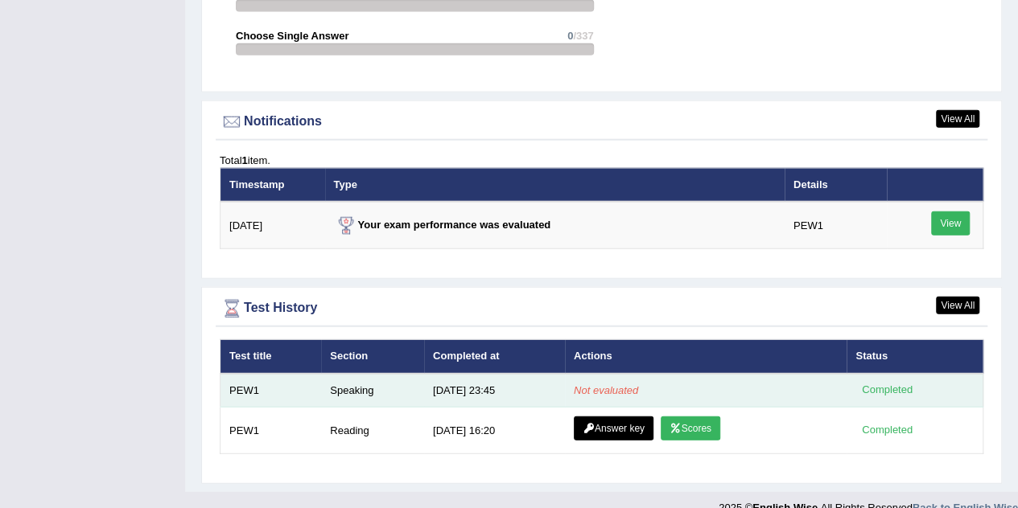
click at [581, 384] on em "Not evaluated" at bounding box center [606, 390] width 64 height 12
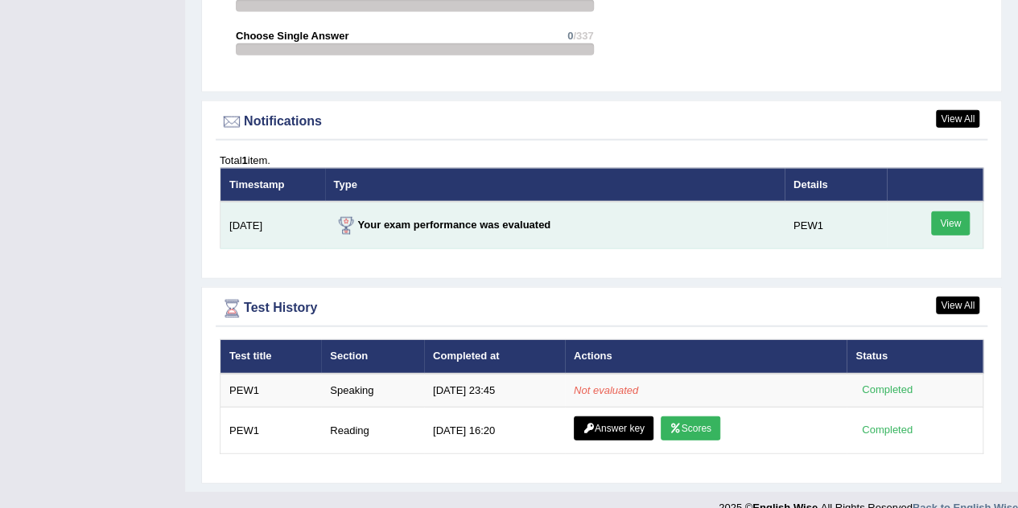
click at [952, 212] on link "View" at bounding box center [950, 224] width 39 height 24
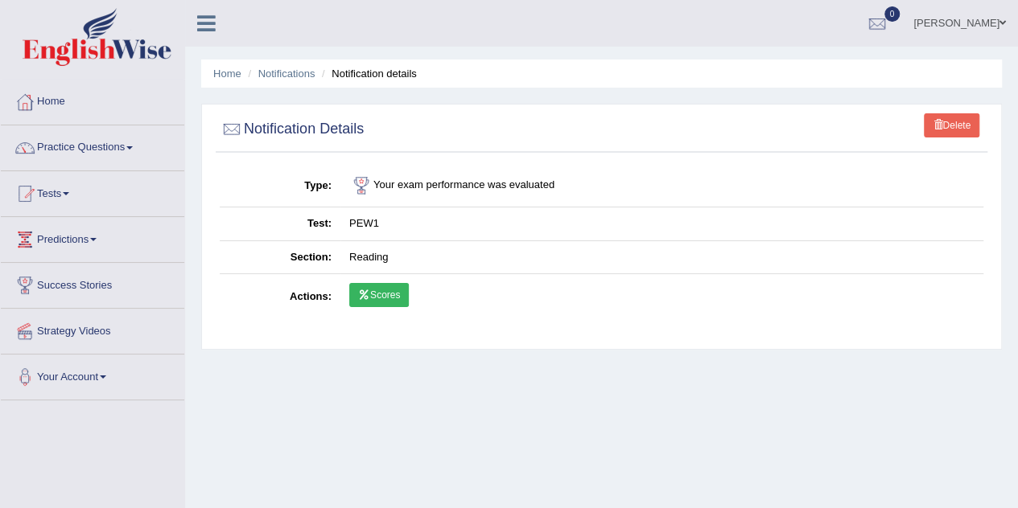
click at [397, 298] on link "Scores" at bounding box center [379, 295] width 60 height 24
click at [78, 105] on link "Home" at bounding box center [92, 100] width 183 height 40
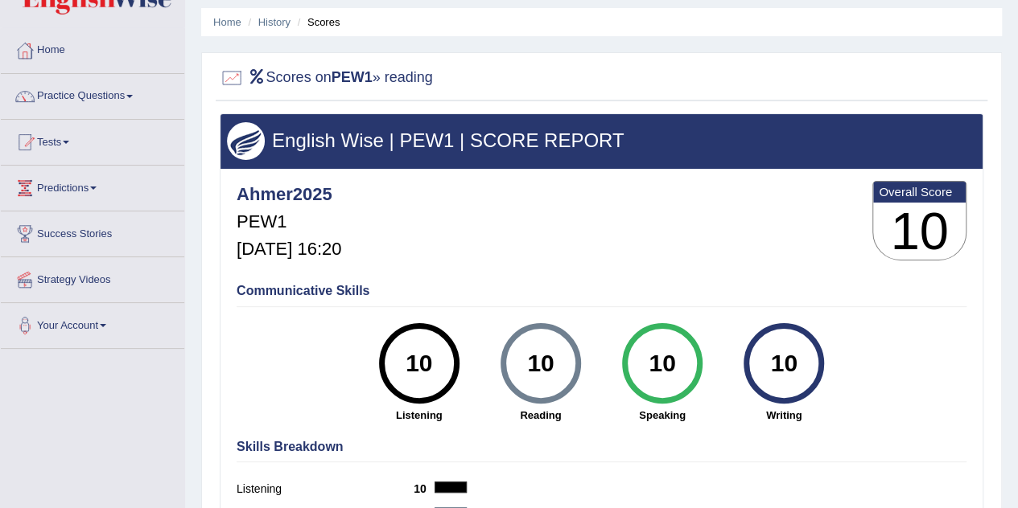
scroll to position [51, 0]
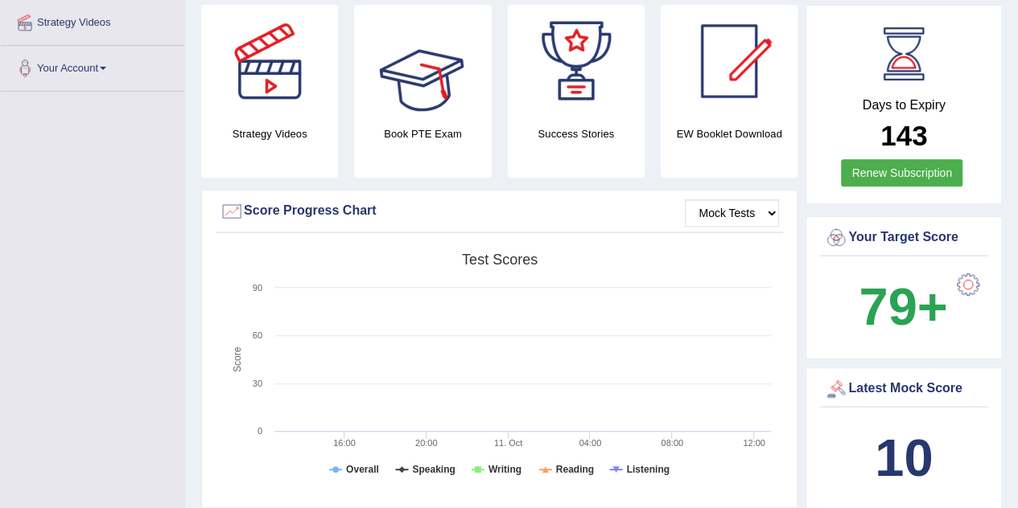
scroll to position [310, 0]
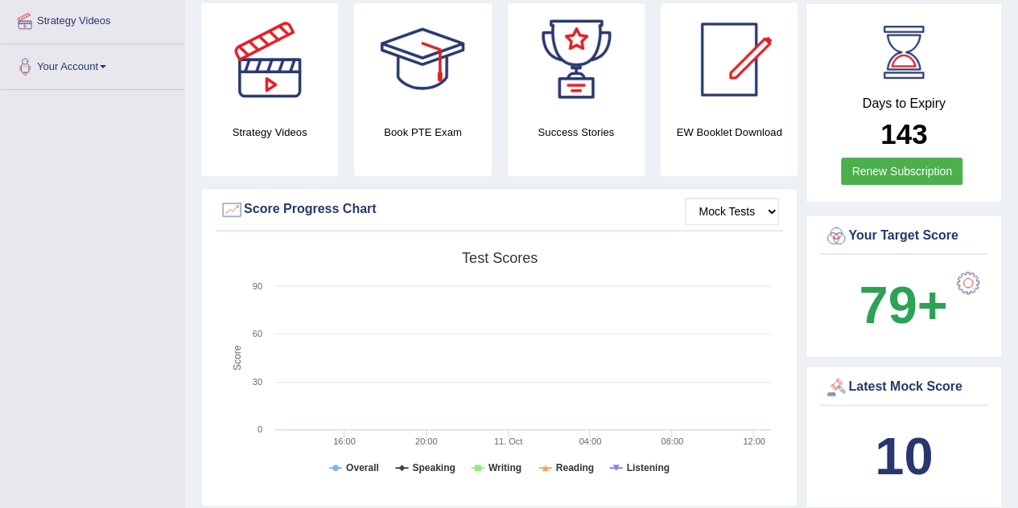
click at [961, 267] on div at bounding box center [968, 283] width 32 height 32
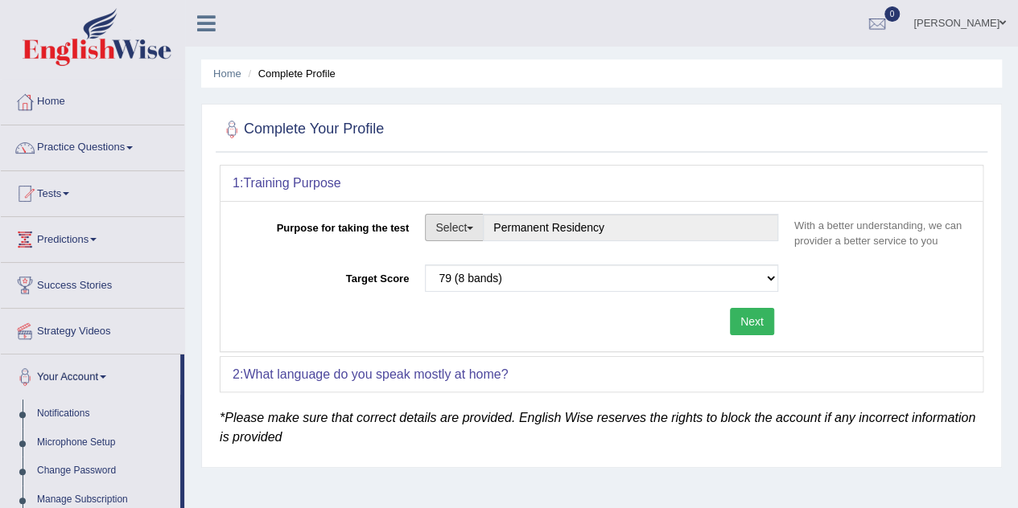
click at [471, 233] on button "Select" at bounding box center [454, 227] width 59 height 27
click at [479, 260] on link "Student Visa" at bounding box center [497, 262] width 143 height 21
type input "Student Visa"
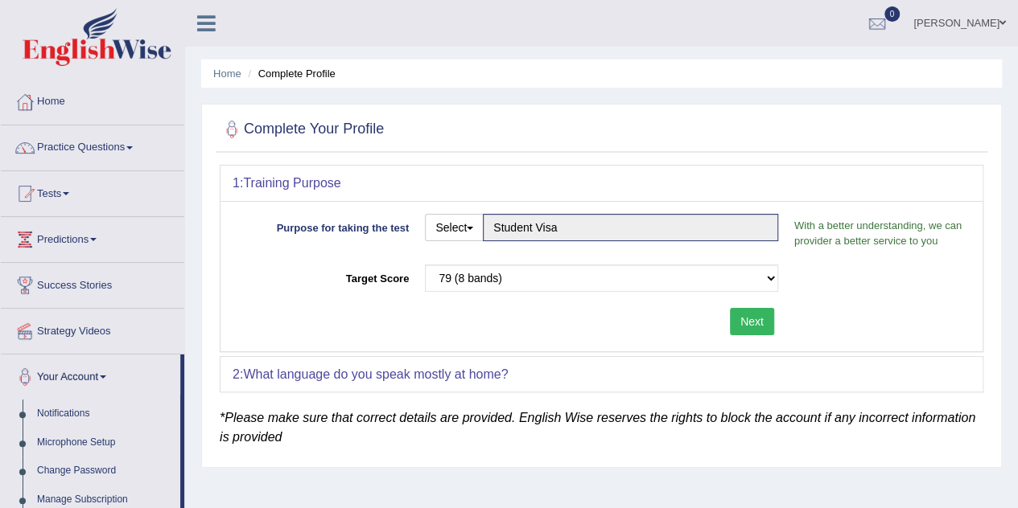
click at [759, 324] on button "Next" at bounding box center [752, 321] width 44 height 27
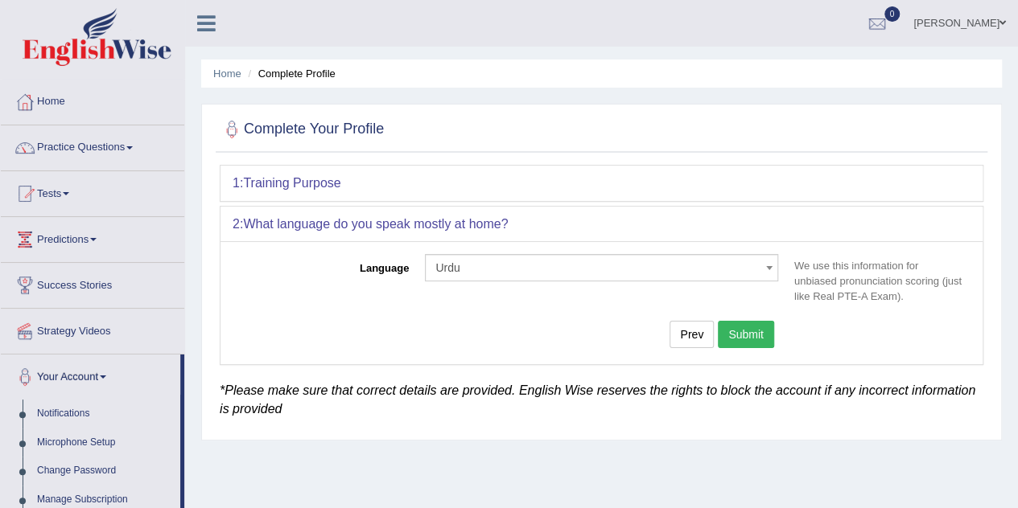
click at [754, 335] on button "Submit" at bounding box center [745, 334] width 56 height 27
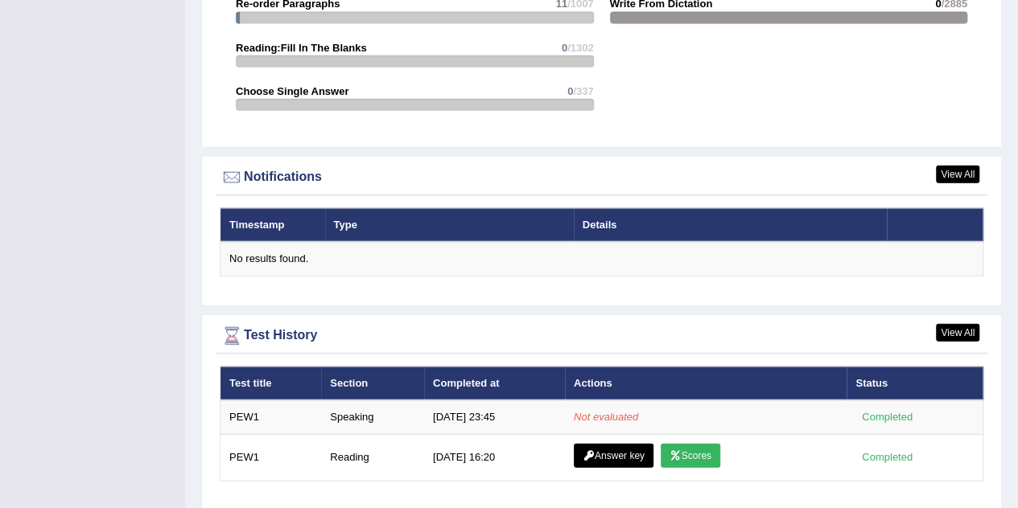
scroll to position [1901, 0]
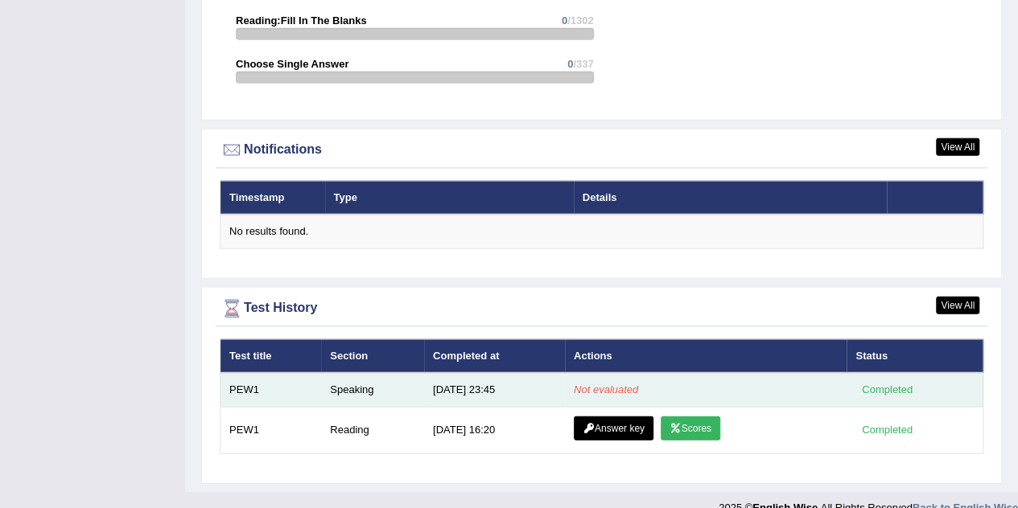
click at [730, 376] on td "Not evaluated" at bounding box center [706, 390] width 282 height 34
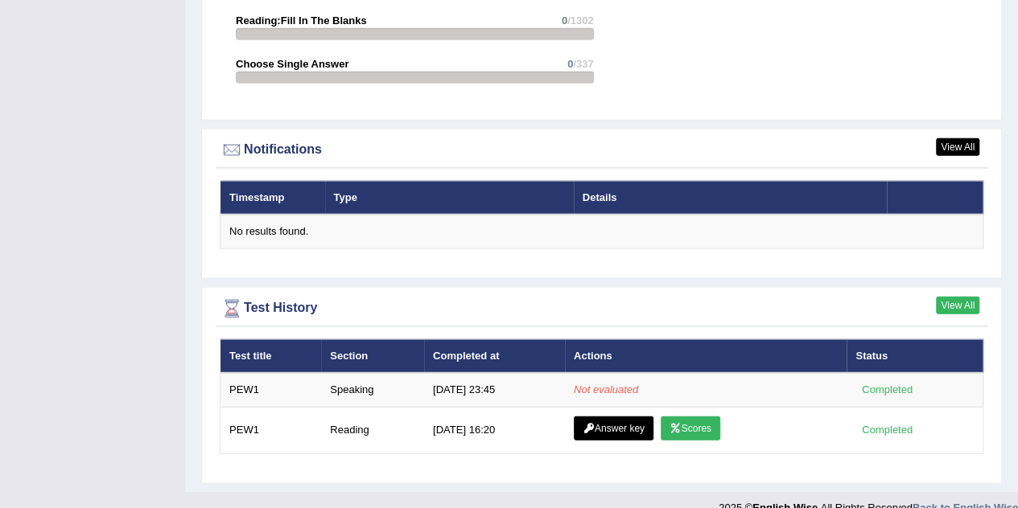
click at [968, 297] on link "View All" at bounding box center [956, 306] width 43 height 18
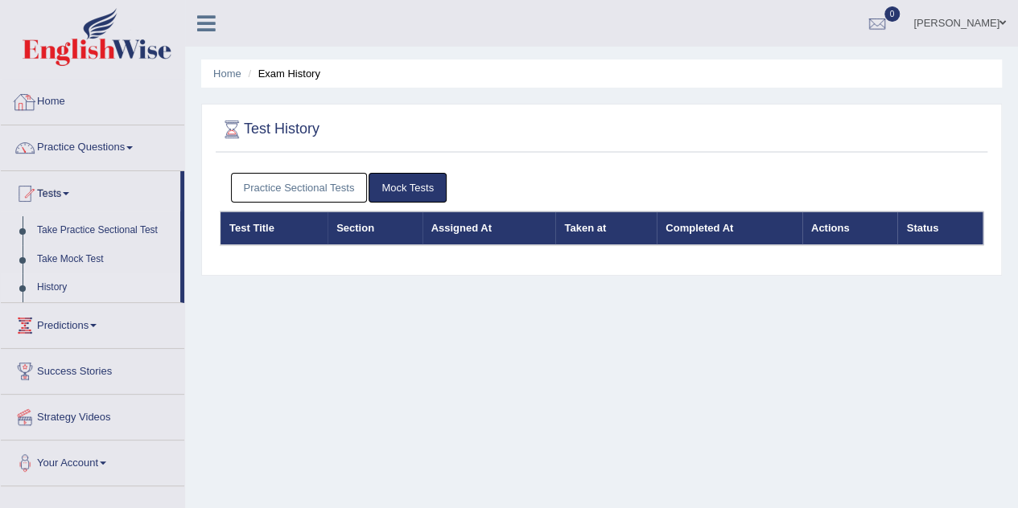
click at [74, 101] on link "Home" at bounding box center [92, 100] width 183 height 40
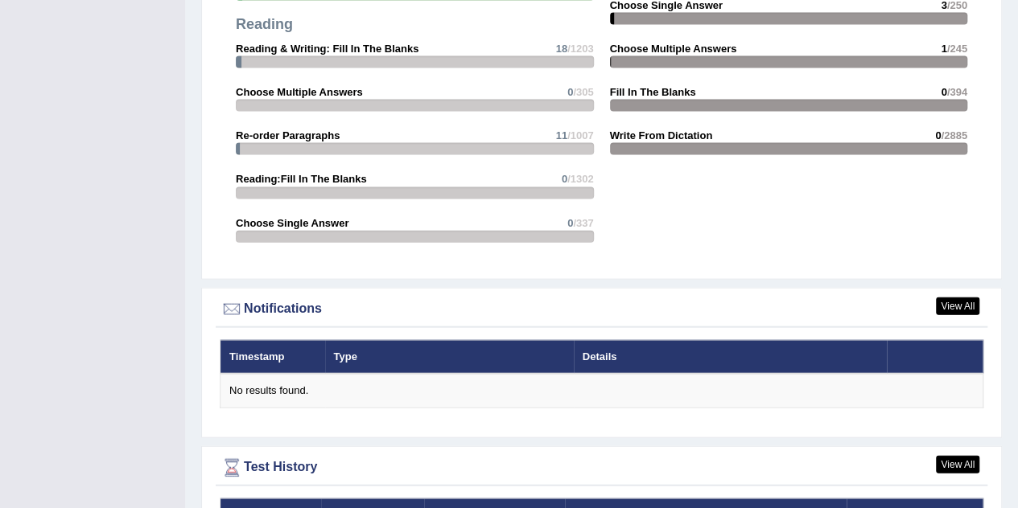
scroll to position [1848, 0]
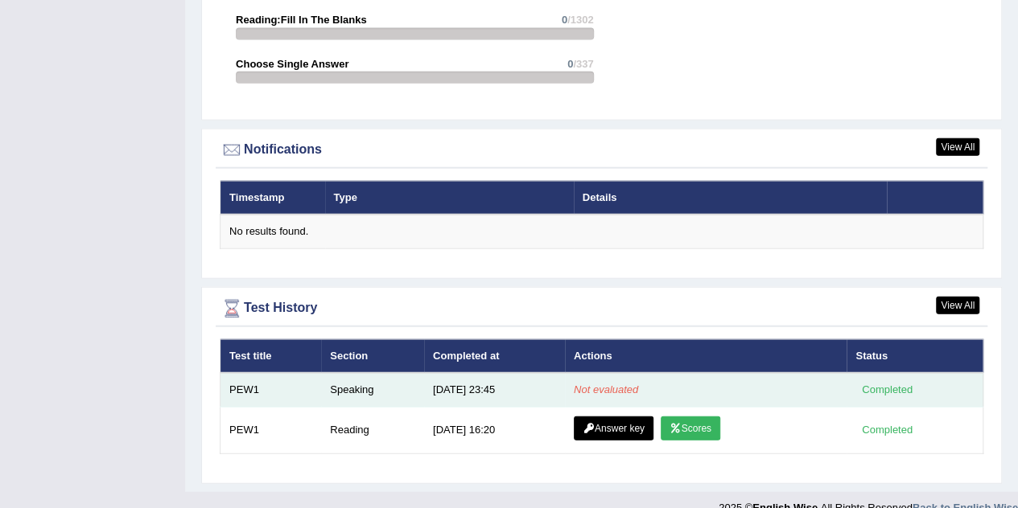
click at [576, 384] on em "Not evaluated" at bounding box center [606, 390] width 64 height 12
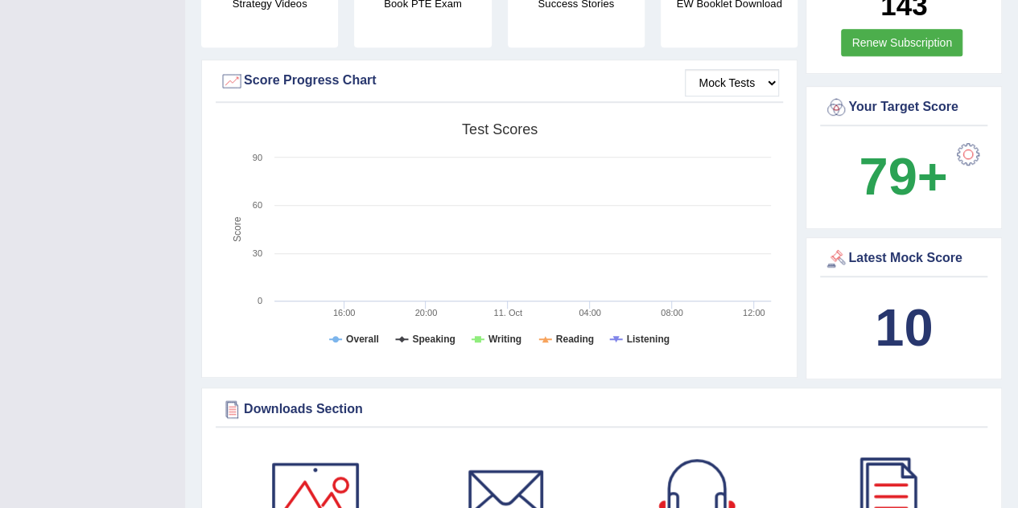
scroll to position [438, 0]
click at [907, 148] on b "79+" at bounding box center [902, 177] width 88 height 59
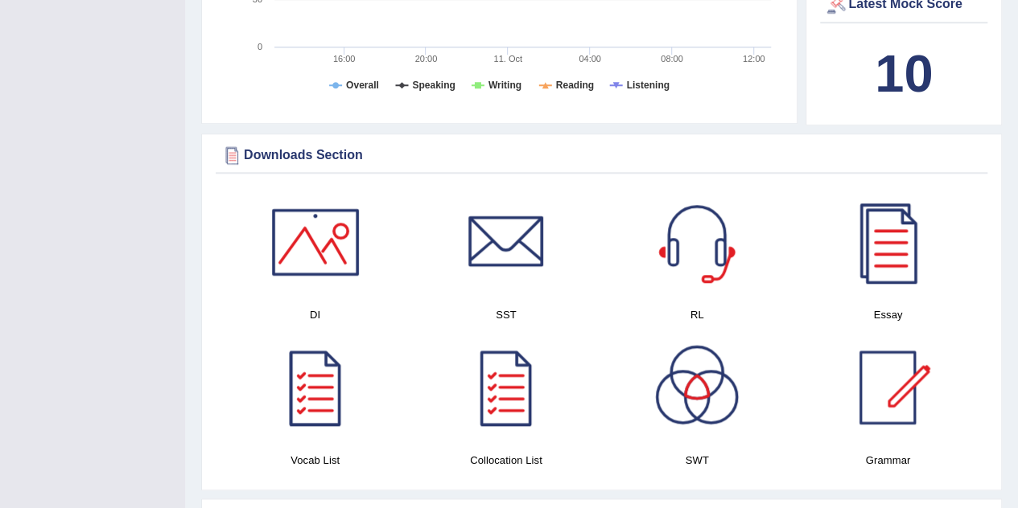
scroll to position [680, 0]
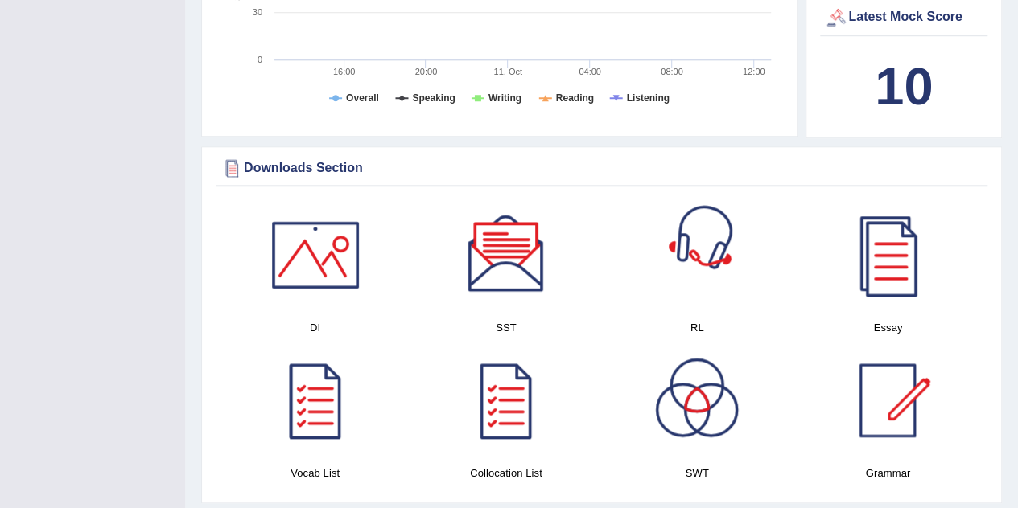
click at [661, 245] on div at bounding box center [696, 255] width 113 height 113
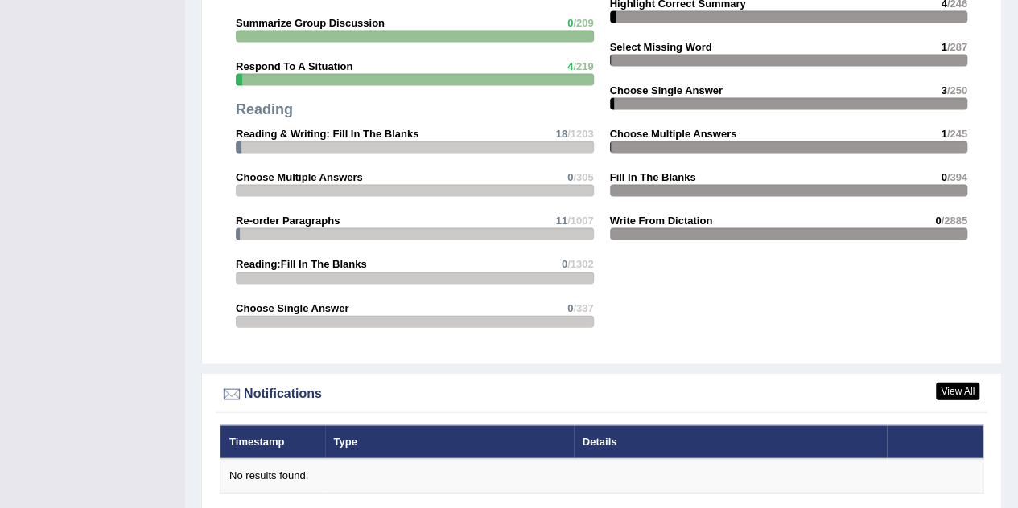
scroll to position [1848, 0]
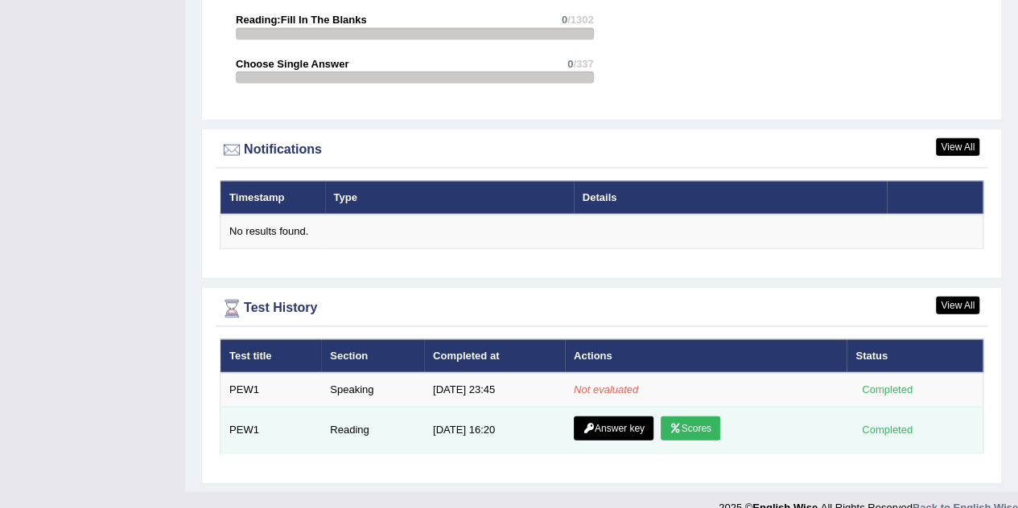
click at [697, 417] on link "Scores" at bounding box center [690, 429] width 60 height 24
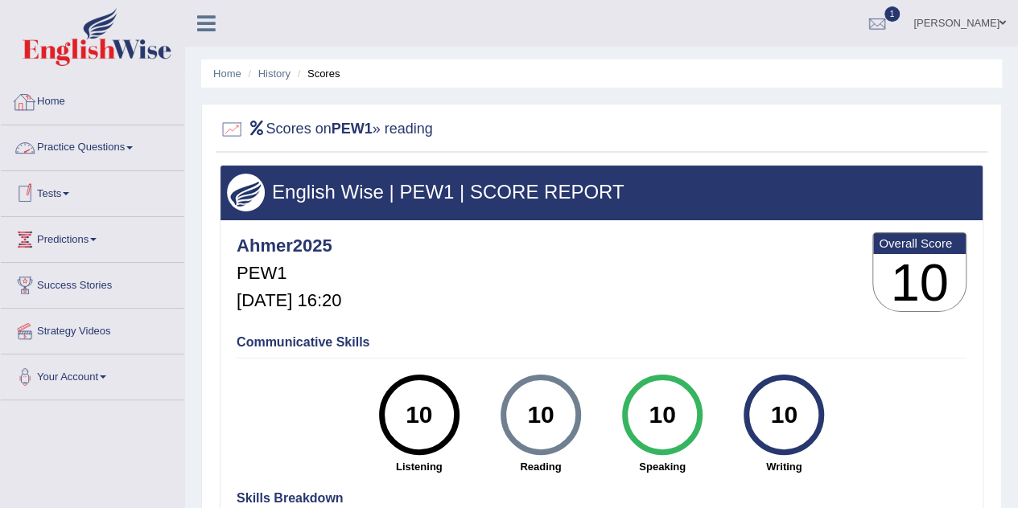
click at [60, 81] on link "Home" at bounding box center [92, 100] width 183 height 40
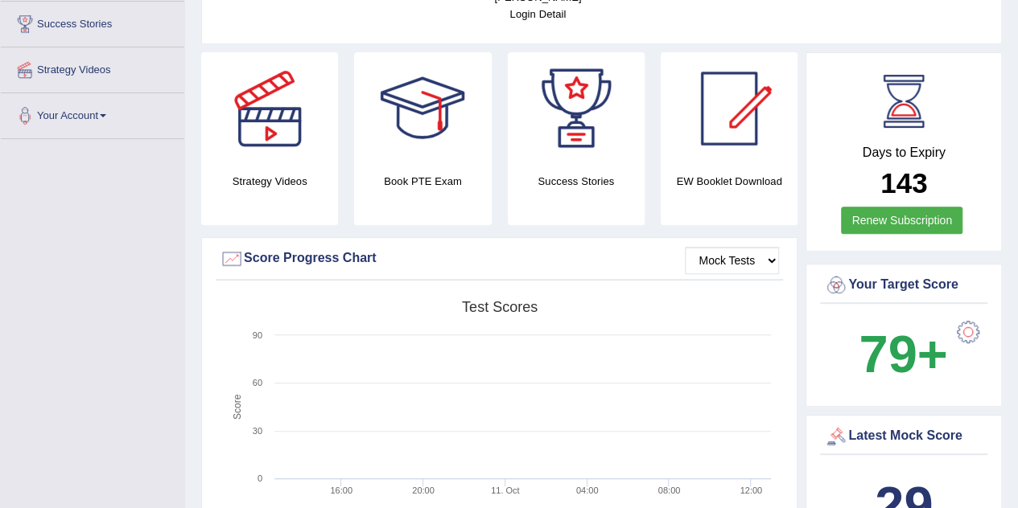
scroll to position [256, 0]
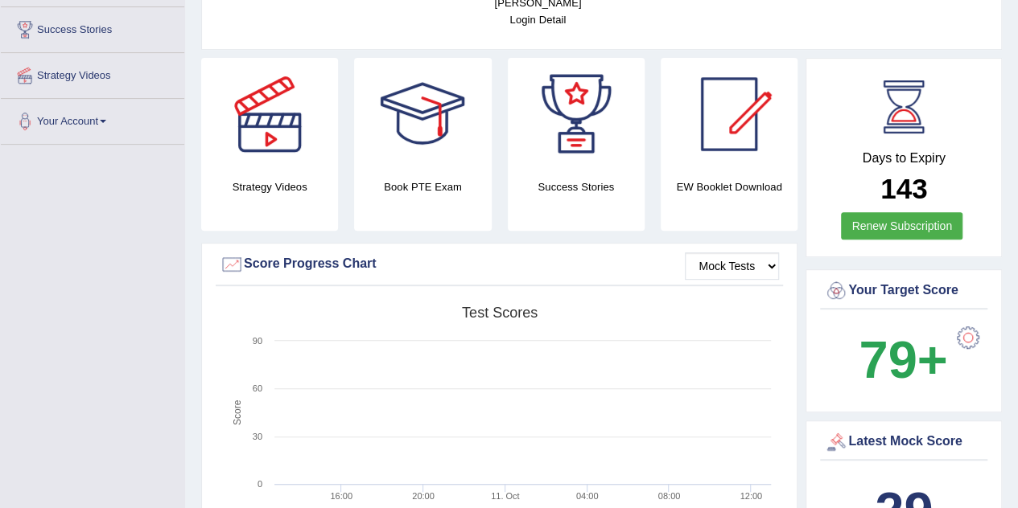
click at [962, 322] on div at bounding box center [968, 338] width 32 height 32
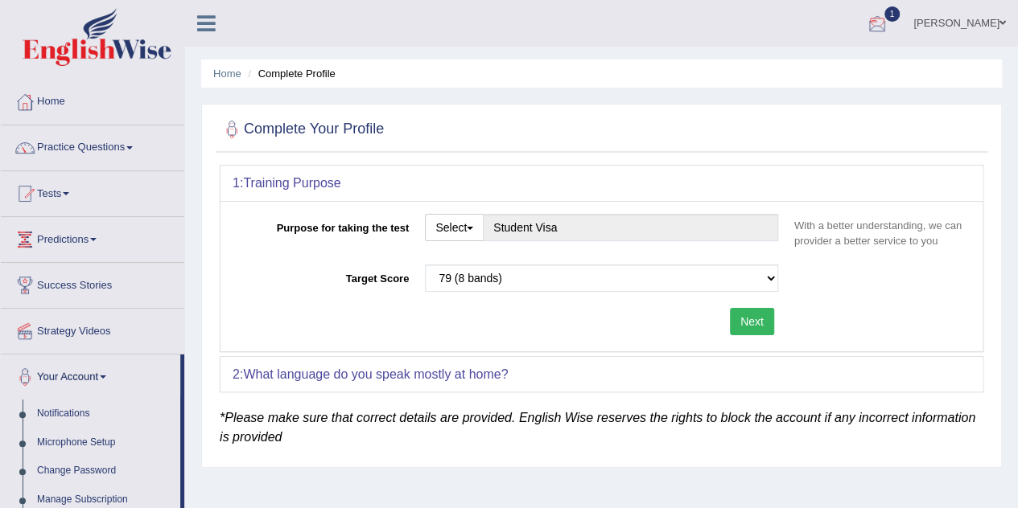
click at [889, 23] on div at bounding box center [877, 24] width 24 height 24
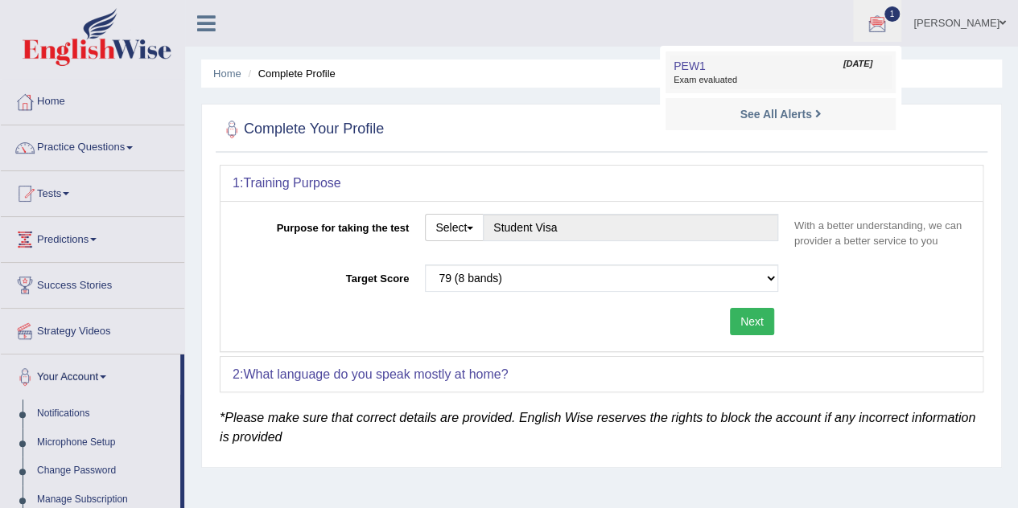
click at [865, 62] on span "[DATE]" at bounding box center [857, 64] width 29 height 13
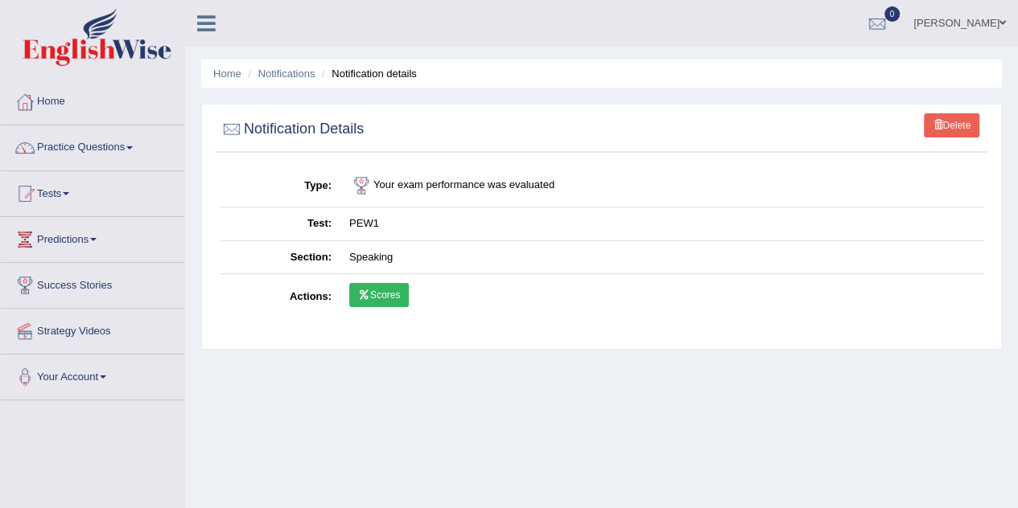
click at [384, 286] on link "Scores" at bounding box center [379, 295] width 60 height 24
click at [130, 141] on link "Practice Questions" at bounding box center [92, 145] width 183 height 40
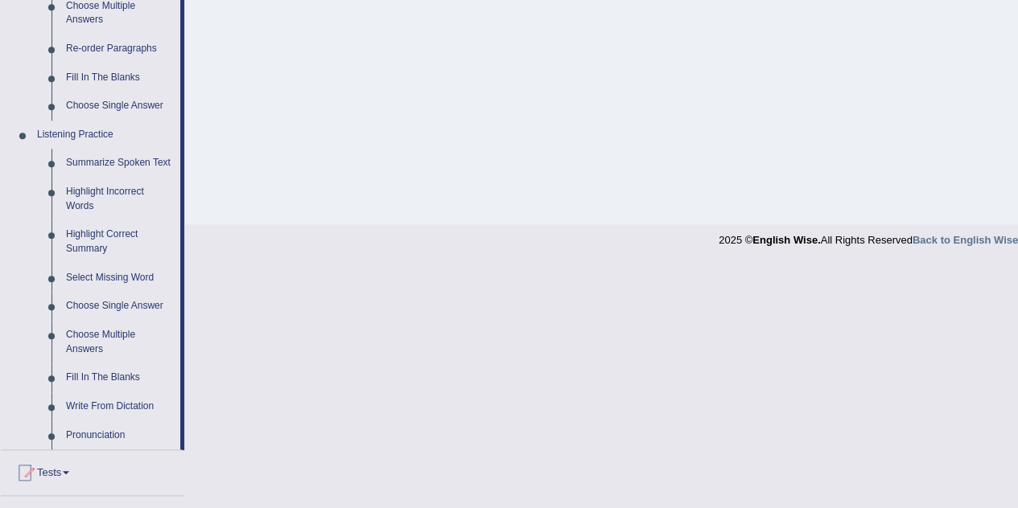
scroll to position [750, 0]
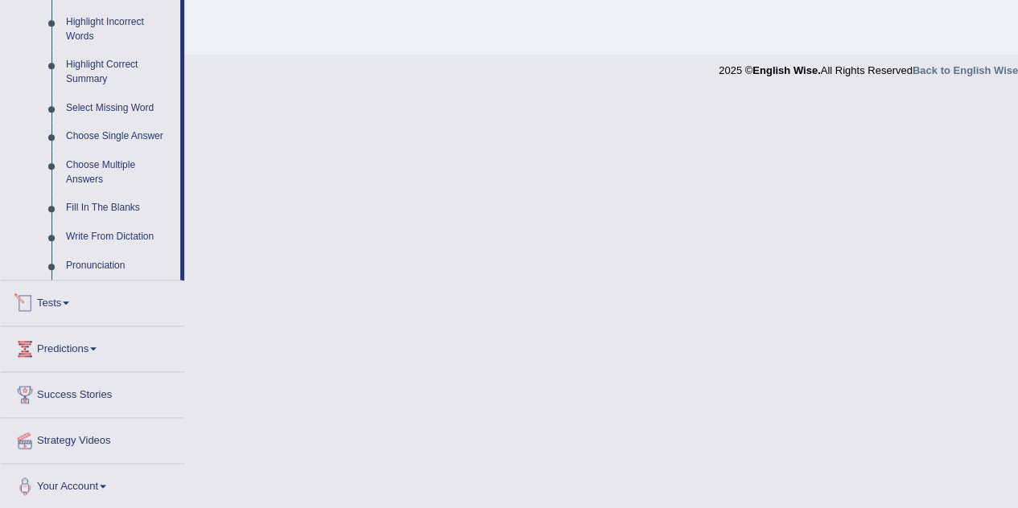
click at [65, 294] on link "Tests" at bounding box center [92, 301] width 183 height 40
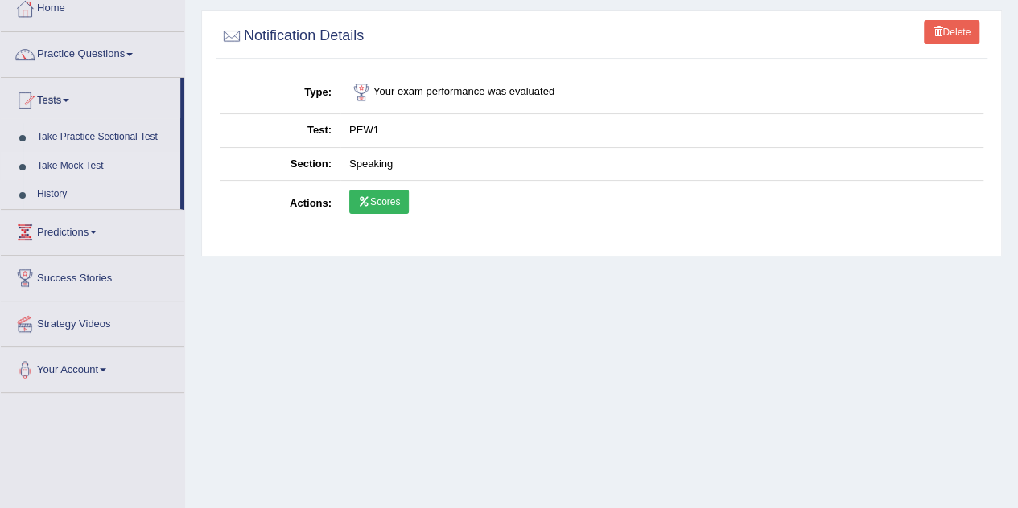
scroll to position [86, 0]
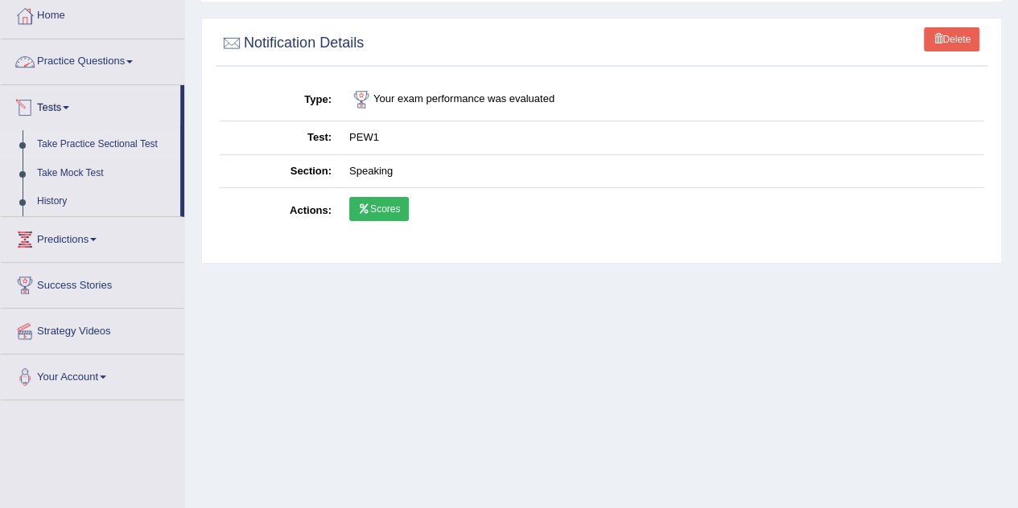
click at [87, 141] on link "Take Practice Sectional Test" at bounding box center [105, 144] width 150 height 29
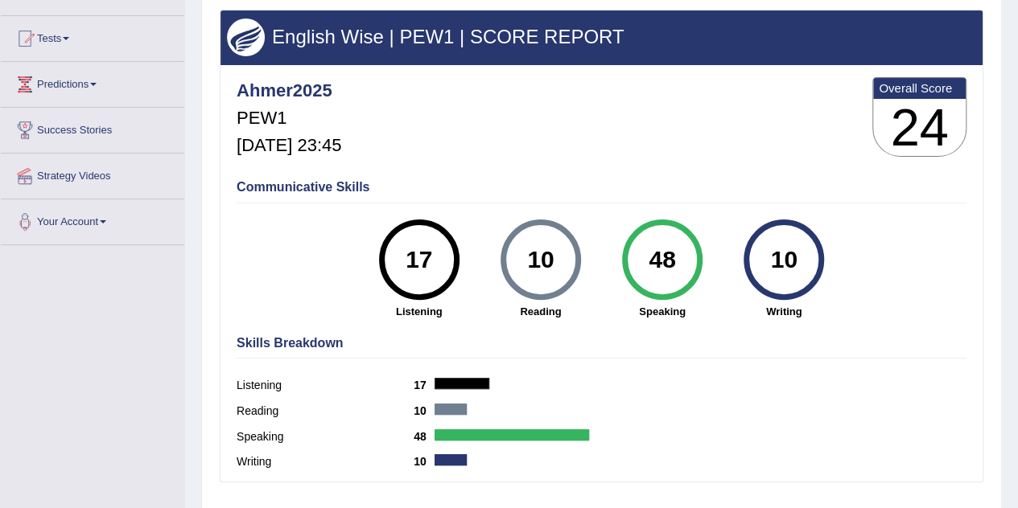
scroll to position [156, 0]
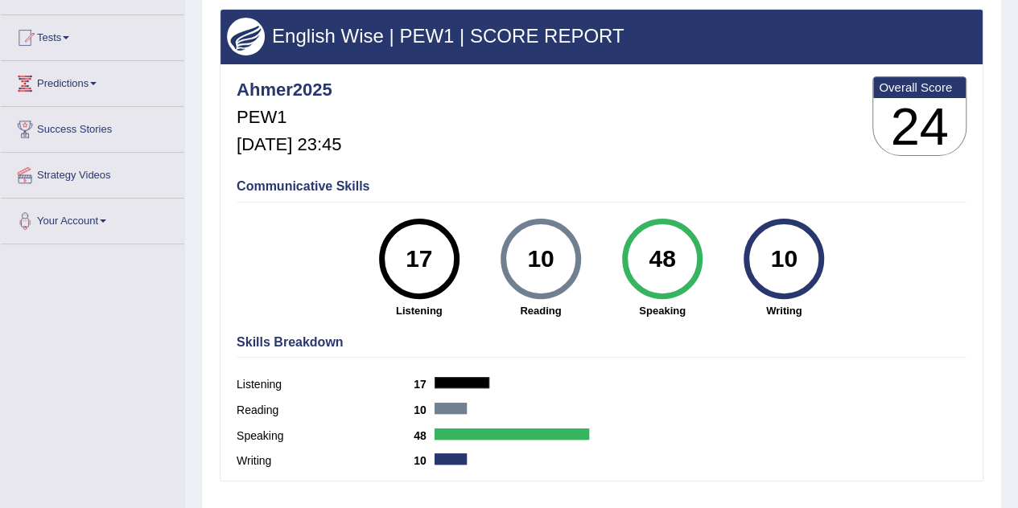
drag, startPoint x: 649, startPoint y: 255, endPoint x: 676, endPoint y: 257, distance: 27.5
click at [676, 257] on div "48" at bounding box center [661, 259] width 59 height 68
drag, startPoint x: 650, startPoint y: 254, endPoint x: 703, endPoint y: 251, distance: 53.2
click at [703, 251] on div "48 Speaking" at bounding box center [661, 269] width 121 height 100
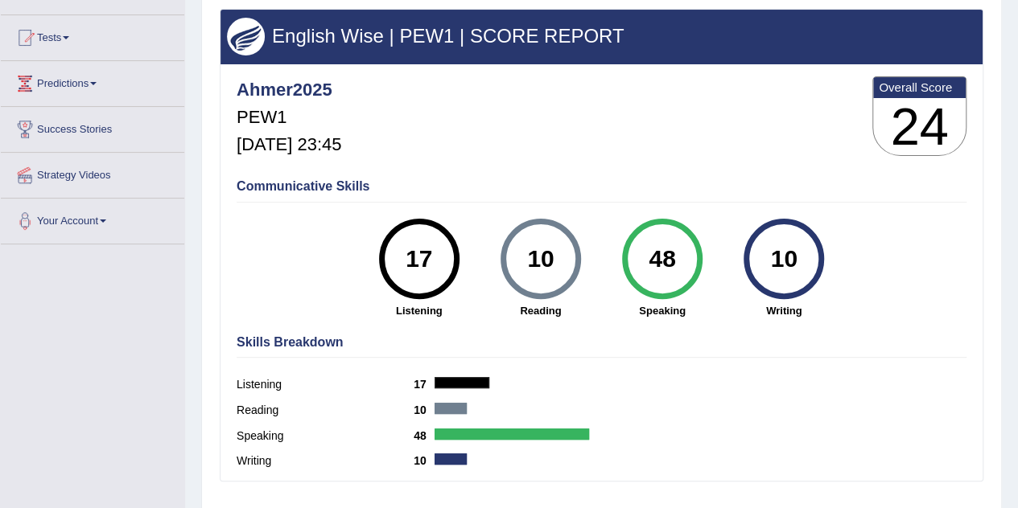
click at [703, 251] on div "48 Speaking" at bounding box center [661, 269] width 121 height 100
drag, startPoint x: 651, startPoint y: 263, endPoint x: 708, endPoint y: 252, distance: 58.2
click at [708, 252] on div "48 Speaking" at bounding box center [661, 269] width 121 height 100
drag, startPoint x: 889, startPoint y: 124, endPoint x: 953, endPoint y: 117, distance: 64.8
click at [953, 117] on h3 "24" at bounding box center [919, 127] width 93 height 58
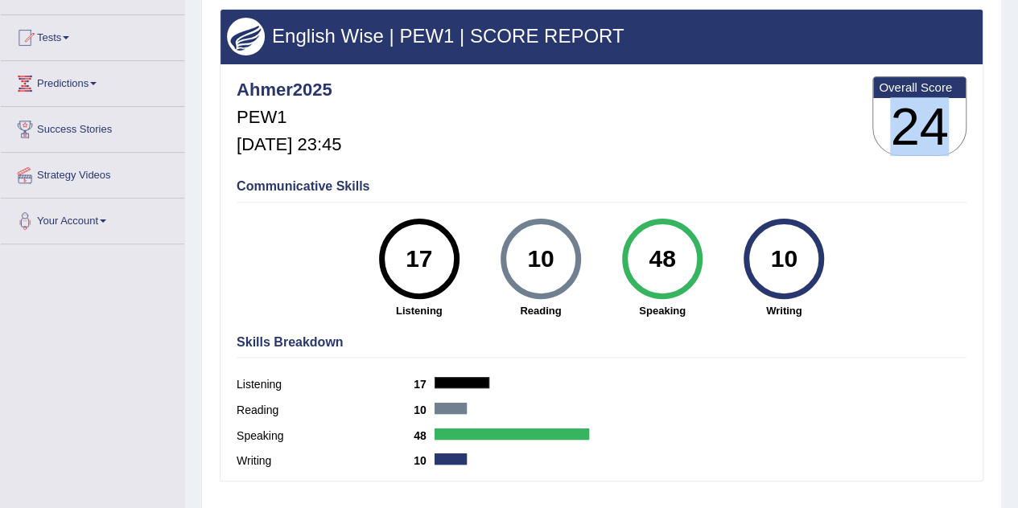
click at [953, 117] on h3 "24" at bounding box center [919, 127] width 93 height 58
drag, startPoint x: 953, startPoint y: 117, endPoint x: 902, endPoint y: 133, distance: 53.9
click at [902, 133] on h3 "24" at bounding box center [919, 127] width 93 height 58
drag, startPoint x: 902, startPoint y: 133, endPoint x: 945, endPoint y: 129, distance: 43.6
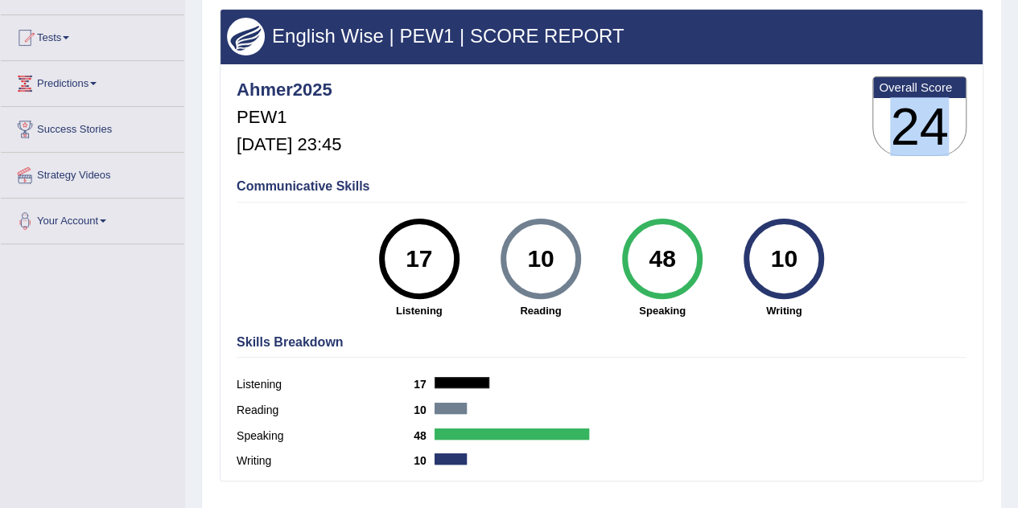
click at [945, 129] on h3 "24" at bounding box center [919, 127] width 93 height 58
drag, startPoint x: 945, startPoint y: 129, endPoint x: 904, endPoint y: 138, distance: 42.0
click at [904, 138] on h3 "24" at bounding box center [919, 127] width 93 height 58
click at [911, 242] on div "Communicative Skills 17 Listening 10 Reading 48 Speaking 10 Writing" at bounding box center [601, 247] width 738 height 152
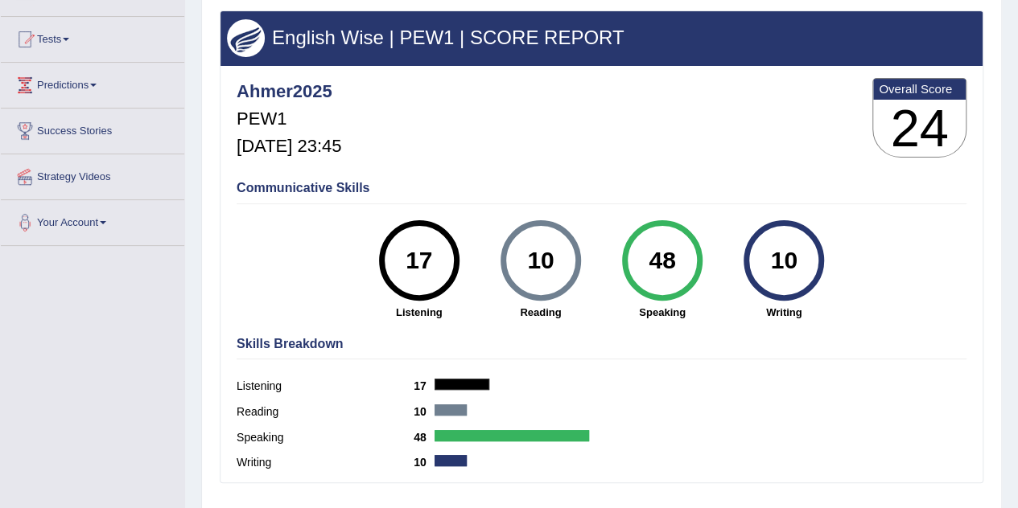
scroll to position [147, 0]
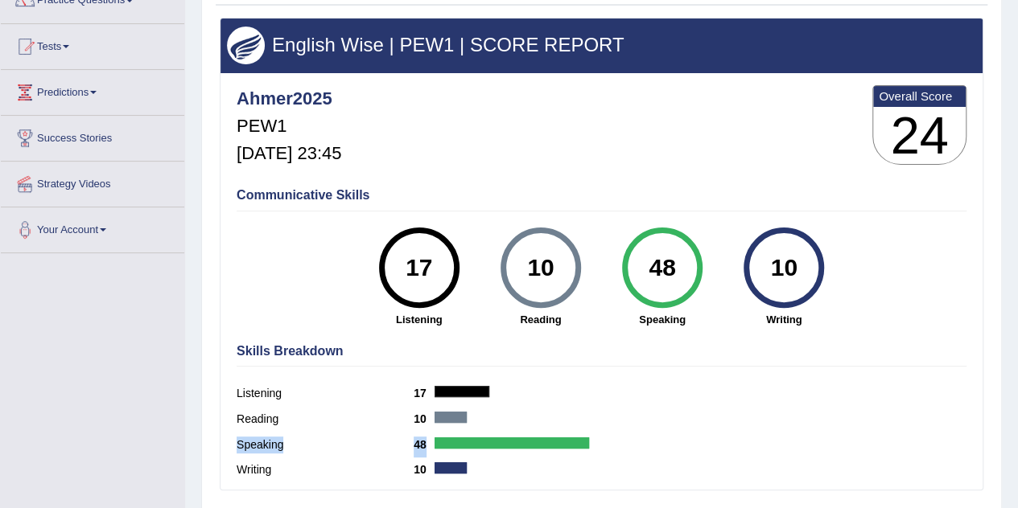
drag, startPoint x: 605, startPoint y: 436, endPoint x: 622, endPoint y: 437, distance: 16.9
click at [622, 437] on div "Speaking 48" at bounding box center [601, 447] width 730 height 26
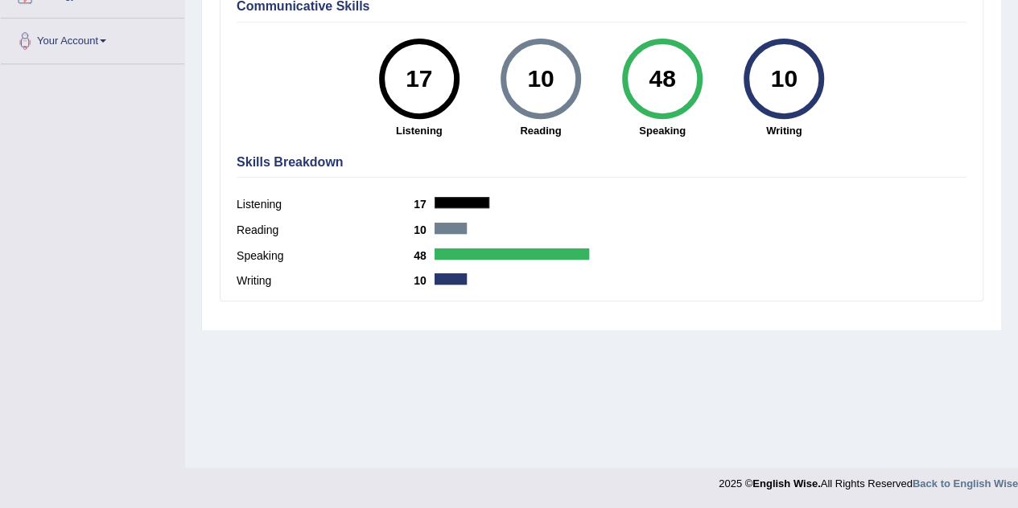
scroll to position [335, 0]
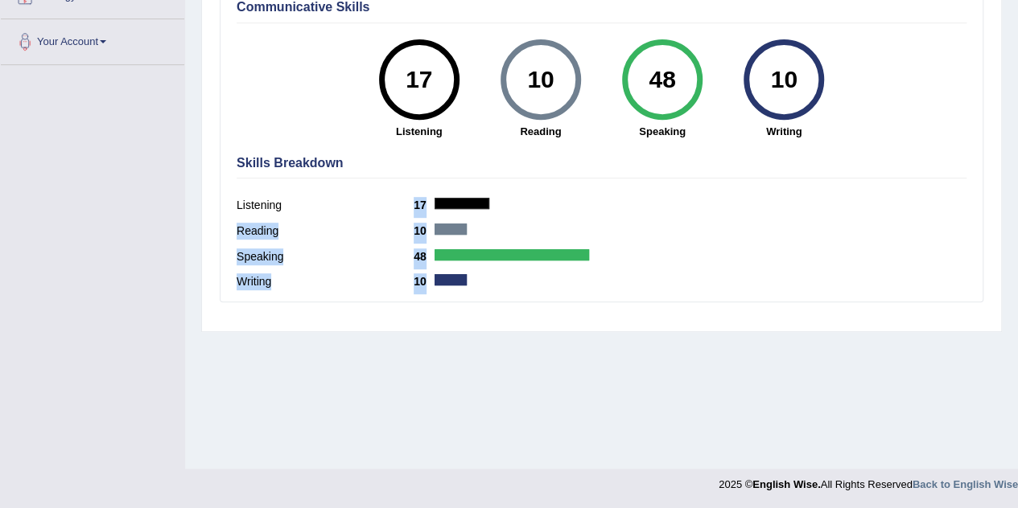
drag, startPoint x: 466, startPoint y: 282, endPoint x: 388, endPoint y: 198, distance: 115.0
click at [388, 198] on div "Skills Breakdown Listening 17 Reading 10 Speaking 48 Writing 10" at bounding box center [601, 225] width 738 height 154
click at [388, 198] on label "Listening" at bounding box center [324, 205] width 177 height 17
drag, startPoint x: 388, startPoint y: 198, endPoint x: 497, endPoint y: 332, distance: 173.2
click at [497, 332] on div "Home History Scores Scores on PEW1 » speaking English Wise | PEW1 | SCORE REPOR…" at bounding box center [601, 67] width 833 height 804
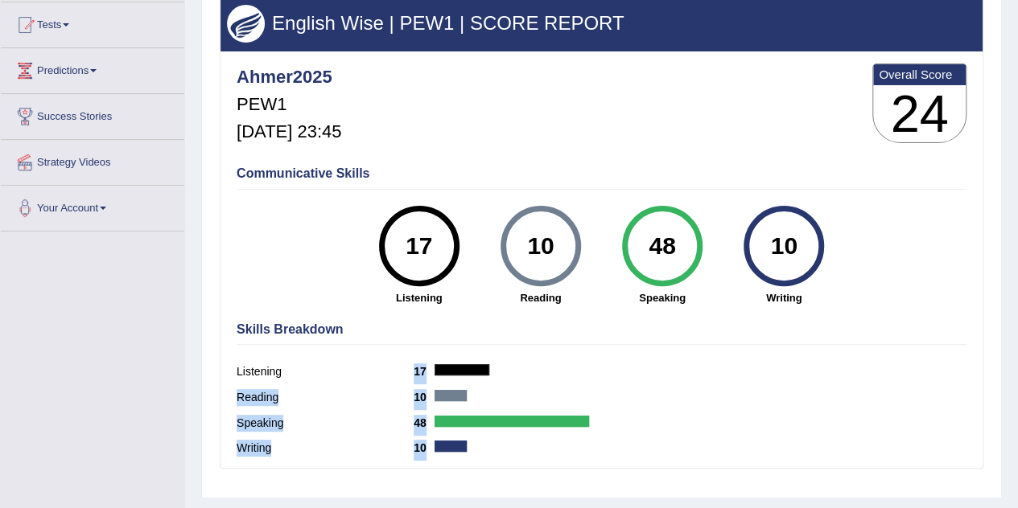
scroll to position [168, 0]
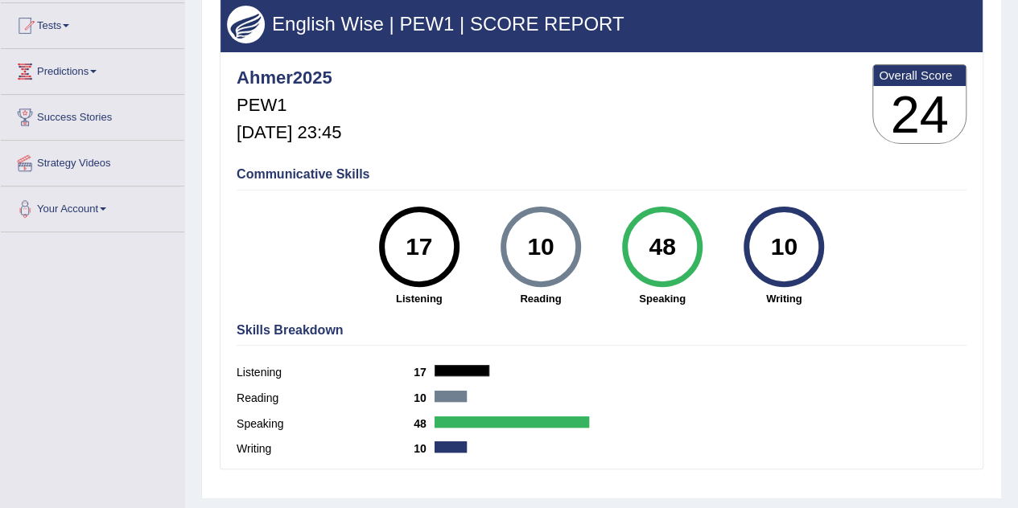
click at [487, 162] on div "Communicative Skills 17 Listening 10 Reading 48 Speaking 10 Writing" at bounding box center [601, 235] width 738 height 152
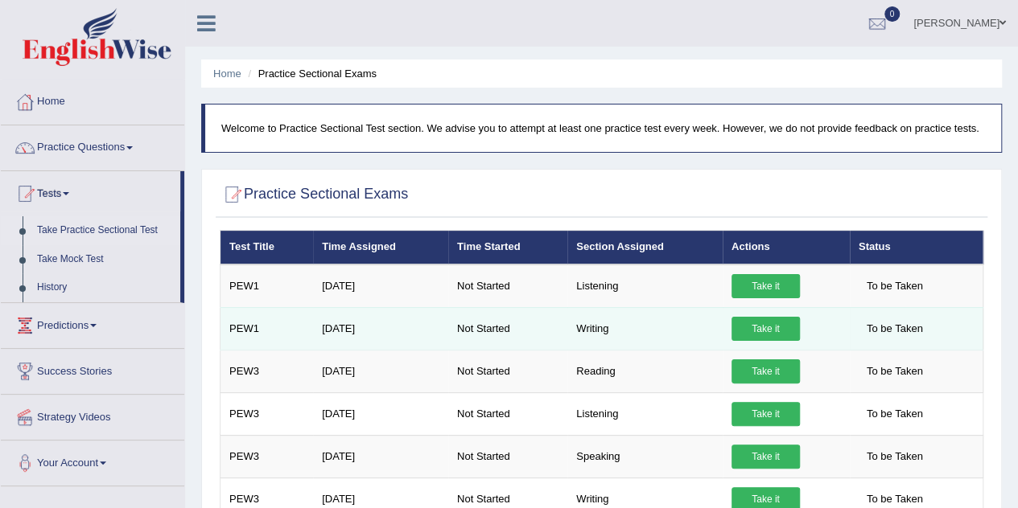
click at [759, 326] on link "Take it" at bounding box center [765, 329] width 68 height 24
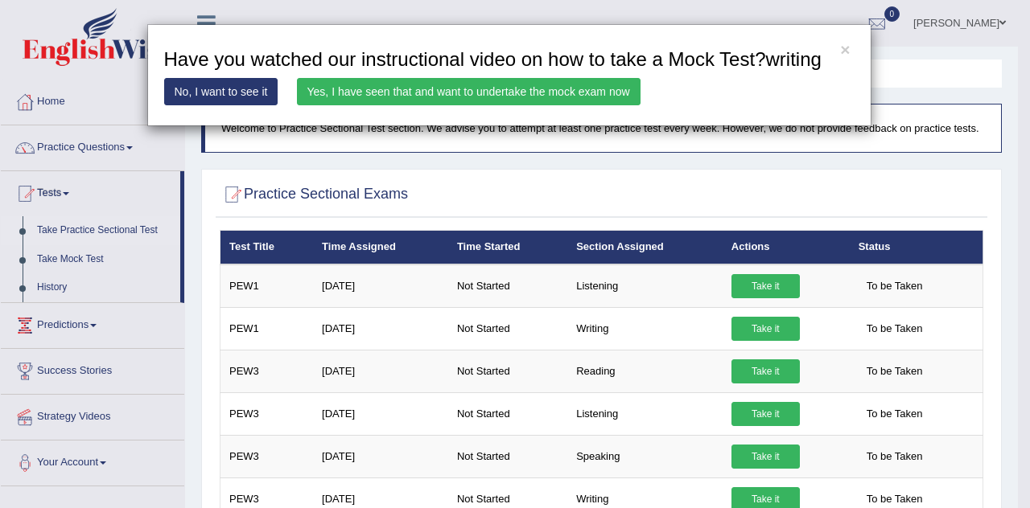
click at [422, 84] on link "Yes, I have seen that and want to undertake the mock exam now" at bounding box center [468, 91] width 343 height 27
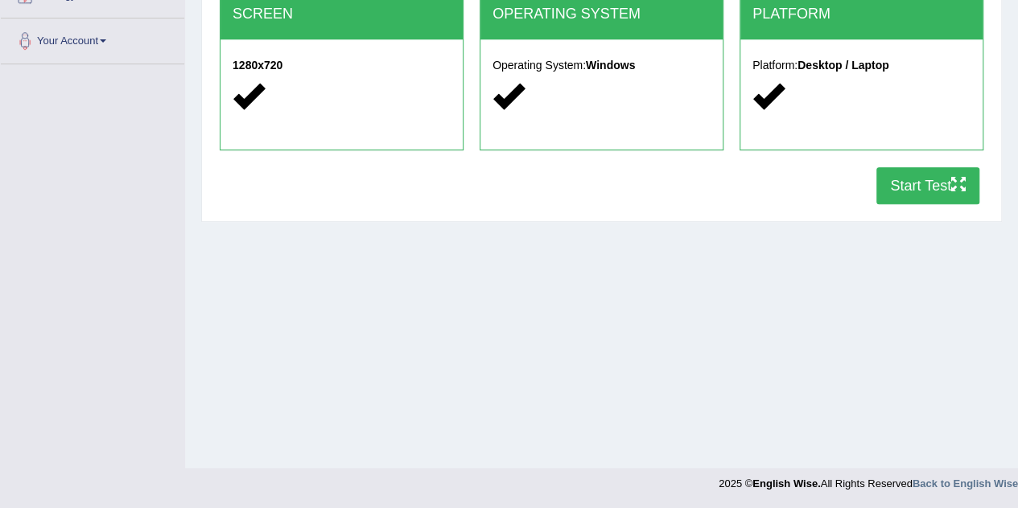
scroll to position [265, 0]
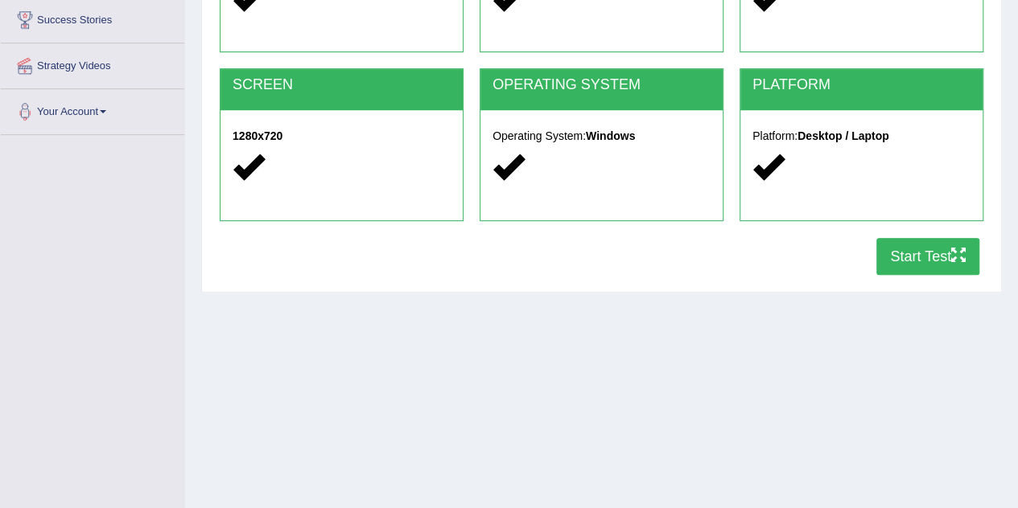
click at [925, 250] on button "Start Test" at bounding box center [927, 256] width 103 height 37
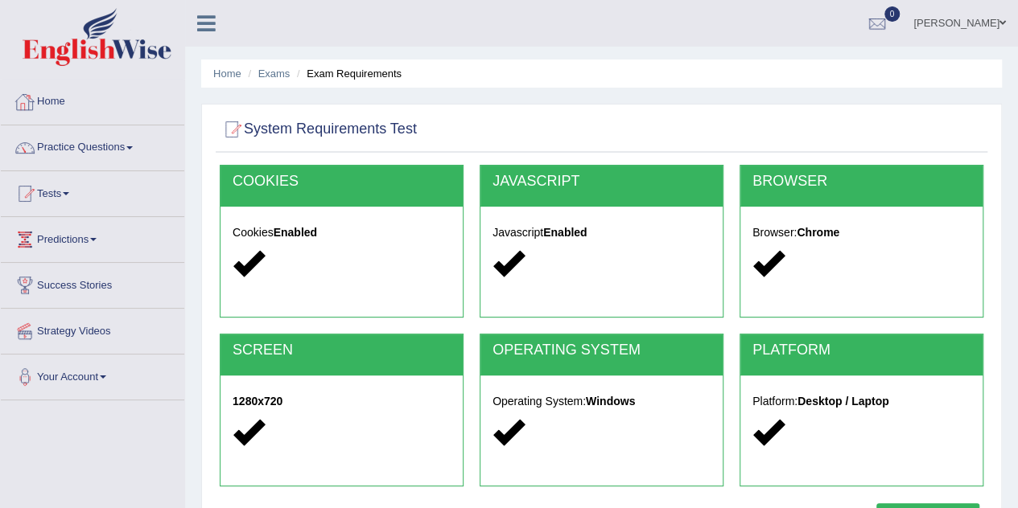
click at [57, 93] on link "Home" at bounding box center [92, 100] width 183 height 40
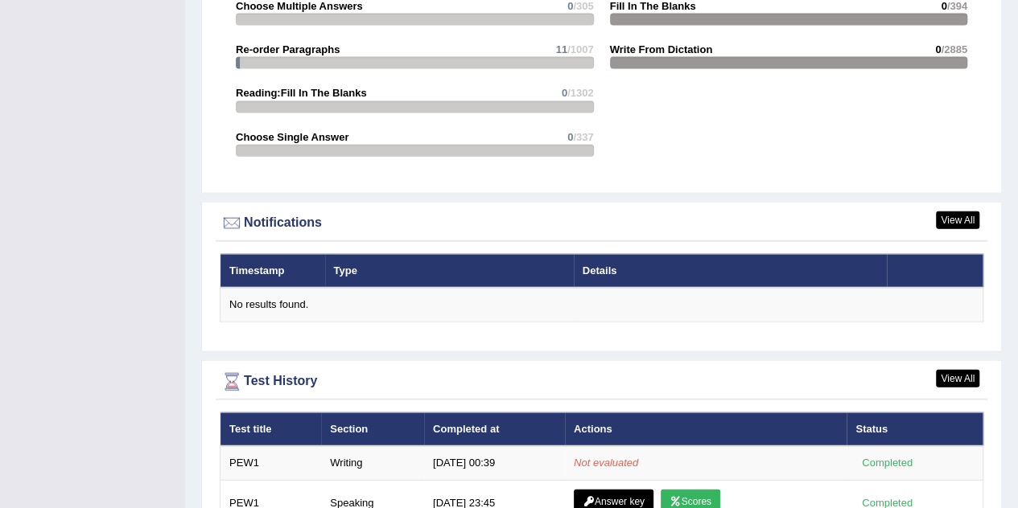
scroll to position [1893, 0]
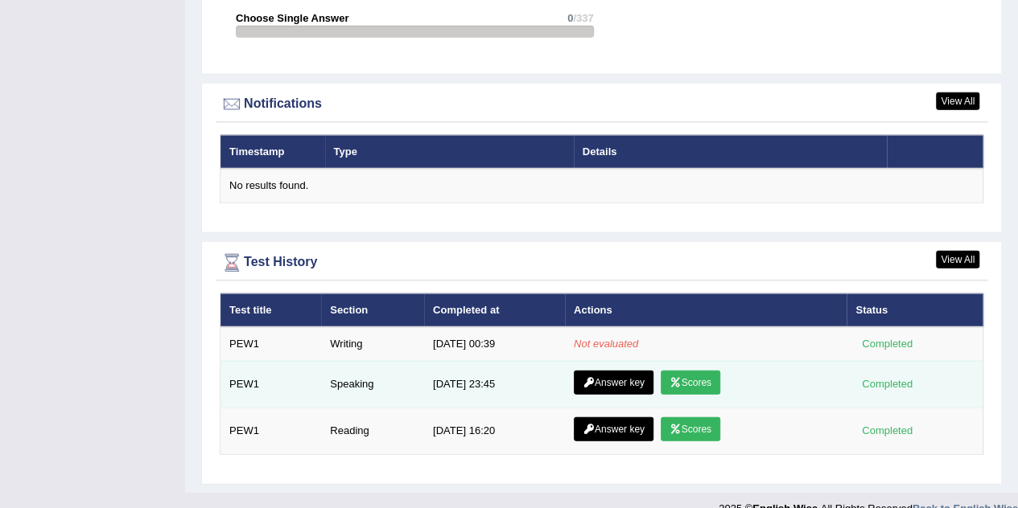
click at [615, 371] on link "Answer key" at bounding box center [614, 383] width 80 height 24
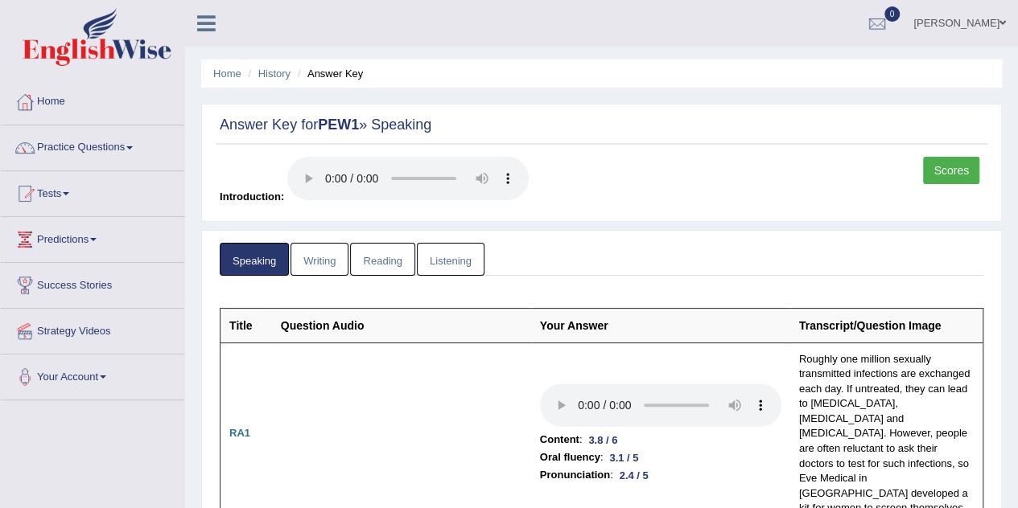
click at [307, 262] on link "Writing" at bounding box center [319, 259] width 58 height 33
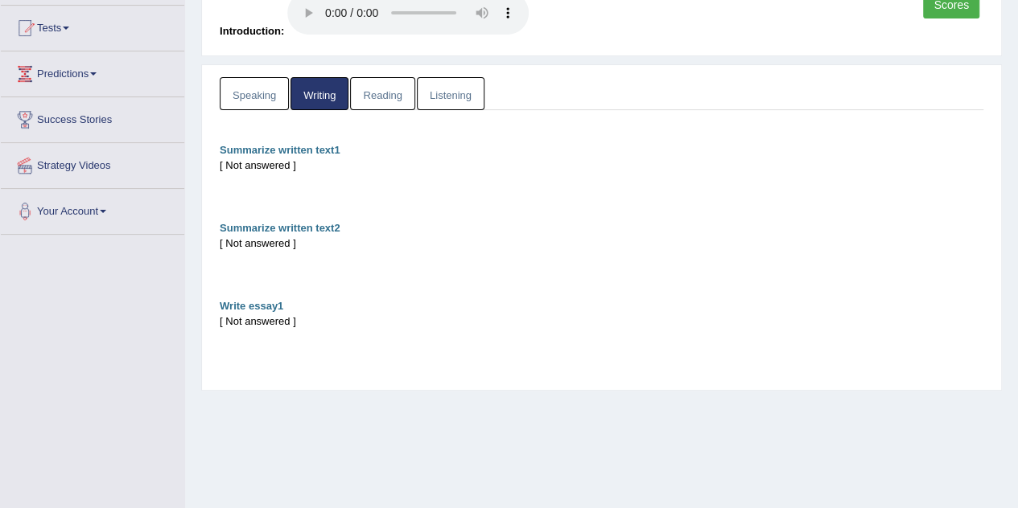
scroll to position [167, 0]
click at [380, 97] on link "Reading" at bounding box center [382, 92] width 64 height 33
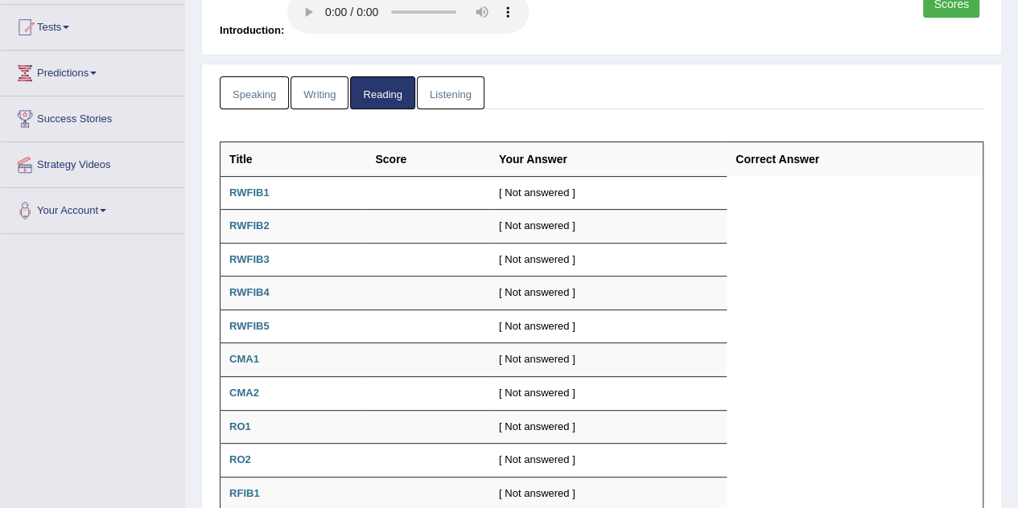
click at [452, 88] on link "Listening" at bounding box center [451, 92] width 68 height 33
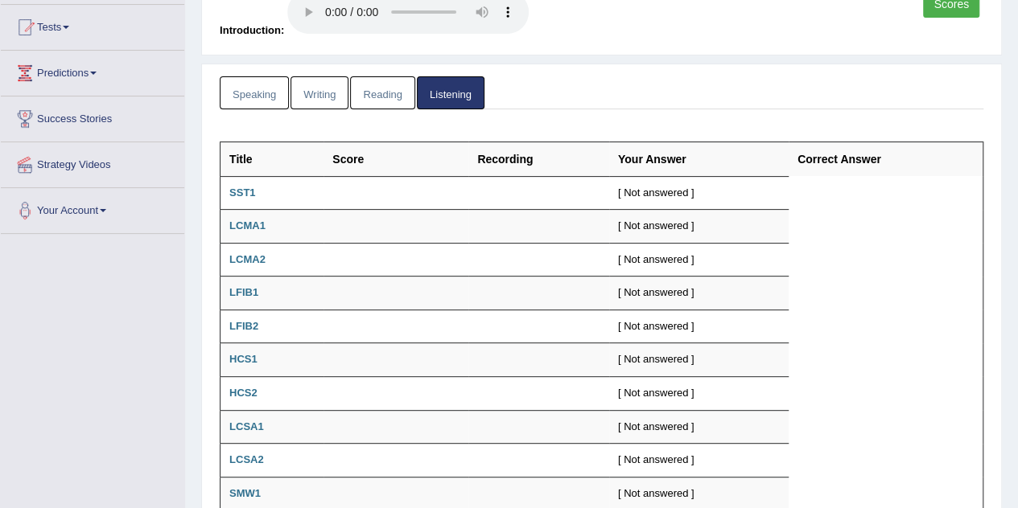
click at [336, 89] on link "Writing" at bounding box center [319, 92] width 58 height 33
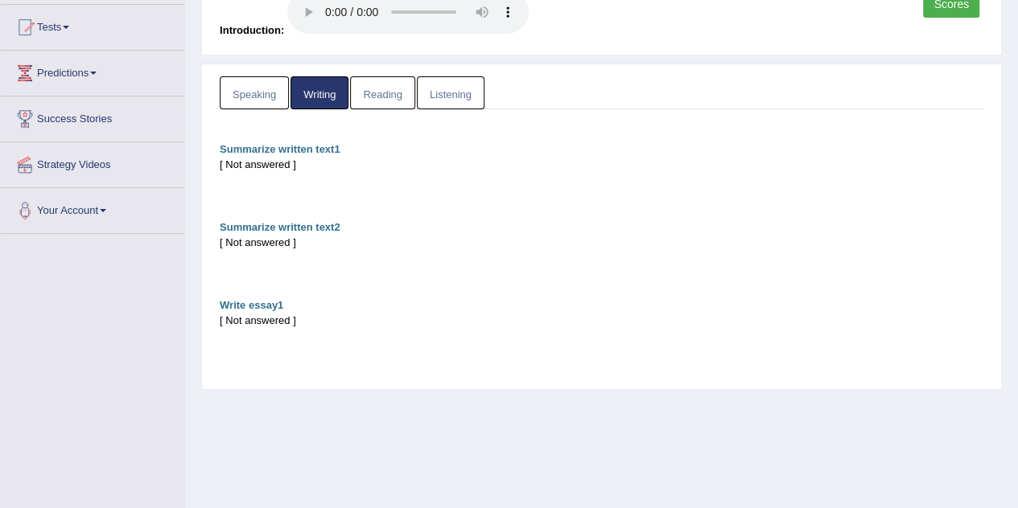
scroll to position [0, 0]
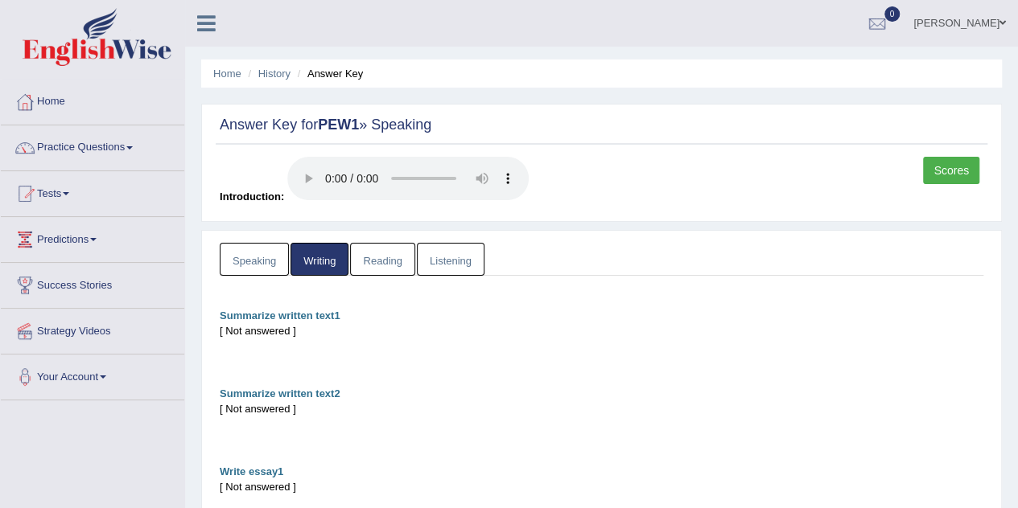
click at [461, 250] on link "Listening" at bounding box center [451, 259] width 68 height 33
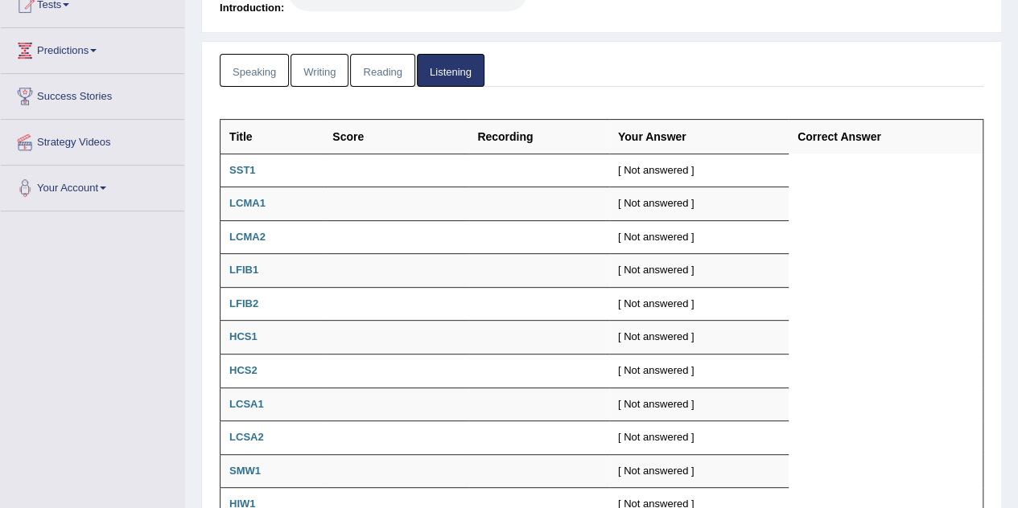
scroll to position [156, 0]
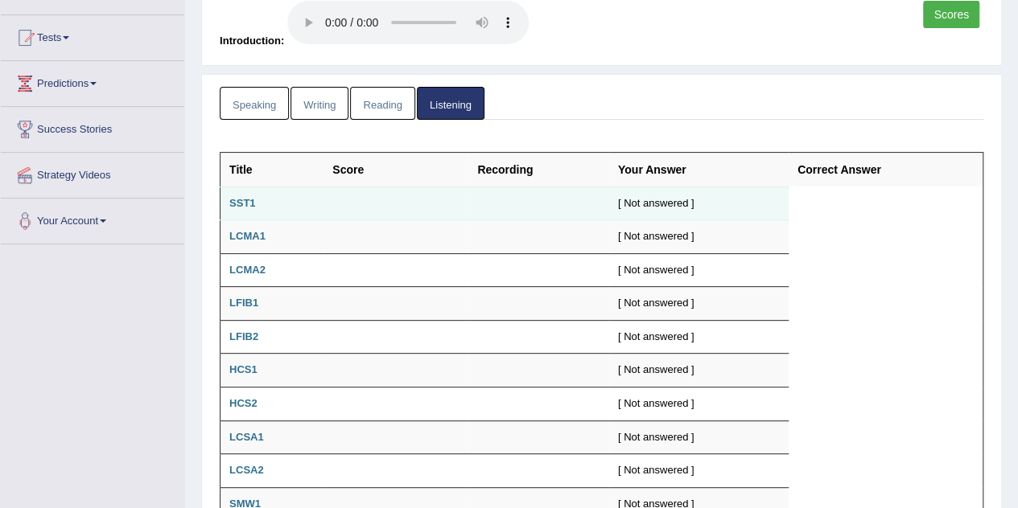
click at [310, 195] on td "SST1" at bounding box center [272, 204] width 104 height 34
click at [240, 193] on td "SST1" at bounding box center [272, 204] width 104 height 34
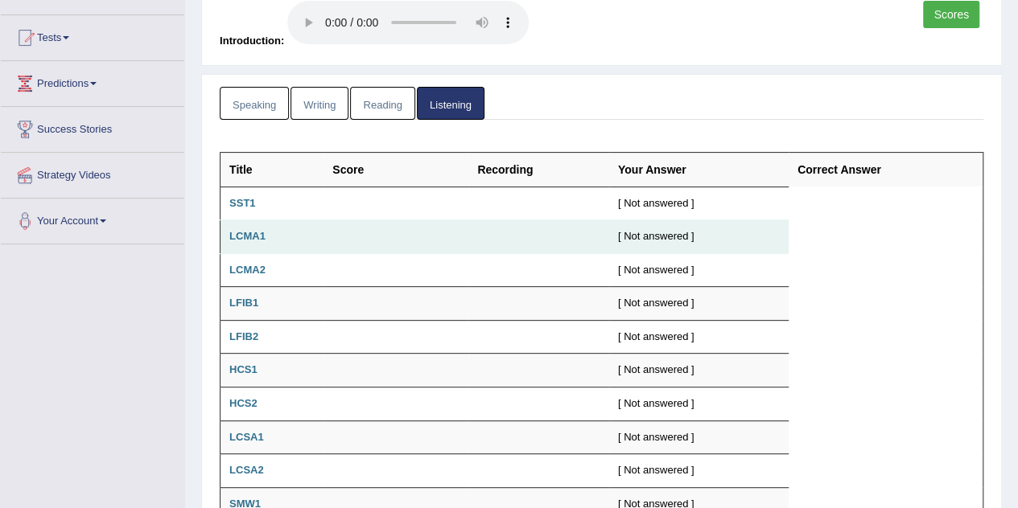
click at [246, 225] on td "LCMA1" at bounding box center [272, 237] width 104 height 34
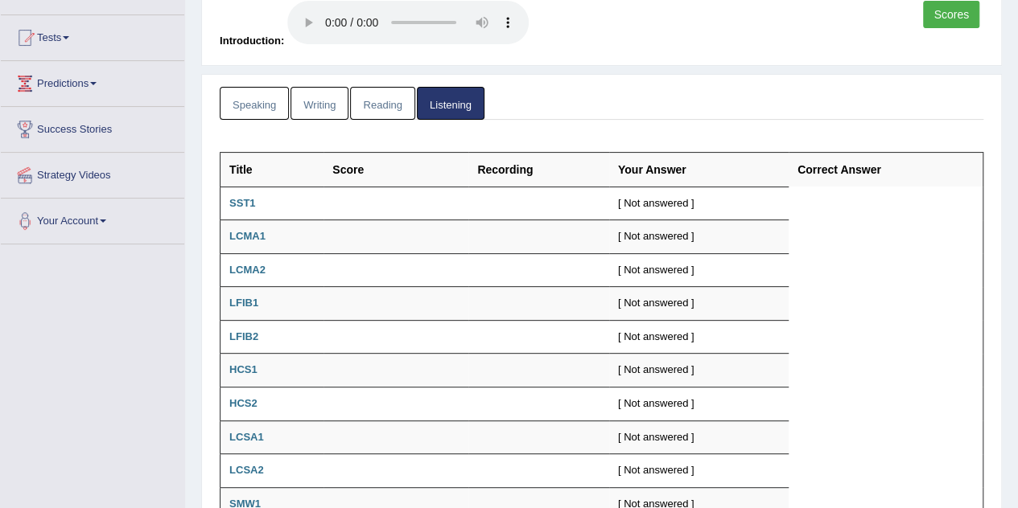
click at [397, 105] on link "Reading" at bounding box center [382, 103] width 64 height 33
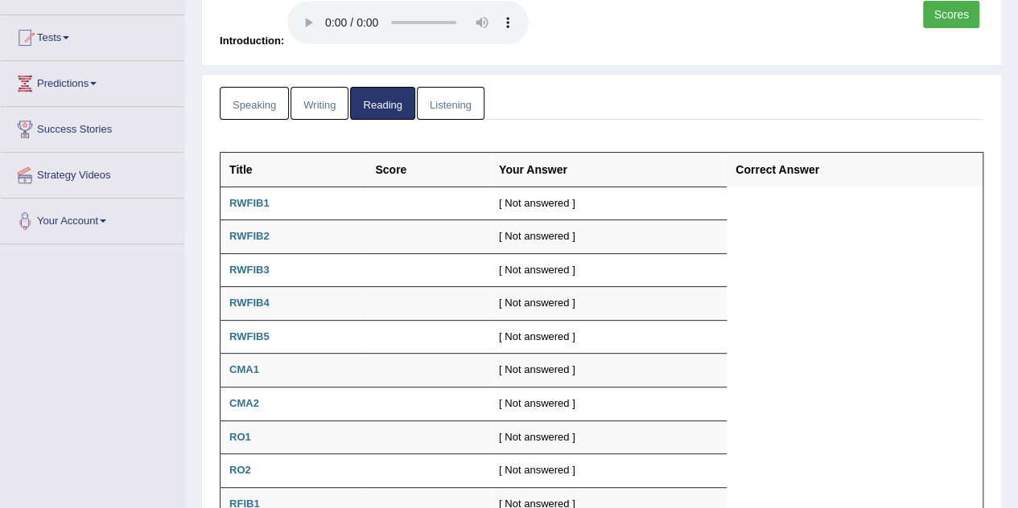
click at [261, 88] on link "Speaking" at bounding box center [254, 103] width 69 height 33
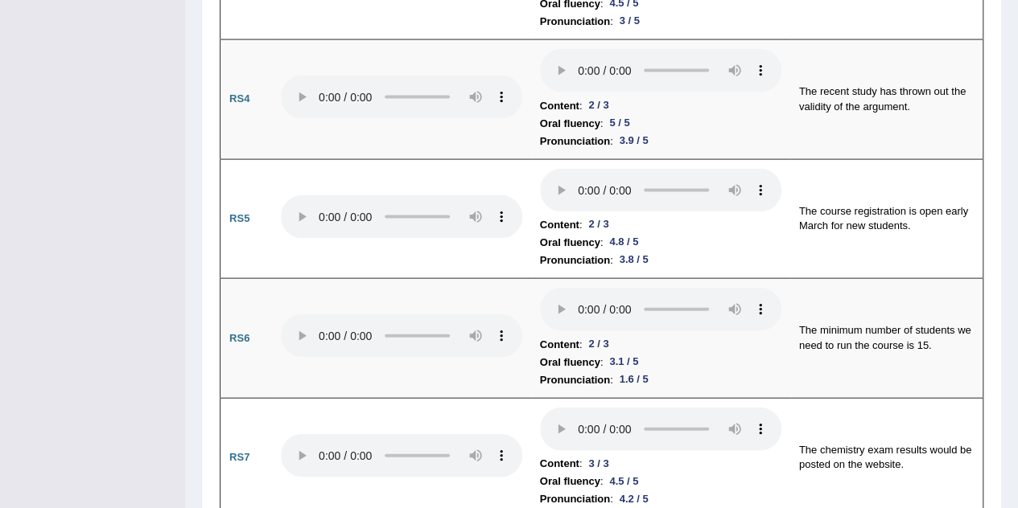
scroll to position [1925, 0]
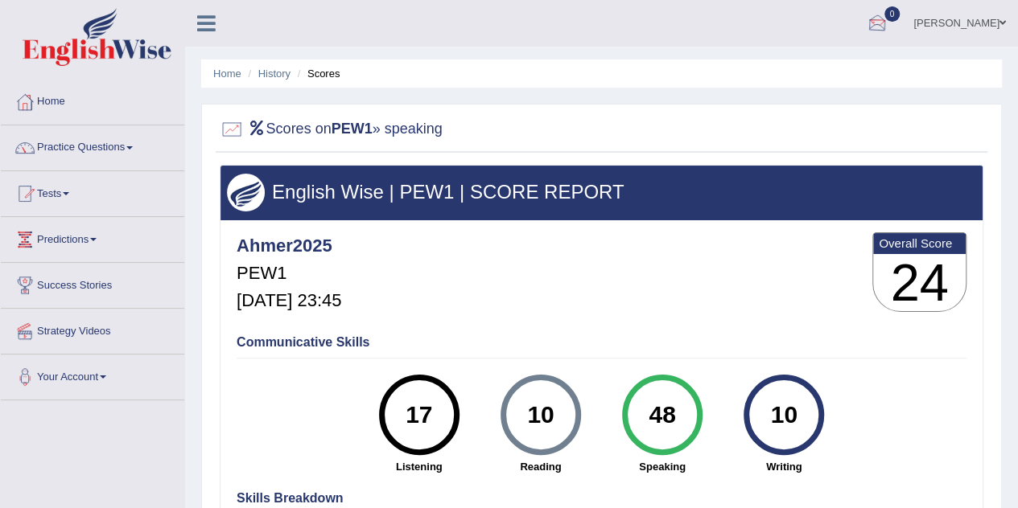
click at [898, 6] on link "0" at bounding box center [877, 21] width 48 height 42
click at [46, 109] on link "Home" at bounding box center [92, 100] width 183 height 40
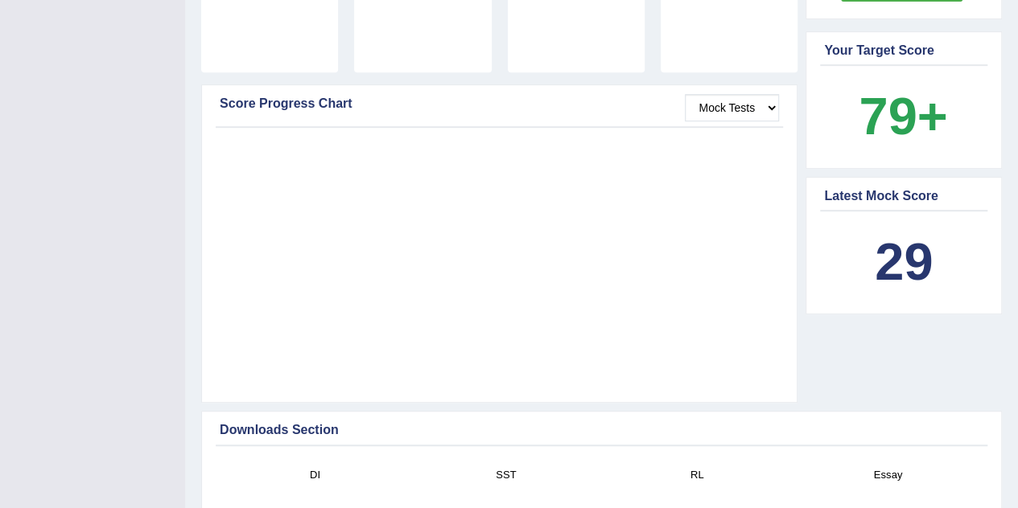
scroll to position [346, 0]
